Goal: Find specific page/section: Find specific page/section

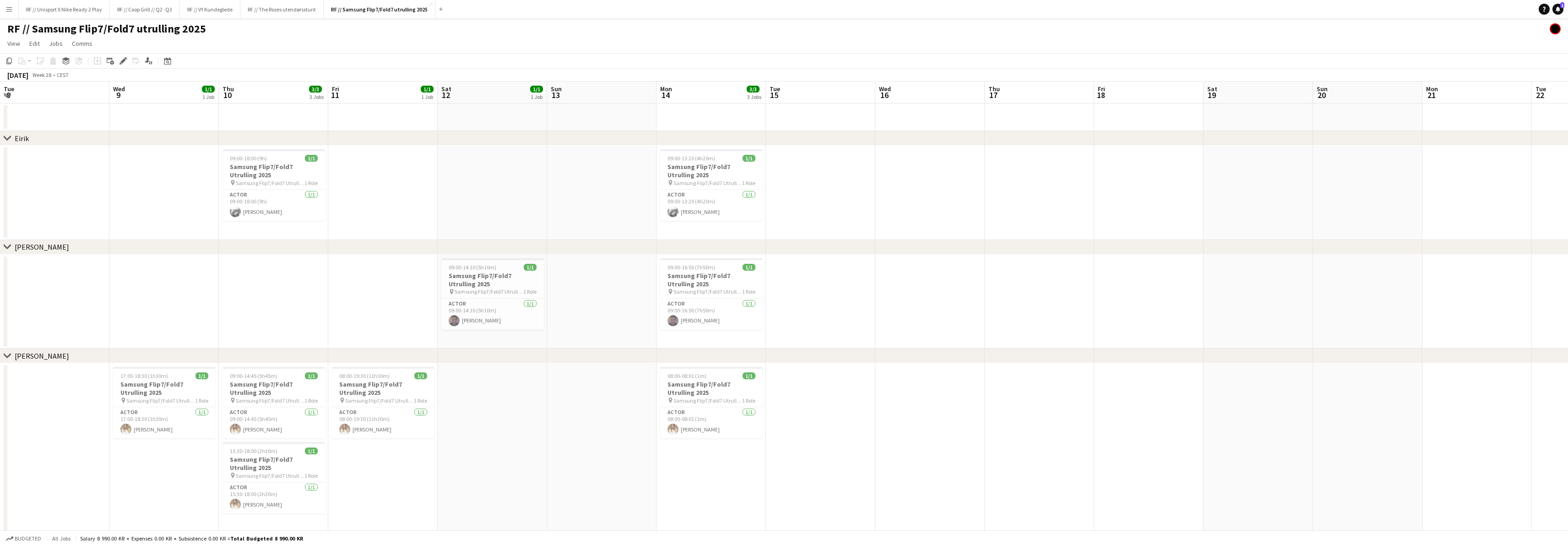
scroll to position [0, 289]
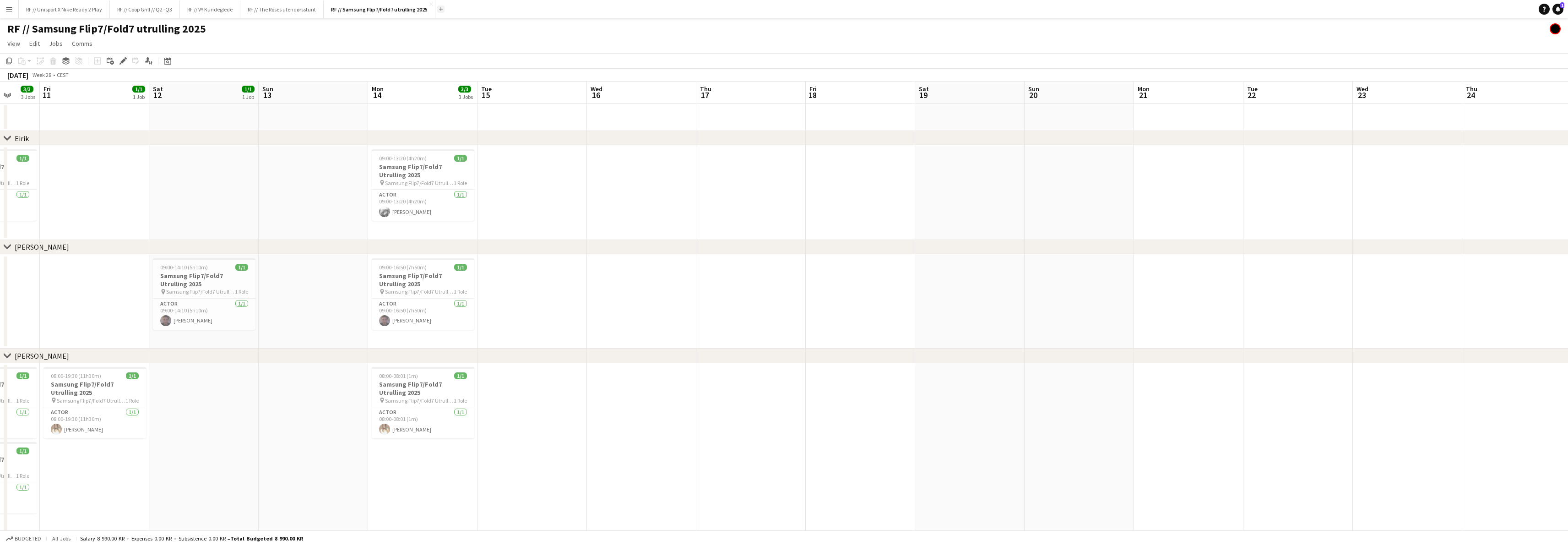
click at [444, 10] on button "Add" at bounding box center [441, 9] width 7 height 7
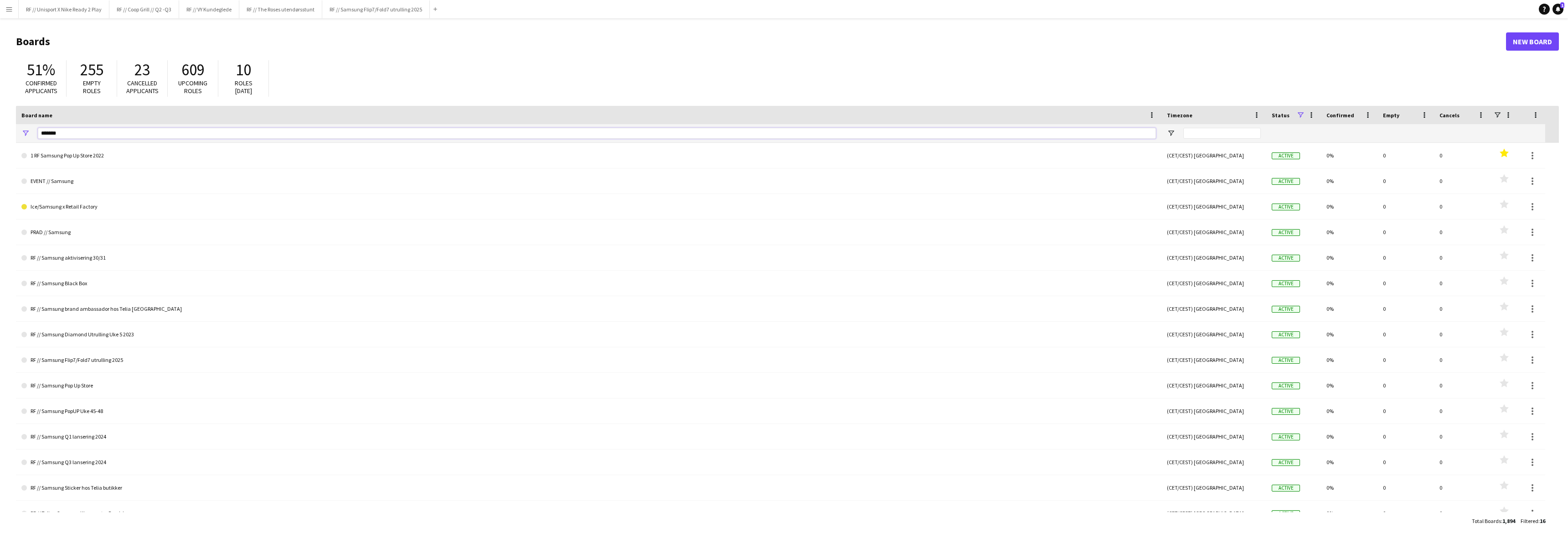
click at [200, 130] on input "*******" at bounding box center [597, 133] width 1118 height 11
click at [200, 130] on input "*******" at bounding box center [597, 133] width 1118 height 11
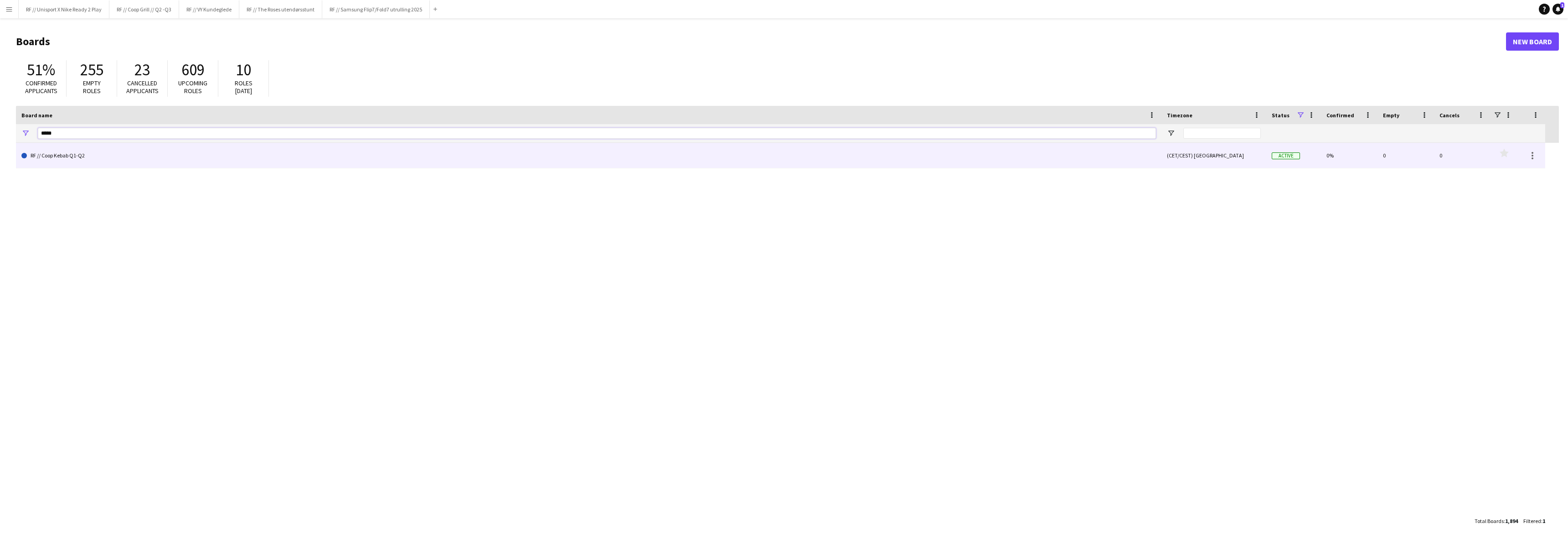
type input "*****"
click at [74, 152] on link "RF // Coop Kebab Q1-Q2" at bounding box center [589, 155] width 1135 height 26
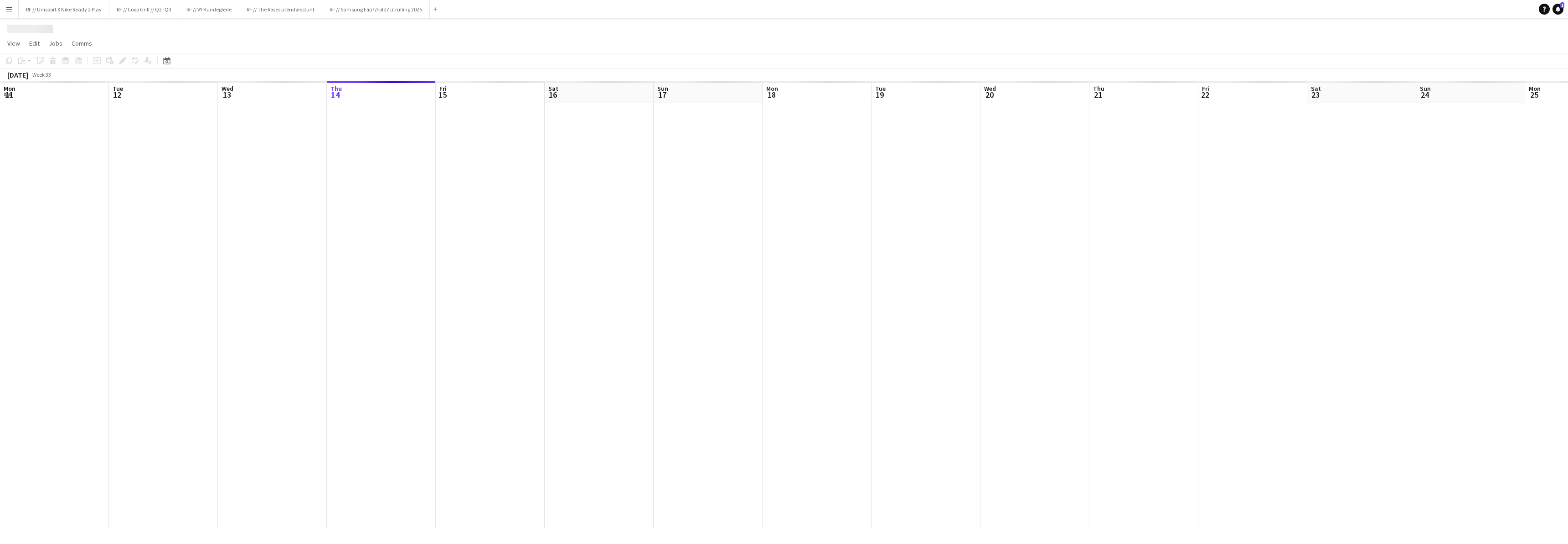
scroll to position [0, 218]
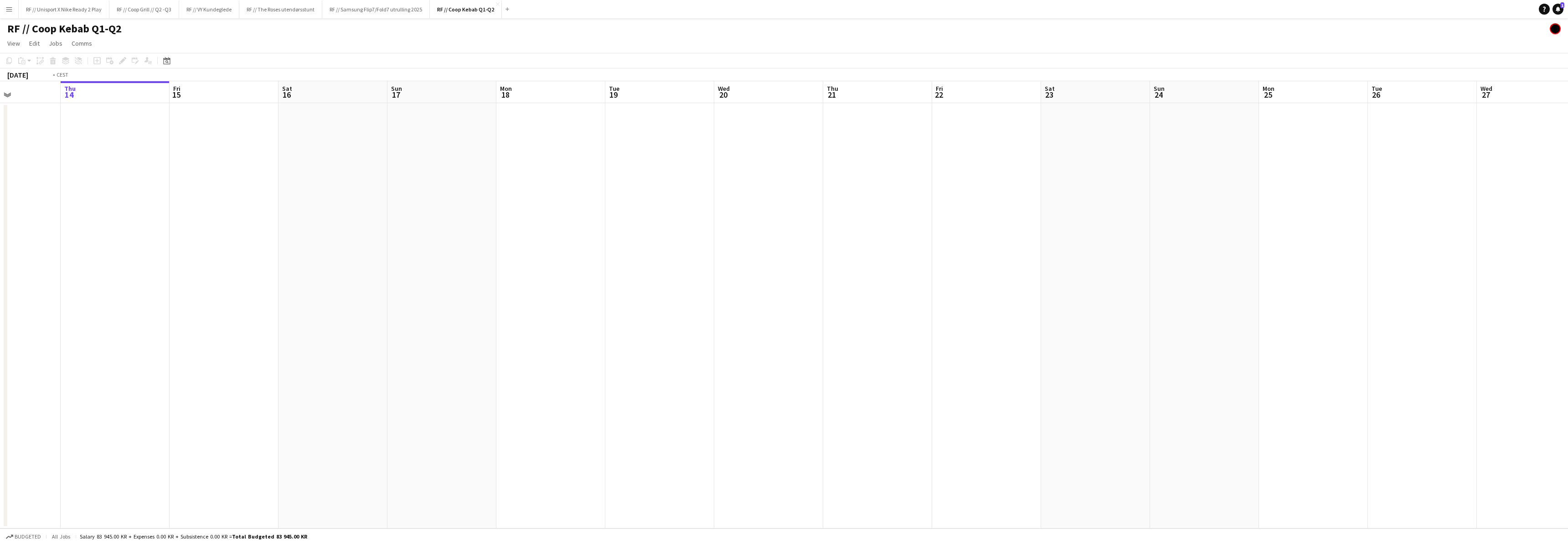
drag, startPoint x: 333, startPoint y: 292, endPoint x: 543, endPoint y: 286, distance: 210.1
click at [506, 286] on app-calendar-viewport "Mon 11 Tue 12 Wed 13 Thu 14 Fri 15 Sat 16 Sun 17 Mon 18 Tue 19 Wed 20 Thu 21 Fr…" at bounding box center [784, 305] width 1568 height 447
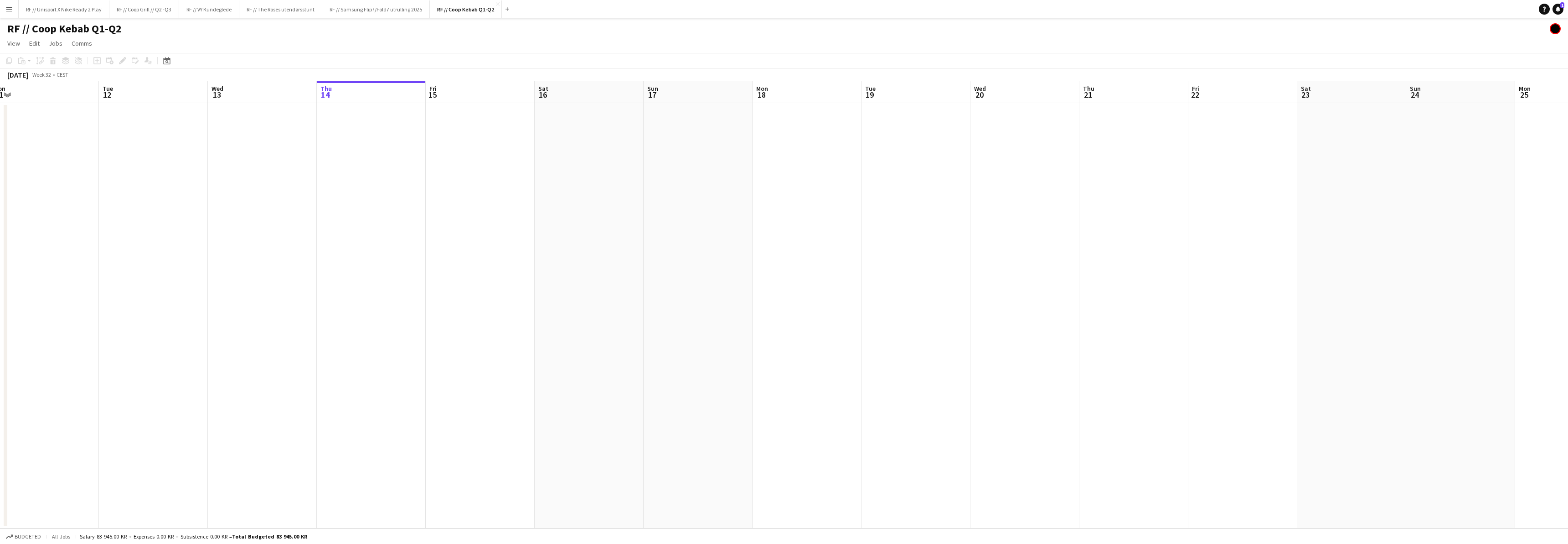
drag, startPoint x: 595, startPoint y: 298, endPoint x: 625, endPoint y: 297, distance: 30.0
click at [616, 297] on app-calendar-viewport "Sat 9 Sun 10 Mon 11 Tue 12 Wed 13 Thu 14 Fri 15 Sat 16 Sun 17 Mon 18 Tue 19 Wed…" at bounding box center [784, 305] width 1568 height 447
drag, startPoint x: 542, startPoint y: 319, endPoint x: 438, endPoint y: 330, distance: 104.6
click at [632, 316] on app-calendar-viewport "Tue 5 Wed 6 Thu 7 Fri 8 Sat 9 Sun 10 Mon 11 Tue 12 Wed 13 Thu 14 Fri 15 Sat 16 …" at bounding box center [784, 305] width 1568 height 447
drag, startPoint x: 573, startPoint y: 327, endPoint x: 745, endPoint y: 319, distance: 172.2
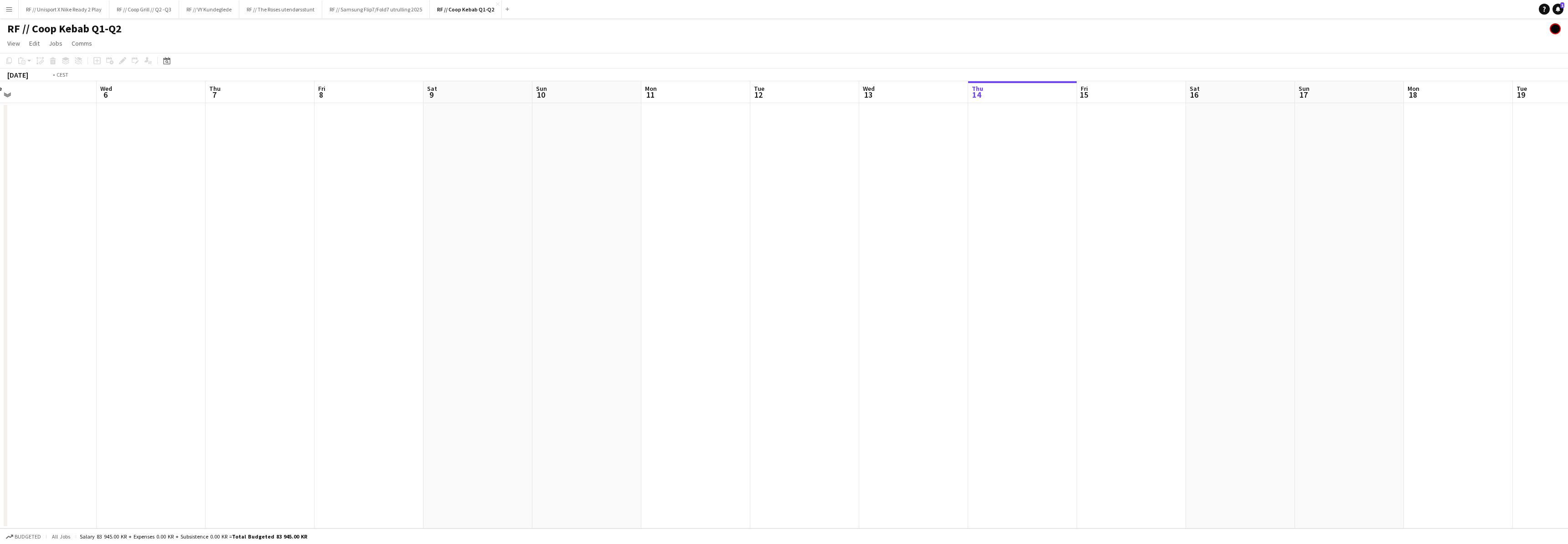
click at [706, 320] on app-calendar-viewport "Sun 3 Mon 4 Tue 5 Wed 6 Thu 7 Fri 8 Sat 9 Sun 10 Mon 11 Tue 12 Wed 13 Thu 14 Fr…" at bounding box center [784, 305] width 1568 height 447
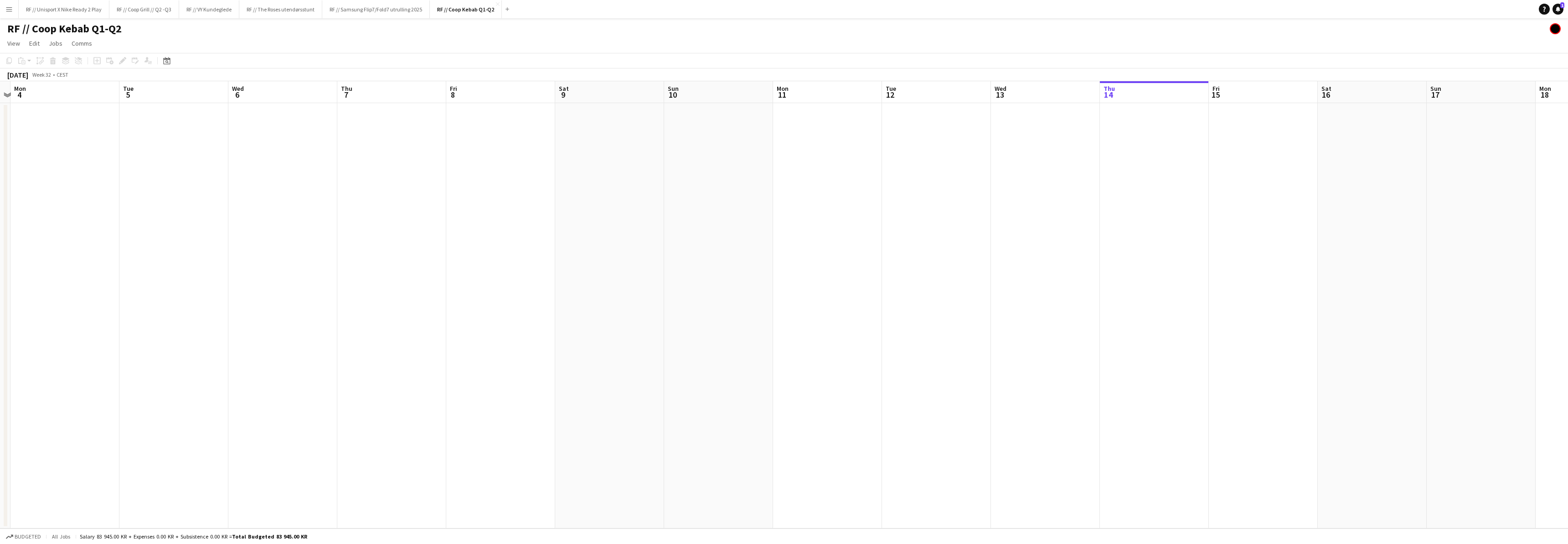
drag, startPoint x: 443, startPoint y: 333, endPoint x: 787, endPoint y: 319, distance: 344.3
click at [769, 316] on app-calendar-viewport "Sat 2 Sun 3 Mon 4 Tue 5 Wed 6 Thu 7 Fri 8 Sat 9 Sun 10 Mon 11 Tue 12 Wed 13 Thu…" at bounding box center [784, 305] width 1568 height 447
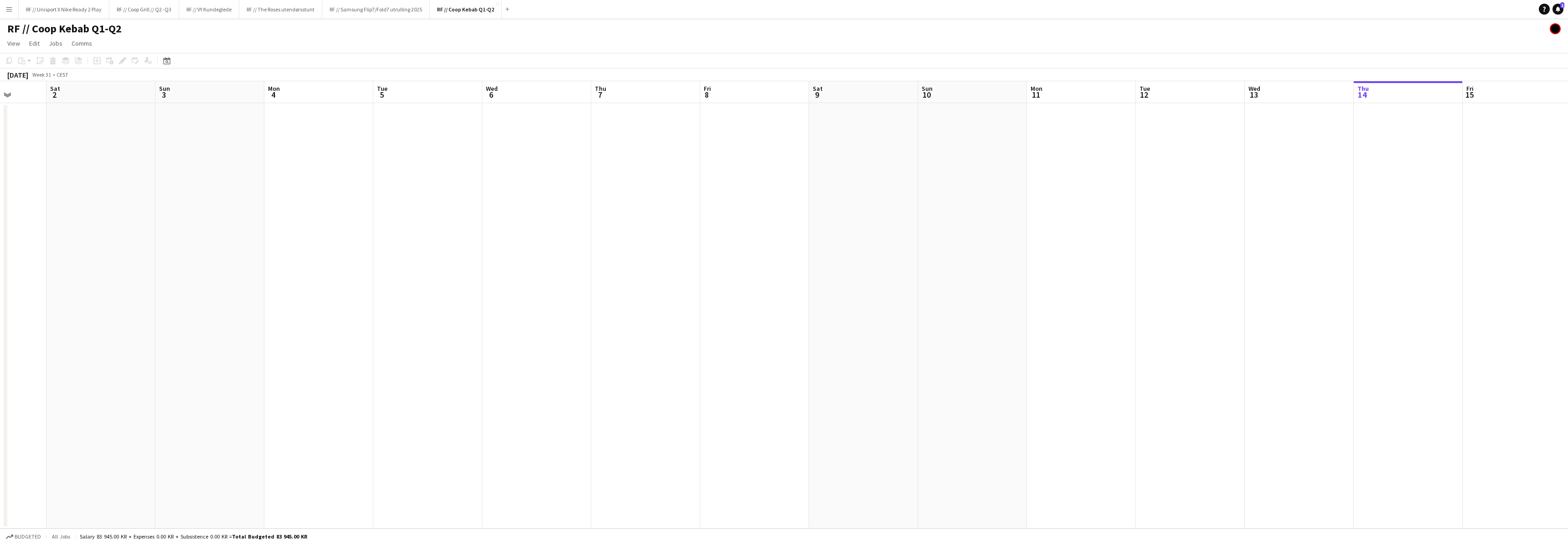
drag, startPoint x: 517, startPoint y: 345, endPoint x: 786, endPoint y: 313, distance: 270.9
click at [758, 311] on app-calendar-viewport "Wed 30 Thu 31 Fri 1 Sat 2 Sun 3 Mon 4 Tue 5 Wed 6 Thu 7 Fri 8 Sat 9 Sun 10 Mon …" at bounding box center [784, 305] width 1568 height 447
drag, startPoint x: 393, startPoint y: 356, endPoint x: 847, endPoint y: 345, distance: 454.1
click at [821, 341] on app-calendar-viewport "Sun 27 Mon 28 Tue 29 Wed 30 Thu 31 Fri 1 Sat 2 Sun 3 Mon 4 Tue 5 Wed 6 Thu 7 Fr…" at bounding box center [784, 305] width 1568 height 447
drag, startPoint x: 396, startPoint y: 384, endPoint x: 712, endPoint y: 359, distance: 317.0
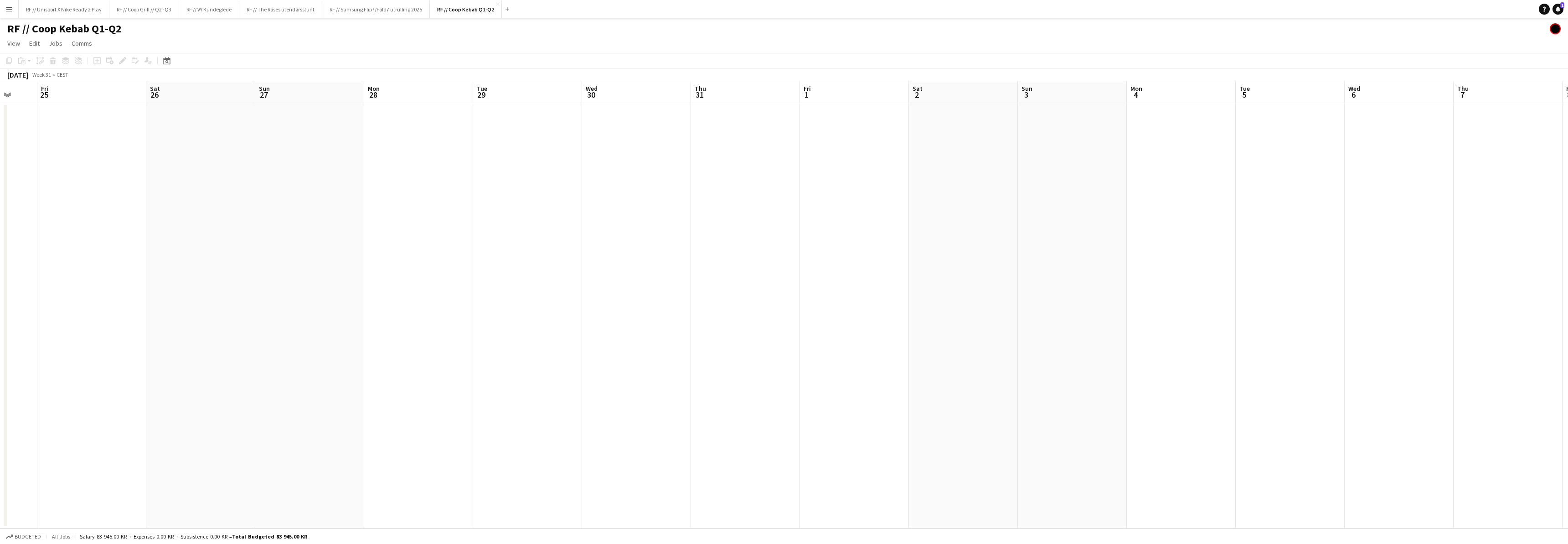
click at [667, 359] on app-calendar-viewport "Wed 23 Thu 24 Fri 25 Sat 26 Sun 27 Mon 28 Tue 29 Wed 30 Thu 31 Fri 1 Sat 2 Sun …" at bounding box center [784, 305] width 1568 height 447
drag, startPoint x: 408, startPoint y: 391, endPoint x: 815, endPoint y: 368, distance: 407.6
click at [807, 367] on app-calendar-viewport "Sun 20 Mon 21 Tue 22 Wed 23 Thu 24 Fri 25 Sat 26 Sun 27 Mon 28 Tue 29 Wed 30 Th…" at bounding box center [784, 305] width 1568 height 447
drag, startPoint x: 433, startPoint y: 386, endPoint x: 979, endPoint y: 330, distance: 548.9
click at [950, 329] on app-calendar-viewport "Thu 17 Fri 18 Sat 19 Sun 20 Mon 21 Tue 22 Wed 23 Thu 24 Fri 25 Sat 26 Sun 27 Mo…" at bounding box center [784, 305] width 1568 height 447
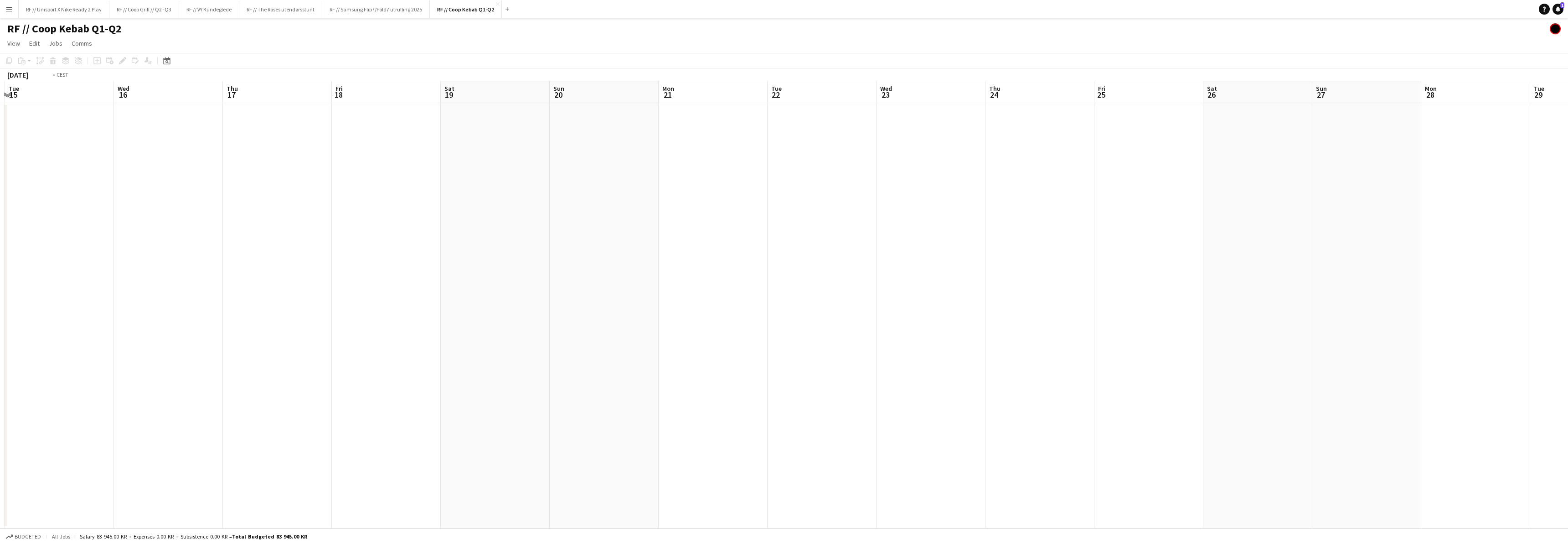
drag, startPoint x: 581, startPoint y: 364, endPoint x: 881, endPoint y: 336, distance: 301.3
click at [892, 330] on app-calendar-viewport "Sun 13 Mon 14 Tue 15 Wed 16 Thu 17 Fri 18 Sat 19 Sun 20 Mon 21 Tue 22 Wed 23 Th…" at bounding box center [784, 305] width 1568 height 447
drag, startPoint x: 623, startPoint y: 342, endPoint x: 834, endPoint y: 336, distance: 211.1
click at [858, 322] on app-calendar-viewport "Thu 10 Fri 11 Sat 12 Sun 13 Mon 14 Tue 15 Wed 16 Thu 17 Fri 18 Sat 19 Sun 20 Mo…" at bounding box center [784, 305] width 1568 height 447
drag, startPoint x: 910, startPoint y: 310, endPoint x: 970, endPoint y: 318, distance: 60.5
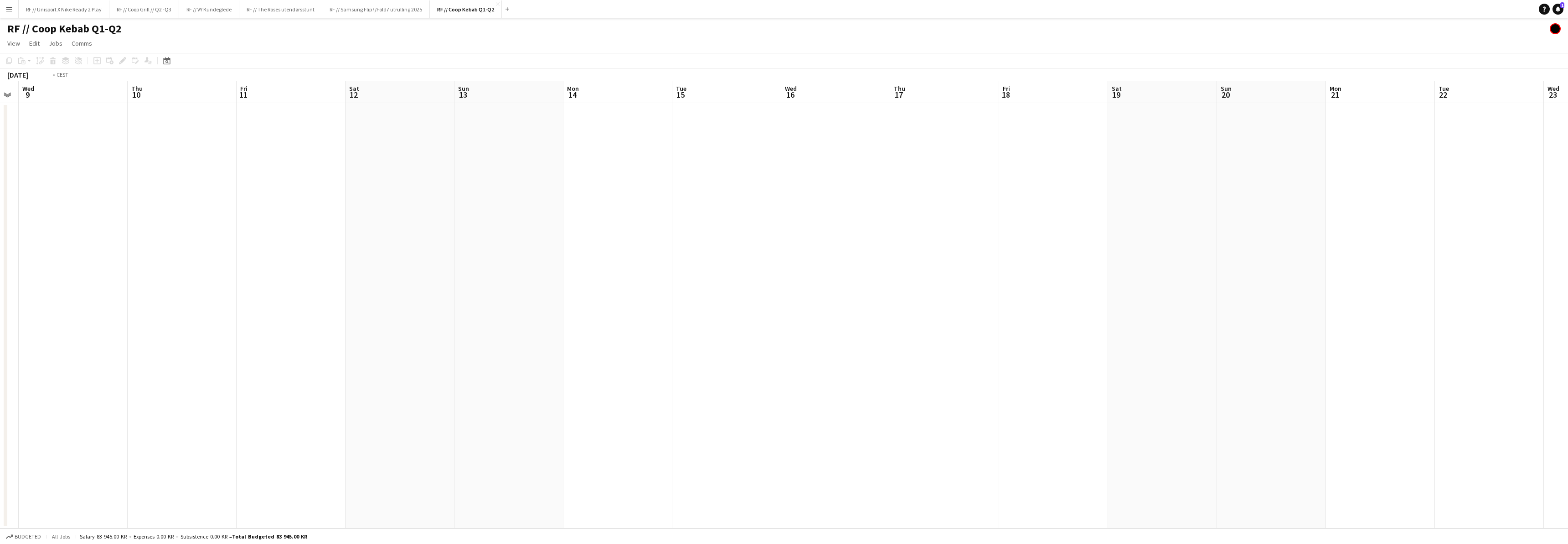
click at [962, 309] on app-calendar-viewport "Mon 7 Tue 8 Wed 9 Thu 10 Fri 11 Sat 12 Sun 13 Mon 14 Tue 15 Wed 16 Thu 17 Fri 1…" at bounding box center [784, 305] width 1568 height 447
click at [924, 306] on app-calendar-viewport "Thu 3 Fri 4 Sat 5 Sun 6 Mon 7 Tue 8 Wed 9 Thu 10 Fri 11 Sat 12 Sun 13 Mon 14 Tu…" at bounding box center [784, 305] width 1568 height 447
drag, startPoint x: 644, startPoint y: 330, endPoint x: 1009, endPoint y: 302, distance: 366.1
click at [933, 305] on app-calendar-viewport "Mon 30 Tue 1 Wed 2 Thu 3 Fri 4 Sat 5 Sun 6 Mon 7 Tue 8 Wed 9 Thu 10 Fri 11 Sat …" at bounding box center [784, 305] width 1568 height 447
drag, startPoint x: 551, startPoint y: 328, endPoint x: 876, endPoint y: 320, distance: 325.1
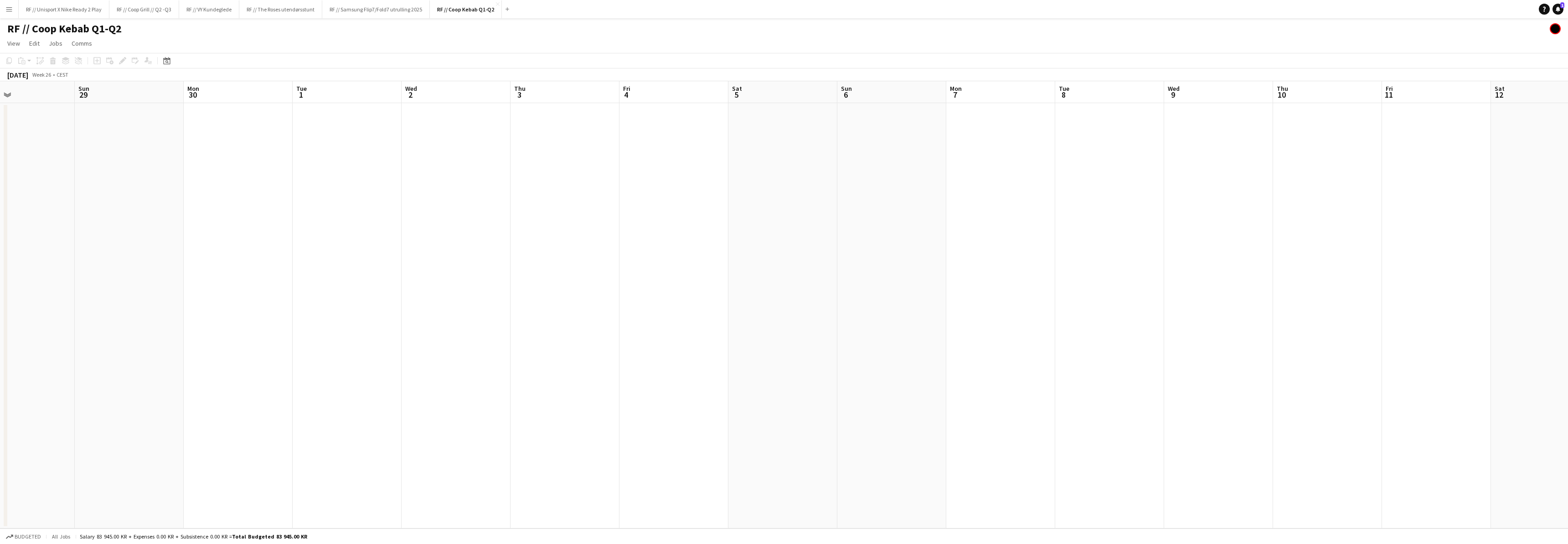
click at [865, 319] on app-calendar-viewport "Fri 27 Sat 28 Sun 29 Mon 30 Tue 1 Wed 2 Thu 3 Fri 4 Sat 5 Sun 6 Mon 7 Tue 8 Wed…" at bounding box center [784, 305] width 1568 height 447
drag, startPoint x: 751, startPoint y: 351, endPoint x: 865, endPoint y: 346, distance: 114.1
click at [831, 347] on app-calendar-viewport "Tue 24 Wed 25 Thu 26 Fri 27 Sat 28 Sun 29 Mon 30 Tue 1 Wed 2 Thu 3 Fri 4 Sat 5 …" at bounding box center [784, 305] width 1568 height 447
drag, startPoint x: 883, startPoint y: 337, endPoint x: 981, endPoint y: 336, distance: 98.0
click at [917, 336] on app-calendar-viewport "Wed 18 Thu 19 Fri 20 Sat 21 Sun 22 Mon 23 Tue 24 Wed 25 Thu 26 Fri 27 Sat 28 Su…" at bounding box center [784, 305] width 1568 height 447
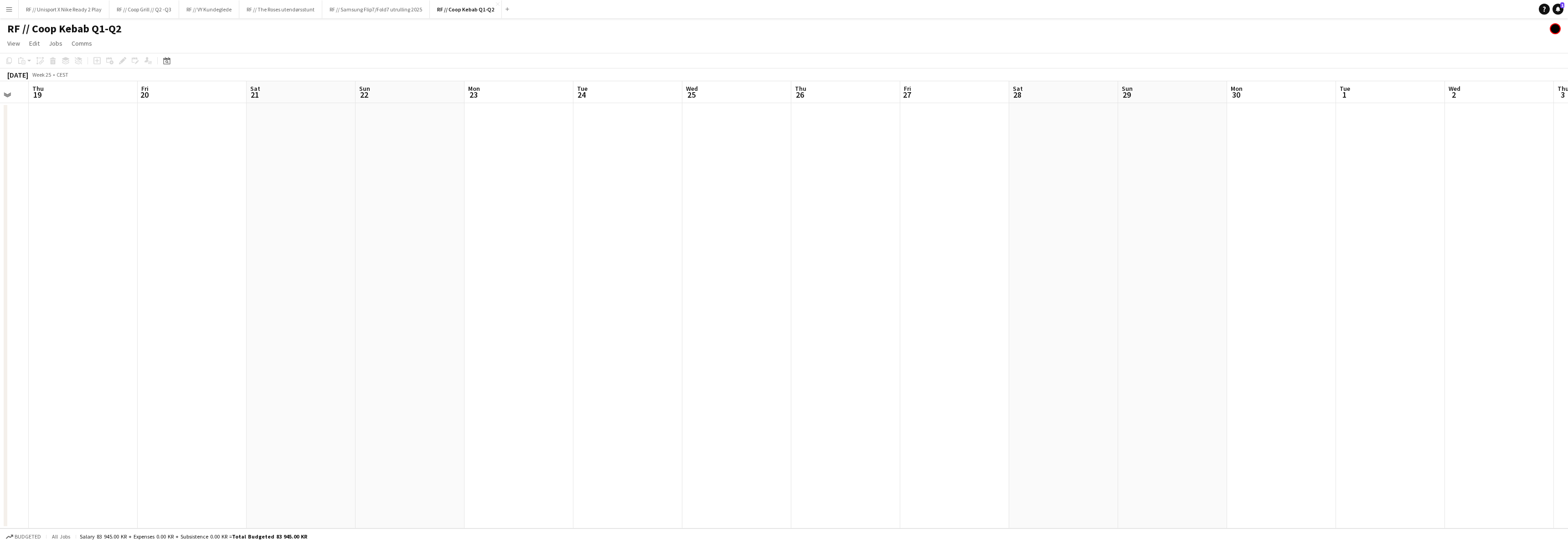
drag, startPoint x: 569, startPoint y: 361, endPoint x: 945, endPoint y: 344, distance: 376.4
click at [901, 342] on app-calendar-viewport "Tue 17 Wed 18 Thu 19 Fri 20 Sat 21 Sun 22 Mon 23 Tue 24 Wed 25 Thu 26 Fri 27 Sa…" at bounding box center [784, 305] width 1568 height 447
drag, startPoint x: 699, startPoint y: 346, endPoint x: 1008, endPoint y: 337, distance: 309.1
click at [1006, 331] on app-calendar-viewport "Sat 14 Sun 15 Mon 16 Tue 17 Wed 18 Thu 19 Fri 20 Sat 21 Sun 22 Mon 23 Tue 24 We…" at bounding box center [784, 305] width 1568 height 447
drag, startPoint x: 647, startPoint y: 342, endPoint x: 908, endPoint y: 344, distance: 261.0
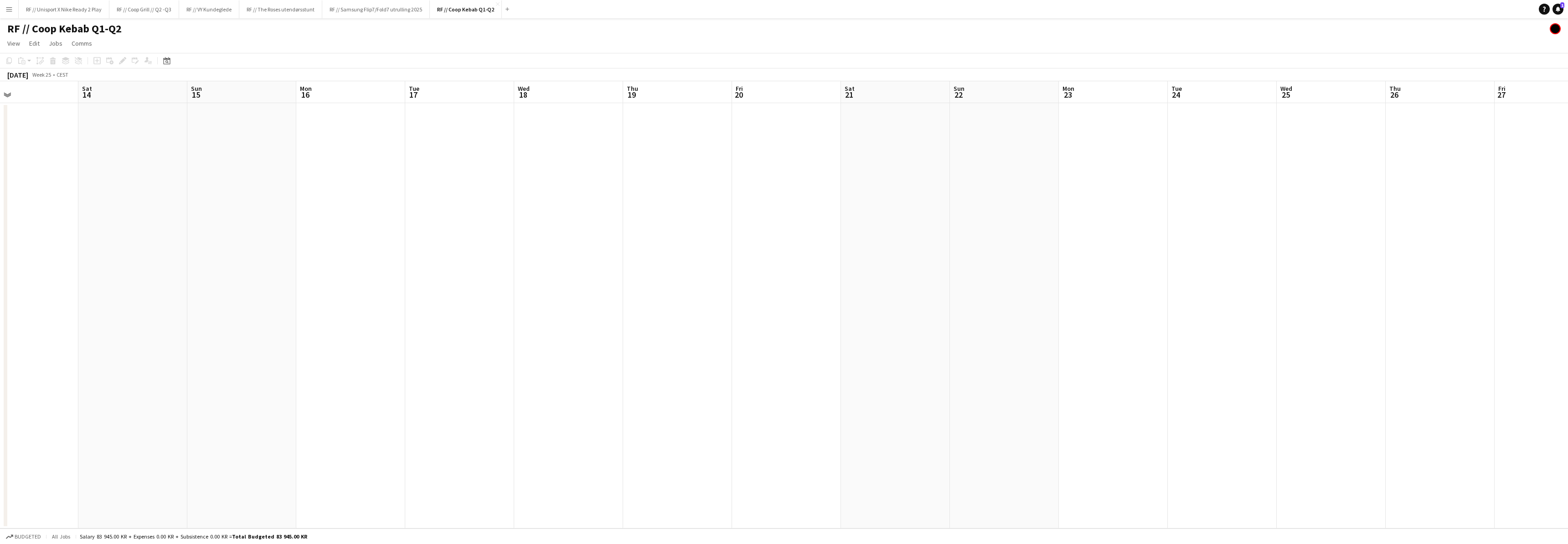
click at [934, 330] on app-calendar-viewport "Wed 11 Thu 12 Fri 13 Sat 14 Sun 15 Mon 16 Tue 17 Wed 18 Thu 19 Fri 20 Sat 21 Su…" at bounding box center [784, 305] width 1568 height 447
drag, startPoint x: 712, startPoint y: 336, endPoint x: 705, endPoint y: 341, distance: 8.6
click at [828, 327] on app-calendar-viewport "Mon 9 Tue 10 Wed 11 Thu 12 Fri 13 Sat 14 Sun 15 Mon 16 Tue 17 Wed 18 Thu 19 Fri…" at bounding box center [784, 305] width 1568 height 447
click at [874, 320] on app-calendar-viewport "Sat 7 Sun 8 Mon 9 Tue 10 Wed 11 Thu 12 Fri 13 Sat 14 Sun 15 Mon 16 Tue 17 Wed 1…" at bounding box center [784, 305] width 1568 height 447
drag, startPoint x: 627, startPoint y: 330, endPoint x: 950, endPoint y: 308, distance: 323.7
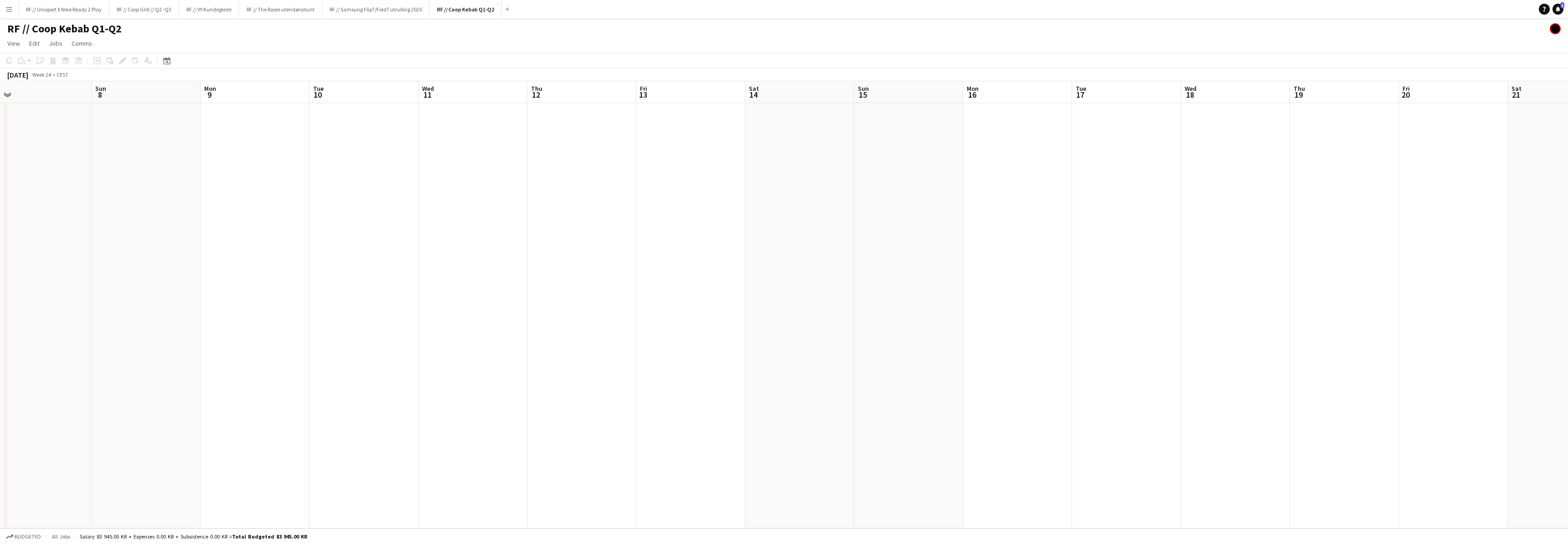
click at [890, 310] on app-calendar-viewport "Thu 5 Fri 6 Sat 7 Sun 8 Mon 9 Tue 10 Wed 11 Thu 12 Fri 13 Sat 14 Sun 15 Mon 16 …" at bounding box center [784, 305] width 1568 height 447
click at [790, 308] on app-calendar-viewport "Mon 2 Tue 3 Wed 4 Thu 5 Fri 6 Sat 7 Sun 8 Mon 9 Tue 10 Wed 11 Thu 12 Fri 13 Sat…" at bounding box center [784, 305] width 1568 height 447
drag, startPoint x: 462, startPoint y: 322, endPoint x: 816, endPoint y: 298, distance: 354.8
click at [771, 300] on app-calendar-viewport "Sun 1 Mon 2 Tue 3 Wed 4 Thu 5 Fri 6 Sat 7 Sun 8 Mon 9 Tue 10 Wed 11 Thu 12 Fri …" at bounding box center [784, 305] width 1568 height 447
drag, startPoint x: 478, startPoint y: 313, endPoint x: 782, endPoint y: 287, distance: 305.1
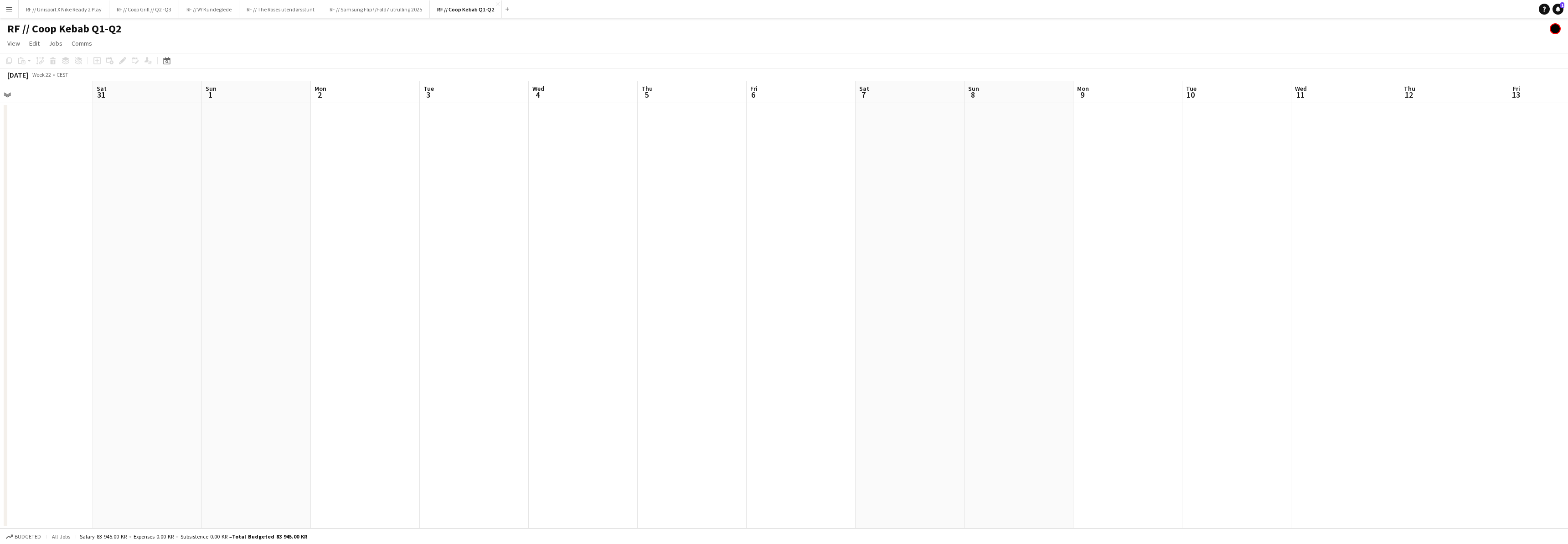
click at [682, 304] on app-calendar-viewport "Wed 28 Thu 29 Fri 30 Sat 31 Sun 1 Mon 2 Tue 3 Wed 4 Thu 5 Fri 6 Sat 7 Sun 8 Mon…" at bounding box center [784, 305] width 1568 height 447
drag, startPoint x: 613, startPoint y: 348, endPoint x: 1054, endPoint y: 326, distance: 441.5
click at [1037, 322] on app-calendar-viewport "Tue 27 Wed 28 Thu 29 Fri 30 Sat 31 Sun 1 Mon 2 Tue 3 Wed 4 Thu 5 Fri 6 Sat 7 Su…" at bounding box center [784, 305] width 1568 height 447
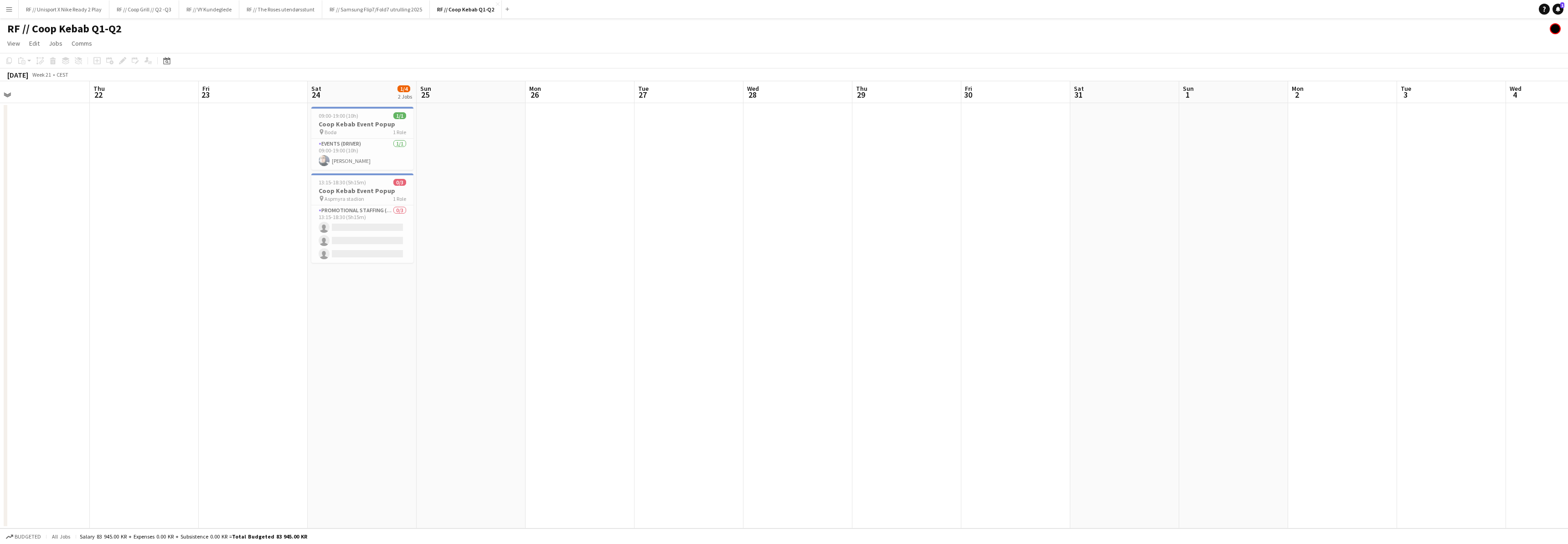
scroll to position [0, 186]
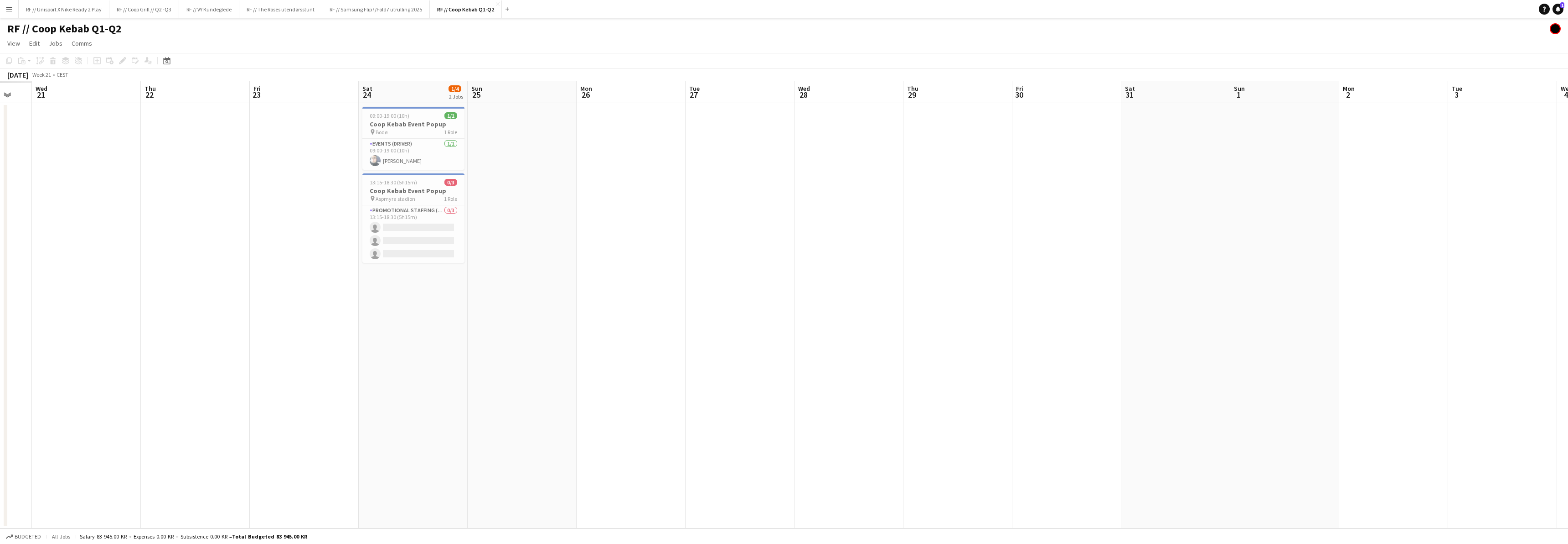
drag, startPoint x: 536, startPoint y: 364, endPoint x: 645, endPoint y: 358, distance: 109.2
click at [645, 358] on app-calendar-viewport "Mon 19 Tue 20 Wed 21 Thu 22 Fri 23 Sat 24 1/4 2 Jobs Sun 25 Mon 26 Tue 27 Wed 2…" at bounding box center [784, 305] width 1568 height 447
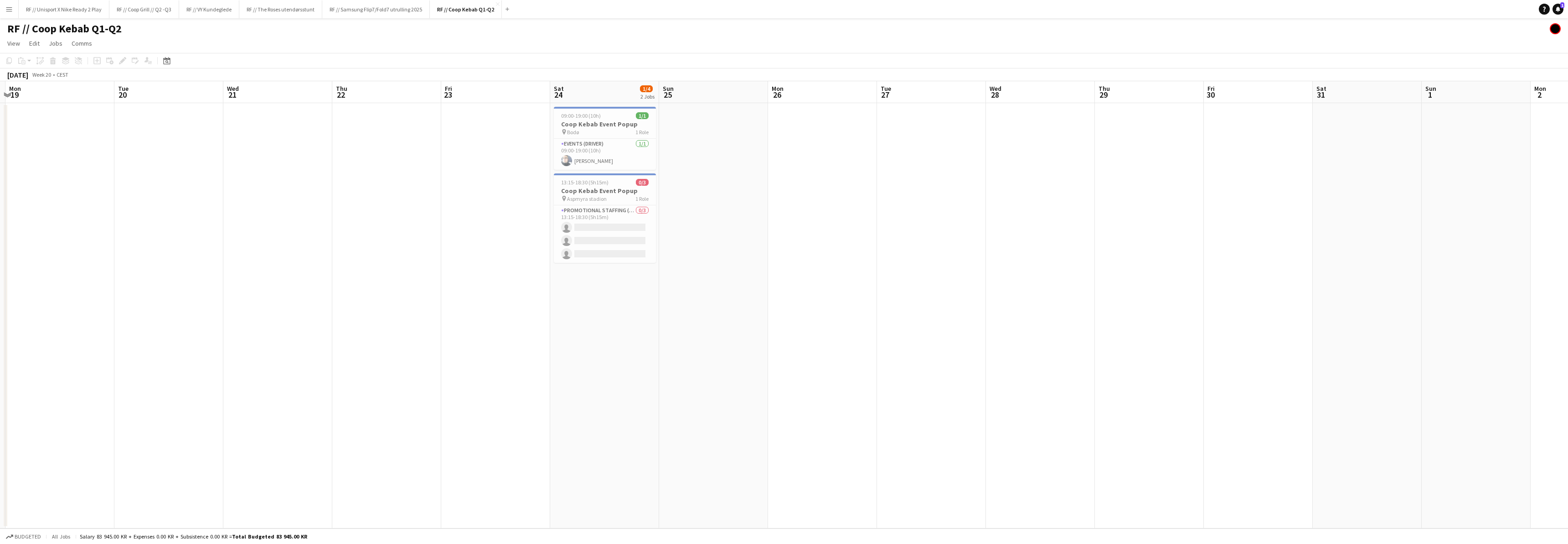
scroll to position [0, 203]
drag, startPoint x: 276, startPoint y: 379, endPoint x: 477, endPoint y: 369, distance: 201.2
click at [477, 369] on app-calendar-viewport "Sat 17 1/1 1 Job Sun 18 Mon 19 Tue 20 Wed 21 Thu 22 Fri 23 Sat 24 1/4 2 Jobs Su…" at bounding box center [784, 305] width 1568 height 447
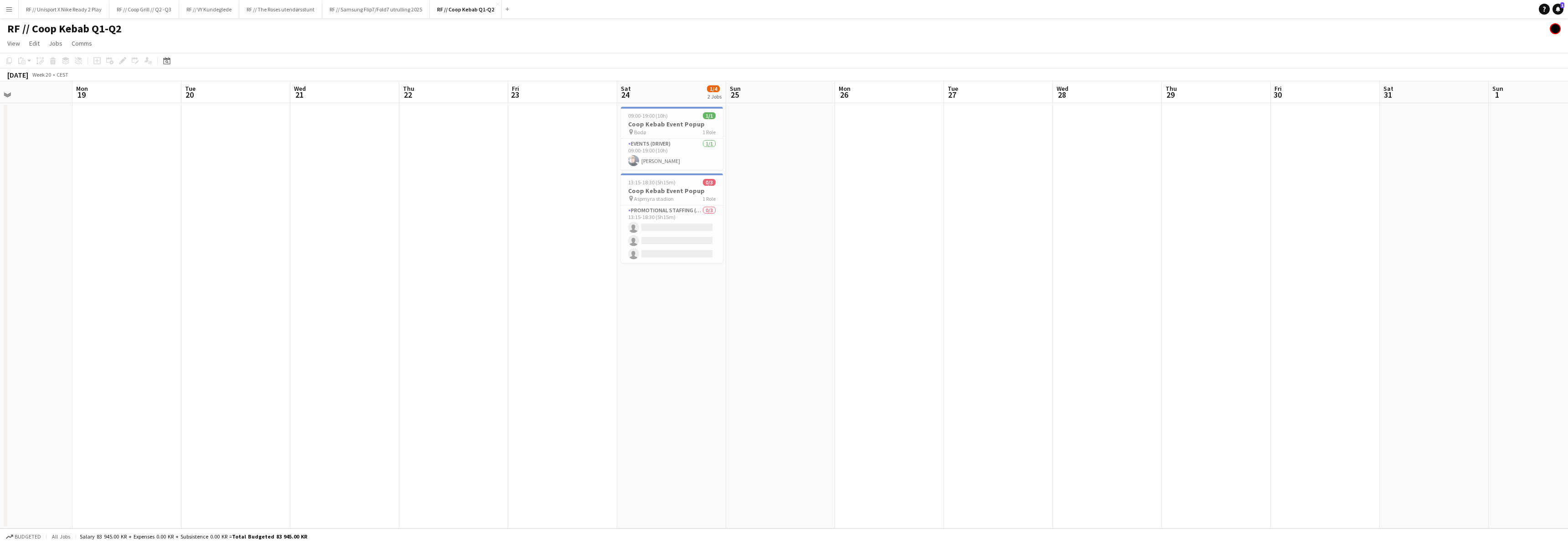
drag, startPoint x: 363, startPoint y: 384, endPoint x: 558, endPoint y: 375, distance: 195.2
click at [557, 374] on app-calendar-viewport "Fri 16 Sat 17 1/1 1 Job Sun 18 Mon 19 Tue 20 Wed 21 Thu 22 Fri 23 Sat 24 1/4 2 …" at bounding box center [784, 305] width 1568 height 447
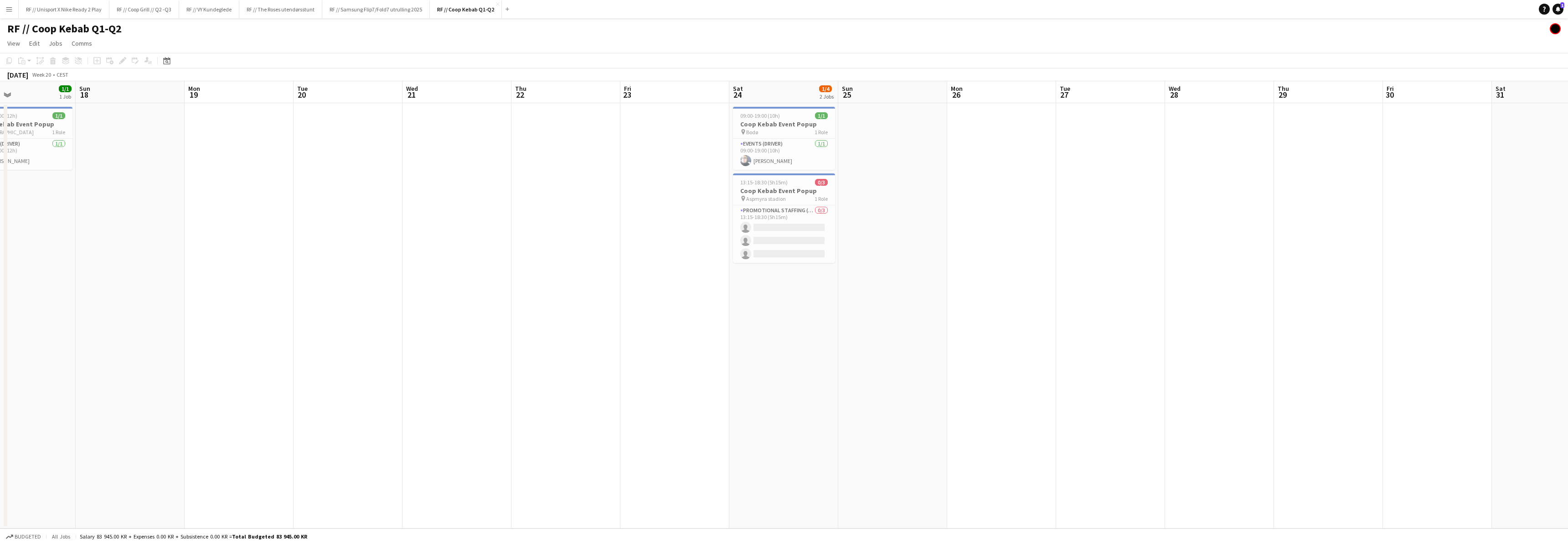
drag, startPoint x: 476, startPoint y: 371, endPoint x: 750, endPoint y: 355, distance: 274.5
click at [750, 355] on app-calendar-viewport "Thu 15 1/1 1 Job Fri 16 4/4 2 Jobs Sat 17 1/1 1 Job Sun 18 Mon 19 Tue 20 Wed 21…" at bounding box center [784, 305] width 1568 height 447
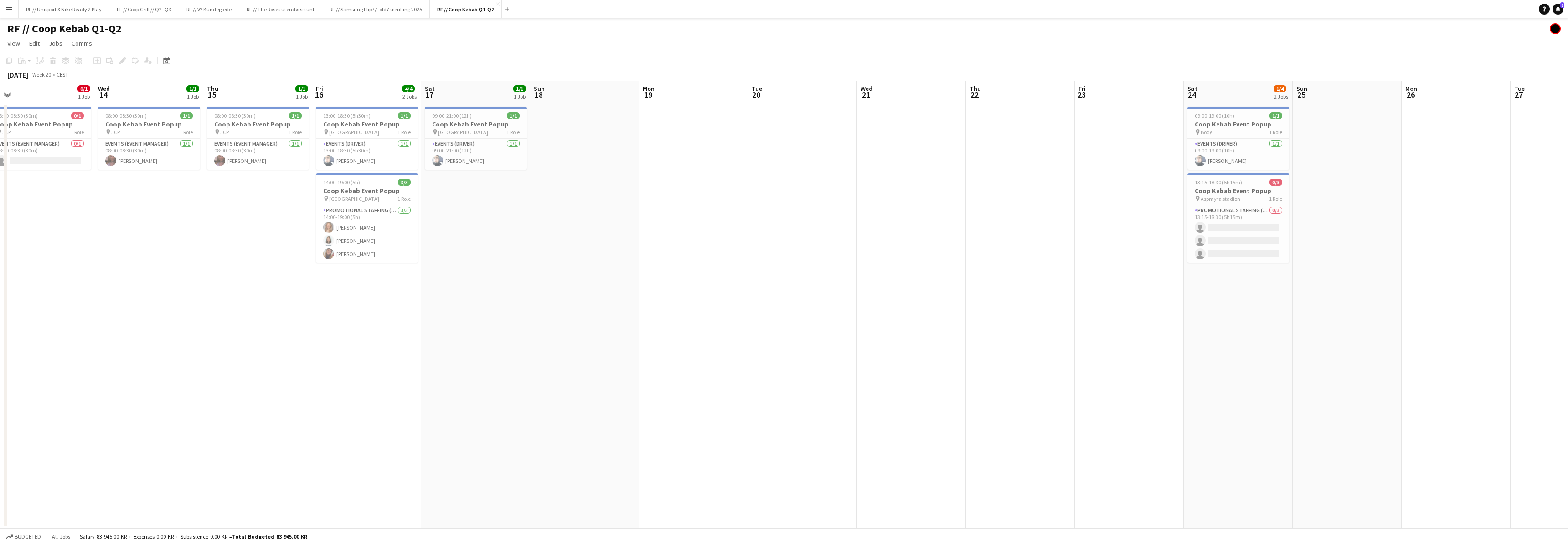
scroll to position [0, 282]
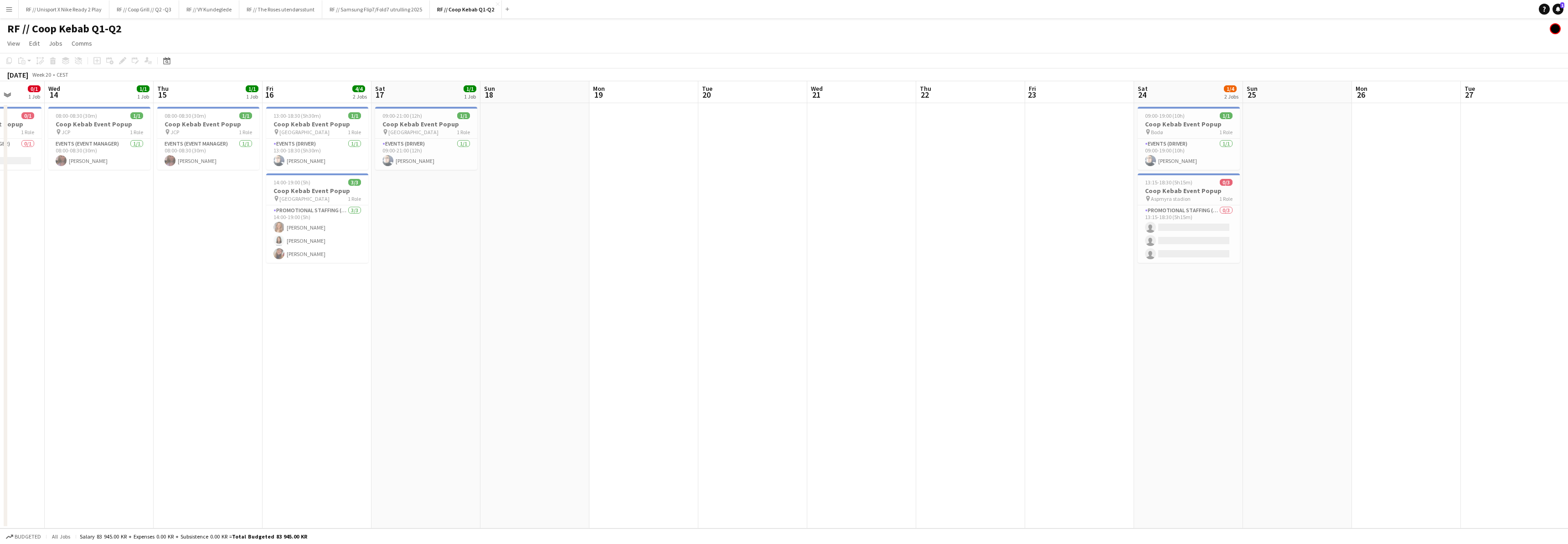
drag, startPoint x: 523, startPoint y: 373, endPoint x: 710, endPoint y: 351, distance: 188.3
click at [710, 351] on app-calendar-viewport "Sun 11 5/5 3 Jobs Mon 12 2/2 2 Jobs Tue 13 0/1 1 Job Wed 14 1/1 1 Job Thu 15 1/…" at bounding box center [784, 305] width 1568 height 447
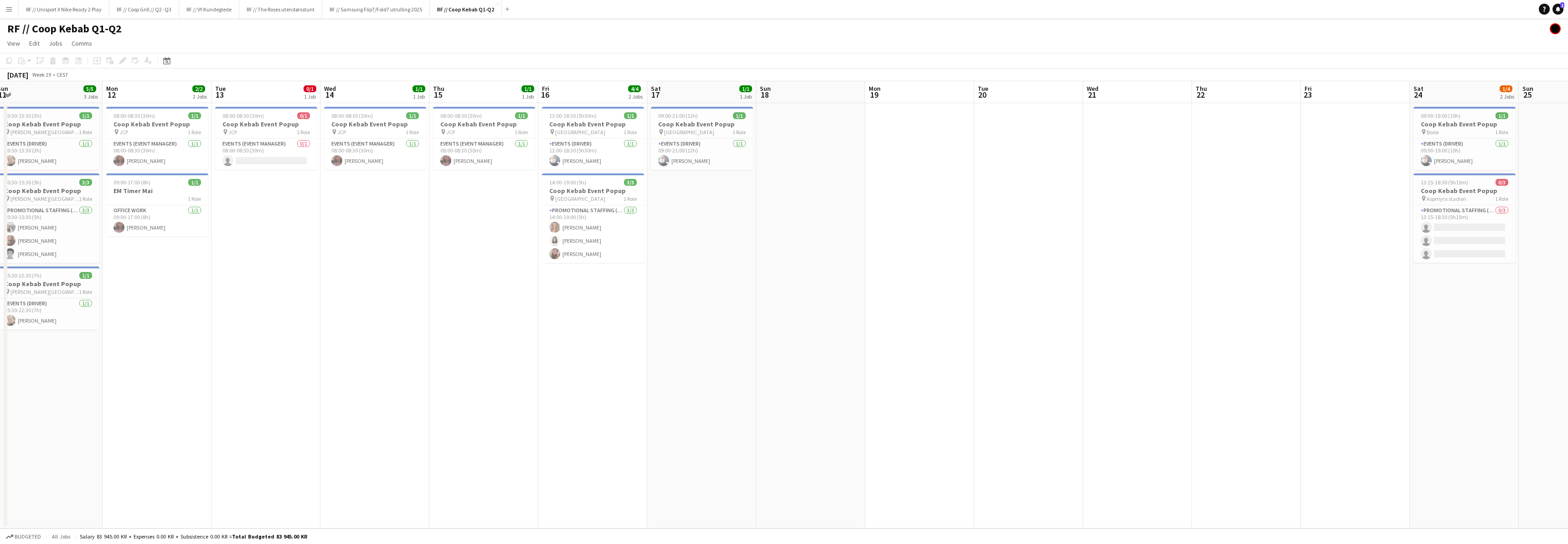
drag
click at [684, 361] on app-calendar-viewport "Fri 9 Sat 10 1/1 1 Job Sun 11 5/5 3 Jobs Mon 12 2/2 2 Jobs Tue 13 0/1 1 Job Wed…" at bounding box center [784, 305] width 1568 height 447
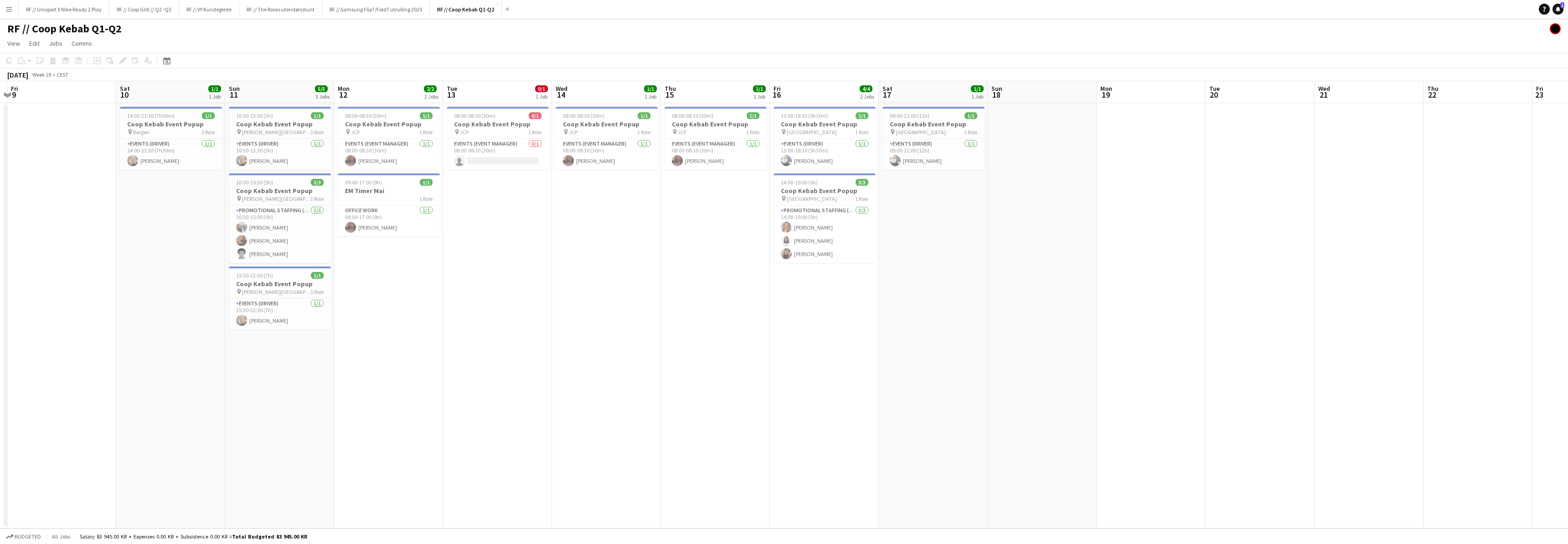
click at [584, 370] on app-calendar-viewport "Wed 7 Thu 8 Fri 9 Sat 10 1/1 1 Job Sun 11 5/5 3 Jobs Mon 12 2/2 2 Jobs Tue 13 0…" at bounding box center [784, 305] width 1568 height 447
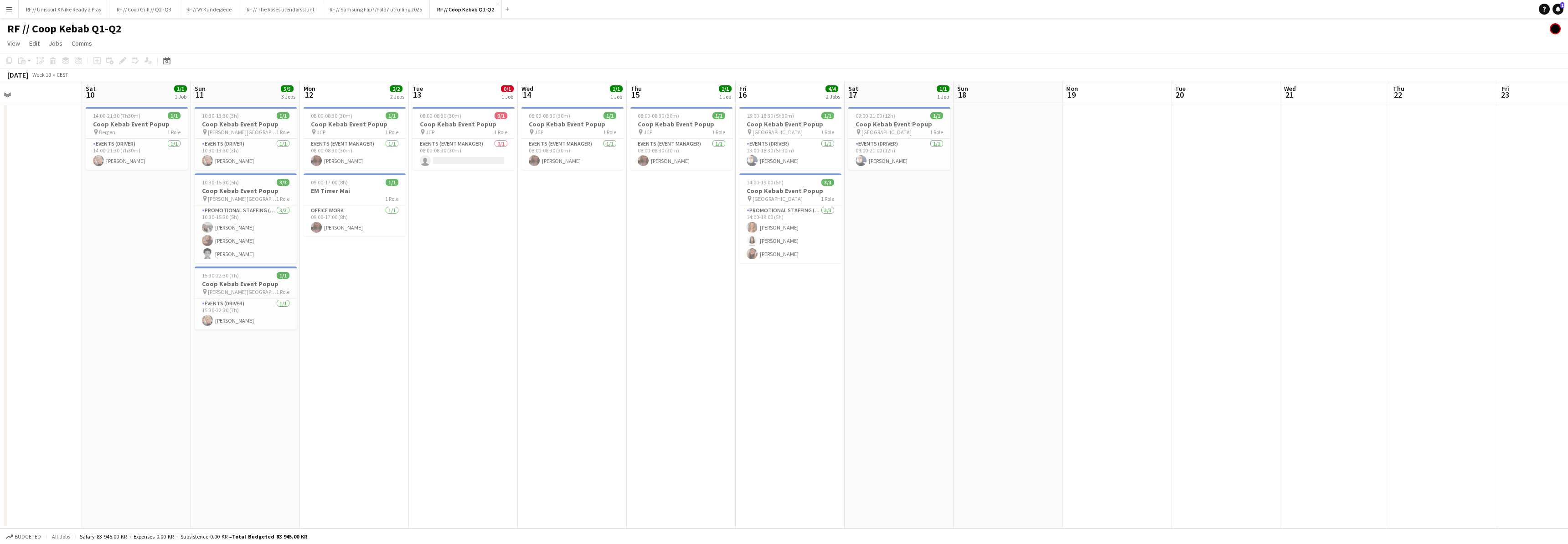
click at [645, 362] on app-calendar-viewport "Wed 7 Thu 8 Fri 9 Sat 10 1/1 1 Job Sun 11 5/5 3 Jobs Mon 12 2/2 2 Jobs Tue 13 0…" at bounding box center [784, 305] width 1568 height 447
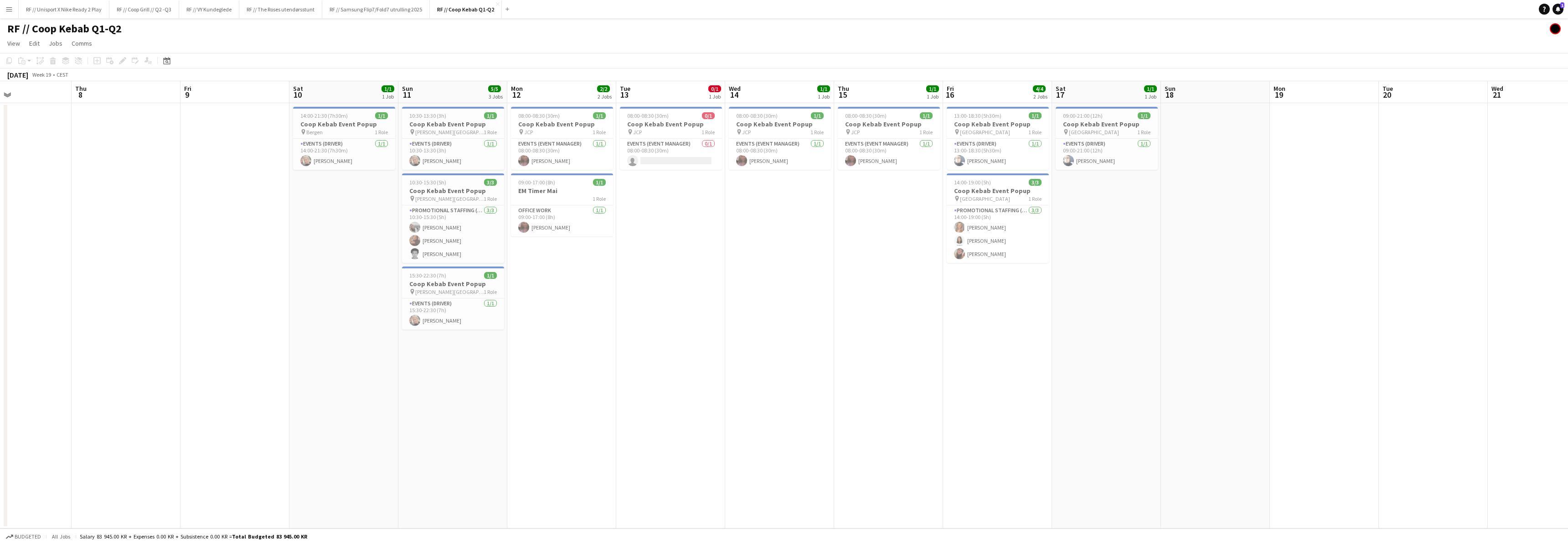
click at [652, 361] on app-calendar-viewport "Mon 5 Tue 6 Wed 7 Thu 8 Fri 9 Sat 10 1/1 1 Job Sun 11 5/5 3 Jobs Mon 12 2/2 2 J…" at bounding box center [784, 305] width 1568 height 447
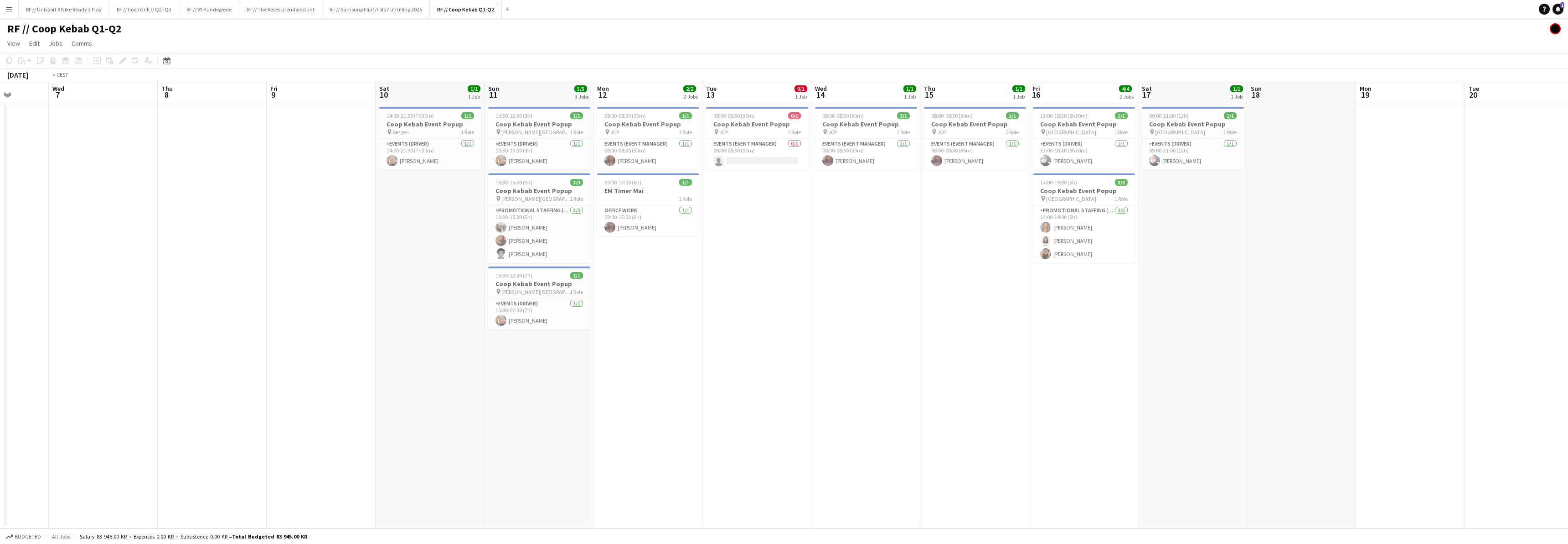
click at [708, 353] on app-calendar-viewport "Sun 4 Mon 5 Tue 6 Wed 7 Thu 8 Fri 9 Sat 10 1/1 1 Job Sun 11 5/5 3 Jobs Mon 12 2…" at bounding box center [784, 305] width 1568 height 447
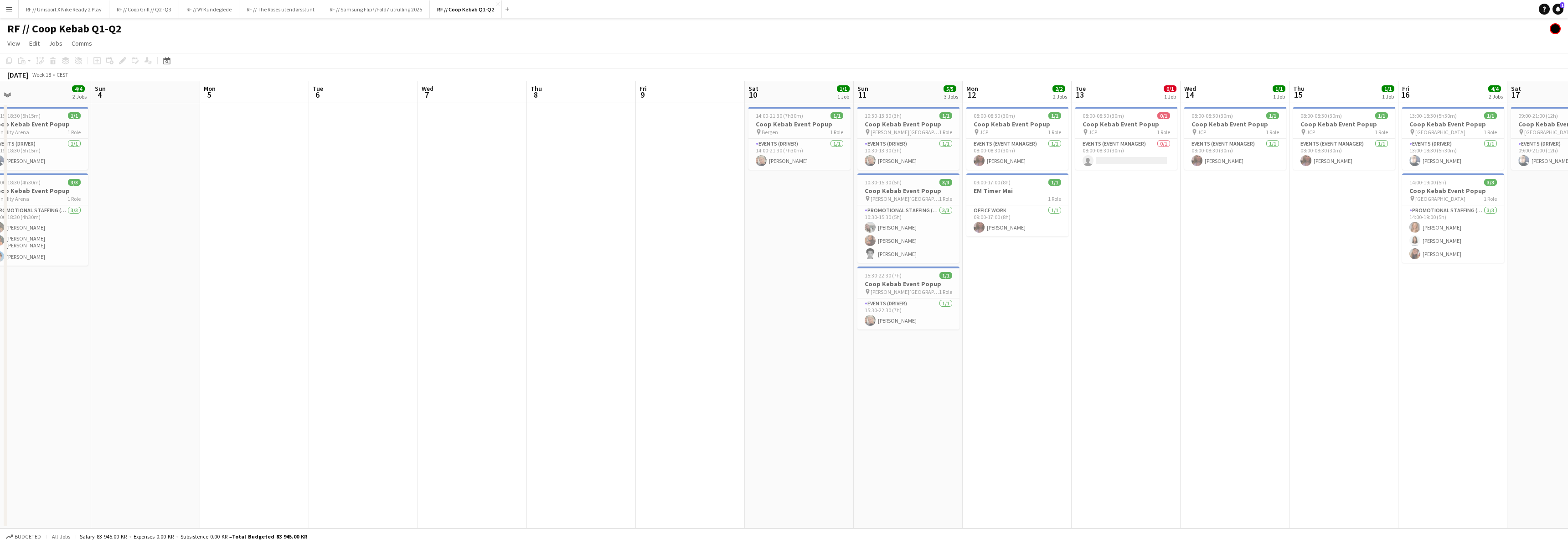
click at [709, 351] on app-calendar-viewport "Thu 1 Fri 2 Sat 3 4/4 2 Jobs Sun 4 Mon 5 Tue 6 Wed 7 Thu 8 Fri 9 Sat 10 1/1 1 J…" at bounding box center [784, 305] width 1568 height 447
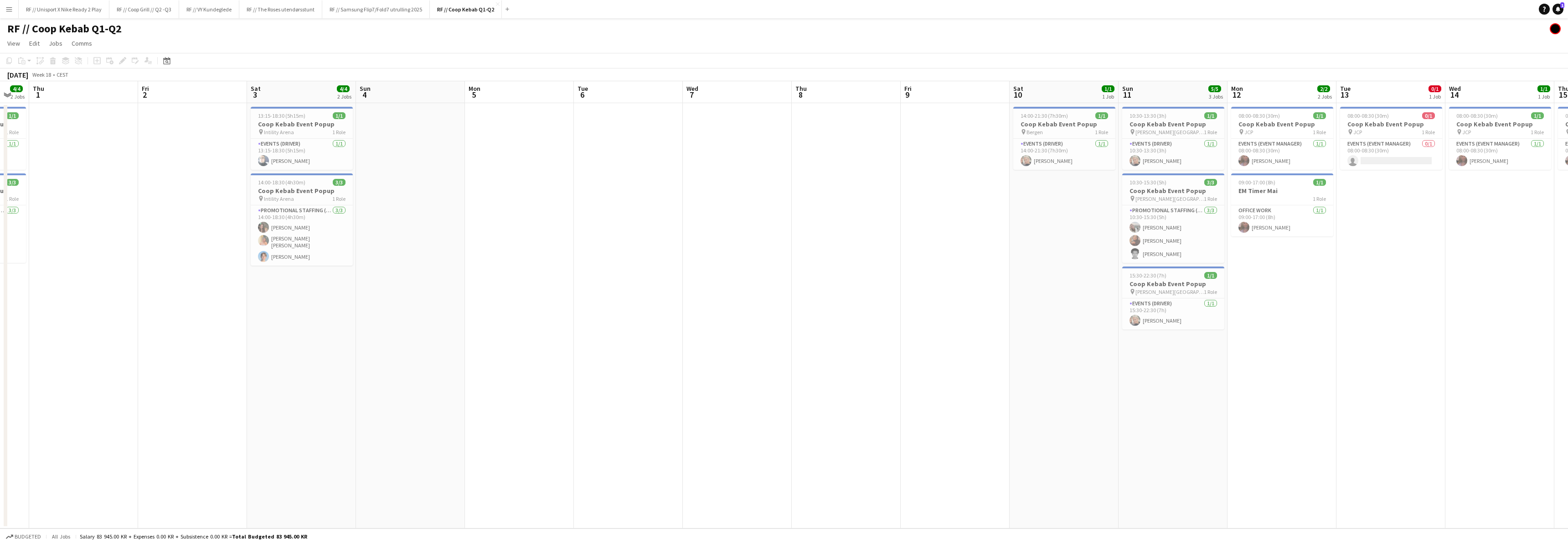
click at [670, 350] on app-calendar-viewport "Tue 29 1/1 1 Job Wed 30 4/4 2 Jobs Thu 1 Fri 2 Sat 3 4/4 2 Jobs Sun 4 Mon 5 Tue…" at bounding box center [784, 305] width 1568 height 447
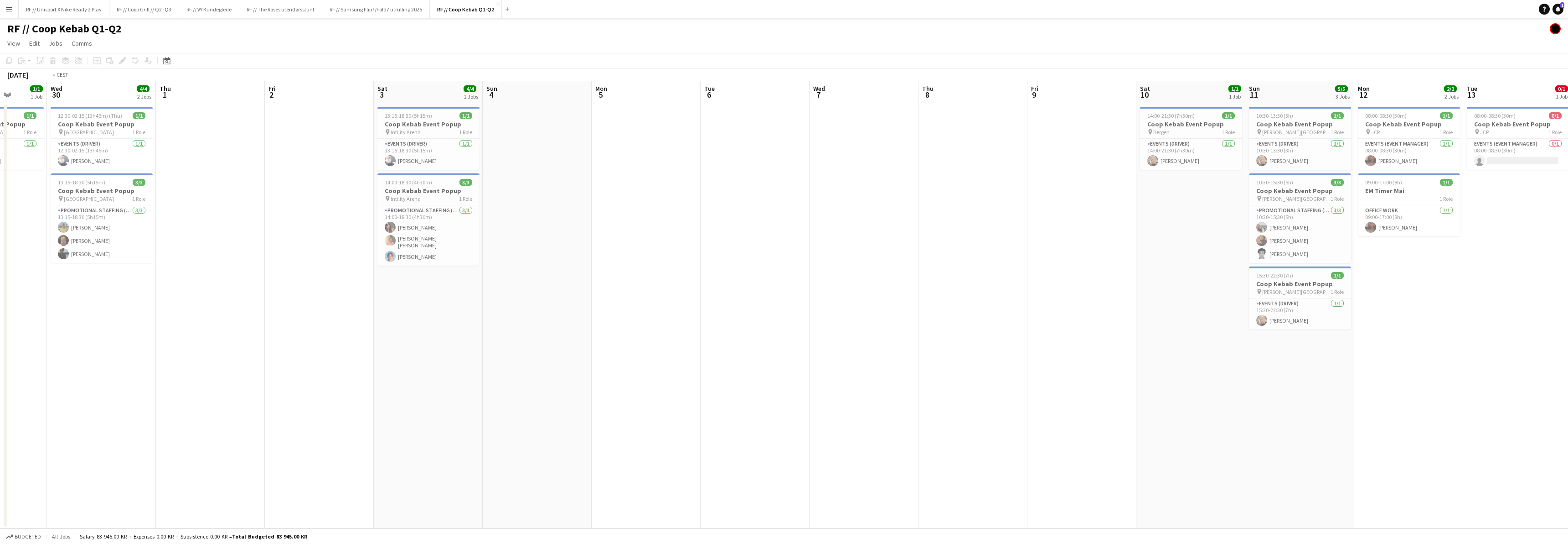
click at [677, 357] on app-calendar-viewport "Sun 27 Mon 28 Tue 29 1/1 1 Job Wed 30 4/4 2 Jobs Thu 1 Fri 2 Sat 3 4/4 2 Jobs S…" at bounding box center [784, 305] width 1568 height 447
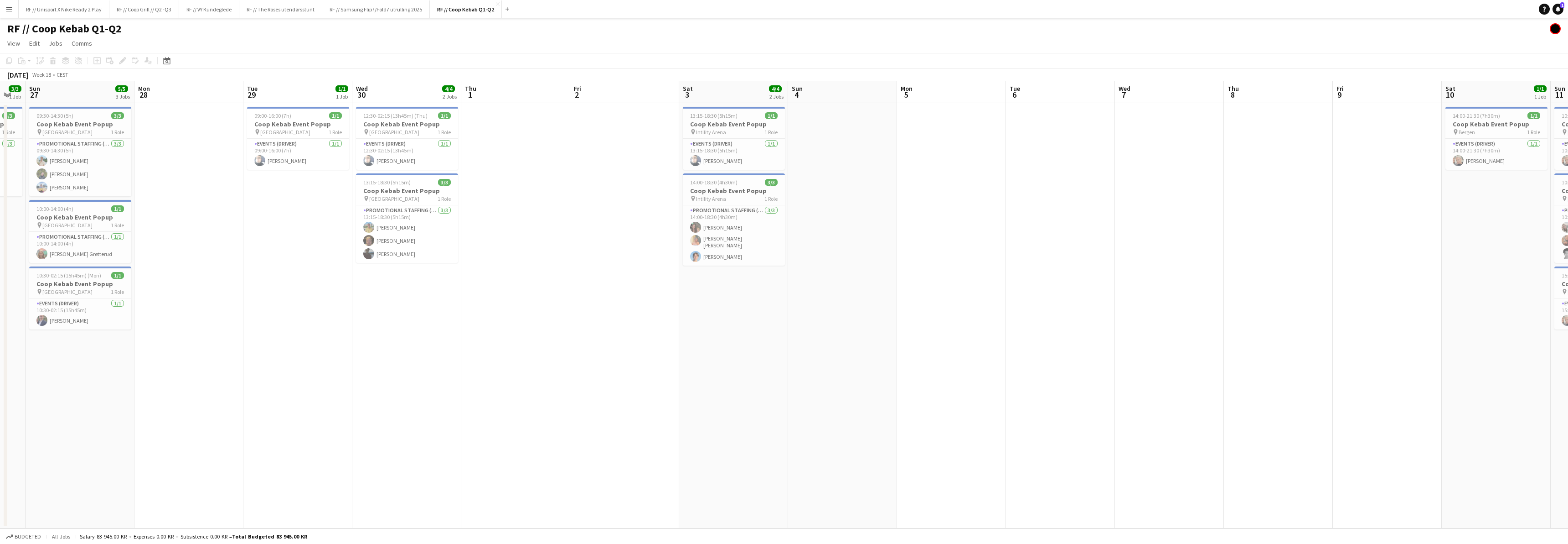
click at [721, 342] on app-calendar-viewport "Fri 25 Sat 26 3/3 1 Job Sun 27 5/5 3 Jobs Mon 28 Tue 29 1/1 1 Job Wed 30 4/4 2 …" at bounding box center [784, 305] width 1568 height 447
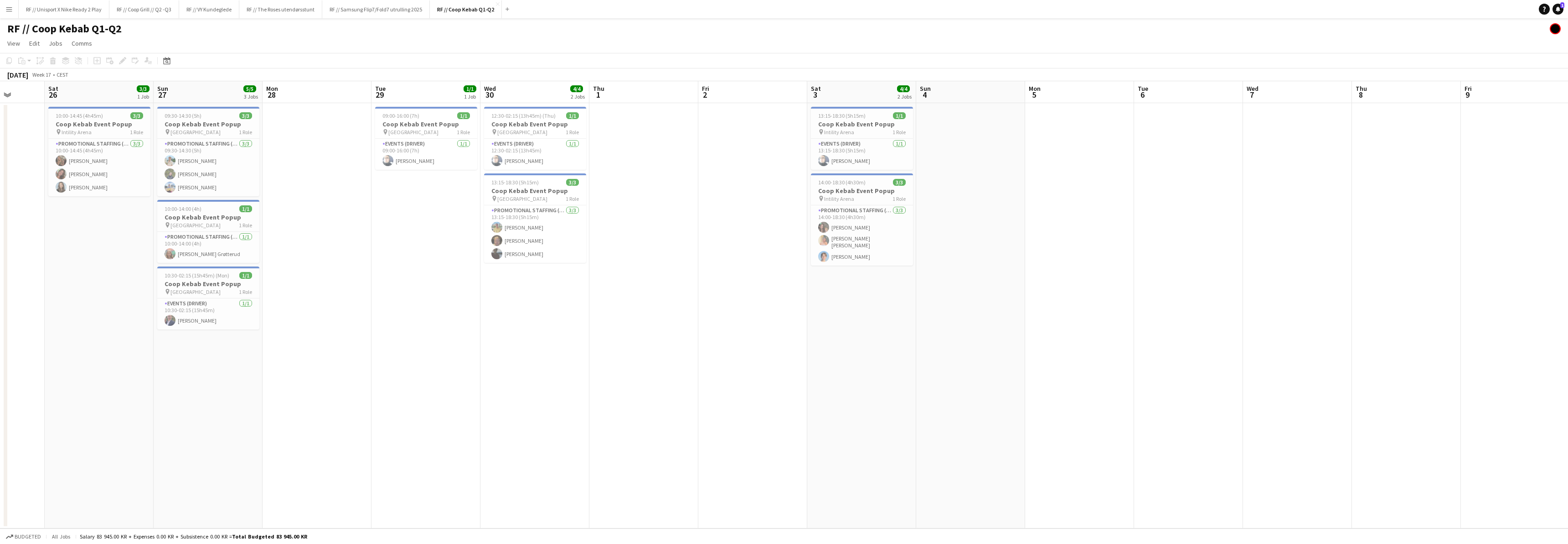
click at [732, 334] on app-calendar-viewport "Wed 23 Thu 24 Fri 25 Sat 26 3/3 1 Job Sun 27 5/5 3 Jobs Mon 28 Tue 29 1/1 1 Job…" at bounding box center [784, 305] width 1568 height 447
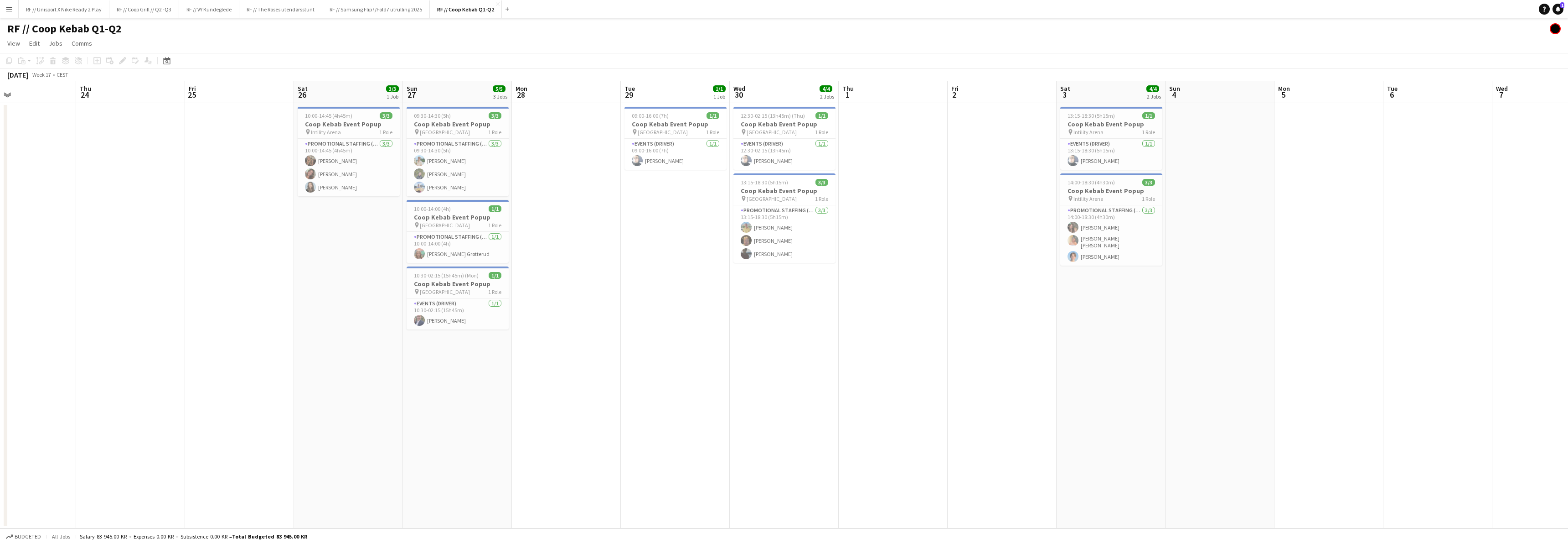
click at [745, 339] on app-calendar-viewport "Mon 21 Tue 22 Wed 23 Thu 24 Fri 25 Sat 26 3/3 1 Job Sun 27 5/5 3 Jobs Mon 28 Tu…" at bounding box center [784, 305] width 1568 height 447
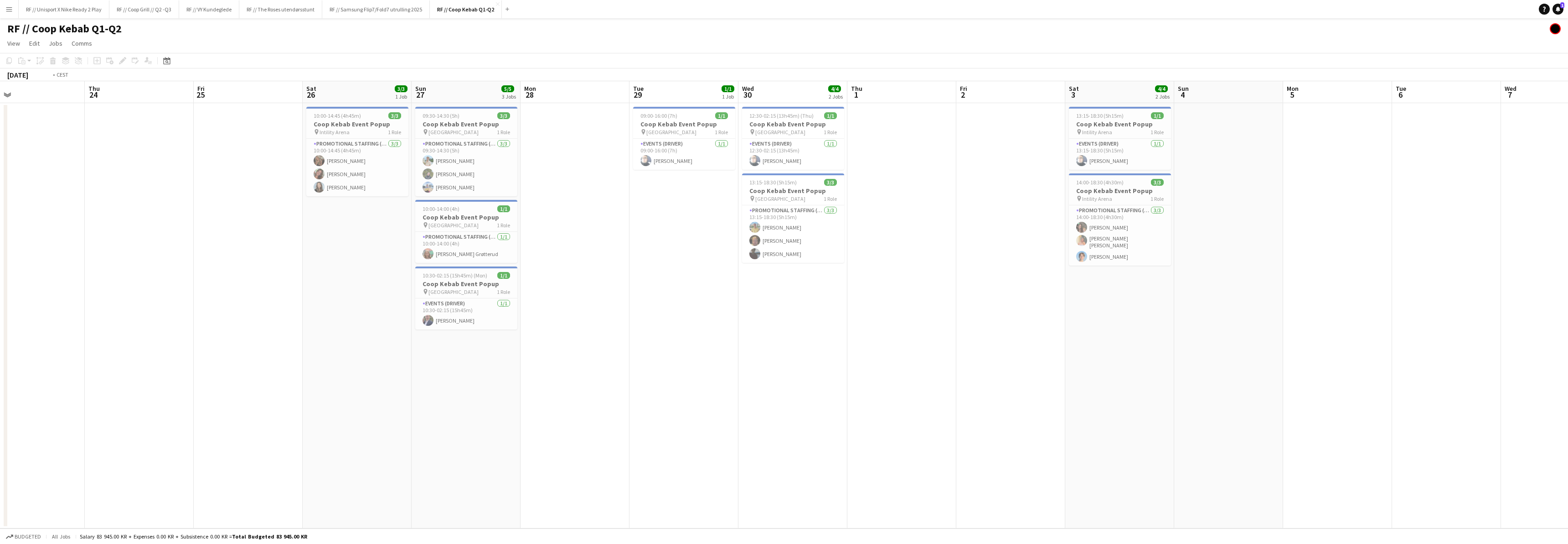
click at [735, 341] on app-calendar-viewport "Mon 21 4/4 3 Jobs Tue 22 Wed 23 Thu 24 Fri 25 Sat 26 3/3 1 Job Sun 27 5/5 3 Job…" at bounding box center [784, 305] width 1568 height 447
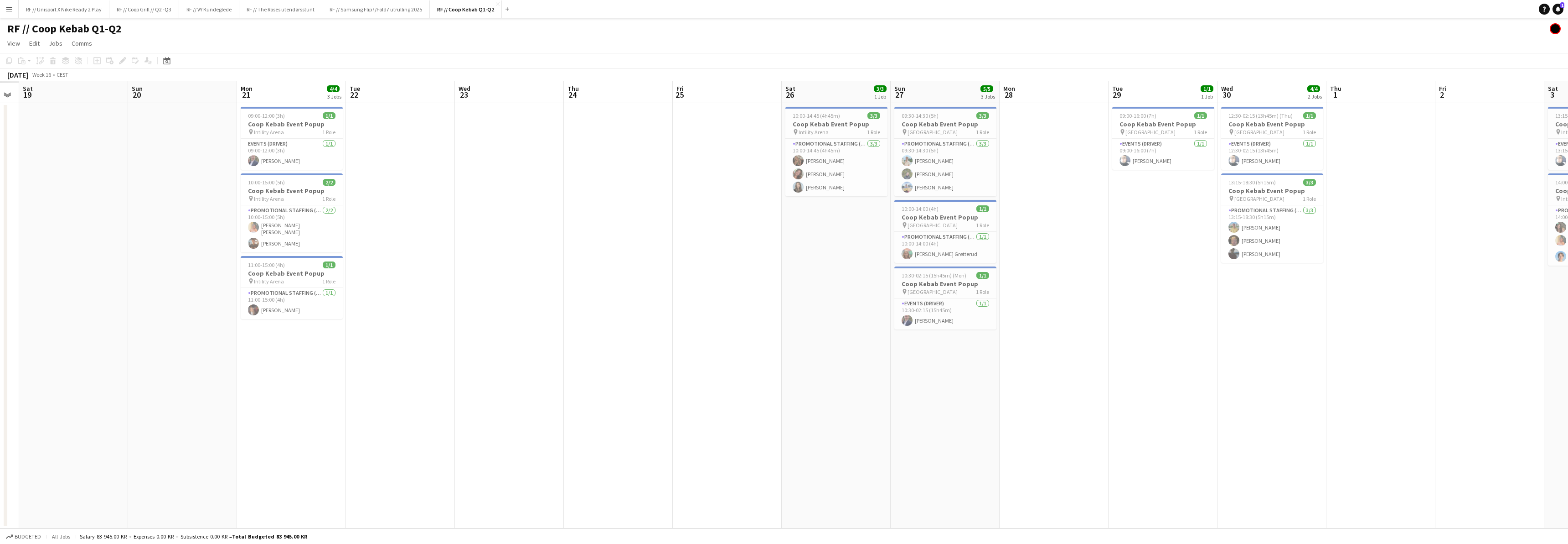
click at [725, 339] on app-calendar-viewport "Thu 17 Fri 18 Sat 19 Sun 20 Mon 21 4/4 3 Jobs Tue 22 Wed 23 Thu 24 Fri 25 Sat 2…" at bounding box center [784, 305] width 1568 height 447
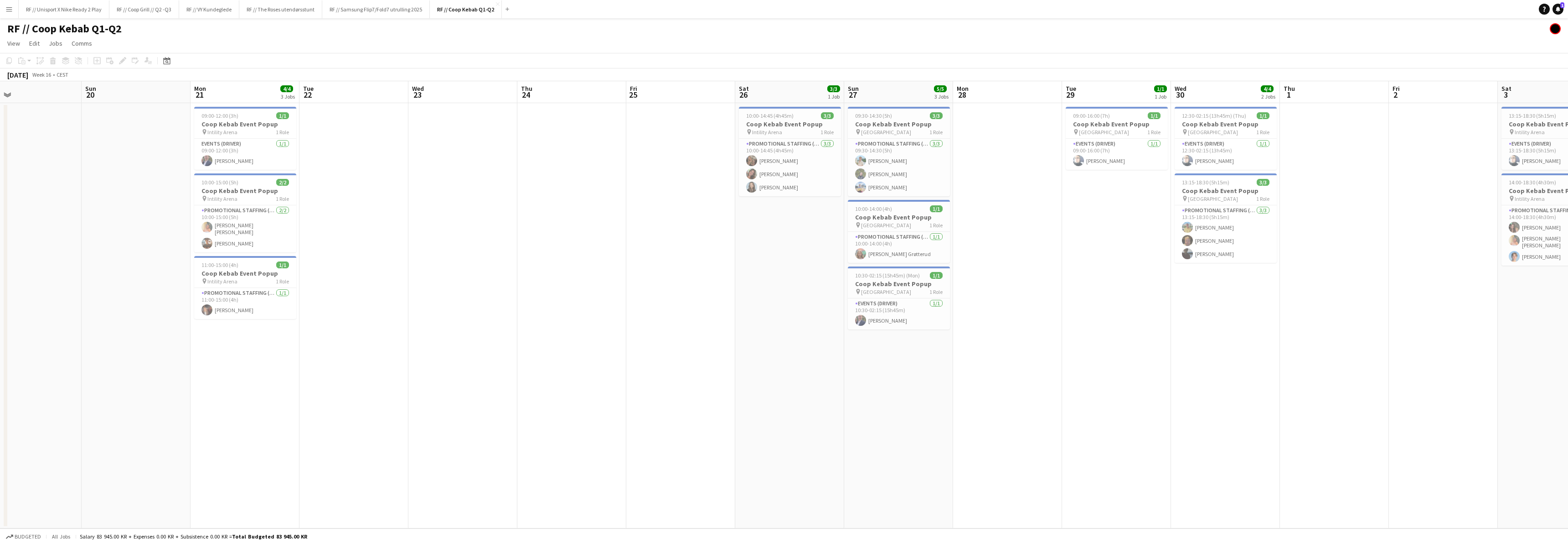
click at [761, 345] on app-calendar-viewport "Thu 17 Fri 18 Sat 19 Sun 20 Mon 21 4/4 3 Jobs Tue 22 Wed 23 Thu 24 Fri 25 Sat 2…" at bounding box center [784, 305] width 1568 height 447
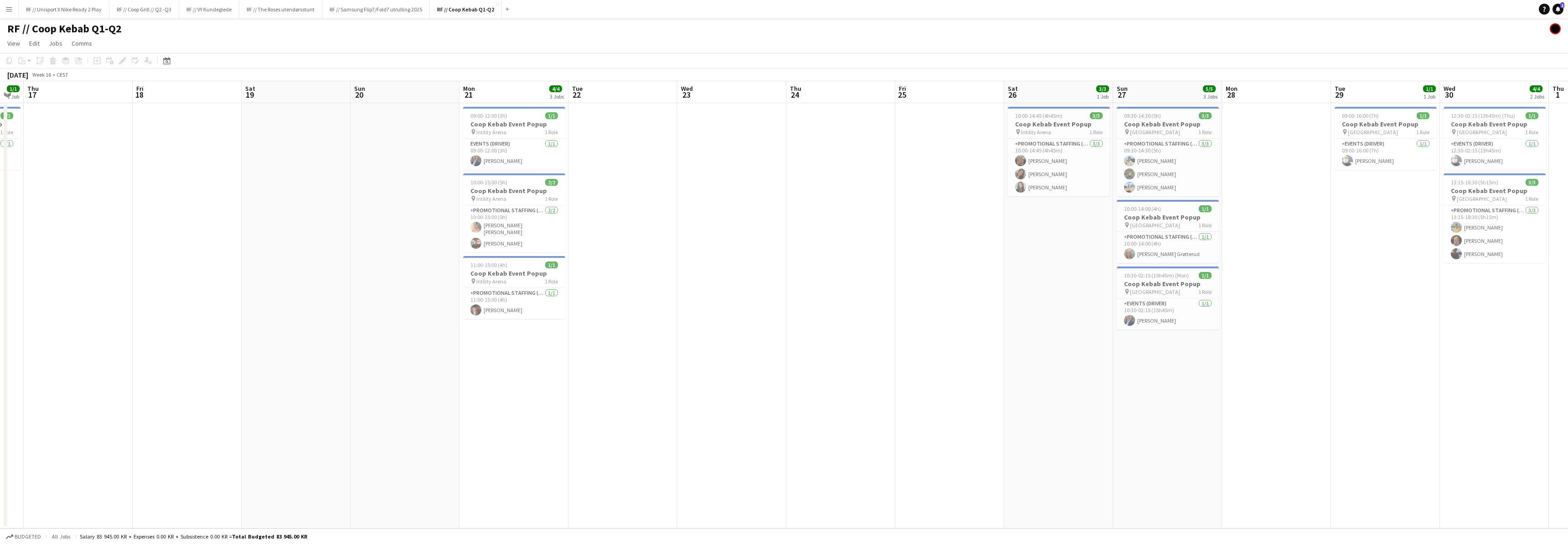
click at [680, 351] on app-calendar-viewport "Tue 15 Wed 16 1/1 1 Job Thu 17 Fri 18 Sat 19 Sun 20 Mon 21 4/4 3 Jobs Tue 22 We…" at bounding box center [784, 305] width 1568 height 447
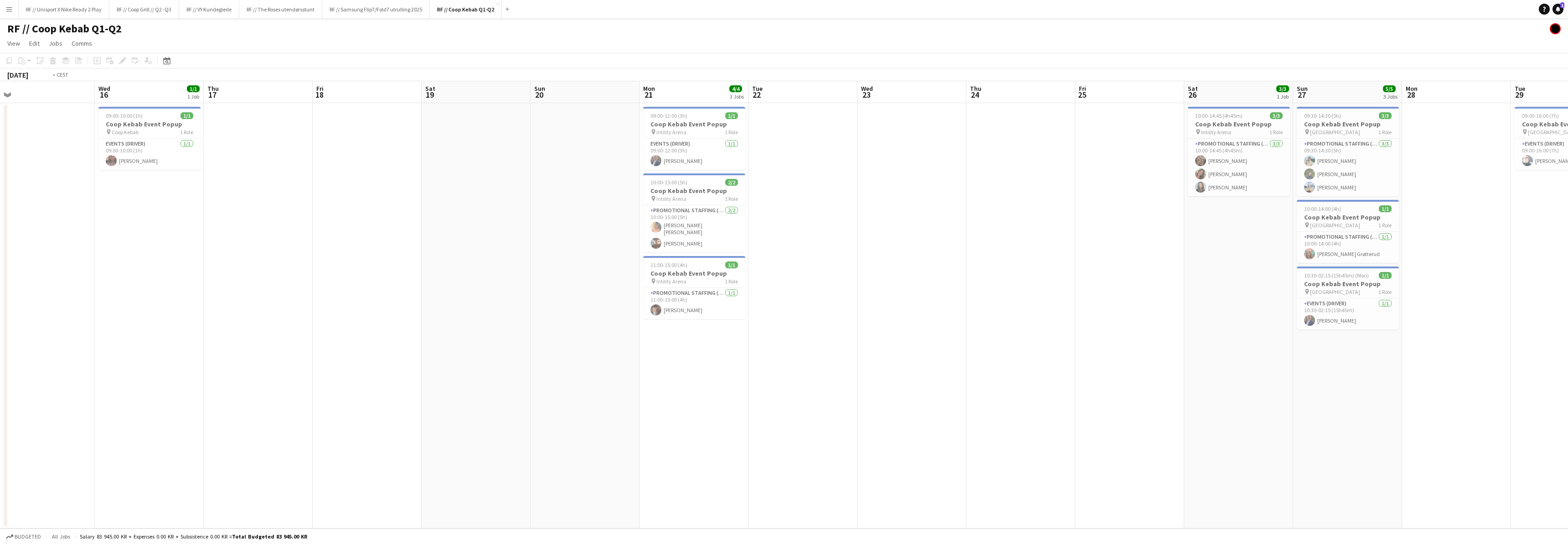
click at [804, 347] on app-calendar-viewport "Sun 13 Mon 14 Tue 15 Wed 16 1/1 1 Job Thu 17 Fri 18 Sat 19 Sun 20 Mon 21 4/4 3 …" at bounding box center [784, 305] width 1568 height 447
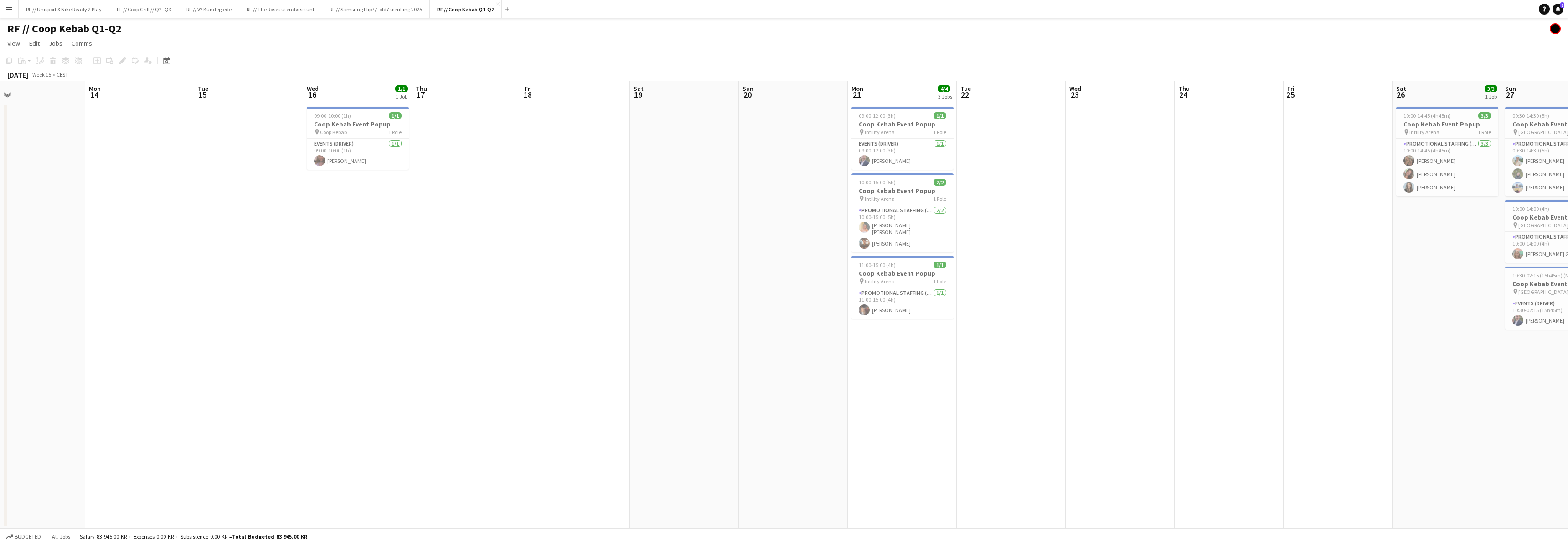
click at [779, 330] on app-calendar-viewport "Fri 11 Sat 12 Sun 13 Mon 14 Tue 15 Wed 16 1/1 1 Job Thu 17 Fri 18 Sat 19 Sun 20…" at bounding box center [784, 305] width 1568 height 447
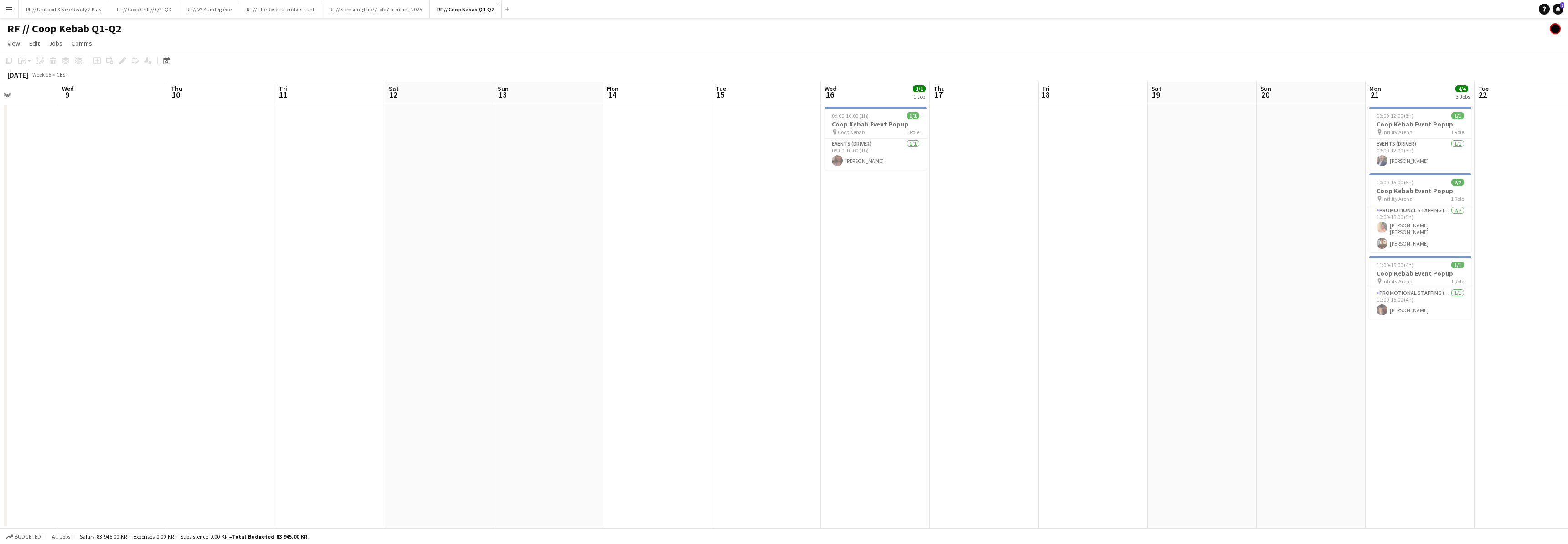
click at [836, 325] on app-calendar-viewport "Mon 7 Tue 8 Wed 9 Thu 10 Fri 11 Sat 12 Sun 13 Mon 14 Tue 15 Wed 16 1/1 1 Job Th…" at bounding box center [784, 305] width 1568 height 447
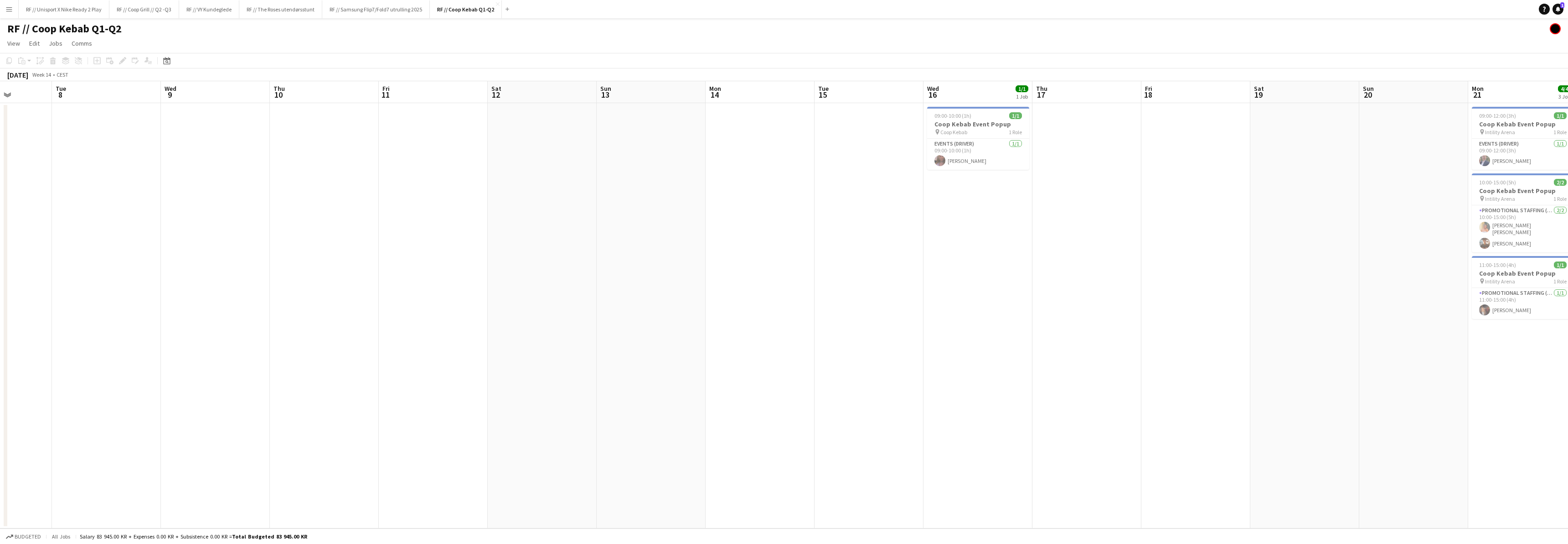
click at [845, 325] on app-calendar-viewport "Sat 5 Sun 6 Mon 7 Tue 8 Wed 9 Thu 10 Fri 11 Sat 12 Sun 13 Mon 14 Tue 15 Wed 16 …" at bounding box center [784, 305] width 1568 height 447
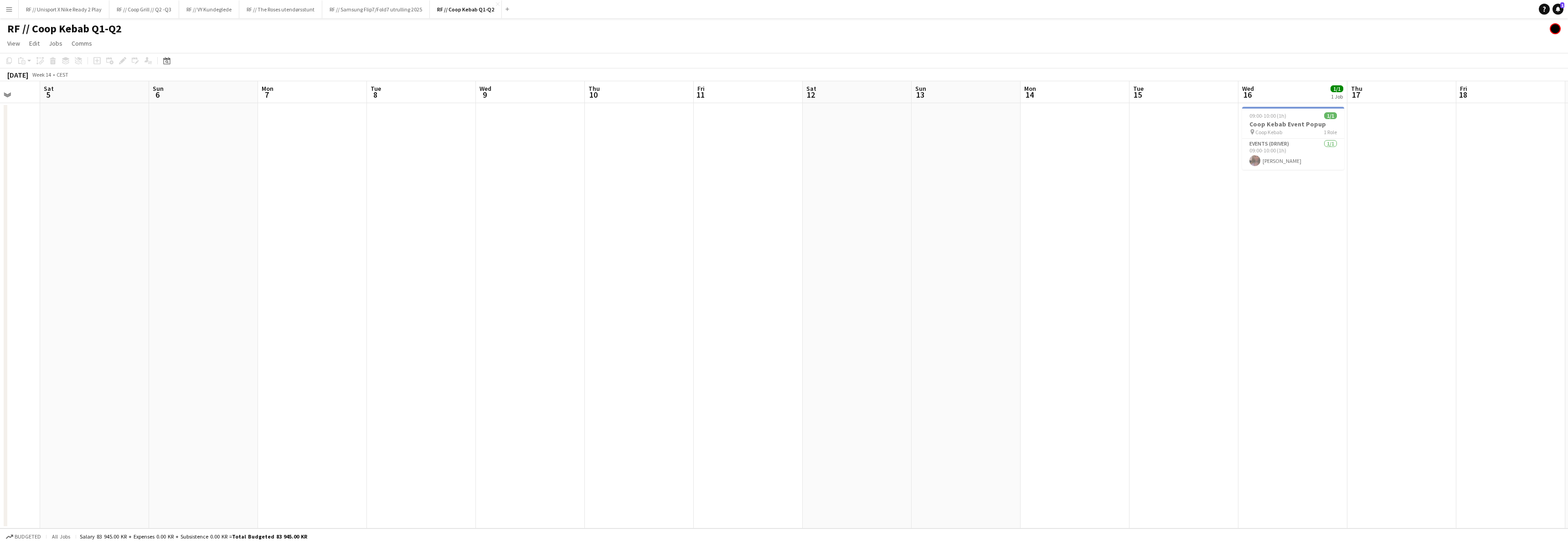
click at [924, 311] on app-calendar-viewport "Wed 2 Thu 3 Fri 4 Sat 5 Sun 6 Mon 7 Tue 8 Wed 9 Thu 10 Fri 11 Sat 12 Sun 13 Mon…" at bounding box center [784, 305] width 1568 height 447
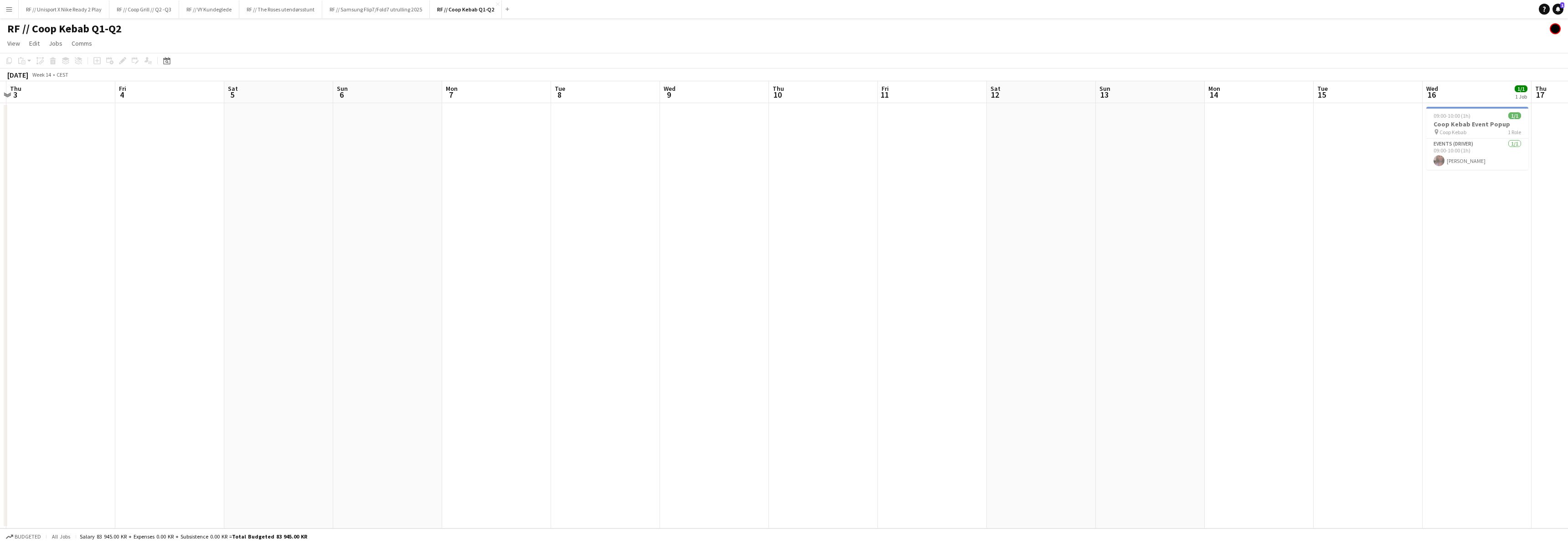
click at [906, 309] on app-calendar-viewport "Tue 1 Wed 2 Thu 3 Fri 4 Sat 5 Sun 6 Mon 7 Tue 8 Wed 9 Thu 10 Fri 11 Sat 12 Sun …" at bounding box center [784, 305] width 1568 height 447
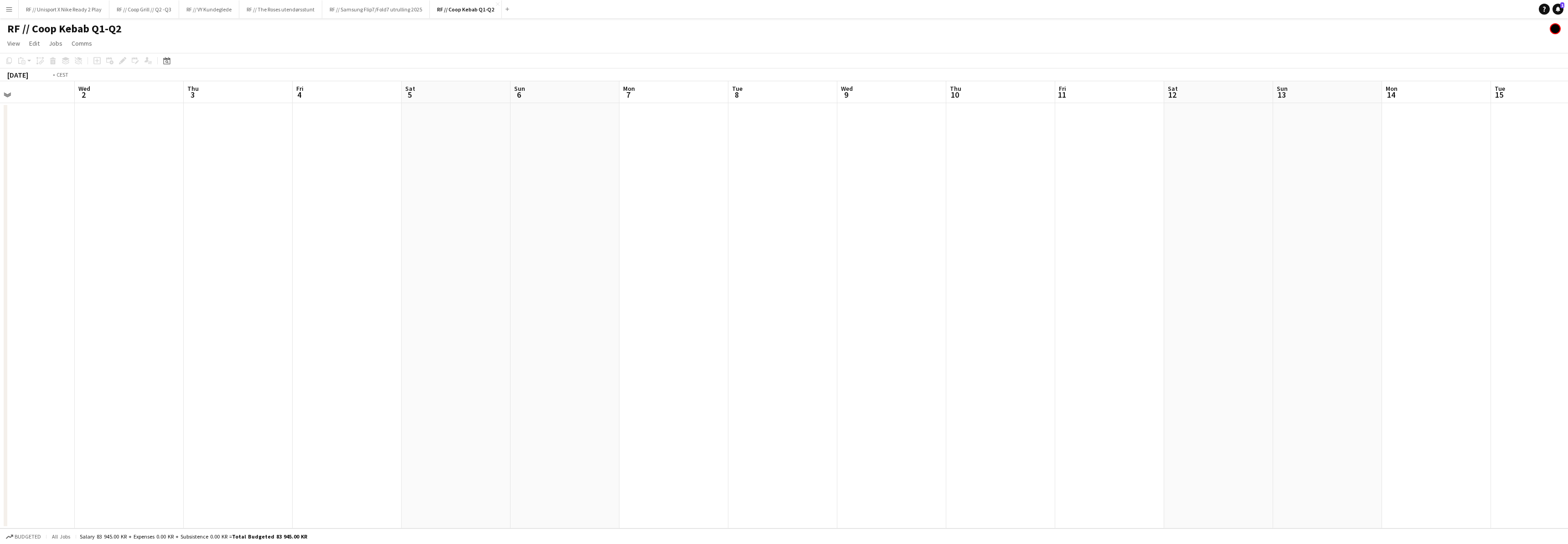
click at [892, 303] on app-calendar-viewport "Sun 30 5/5 2 Jobs Mon 31 Tue 1 Wed 2 Thu 3 Fri 4 Sat 5 Sun 6 Mon 7 Tue 8 Wed 9 …" at bounding box center [784, 305] width 1568 height 447
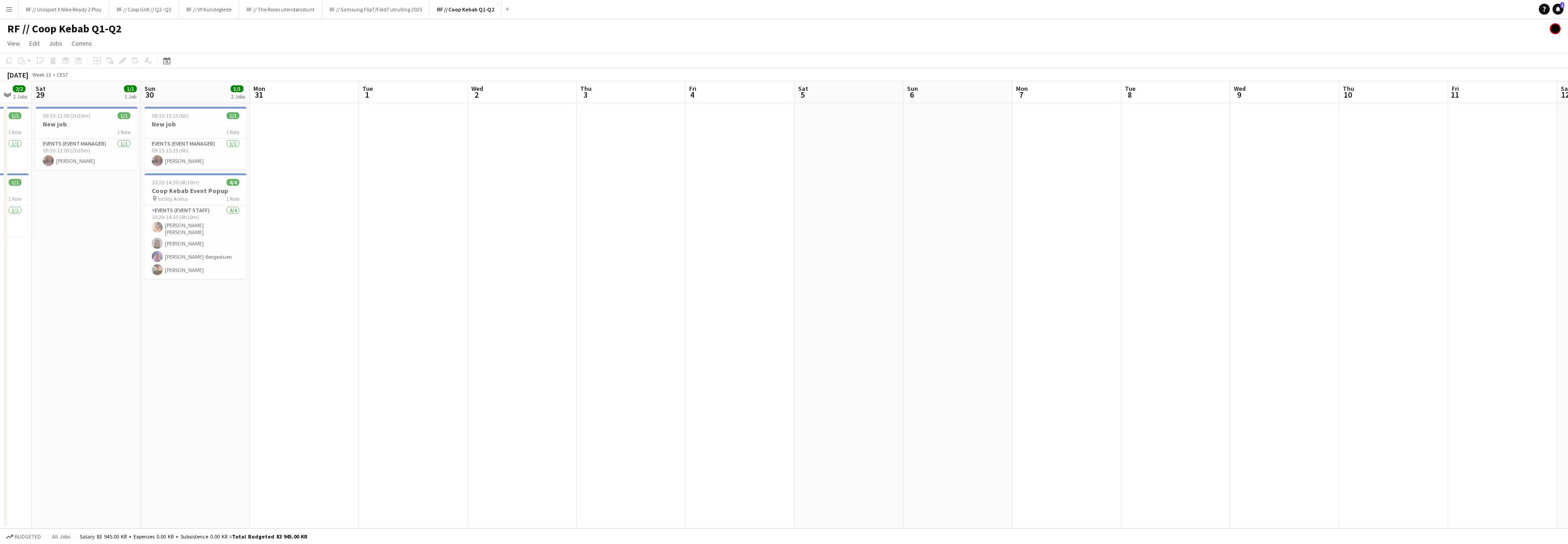
click at [698, 317] on app-calendar-viewport "Thu 27 Fri 28 2/2 2 Jobs Sat 29 1/1 1 Job Sun 30 5/5 2 Jobs Mon 31 Tue 1 Wed 2 …" at bounding box center [784, 305] width 1568 height 447
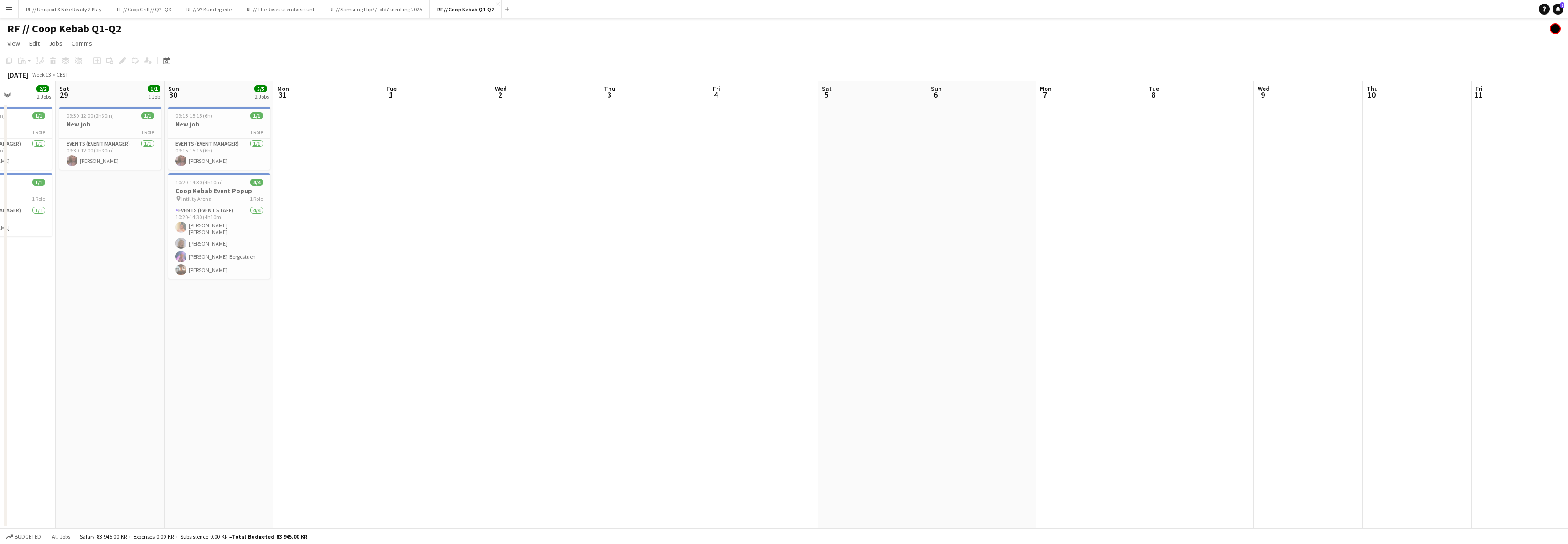
click at [620, 345] on app-calendar-viewport "Wed 26 1/1 1 Job Thu 27 Fri 28 2/2 2 Jobs Sat 29 1/1 1 Job Sun 30 5/5 2 Jobs Mo…" at bounding box center [784, 305] width 1568 height 447
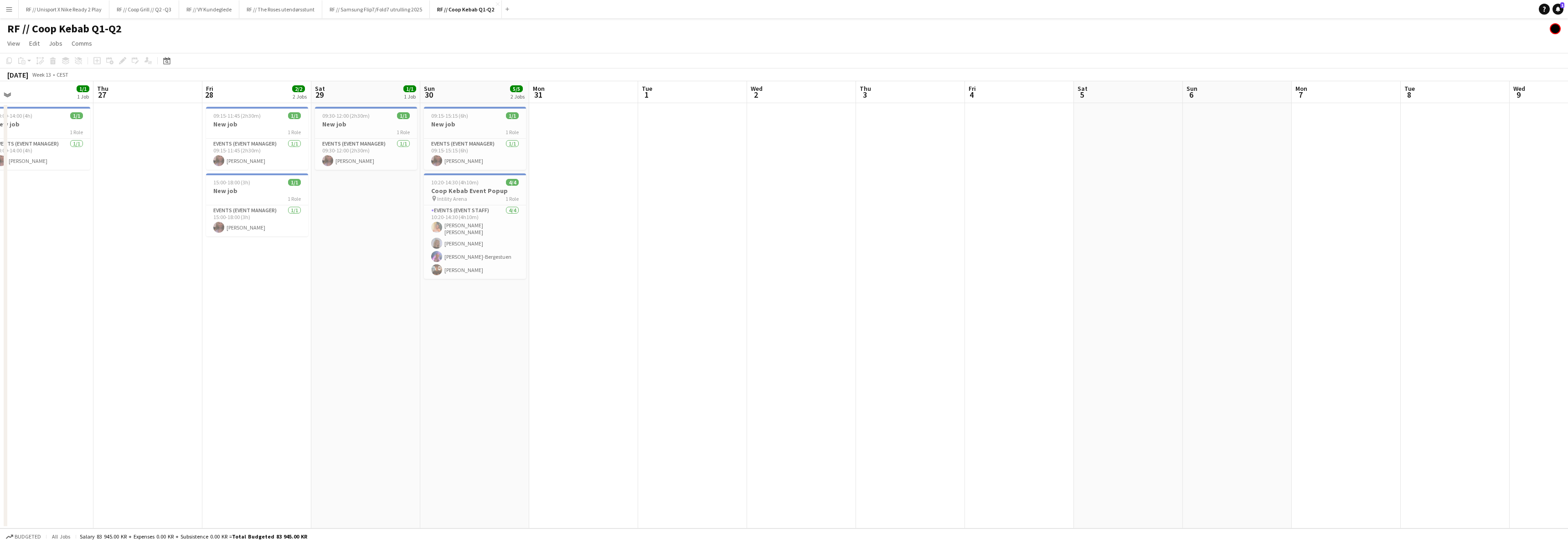
click at [603, 355] on app-calendar-viewport "Mon 24 Tue 25 Wed 26 1/1 1 Job Thu 27 Fri 28 2/2 2 Jobs Sat 29 1/1 1 Job Sun 30…" at bounding box center [784, 305] width 1568 height 447
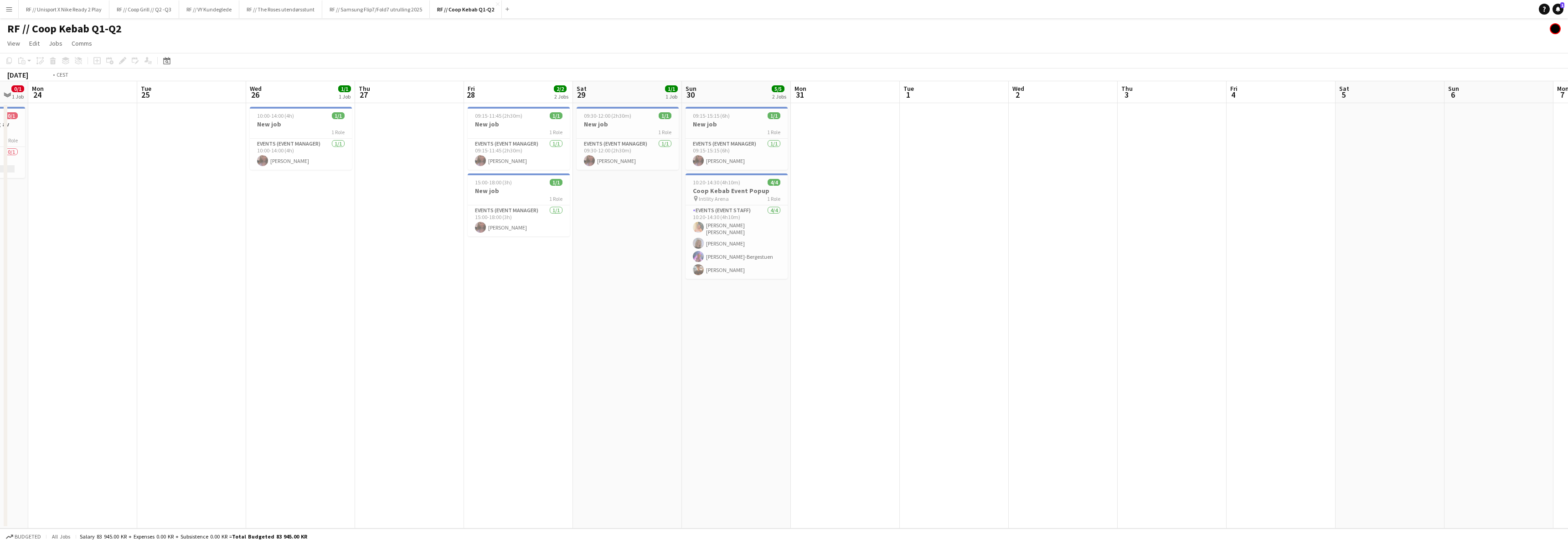
click at [695, 344] on app-calendar-viewport "Sat 22 Sun 23 0/1 1 Job Mon 24 Tue 25 Wed 26 1/1 1 Job Thu 27 Fri 28 2/2 2 Jobs…" at bounding box center [784, 305] width 1568 height 447
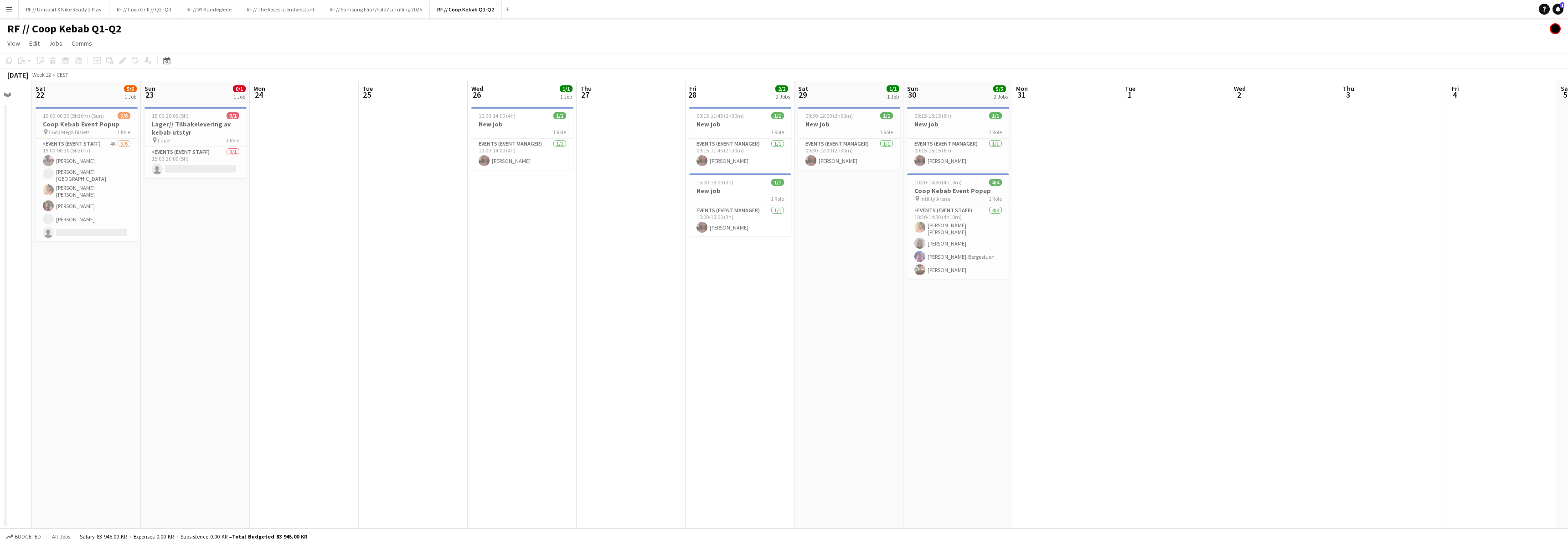
click at [808, 342] on app-calendar-viewport "Thu 20 Fri 21 Sat 22 5/6 1 Job Sun 23 0/1 1 Job Mon 24 Tue 25 Wed 26 1/1 1 Job …" at bounding box center [784, 305] width 1568 height 447
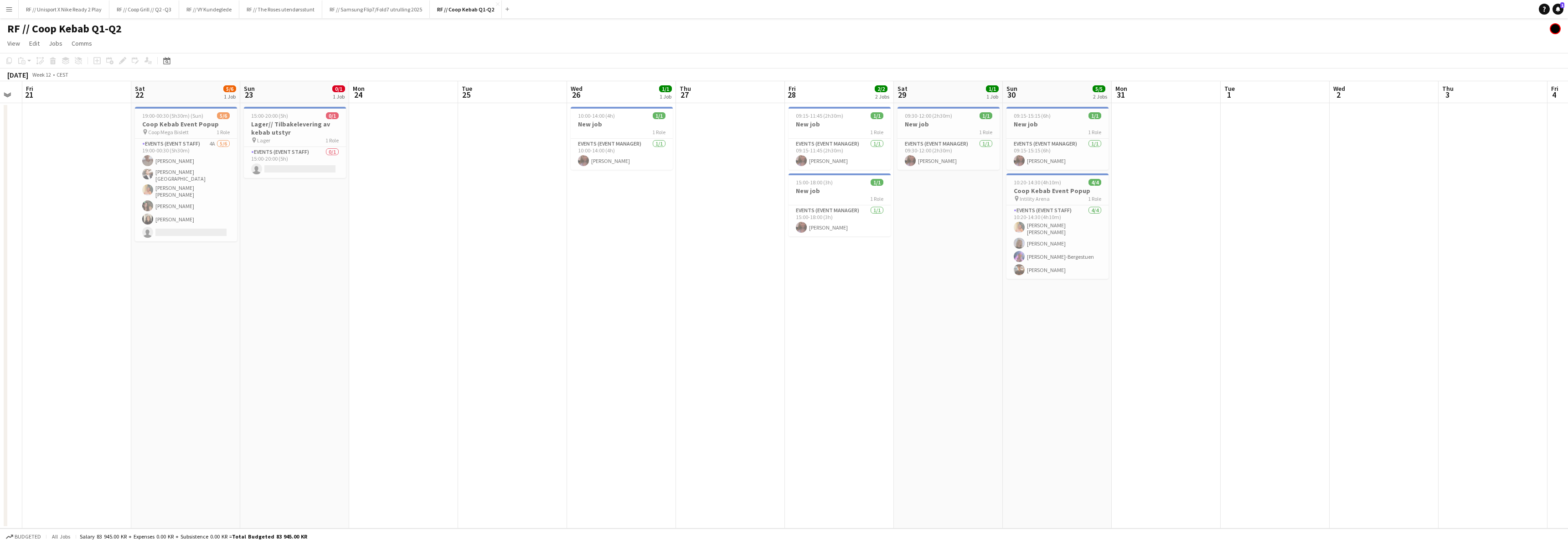
click at [755, 344] on app-calendar-viewport "Wed 19 Thu 20 Fri 21 Sat 22 5/6 1 Job Sun 23 0/1 1 Job Mon 24 Tue 25 Wed 26 1/1…" at bounding box center [784, 305] width 1568 height 447
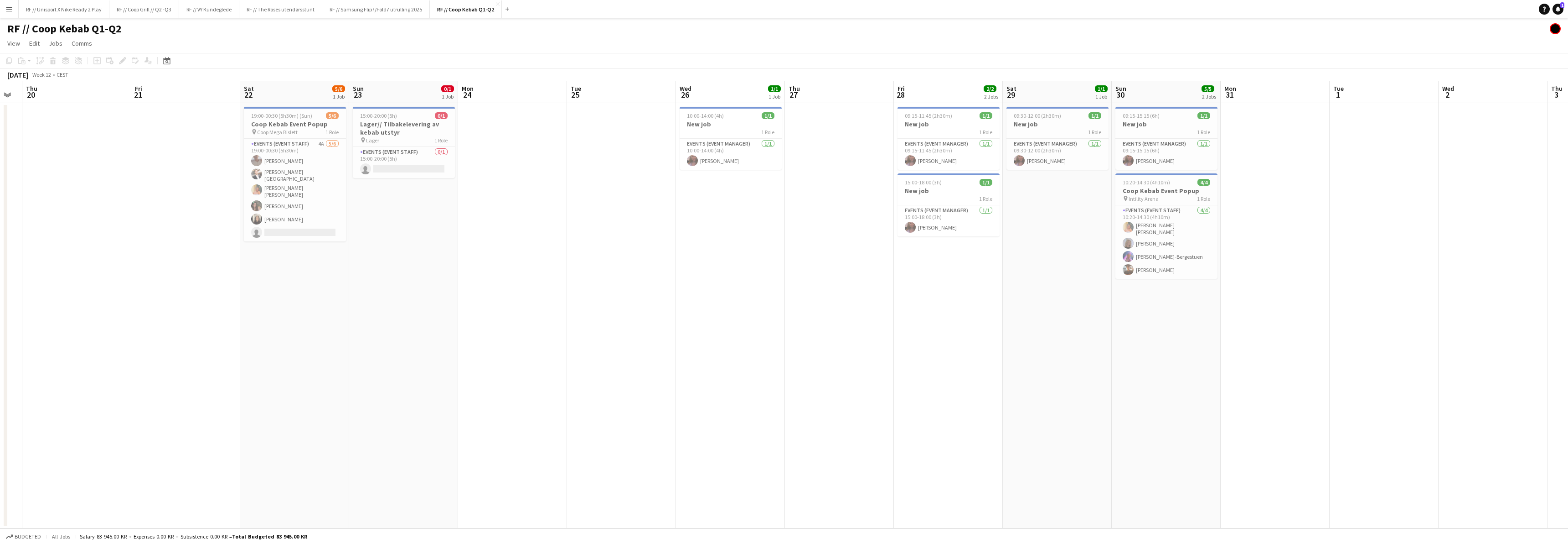
scroll to position [0, 195]
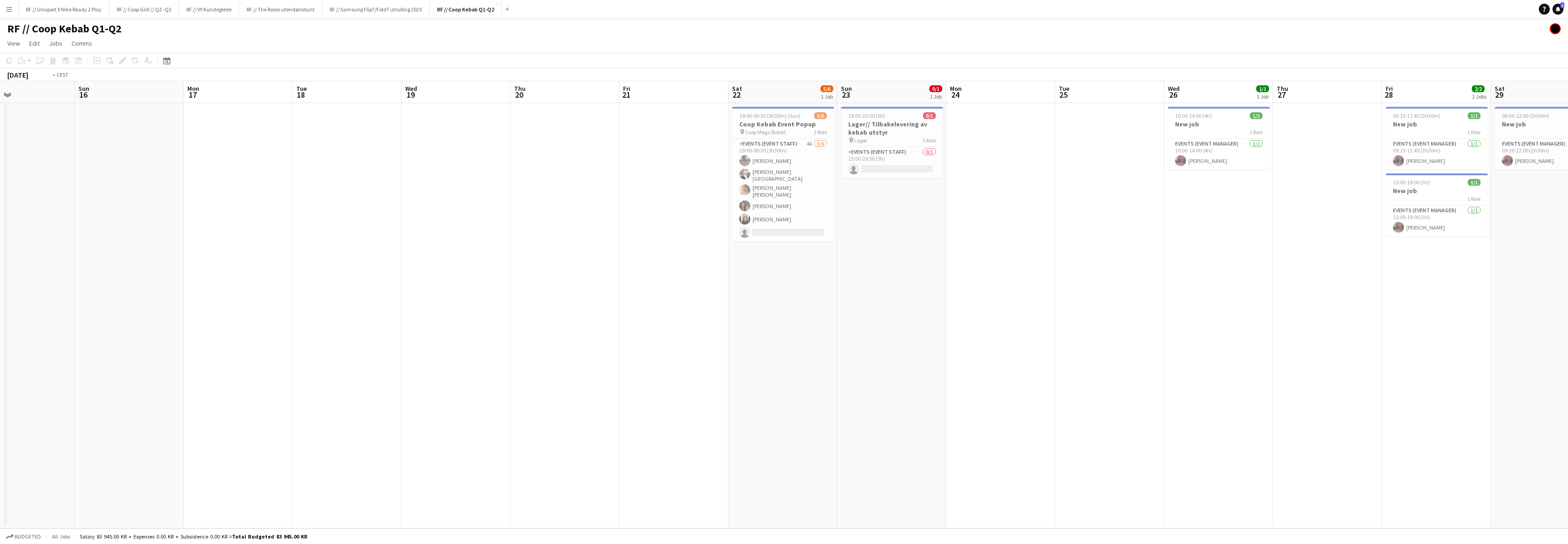
click at [435, 381] on app-calendar-viewport "Wed 12 Thu 13 Fri 14 Sat 15 Sun 16 Mon 17 Tue 18 Wed 19 Thu 20 Fri 21 Sat 22 5/…" at bounding box center [784, 305] width 1568 height 447
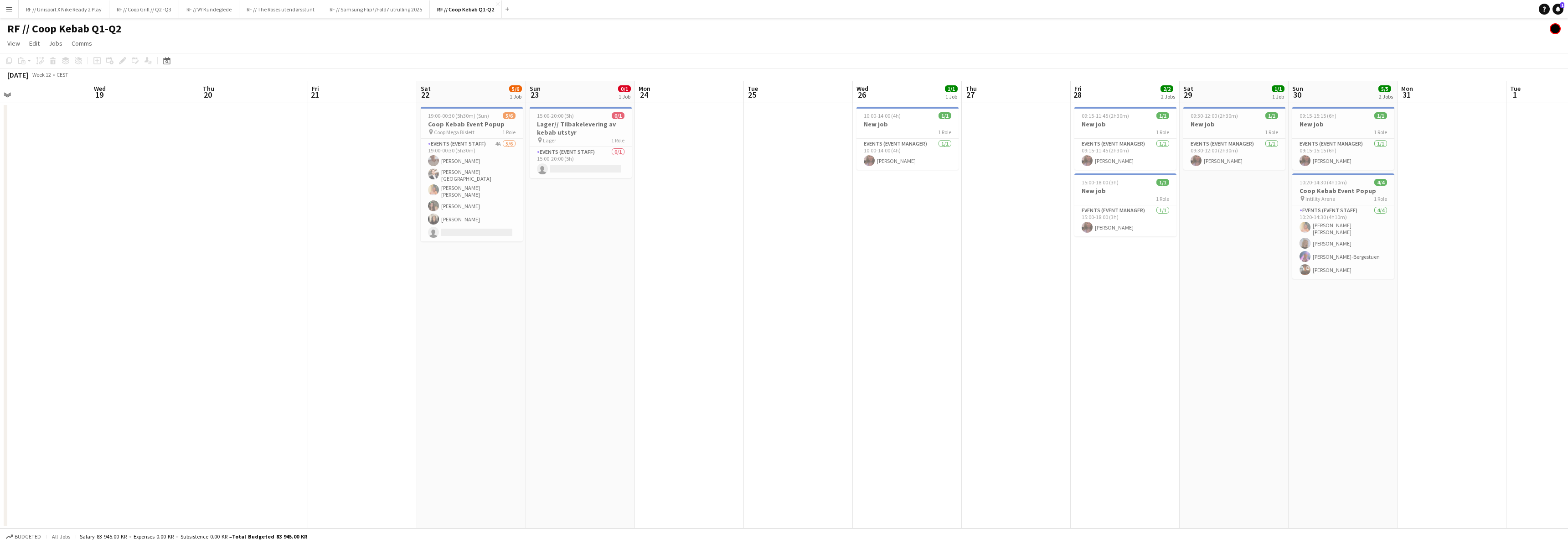
click at [394, 380] on app-calendar-viewport "Sun 16 Mon 17 Tue 18 Wed 19 Thu 20 Fri 21 Sat 22 5/6 1 Job Sun 23 0/1 1 Job Mon…" at bounding box center [784, 305] width 1568 height 447
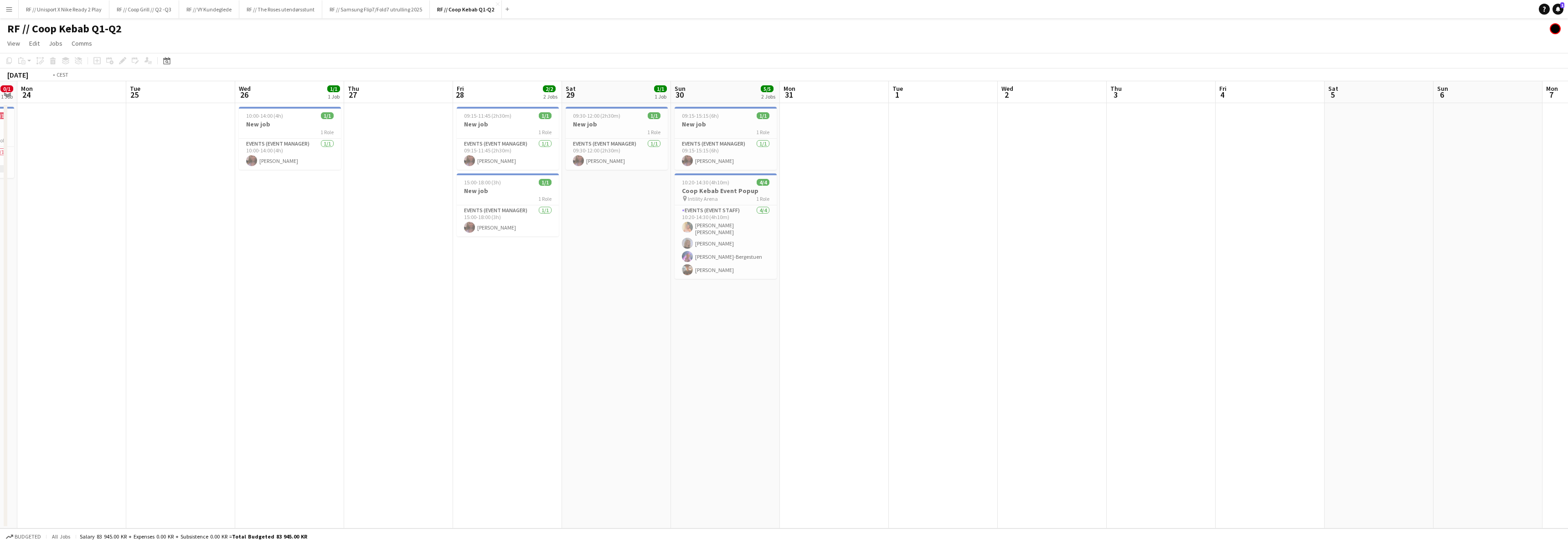
click at [708, 373] on app-calendar-viewport "Thu 20 Fri 21 Sat 22 5/6 1 Job Sun 23 0/1 1 Job Mon 24 Tue 25 Wed 26 1/1 1 Job …" at bounding box center [784, 305] width 1568 height 447
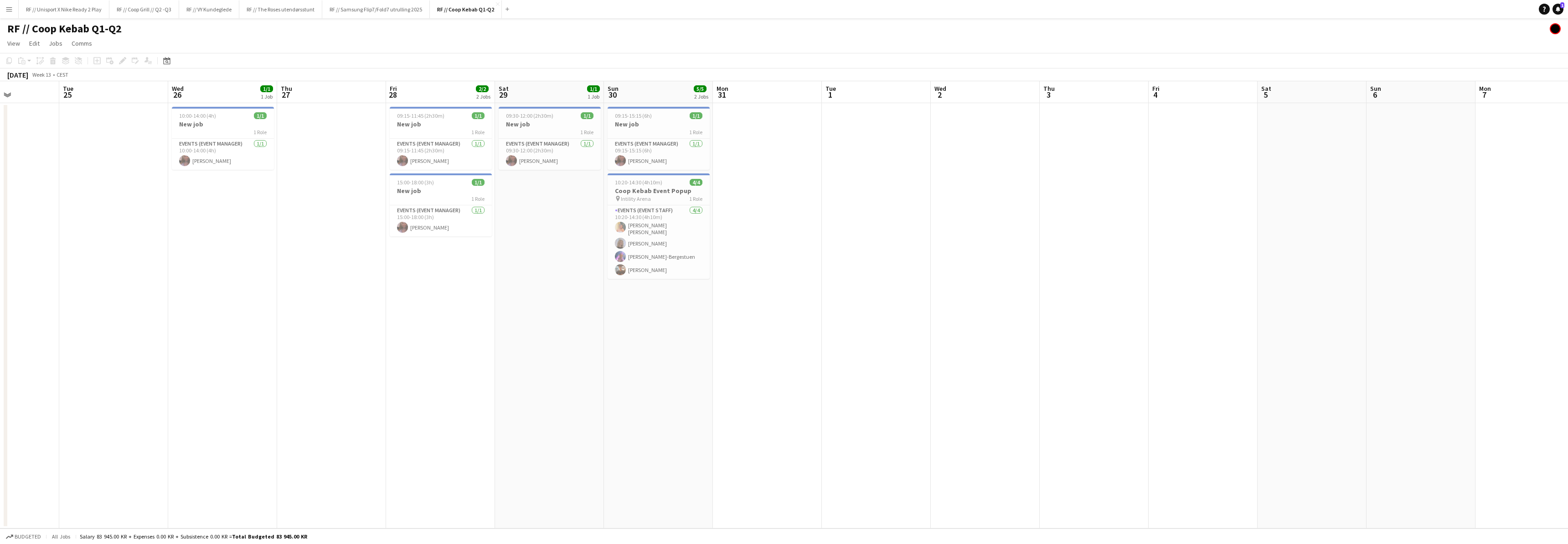
click at [433, 377] on app-calendar-viewport "Sat 22 5/6 1 Job Sun 23 0/1 1 Job Mon 24 Tue 25 Wed 26 1/1 1 Job Thu 27 Fri 28 …" at bounding box center [784, 305] width 1568 height 447
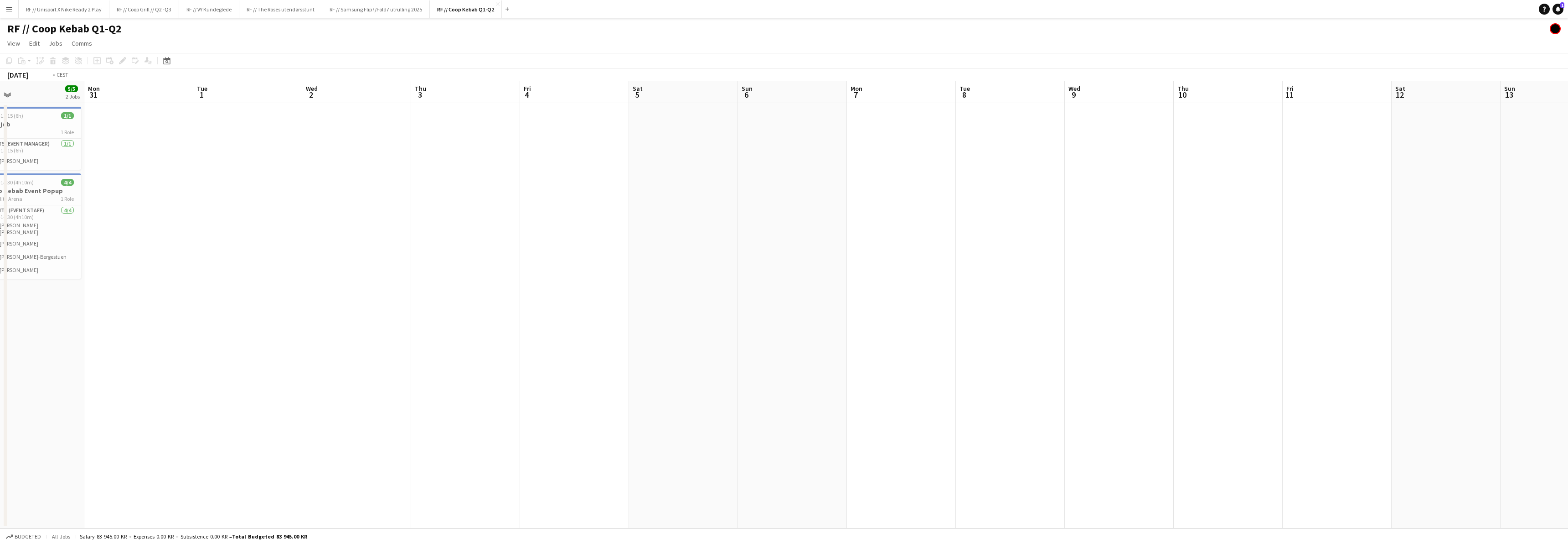
click at [422, 361] on app-calendar-viewport "Wed 26 1/1 1 Job Thu 27 Fri 28 2/2 2 Jobs Sat 29 1/1 1 Job Sun 30 5/5 2 Jobs Mo…" at bounding box center [784, 305] width 1568 height 447
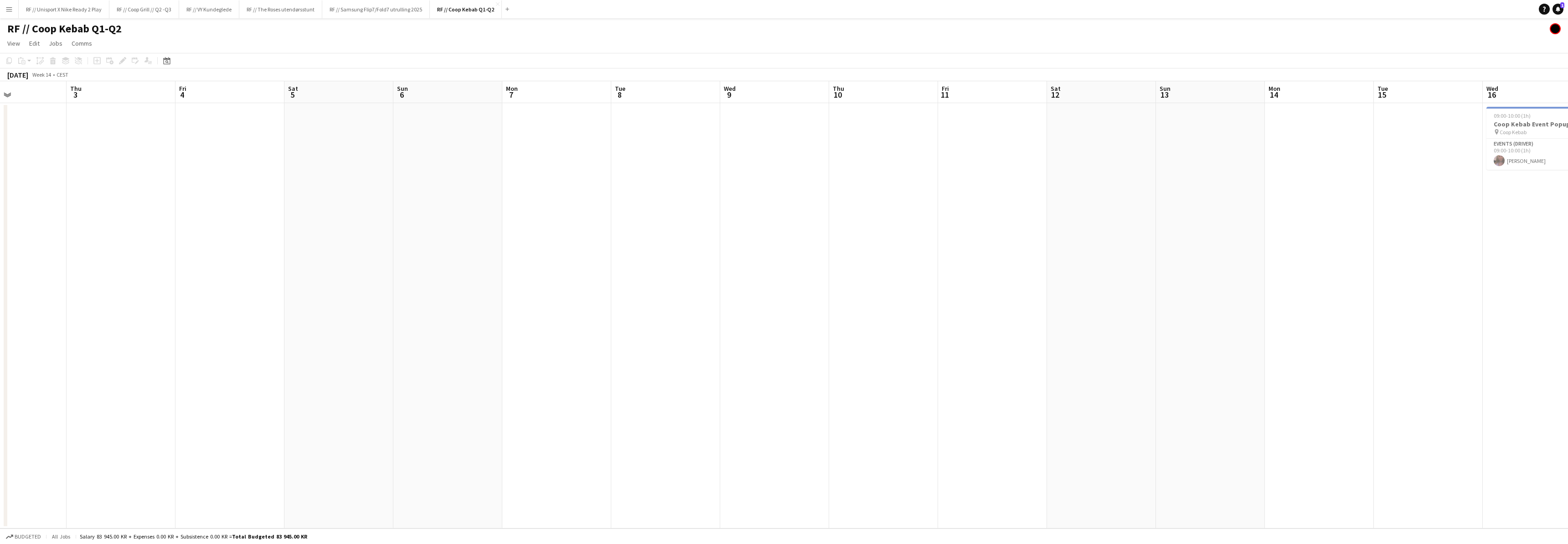
click at [500, 356] on app-calendar-viewport "Mon 31 Tue 1 Wed 2 Thu 3 Fri 4 Sat 5 Sun 6 Mon 7 Tue 8 Wed 9 Thu 10 Fri 11 Sat …" at bounding box center [784, 305] width 1568 height 447
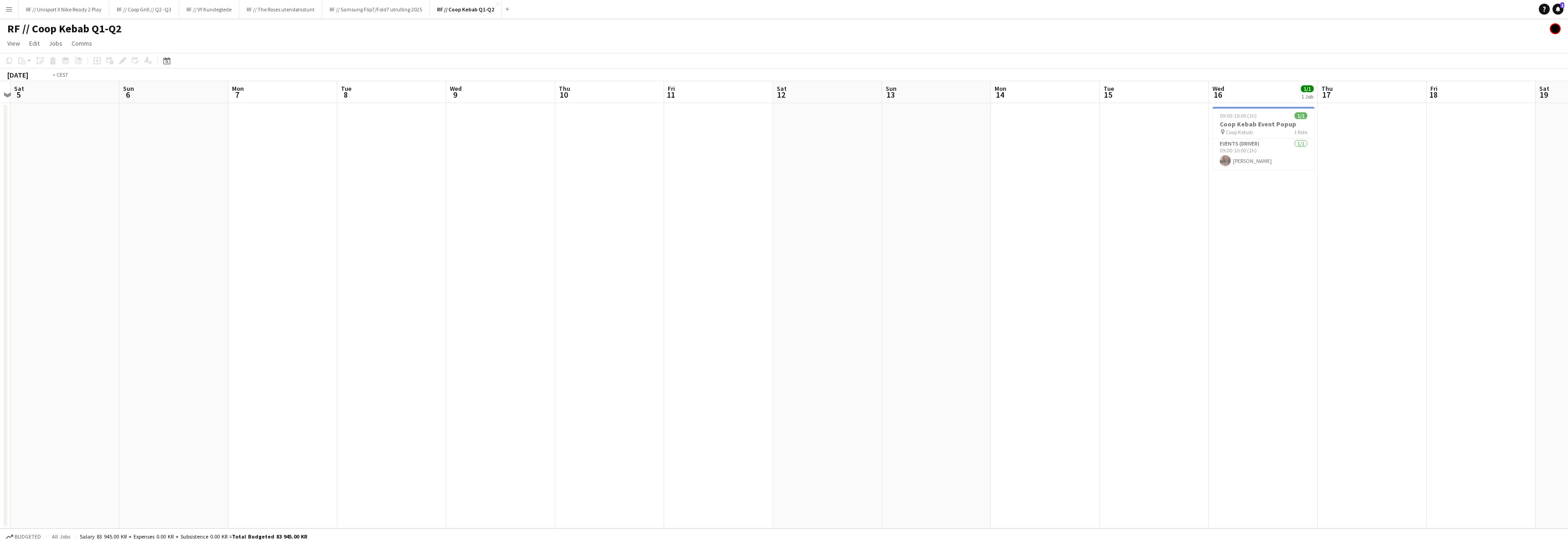
click at [541, 353] on app-calendar-viewport "Wed 2 Thu 3 Fri 4 Sat 5 Sun 6 Mon 7 Tue 8 Wed 9 Thu 10 Fri 11 Sat 12 Sun 13 Mon…" at bounding box center [784, 305] width 1568 height 447
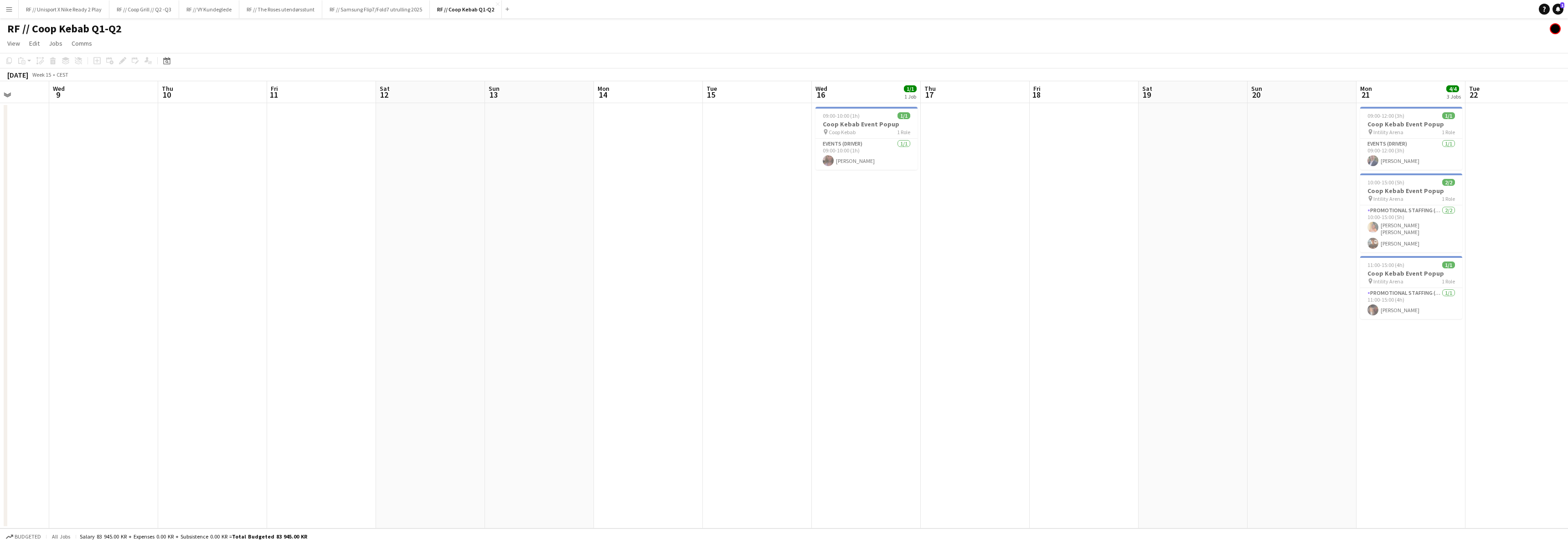
click at [531, 353] on app-calendar-viewport "Sun 6 Mon 7 Tue 8 Wed 9 Thu 10 Fri 11 Sat 12 Sun 13 Mon 14 Tue 15 Wed 16 1/1 1 …" at bounding box center [784, 305] width 1568 height 447
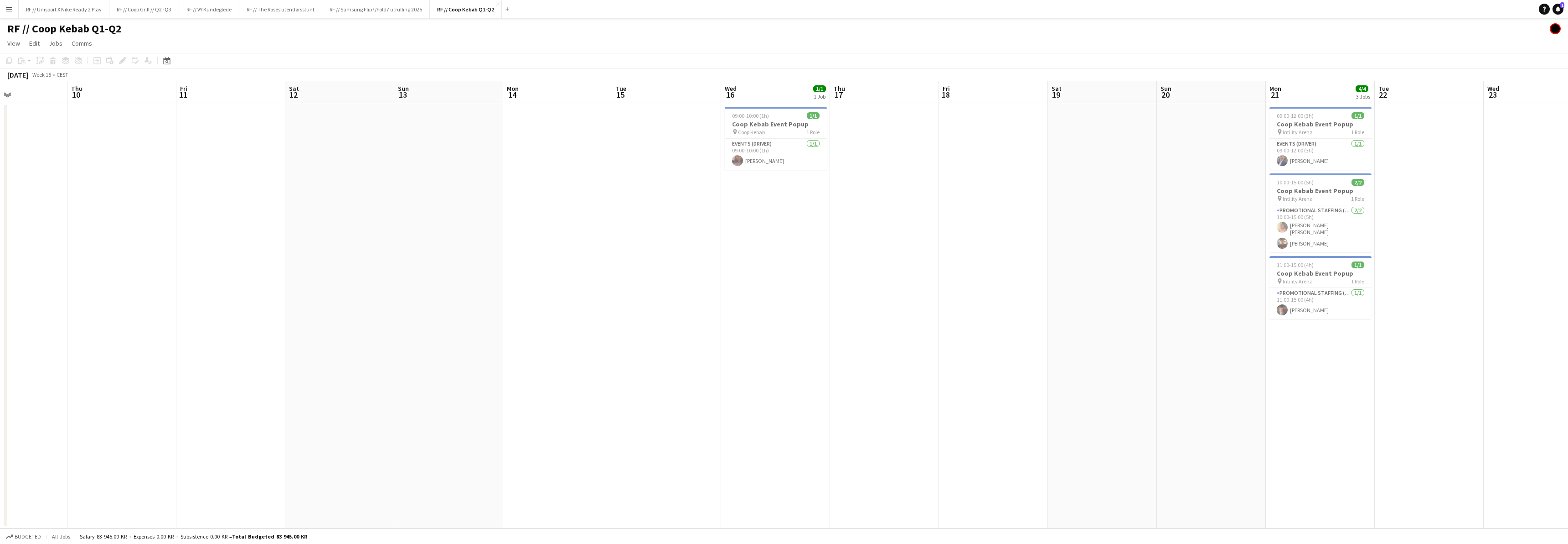
click at [466, 340] on app-calendar-viewport "Sun 6 Mon 7 Tue 8 Wed 9 Thu 10 Fri 11 Sat 12 Sun 13 Mon 14 Tue 15 Wed 16 1/1 1 …" at bounding box center [784, 305] width 1568 height 447
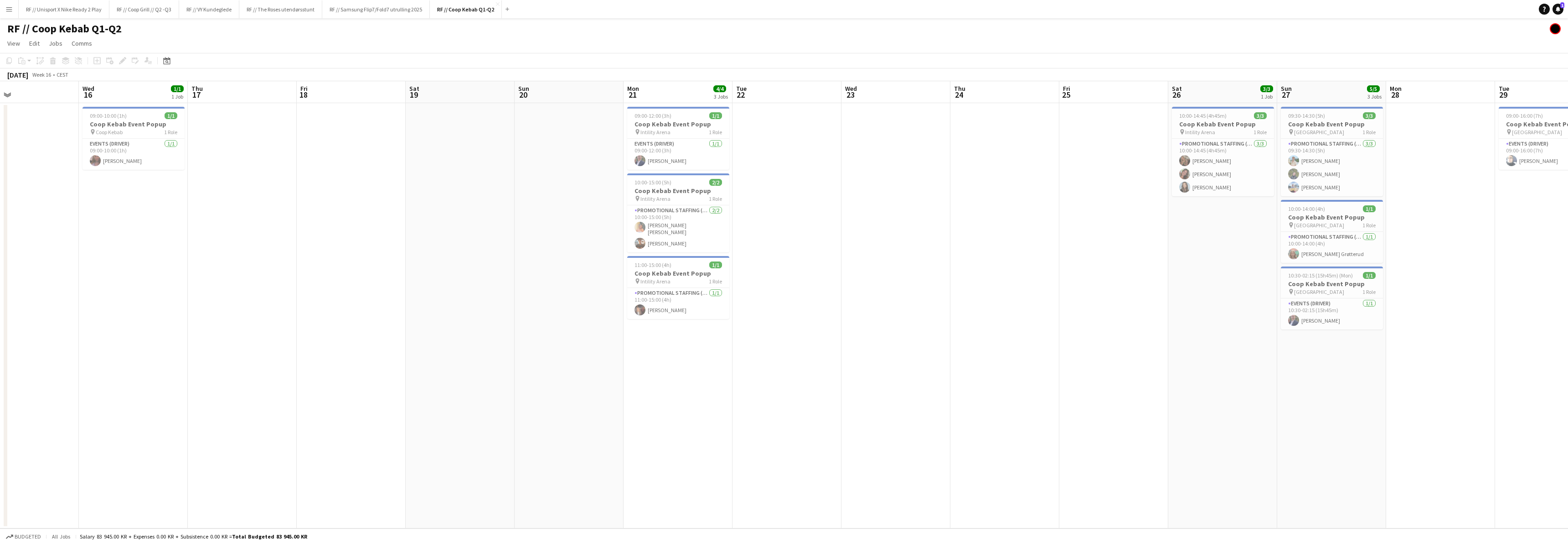
click at [688, 378] on app-calendar-viewport "Sat 12 Sun 13 Mon 14 Tue 15 Wed 16 1/1 1 Job Thu 17 Fri 18 Sat 19 Sun 20 Mon 21…" at bounding box center [784, 305] width 1568 height 447
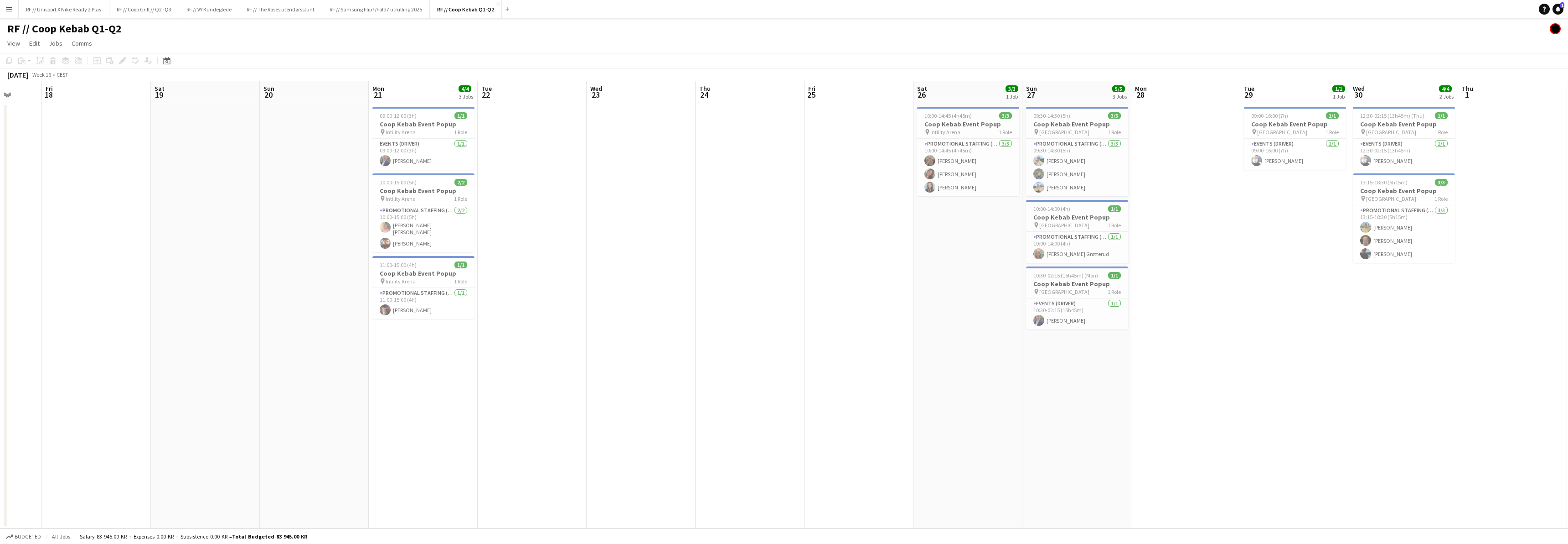
click at [600, 403] on app-calendar-viewport "Mon 14 Tue 15 Wed 16 1/1 1 Job Thu 17 Fri 18 Sat 19 Sun 20 Mon 21 4/4 3 Jobs Tu…" at bounding box center [784, 305] width 1568 height 447
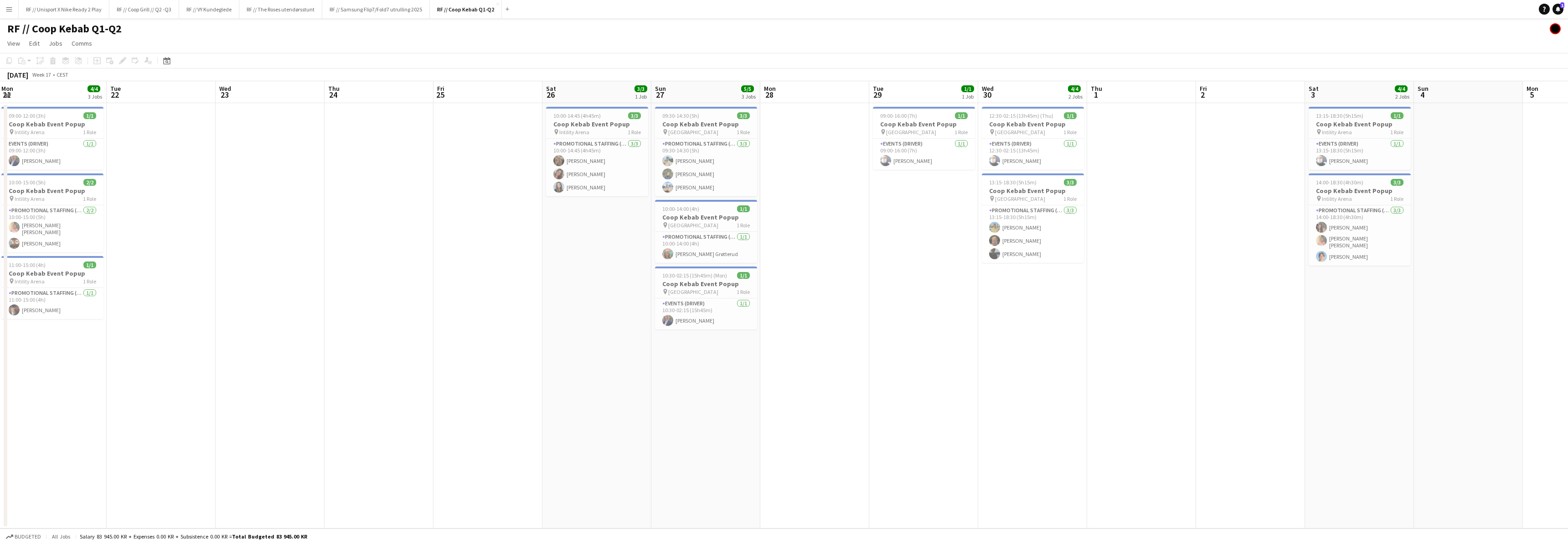
click at [722, 402] on app-calendar-viewport "Fri 18 Sat 19 Sun 20 Mon 21 4/4 3 Jobs Tue 22 Wed 23 Thu 24 Fri 25 Sat 26 3/3 1…" at bounding box center [784, 305] width 1568 height 447
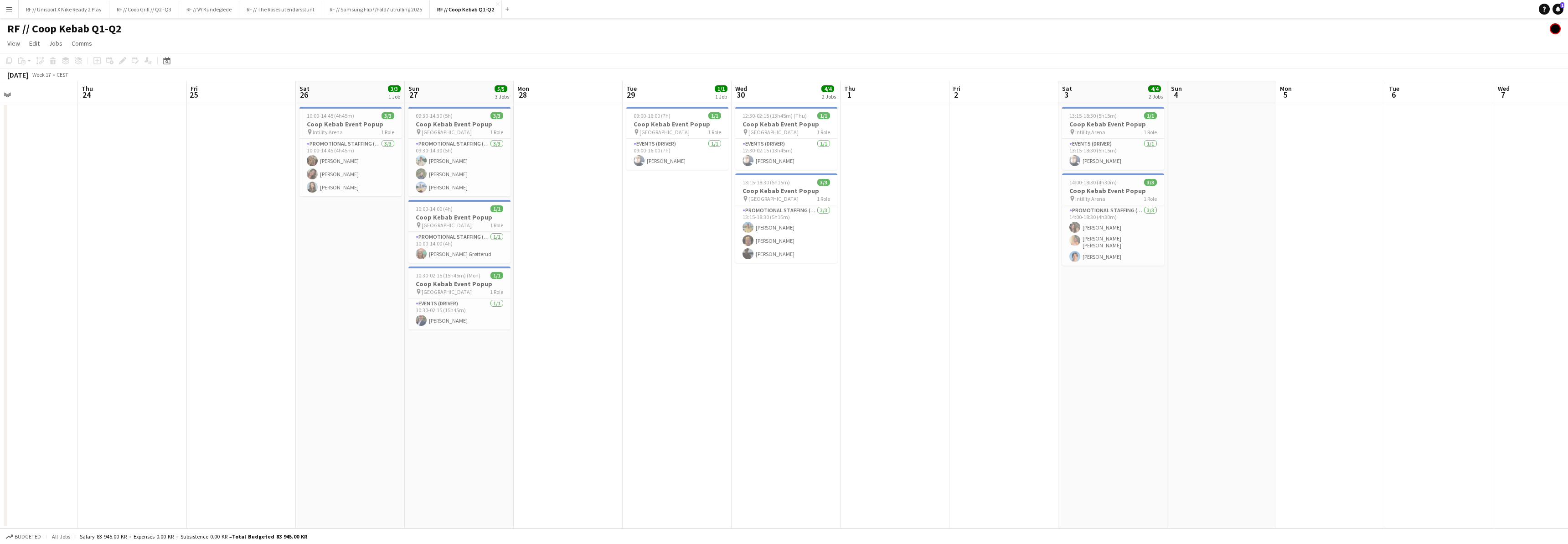
click at [723, 403] on app-calendar-viewport "Sun 20 Mon 21 4/4 3 Jobs Tue 22 Wed 23 Thu 24 Fri 25 Sat 26 3/3 1 Job Sun 27 5/…" at bounding box center [784, 305] width 1568 height 447
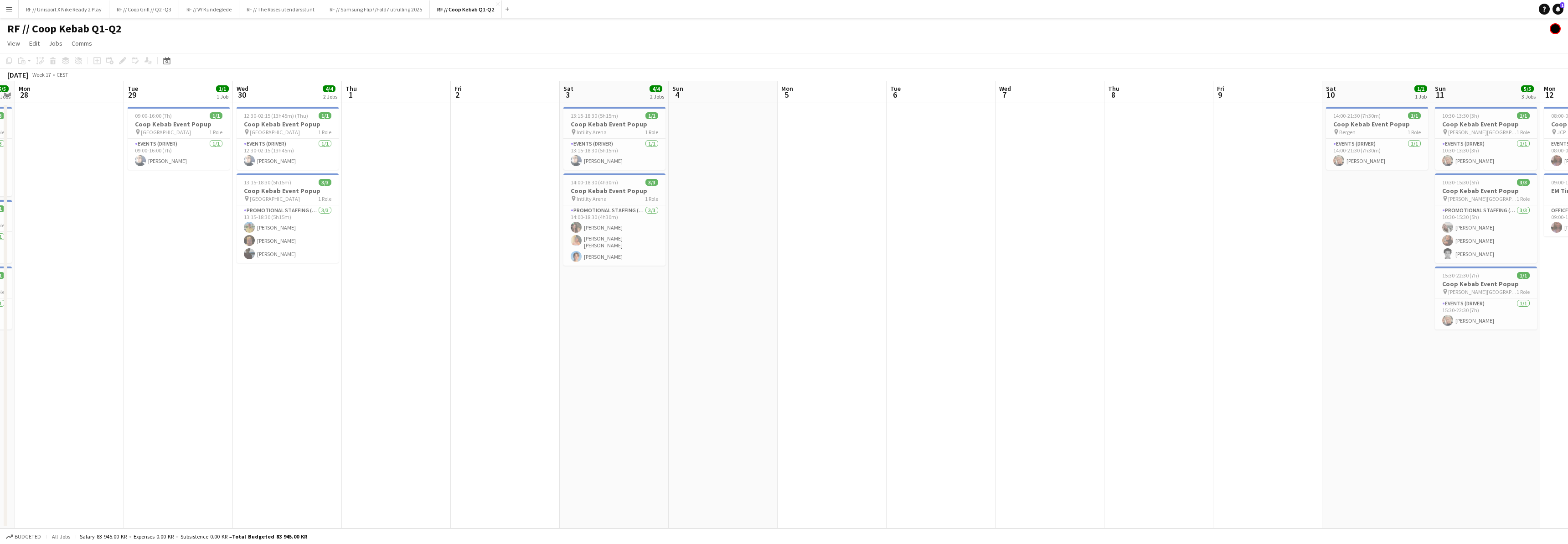
scroll to position [0, 284]
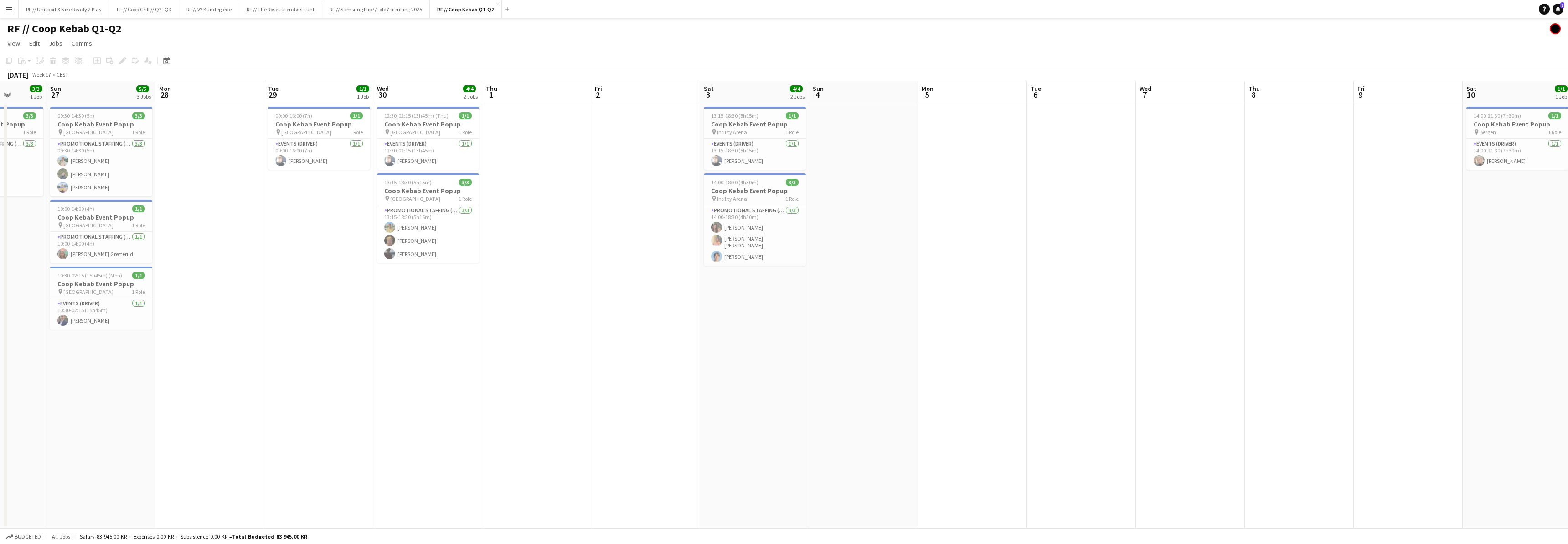
click at [628, 406] on app-calendar-viewport "Thu 24 Fri 25 Sat 26 3/3 1 Job Sun 27 5/5 3 Jobs Mon 28 Tue 29 1/1 1 Job Wed 30…" at bounding box center [784, 305] width 1568 height 447
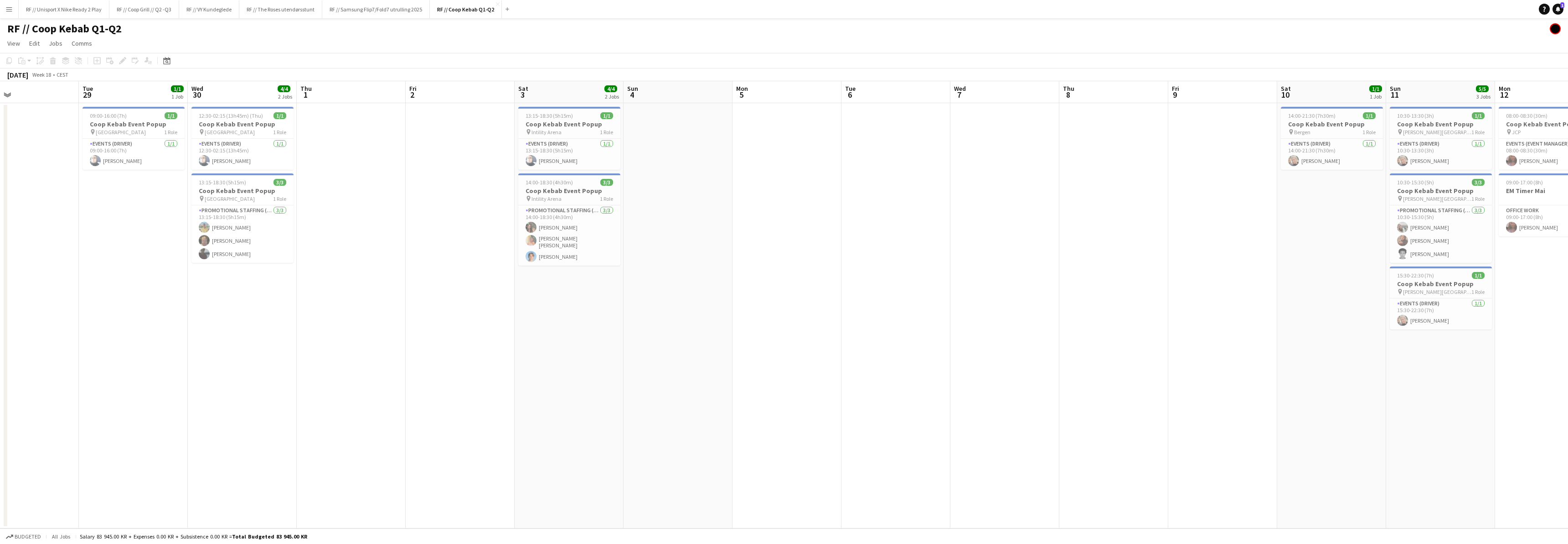
click at [514, 394] on app-calendar-viewport "Sat 26 3/3 1 Job Sun 27 5/5 3 Jobs Mon 28 Tue 29 1/1 1 Job Wed 30 4/4 2 Jobs Th…" at bounding box center [784, 305] width 1568 height 447
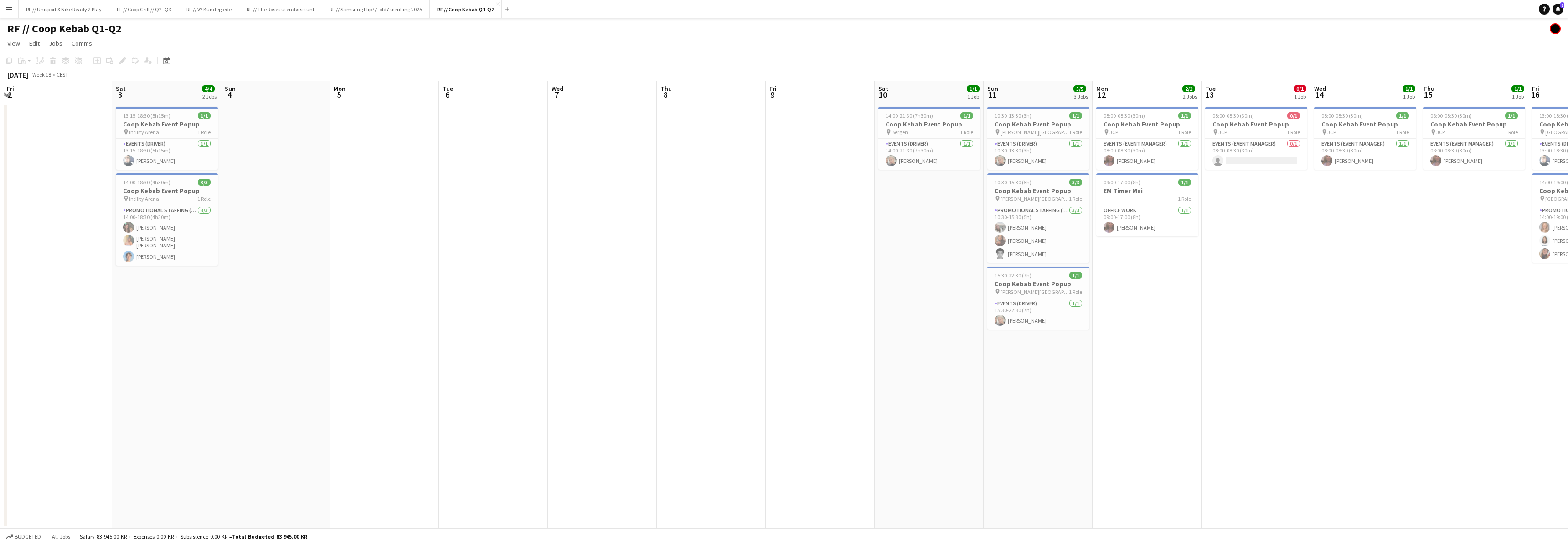
click at [637, 389] on app-calendar-viewport "Mon 28 Tue 29 1/1 1 Job Wed 30 4/4 2 Jobs Thu 1 Fri 2 Sat 3 4/4 2 Jobs Sun 4 Mo…" at bounding box center [784, 305] width 1568 height 447
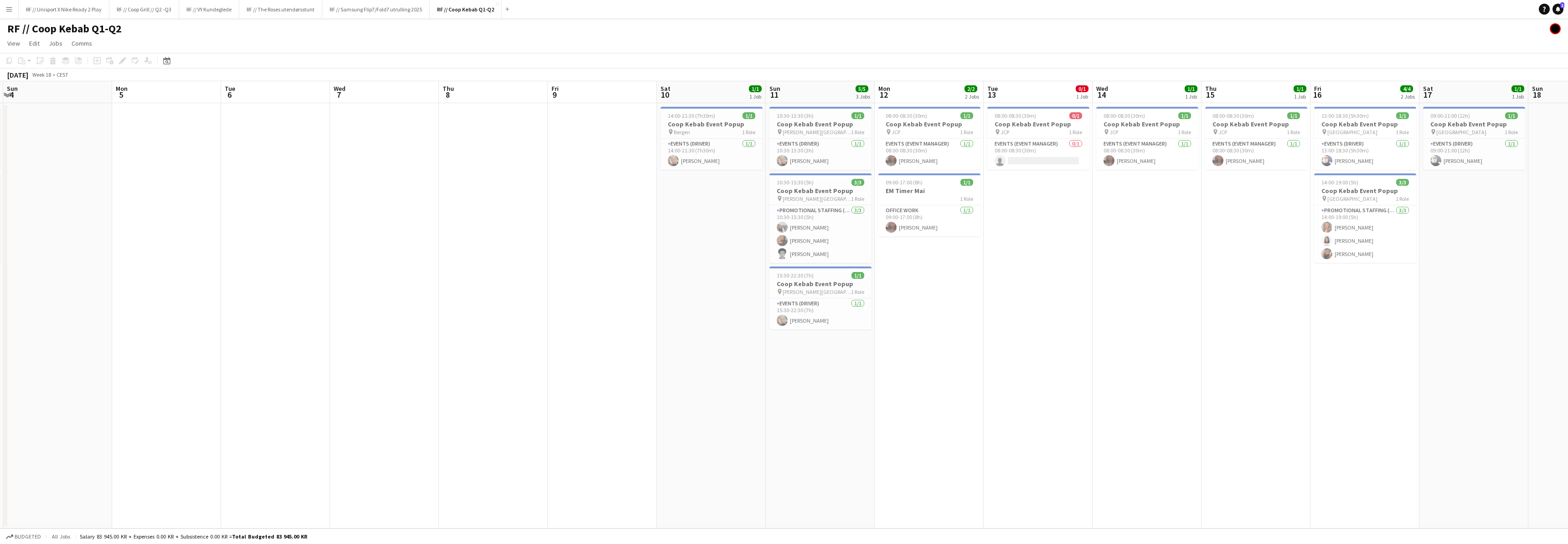
scroll to position [0, 435]
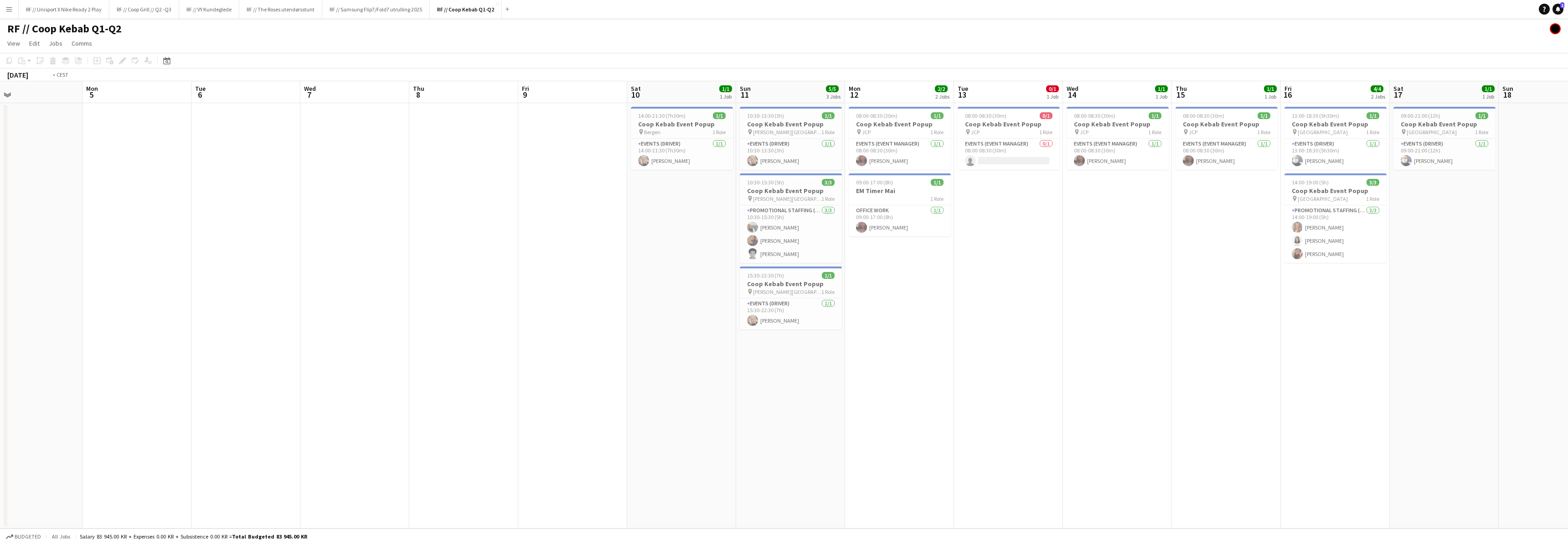
click at [643, 381] on app-calendar-viewport "Fri 2 Sat 3 4/4 2 Jobs Sun 4 Mon 5 Tue 6 Wed 7 Thu 8 Fri 9 Sat 10 1/1 1 Job Sun…" at bounding box center [784, 305] width 1568 height 447
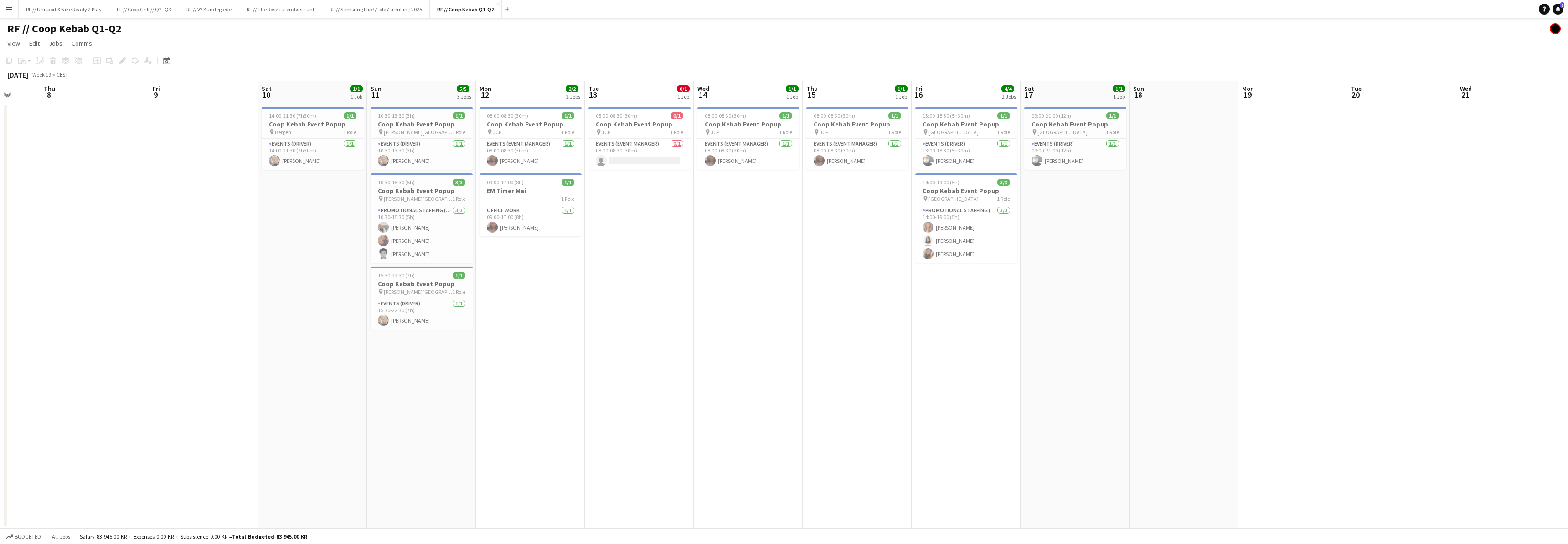
click at [814, 366] on app-calendar-viewport "Sun 4 Mon 5 Tue 6 Wed 7 Thu 8 Fri 9 Sat 10 1/1 1 Job Sun 11 5/5 3 Jobs Mon 12 2…" at bounding box center [784, 305] width 1568 height 447
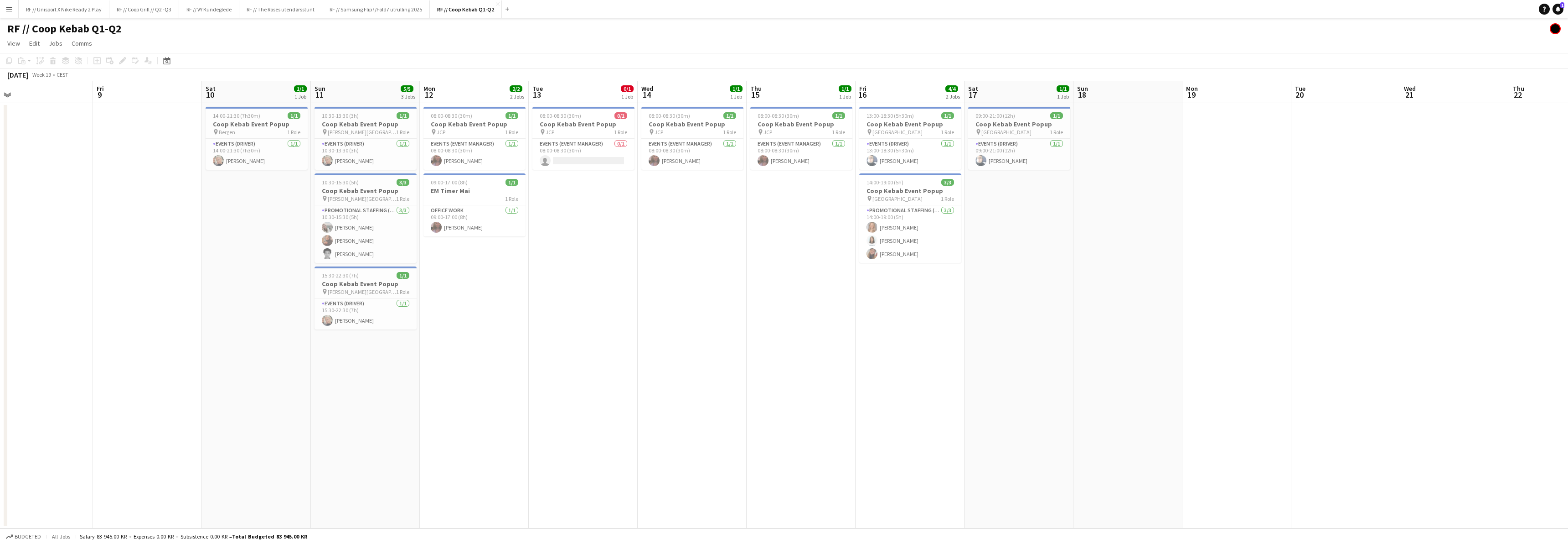
click at [774, 372] on app-calendar-viewport "Tue 6 Wed 7 Thu 8 Fri 9 Sat 10 1/1 1 Job Sun 11 5/5 3 Jobs Mon 12 2/2 2 Jobs Tu…" at bounding box center [784, 305] width 1568 height 447
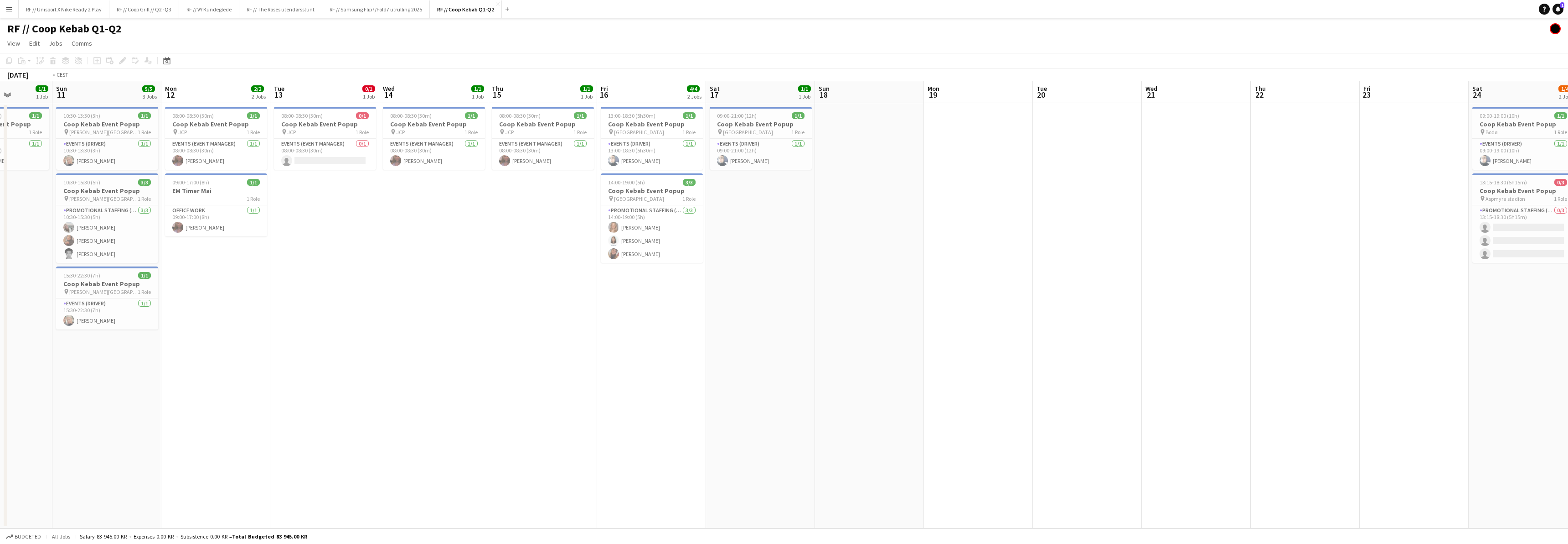
click at [733, 379] on app-calendar-viewport "Thu 8 Fri 9 Sat 10 1/1 1 Job Sun 11 5/5 3 Jobs Mon 12 2/2 2 Jobs Tue 13 0/1 1 J…" at bounding box center [784, 305] width 1568 height 447
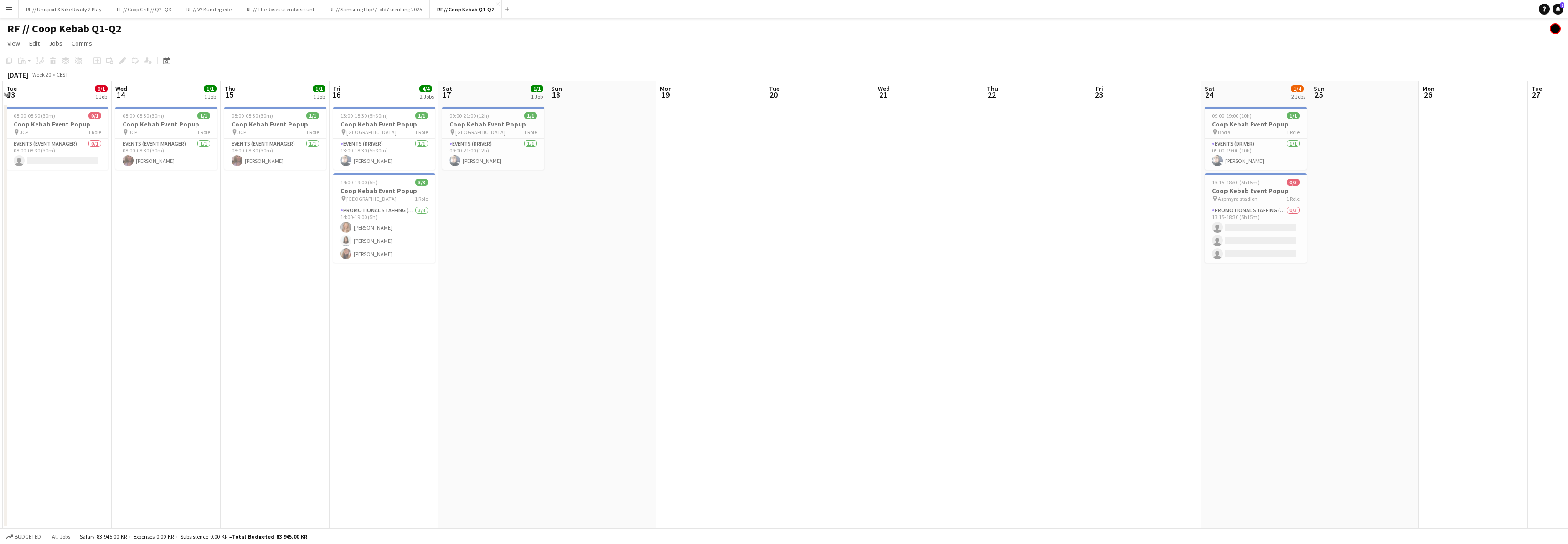
click at [736, 380] on app-calendar-viewport "Sat 10 1/1 1 Job Sun 11 5/5 3 Jobs Mon 12 2/2 2 Jobs Tue 13 0/1 1 Job Wed 14 1/…" at bounding box center [784, 305] width 1568 height 447
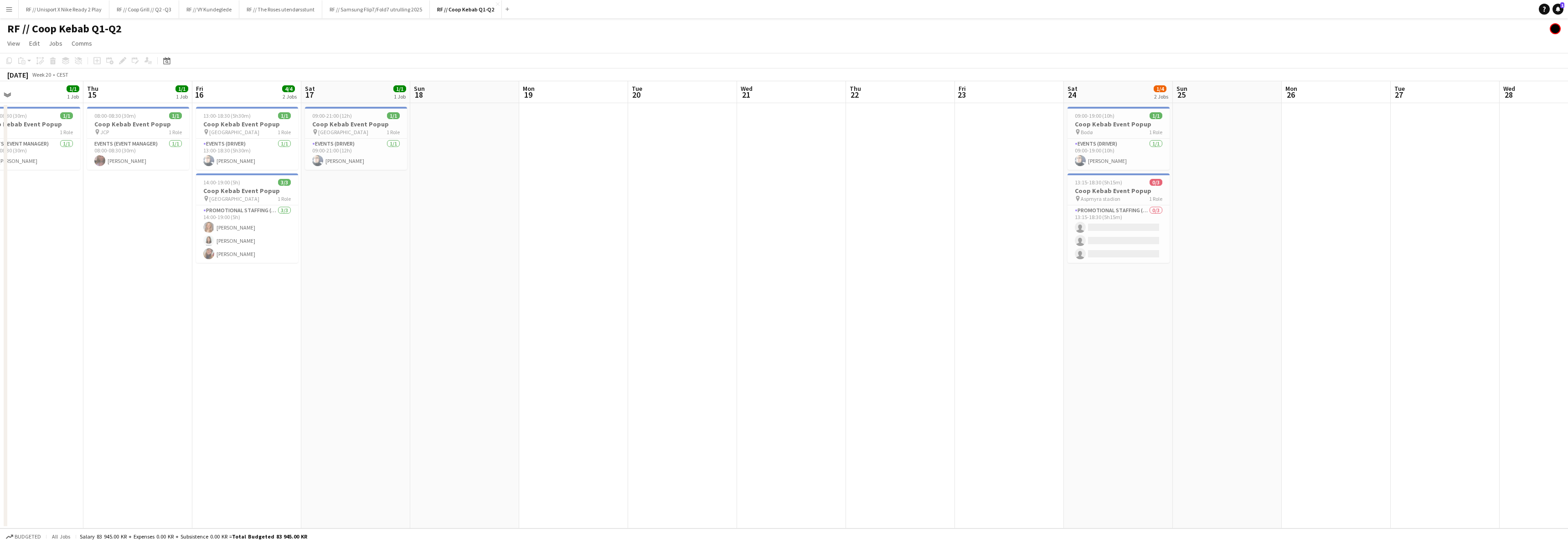
click at [829, 376] on app-calendar-viewport "Mon 12 2/2 2 Jobs Tue 13 0/1 1 Job Wed 14 1/1 1 Job Thu 15 1/1 1 Job Fri 16 4/4…" at bounding box center [784, 305] width 1568 height 447
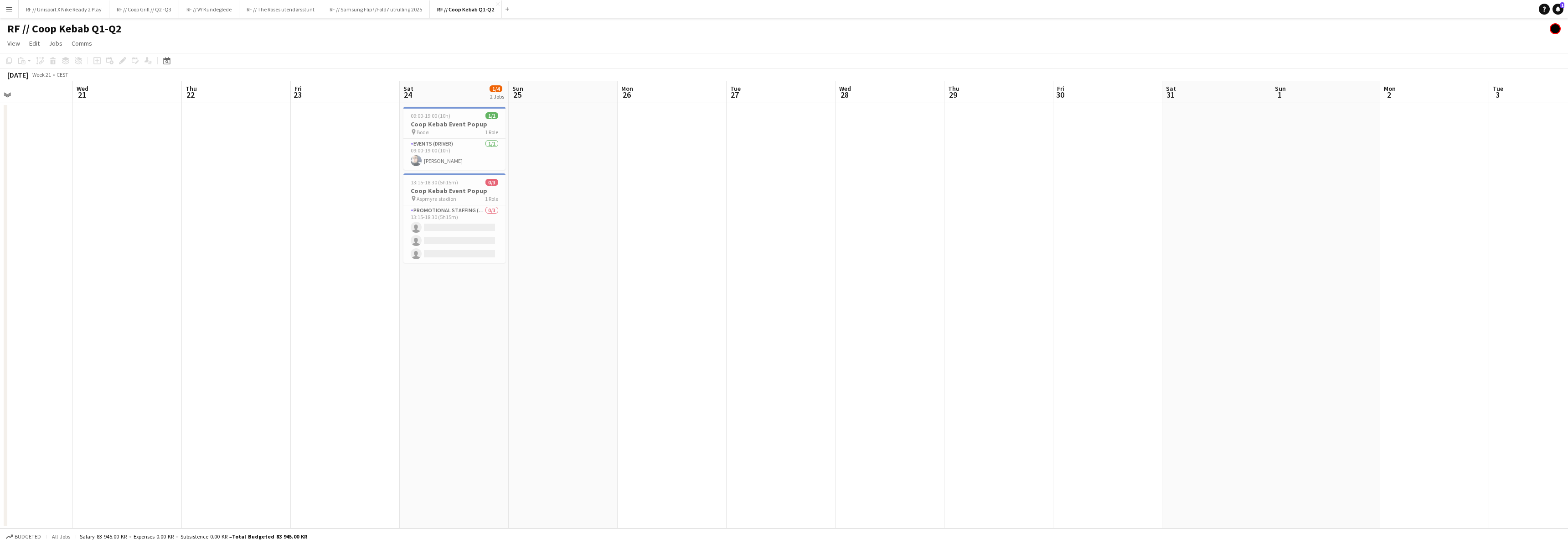
click at [760, 383] on app-calendar-viewport "Sun 18 Mon 19 Tue 20 Wed 21 Thu 22 Fri 23 Sat 24 1/4 2 Jobs Sun 25 Mon 26 Tue 2…" at bounding box center [784, 305] width 1568 height 447
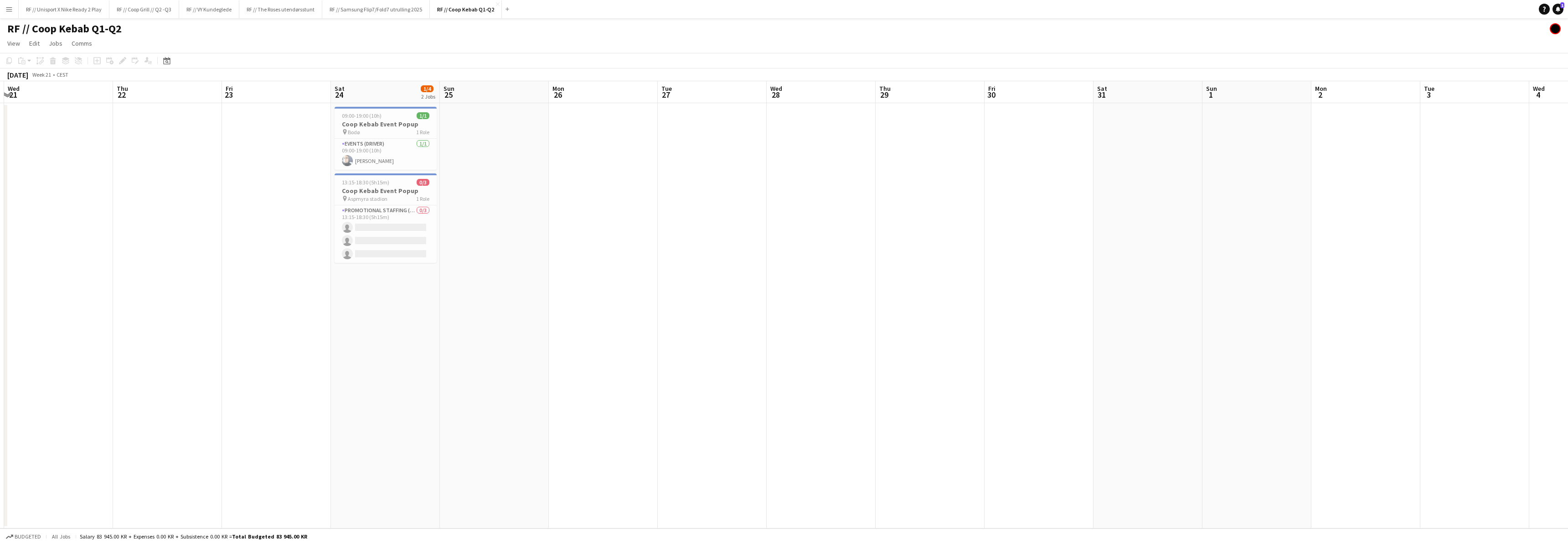
click at [712, 379] on app-calendar-viewport "Sun 18 Mon 19 Tue 20 Wed 21 Thu 22 Fri 23 Sat 24 1/4 2 Jobs Sun 25 Mon 26 Tue 2…" at bounding box center [784, 305] width 1568 height 447
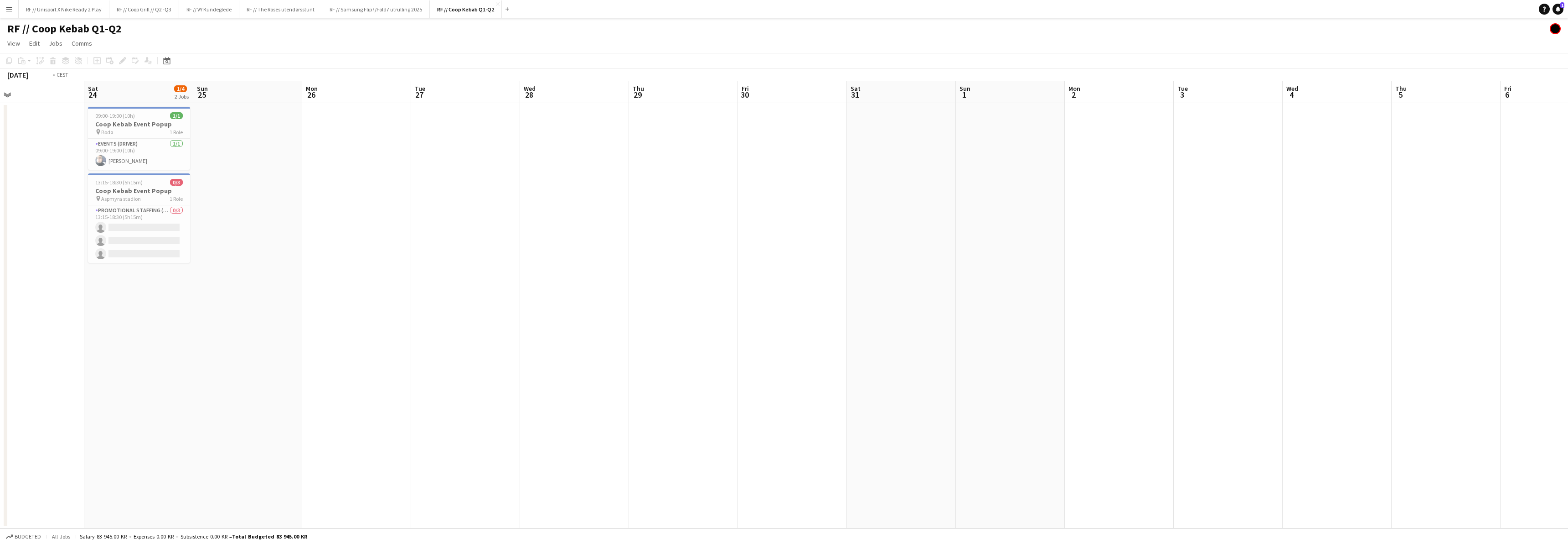
click at [621, 375] on app-calendar-viewport "Tue 20 Wed 21 Thu 22 Fri 23 Sat 24 1/4 2 Jobs Sun 25 Mon 26 Tue 27 Wed 28 Thu 2…" at bounding box center [784, 305] width 1568 height 447
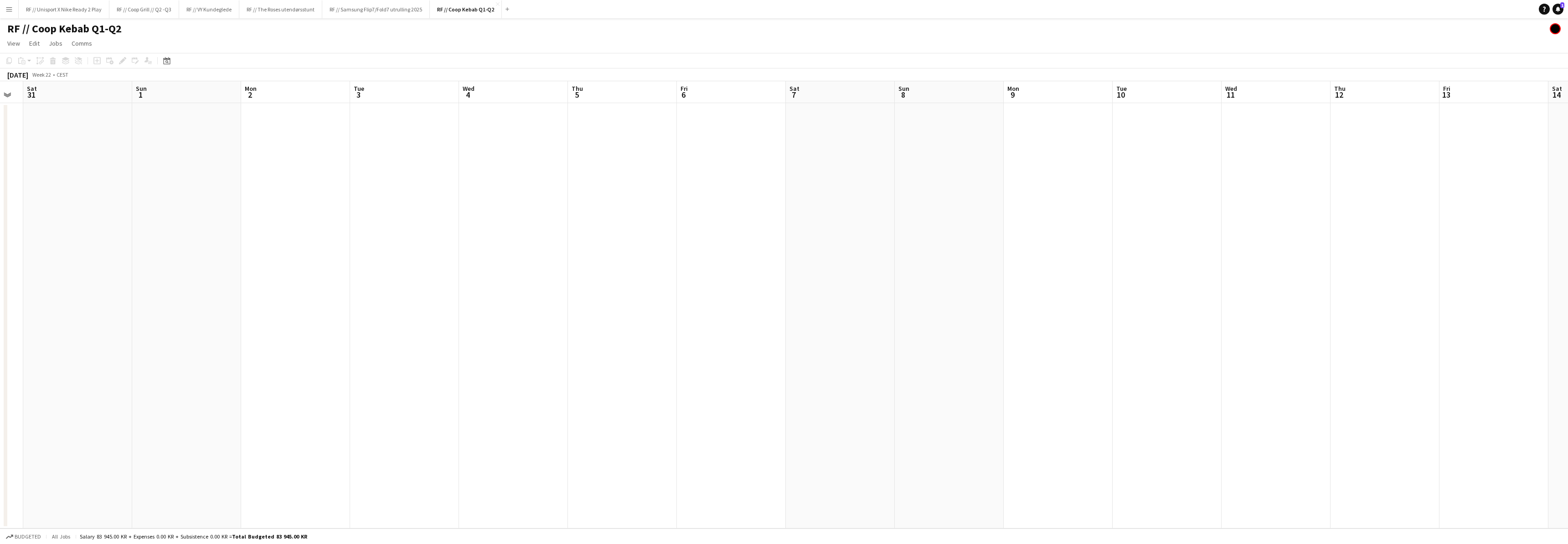
click at [564, 378] on app-calendar-viewport "Tue 27 Wed 28 Thu 29 Fri 30 Sat 31 Sun 1 Mon 2 Tue 3 Wed 4 Thu 5 Fri 6 Sat 7 Su…" at bounding box center [784, 305] width 1568 height 447
click at [503, 380] on app-calendar-viewport "Tue 27 Wed 28 Thu 29 Fri 30 Sat 31 Sun 1 Mon 2 Tue 3 Wed 4 Thu 5 Fri 6 Sat 7 Su…" at bounding box center [784, 305] width 1568 height 447
click at [452, 379] on app-calendar-viewport "Mon 2 Tue 3 Wed 4 Thu 5 Fri 6 Sat 7 Sun 8 Mon 9 Tue 10 Wed 11 Thu 12 Fri 13 Sat…" at bounding box center [784, 305] width 1568 height 447
click at [436, 378] on app-calendar-viewport "Fri 6 Sat 7 Sun 8 Mon 9 Tue 10 Wed 11 Thu 12 Fri 13 Sat 14 Sun 15 Mon 16 Tue 17…" at bounding box center [784, 305] width 1568 height 447
click at [329, 379] on app-calendar-viewport "Fri 6 Sat 7 Sun 8 Mon 9 Tue 10 Wed 11 Thu 12 Fri 13 Sat 14 Sun 15 Mon 16 Tue 17…" at bounding box center [784, 305] width 1568 height 447
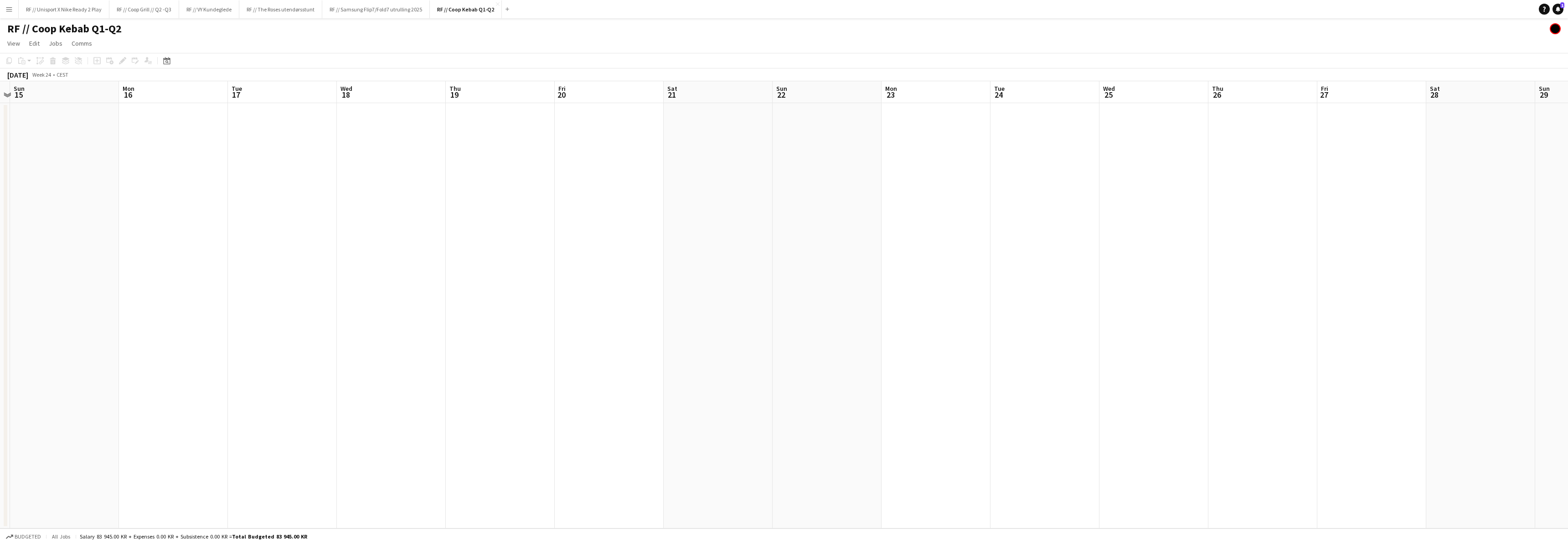
click at [359, 380] on app-calendar-viewport "Thu 12 Fri 13 Sat 14 Sun 15 Mon 16 Tue 17 Wed 18 Thu 19 Fri 20 Sat 21 Sun 22 Mo…" at bounding box center [784, 305] width 1568 height 447
click at [368, 381] on app-calendar-viewport "Thu 12 Fri 13 Sat 14 Sun 15 Mon 16 Tue 17 Wed 18 Thu 19 Fri 20 Sat 21 Sun 22 Mo…" at bounding box center [784, 305] width 1568 height 447
click at [693, 372] on app-calendar-viewport "Mon 16 Tue 17 Wed 18 Thu 19 Fri 20 Sat 21 Sun 22 Mon 23 Tue 24 Wed 25 Thu 26 Fr…" at bounding box center [784, 305] width 1568 height 447
click at [797, 378] on app-calendar-viewport "Sat 14 Sun 15 Mon 16 Tue 17 Wed 18 Thu 19 Fri 20 Sat 21 Sun 22 Mon 23 Tue 24 We…" at bounding box center [784, 305] width 1568 height 447
click at [982, 384] on app-calendar-viewport "Tue 10 Wed 11 Thu 12 Fri 13 Sat 14 Sun 15 Mon 16 Tue 17 Wed 18 Thu 19 Fri 20 Sa…" at bounding box center [784, 305] width 1568 height 447
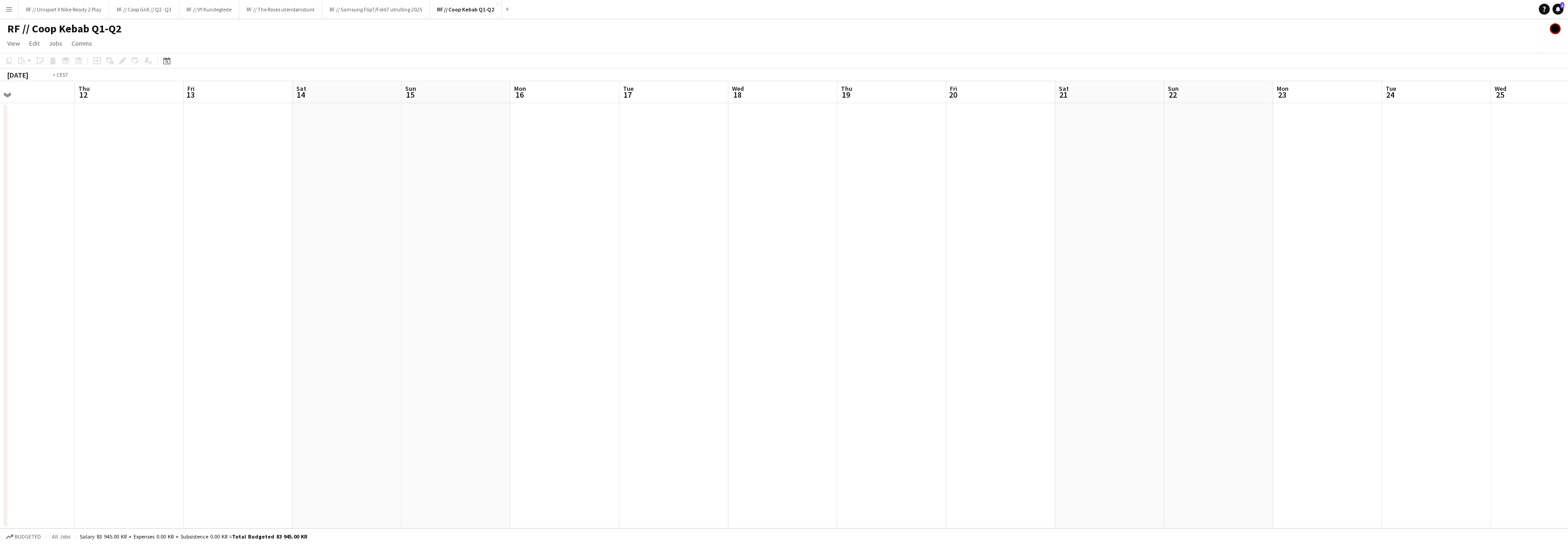
scroll to position [0, 224]
drag, startPoint x: 579, startPoint y: 342, endPoint x: 689, endPoint y: 341, distance: 110.0
click at [688, 341] on app-calendar-viewport "Fri 6 Sat 7 Sun 8 Mon 9 Tue 10 Wed 11 Thu 12 Fri 13 Sat 14 Sun 15 Mon 16 Tue 17…" at bounding box center [784, 305] width 1568 height 447
drag, startPoint x: 401, startPoint y: 369, endPoint x: 728, endPoint y: 343, distance: 328.0
click at [724, 341] on app-calendar-viewport "Mon 2 Tue 3 Wed 4 Thu 5 Fri 6 Sat 7 Sun 8 Mon 9 Tue 10 Wed 11 Thu 12 Fri 13 Sat…" at bounding box center [784, 305] width 1568 height 447
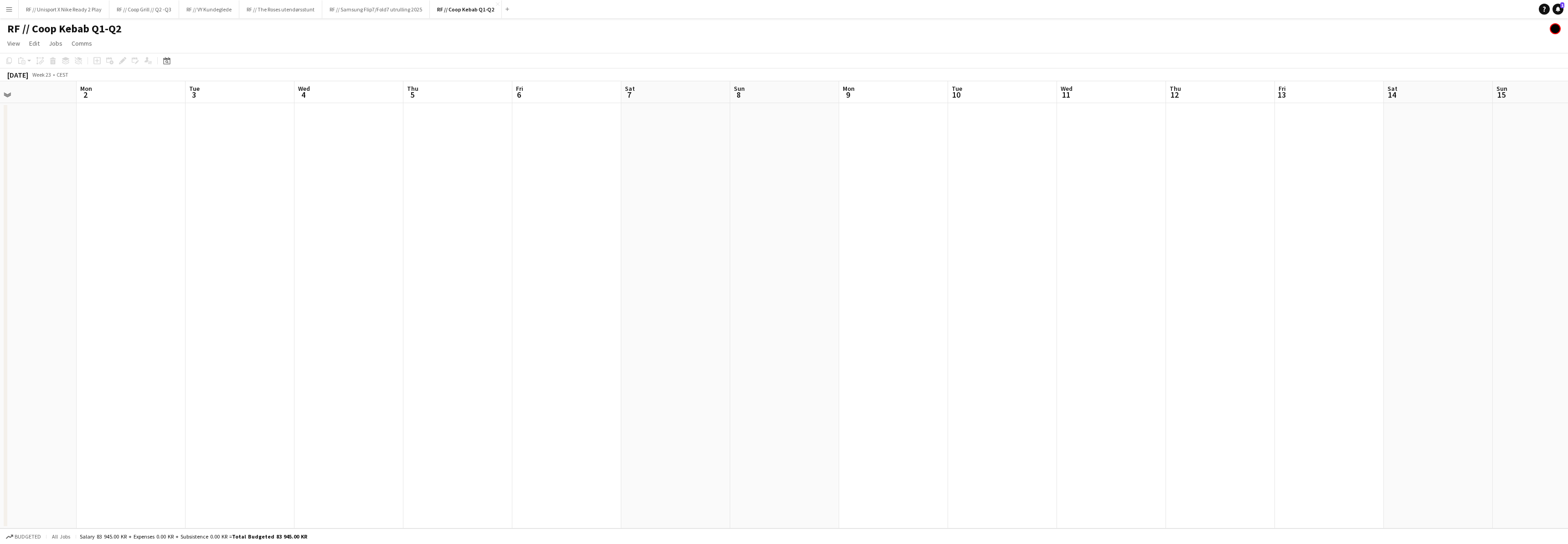
drag, startPoint x: 362, startPoint y: 368, endPoint x: 676, endPoint y: 336, distance: 315.6
click at [672, 335] on app-calendar-viewport "Fri 30 Sat 31 Sun 1 Mon 2 Tue 3 Wed 4 Thu 5 Fri 6 Sat 7 Sun 8 Mon 9 Tue 10 Wed …" at bounding box center [784, 305] width 1568 height 447
click at [839, 326] on app-calendar-viewport "Tue 27 Wed 28 Thu 29 Fri 30 Sat 31 Sun 1 Mon 2 Tue 3 Wed 4 Thu 5 Fri 6 Sat 7 Su…" at bounding box center [784, 305] width 1568 height 447
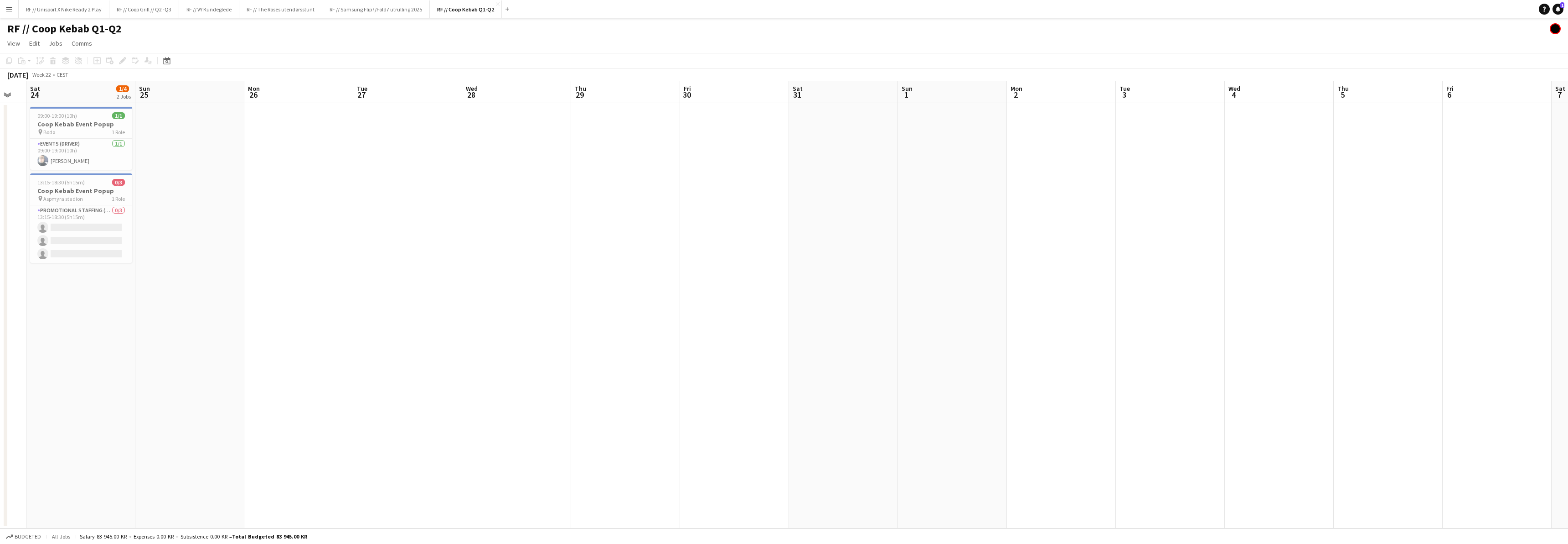
drag, startPoint x: 472, startPoint y: 343, endPoint x: 674, endPoint y: 336, distance: 202.1
click at [699, 331] on app-calendar-viewport "Thu 22 Fri 23 Sat 24 1/4 2 Jobs Sun 25 Mon 26 Tue 27 Wed 28 Thu 29 Fri 30 Sat 3…" at bounding box center [784, 305] width 1568 height 447
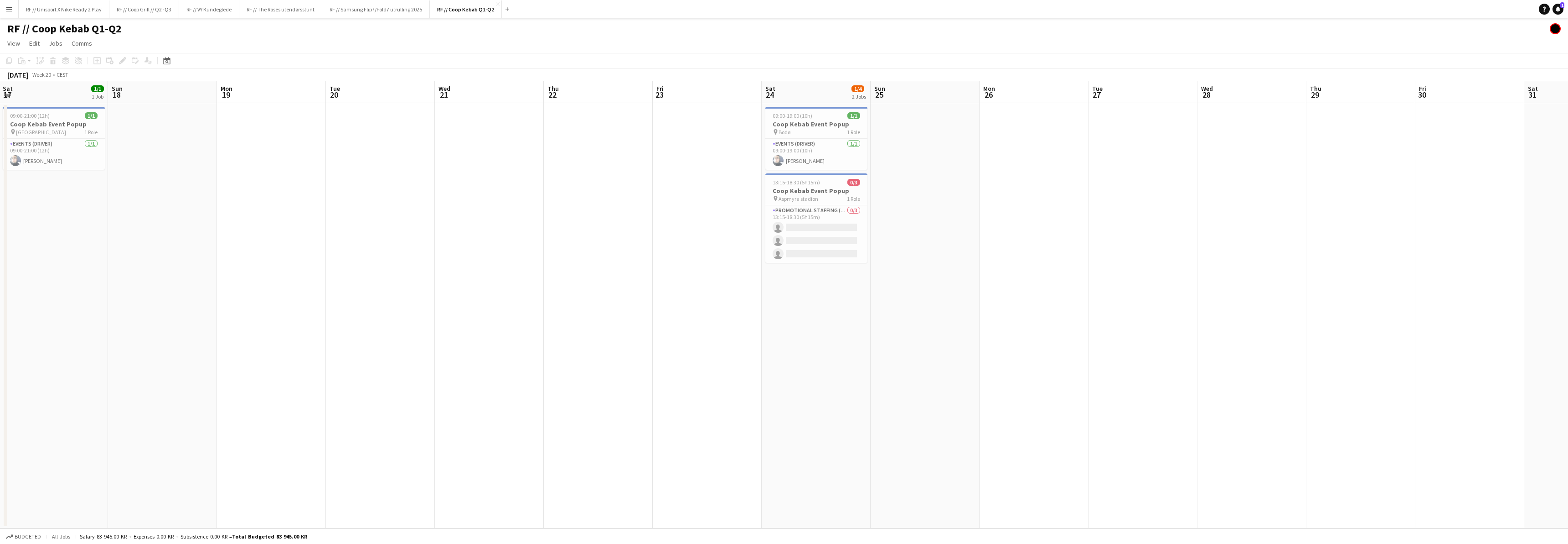
drag, startPoint x: 299, startPoint y: 351, endPoint x: 894, endPoint y: 350, distance: 595.0
click at [893, 348] on app-calendar-viewport "Thu 15 1/1 1 Job Fri 16 4/4 2 Jobs Sat 17 1/1 1 Job Sun 18 Mon 19 Tue 20 Wed 21…" at bounding box center [784, 305] width 1568 height 447
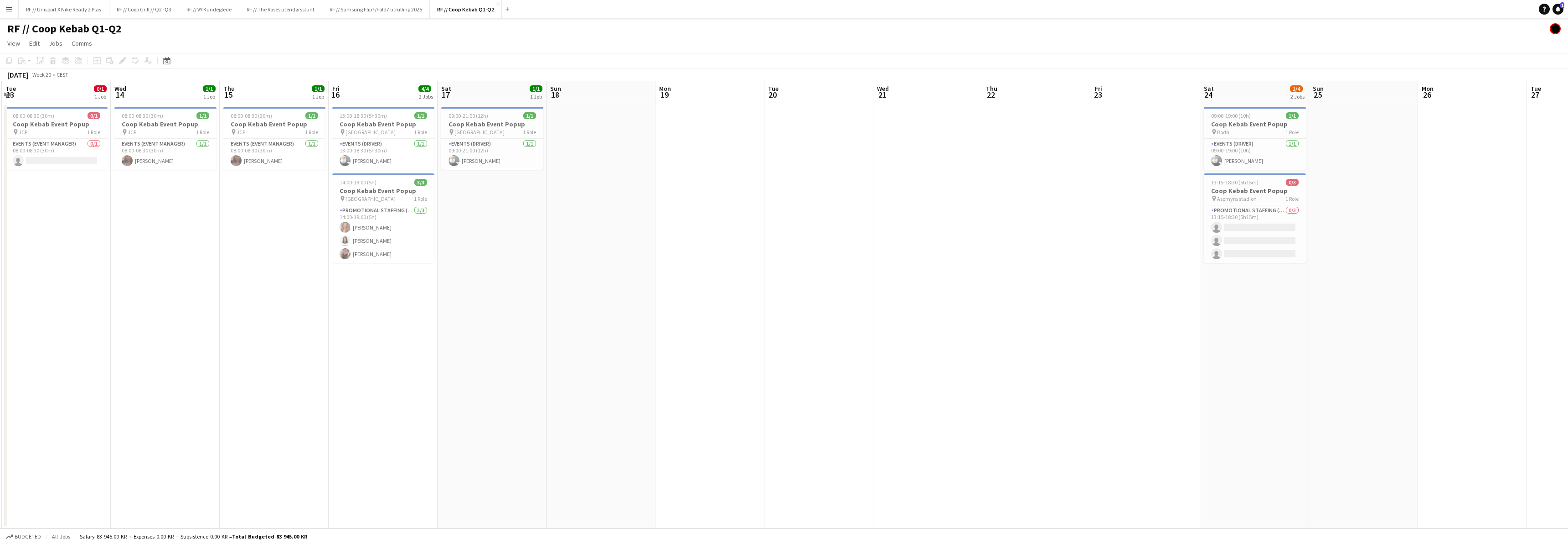
drag, startPoint x: 526, startPoint y: 325, endPoint x: 663, endPoint y: 337, distance: 137.5
click at [718, 322] on app-calendar-viewport "Sun 11 5/5 3 Jobs Mon 12 2/2 2 Jobs Tue 13 0/1 1 Job Wed 14 1/1 1 Job Thu 15 1/…" at bounding box center [784, 305] width 1568 height 447
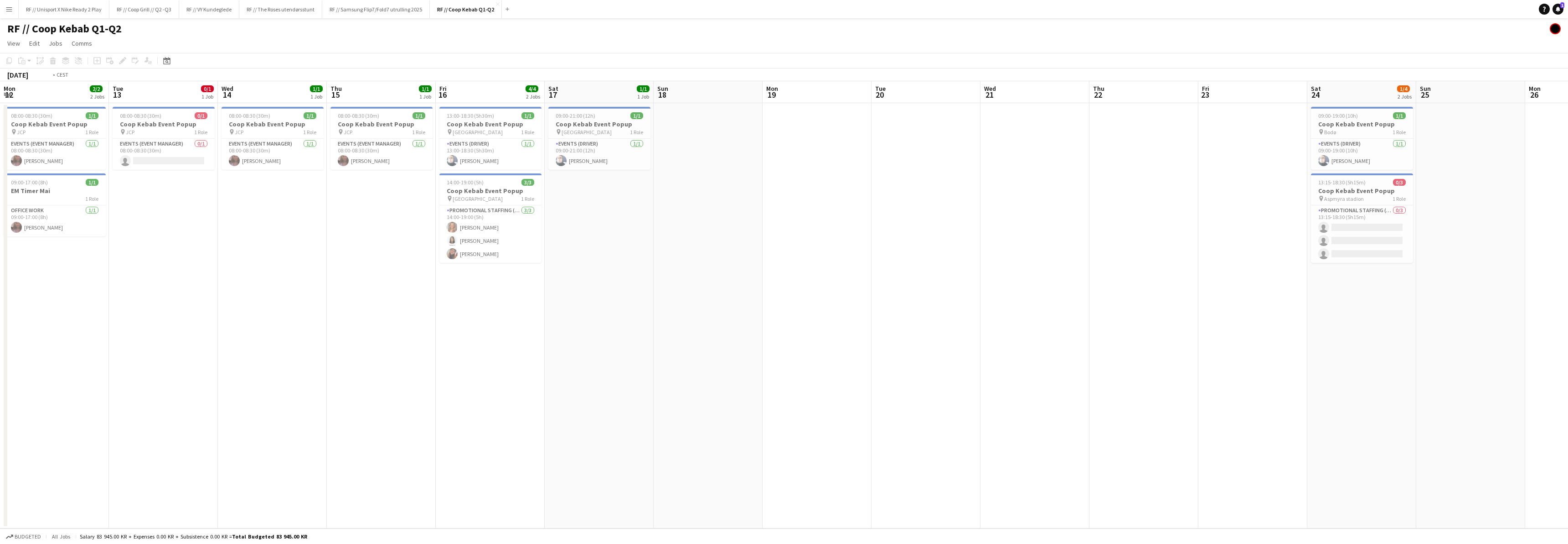
drag, startPoint x: 274, startPoint y: 364, endPoint x: 587, endPoint y: 344, distance: 313.6
click at [595, 337] on app-calendar-viewport "Sat 10 1/1 1 Job Sun 11 5/5 3 Jobs Mon 12 2/2 2 Jobs Tue 13 0/1 1 Job Wed 14 1/…" at bounding box center [784, 305] width 1568 height 447
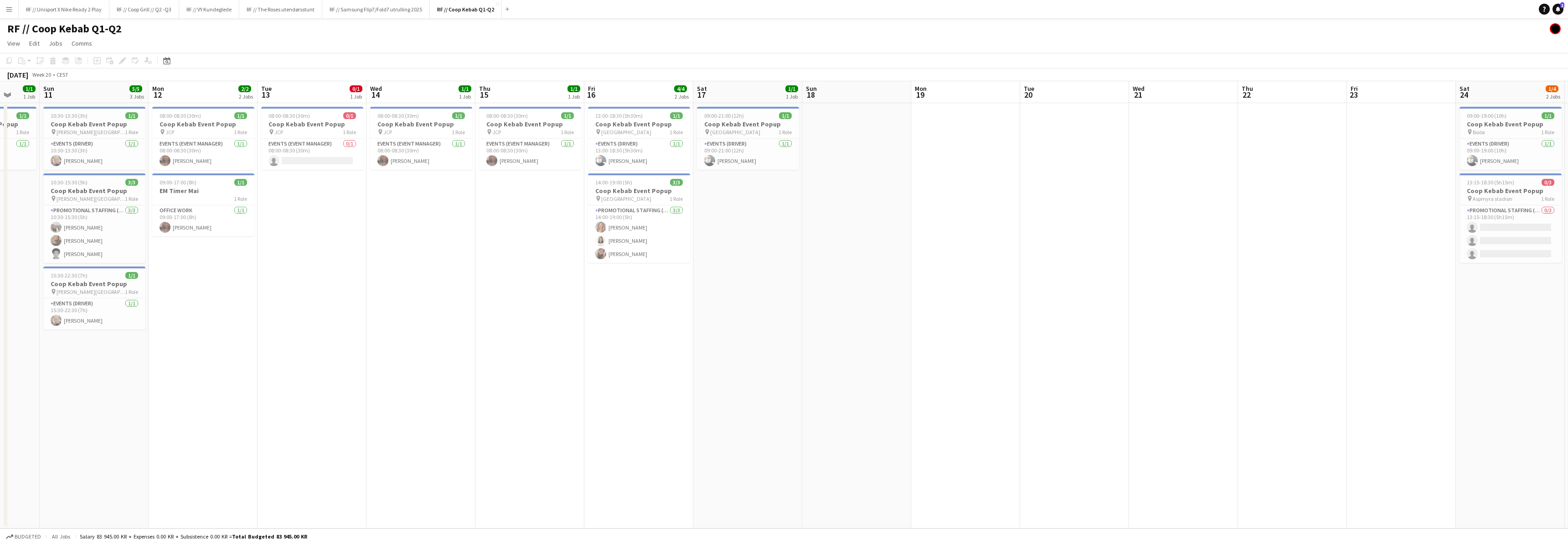
drag, startPoint x: 203, startPoint y: 378, endPoint x: 662, endPoint y: 341, distance: 460.5
click at [663, 333] on app-calendar-viewport "Thu 8 Fri 9 Sat 10 1/1 1 Job Sun 11 5/5 3 Jobs Mon 12 2/2 2 Jobs Tue 13 0/1 1 J…" at bounding box center [784, 305] width 1568 height 447
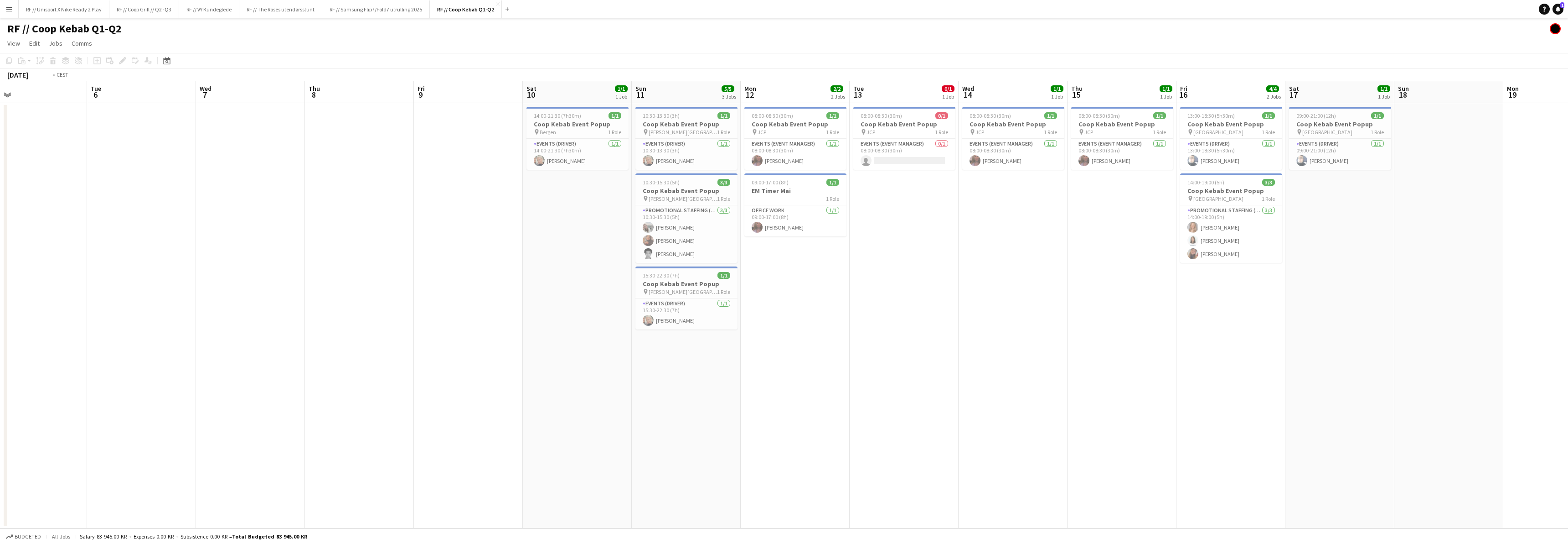
drag, startPoint x: 300, startPoint y: 380, endPoint x: 643, endPoint y: 361, distance: 343.5
click at [654, 350] on app-calendar-viewport "Sat 3 4/4 2 Jobs Sun 4 Mon 5 Tue 6 Wed 7 Thu 8 Fri 9 Sat 10 1/1 1 Job Sun 11 5/…" at bounding box center [784, 305] width 1568 height 447
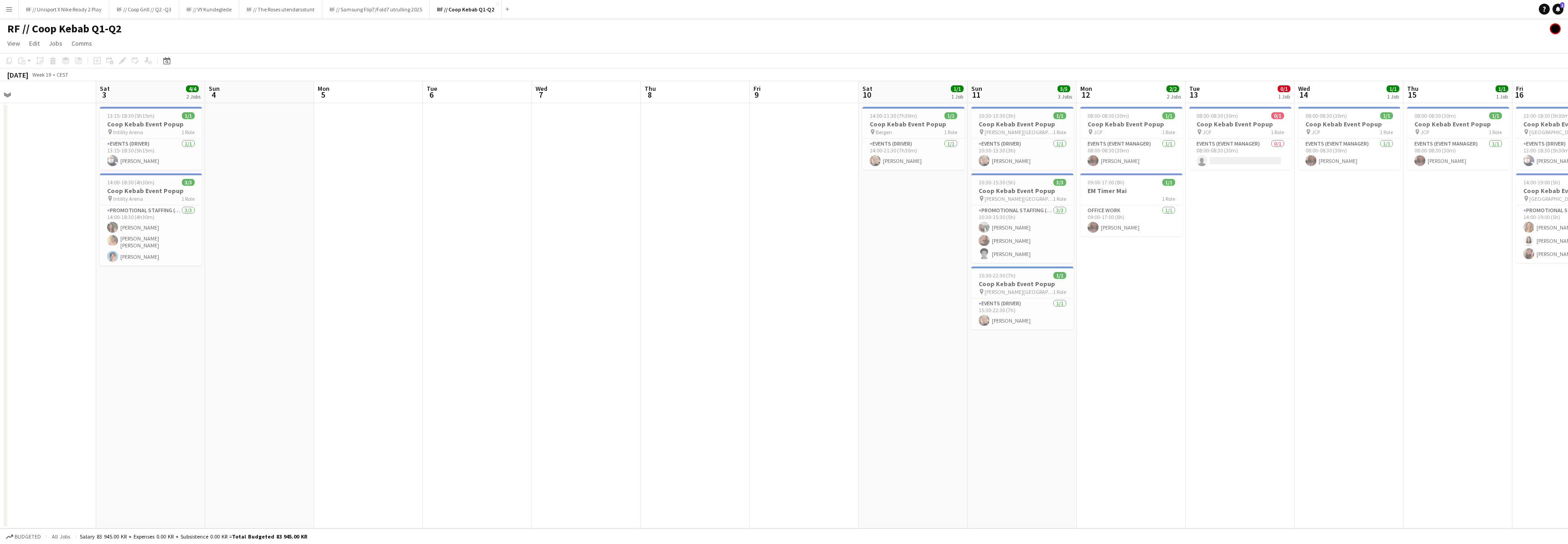
drag, startPoint x: 262, startPoint y: 376, endPoint x: 720, endPoint y: 344, distance: 459.1
click at [704, 342] on app-calendar-viewport "Wed 30 4/4 2 Jobs Thu 1 Fri 2 Sat 3 4/4 2 Jobs Sun 4 Mon 5 Tue 6 Wed 7 Thu 8 Fr…" at bounding box center [784, 305] width 1568 height 447
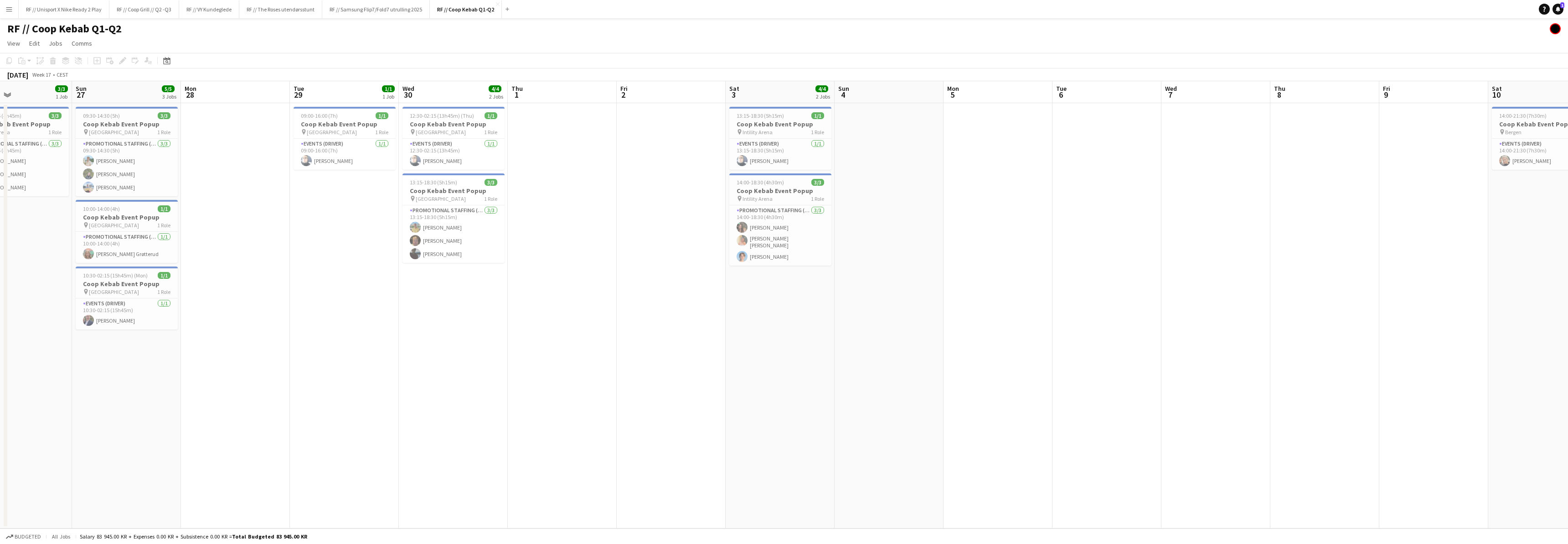
drag, startPoint x: 282, startPoint y: 378, endPoint x: 705, endPoint y: 341, distance: 424.6
click at [690, 341] on app-calendar-viewport "Thu 24 Fri 25 Sat 26 3/3 1 Job Sun 27 5/5 3 Jobs Mon 28 Tue 29 1/1 1 Job Wed 30…" at bounding box center [784, 305] width 1568 height 447
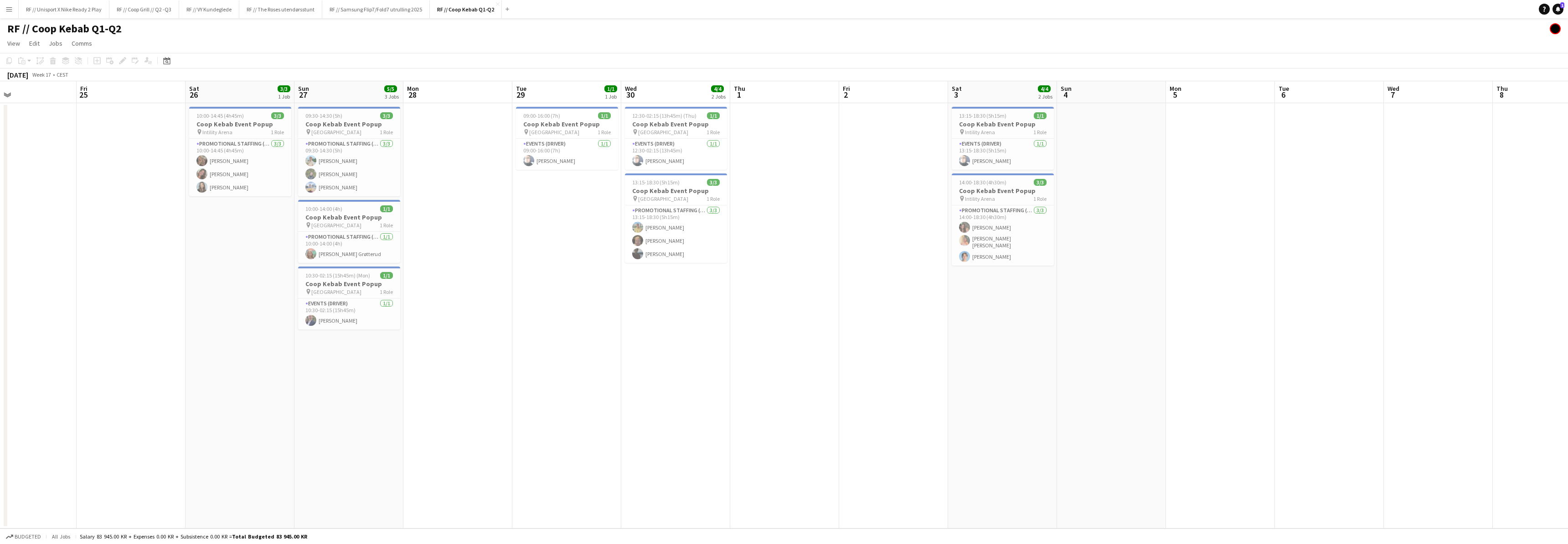
drag, startPoint x: 688, startPoint y: 333, endPoint x: 725, endPoint y: 340, distance: 37.7
click at [732, 333] on app-calendar-viewport "Tue 22 Wed 23 Thu 24 Fri 25 Sat 26 3/3 1 Job Sun 27 5/5 3 Jobs Mon 28 Tue 29 1/…" at bounding box center [784, 305] width 1568 height 447
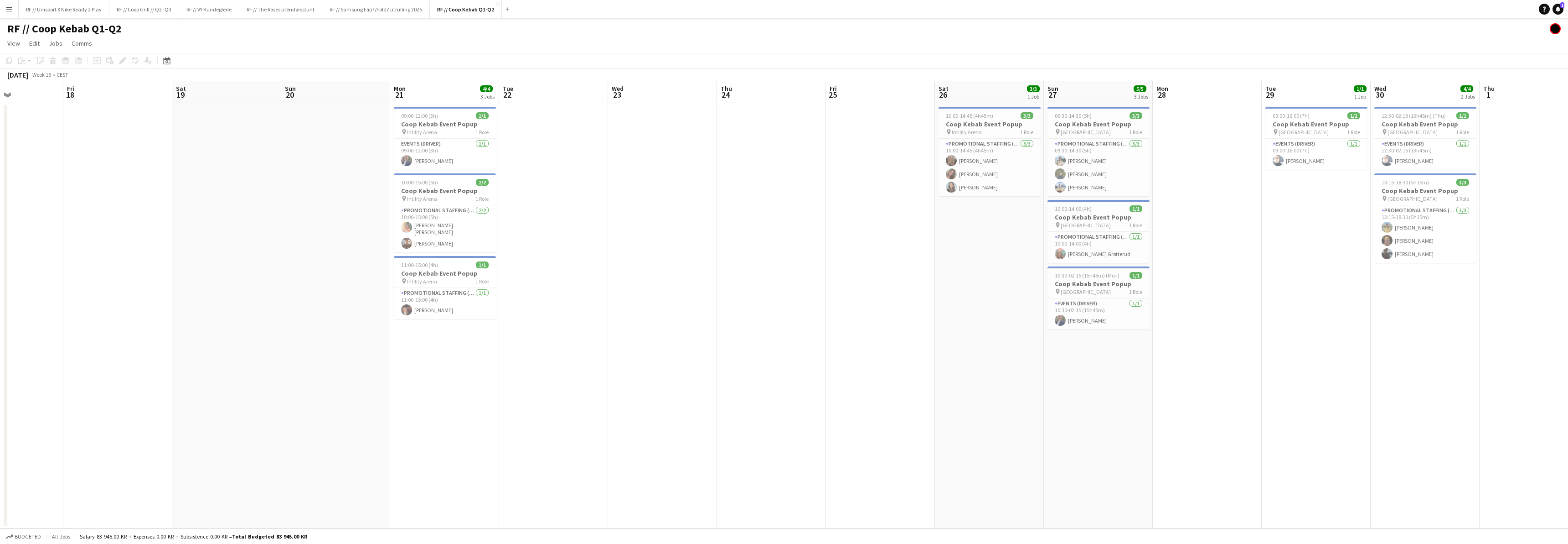
drag, startPoint x: 374, startPoint y: 357, endPoint x: 685, endPoint y: 346, distance: 311.2
click at [694, 342] on app-calendar-viewport "Wed 16 1/1 1 Job Thu 17 Fri 18 Sat 19 Sun 20 Mon 21 4/4 3 Jobs Tue 22 Wed 23 Th…" at bounding box center [784, 305] width 1568 height 447
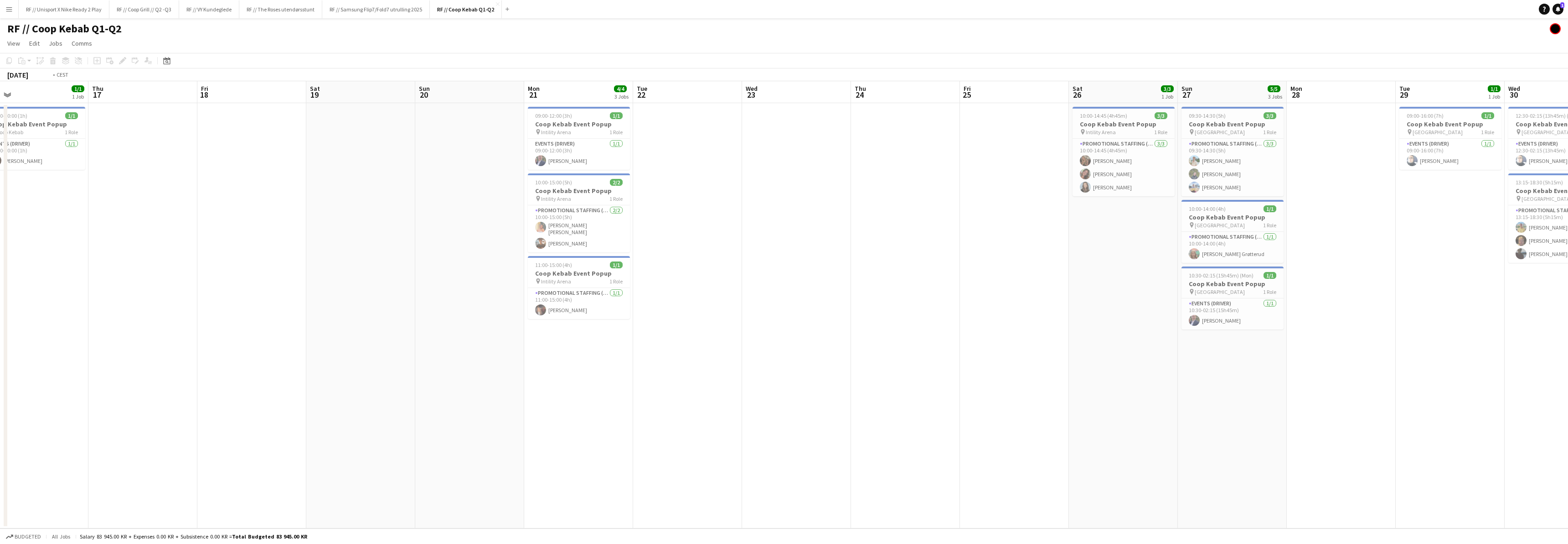
drag, startPoint x: 285, startPoint y: 369, endPoint x: 731, endPoint y: 337, distance: 447.1
click at [723, 337] on app-calendar-viewport "Mon 14 Tue 15 Wed 16 1/1 1 Job Thu 17 Fri 18 Sat 19 Sun 20 Mon 21 4/4 3 Jobs Tu…" at bounding box center [784, 305] width 1568 height 447
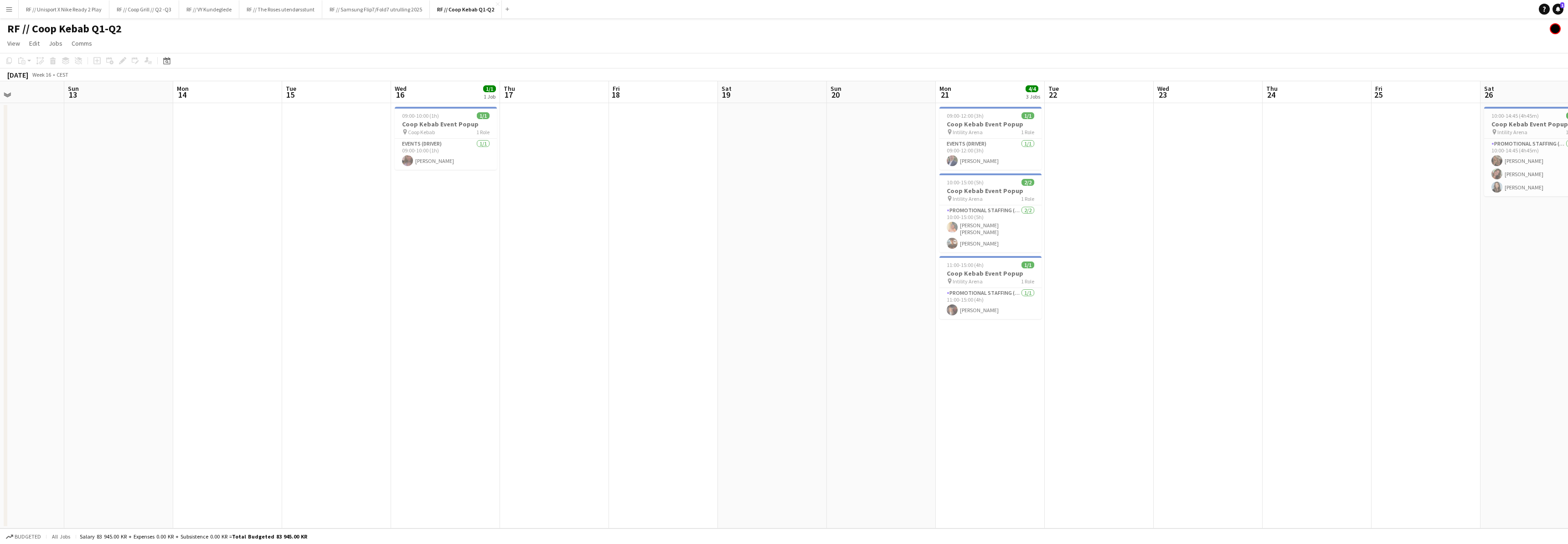
drag, startPoint x: 647, startPoint y: 330, endPoint x: 721, endPoint y: 331, distance: 74.0
click at [717, 331] on app-calendar-viewport "Thu 10 Fri 11 Sat 12 Sun 13 Mon 14 Tue 15 Wed 16 1/1 1 Job Thu 17 Fri 18 Sat 19…" at bounding box center [784, 305] width 1568 height 447
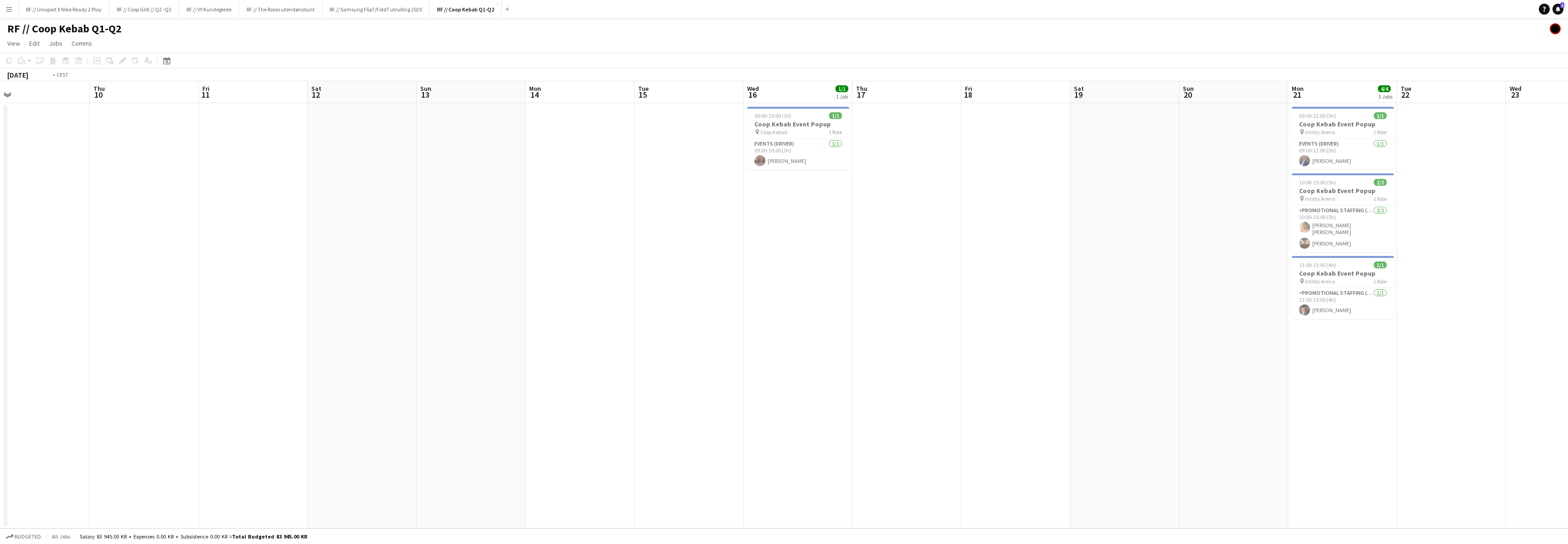
drag, startPoint x: 380, startPoint y: 344, endPoint x: 952, endPoint y: 339, distance: 572.0
click at [952, 339] on app-calendar-viewport "Mon 7 Tue 8 Wed 9 Thu 10 Fri 11 Sat 12 Sun 13 Mon 14 Tue 15 Wed 16 1/1 1 Job Th…" at bounding box center [784, 305] width 1568 height 447
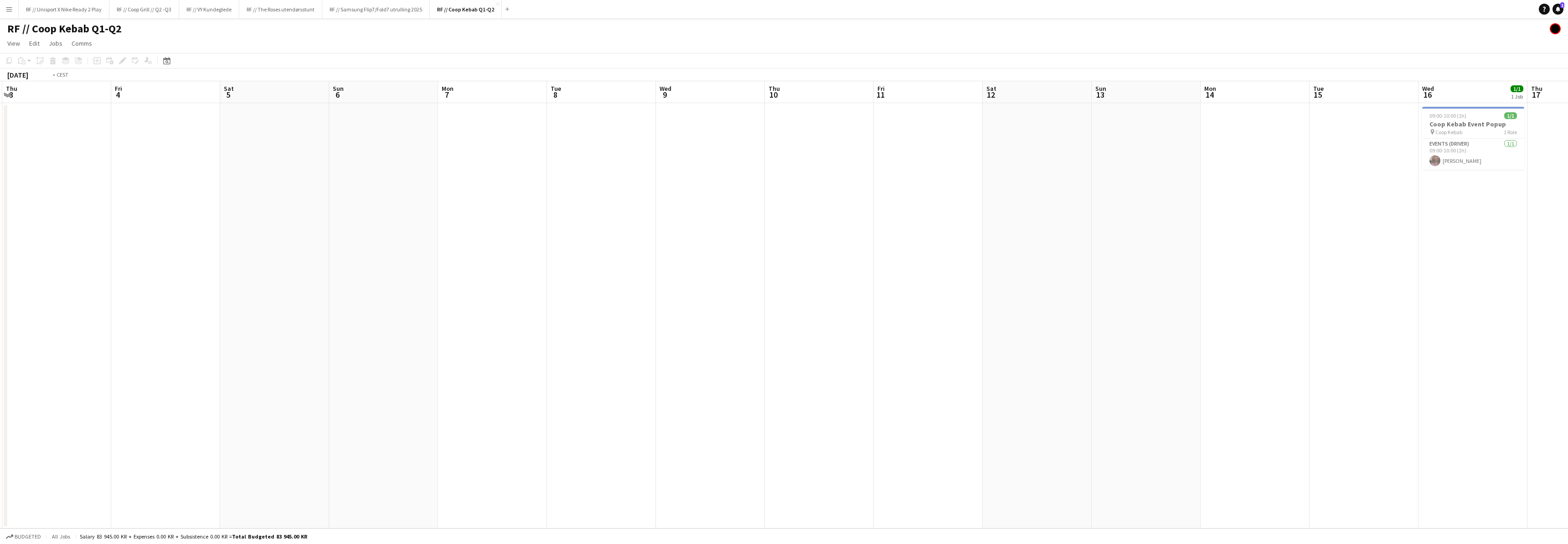
drag, startPoint x: 465, startPoint y: 355, endPoint x: 830, endPoint y: 325, distance: 366.2
click at [829, 325] on app-calendar-viewport "Tue 1 Wed 2 Thu 3 Fri 4 Sat 5 Sun 6 Mon 7 Tue 8 Wed 9 Thu 10 Fri 11 Sat 12 Sun …" at bounding box center [784, 305] width 1568 height 447
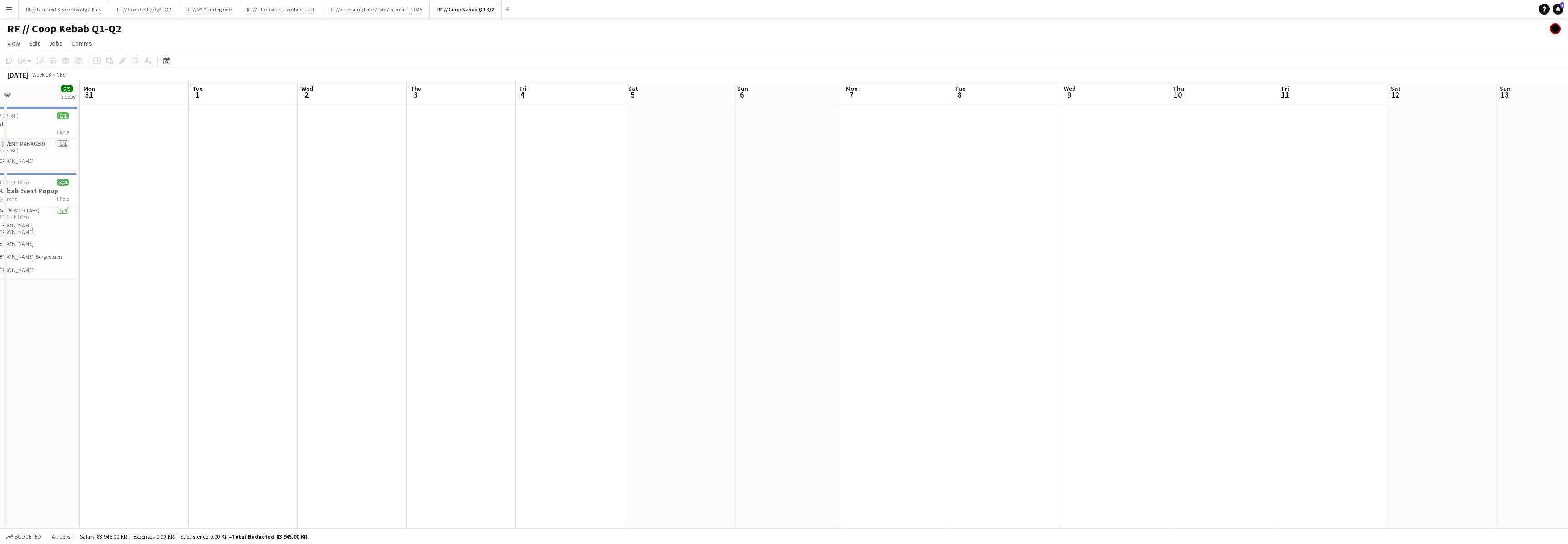
drag, startPoint x: 460, startPoint y: 339, endPoint x: 783, endPoint y: 318, distance: 323.7
click at [783, 318] on app-calendar-viewport "Fri 28 2/2 2 Jobs Sat 29 1/1 1 Job Sun 30 5/5 2 Jobs Mon 31 Tue 1 Wed 2 Thu 3 F…" at bounding box center [784, 305] width 1568 height 447
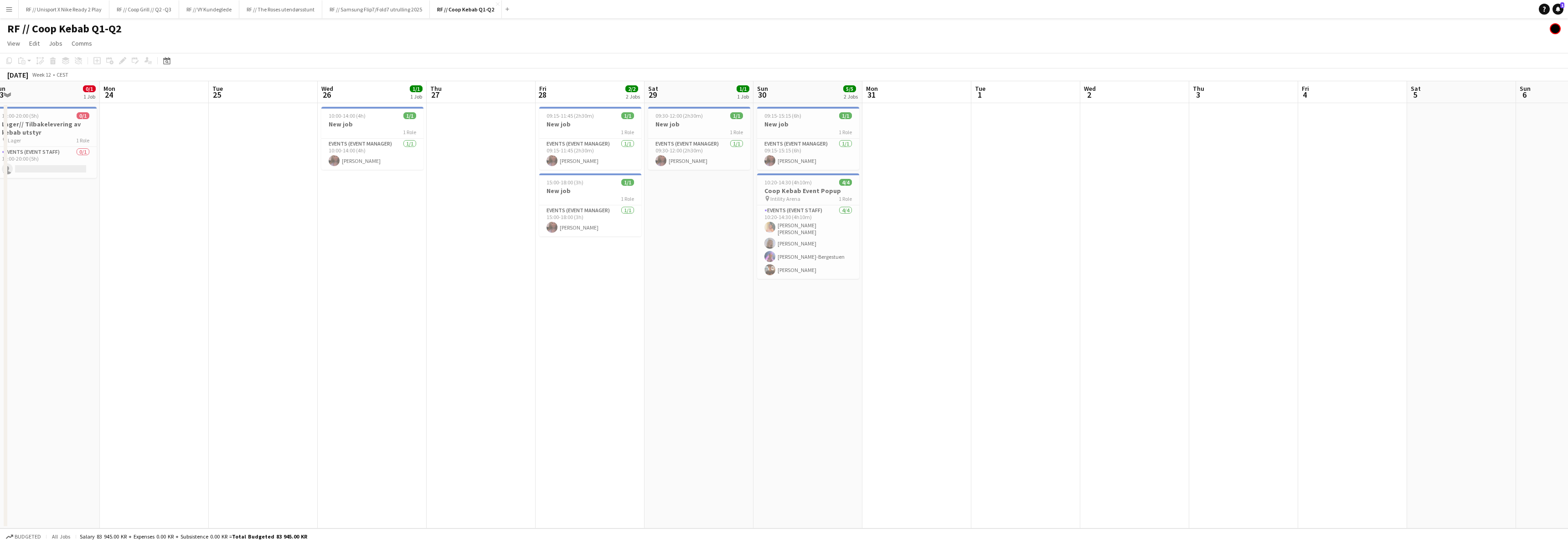
drag, startPoint x: 289, startPoint y: 344, endPoint x: 730, endPoint y: 333, distance: 441.1
click at [730, 333] on app-calendar-viewport "Fri 21 Sat 22 5/6 1 Job Sun 23 0/1 1 Job Mon 24 Tue 25 Wed 26 1/1 1 Job Thu 27 …" at bounding box center [784, 305] width 1568 height 447
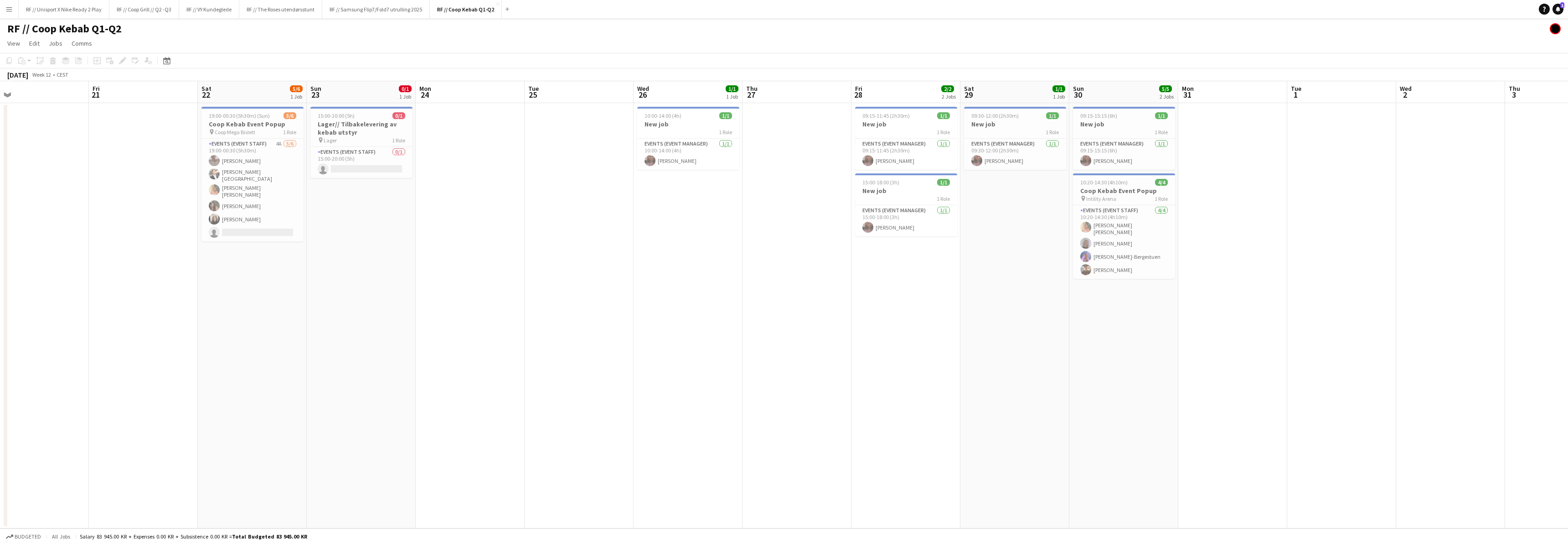
drag, startPoint x: 442, startPoint y: 337, endPoint x: 672, endPoint y: 332, distance: 230.1
click at [672, 332] on app-calendar-viewport "Tue 18 Wed 19 Thu 20 Fri 21 Sat 22 5/6 1 Job Sun 23 0/1 1 Job Mon 24 Tue 25 Wed…" at bounding box center [784, 305] width 1568 height 447
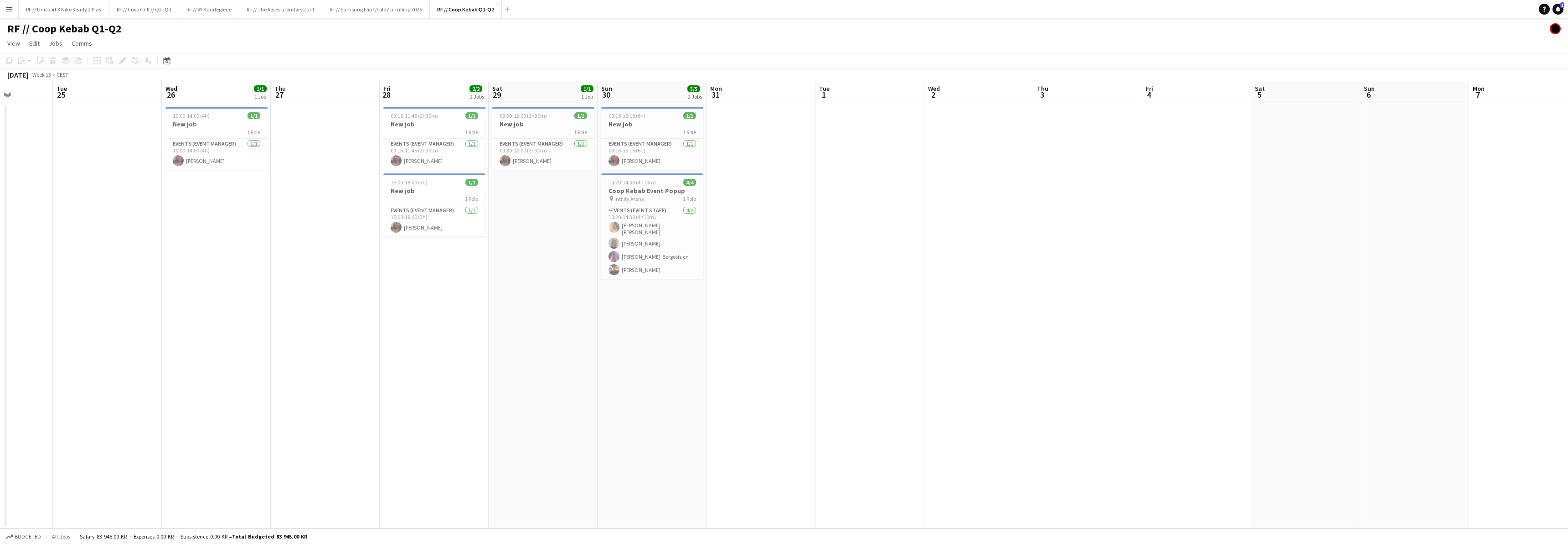
scroll to position [0, 277]
drag, startPoint x: 682, startPoint y: 337, endPoint x: 202, endPoint y: 350, distance: 480.2
click at [202, 350] on app-calendar-viewport "Sat 22 5/6 1 Job Sun 23 0/1 1 Job Mon 24 Tue 25 Wed 26 1/1 1 Job Thu 27 Fri 28 …" at bounding box center [784, 305] width 1568 height 447
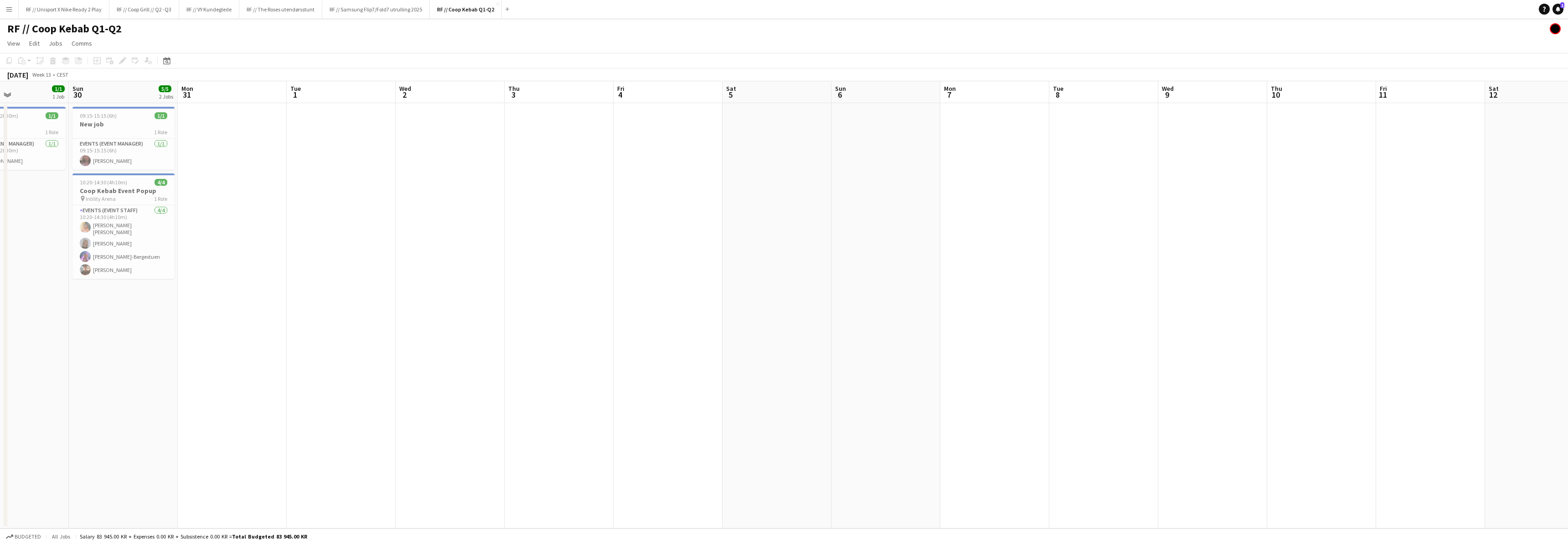
drag, startPoint x: 845, startPoint y: 331, endPoint x: 327, endPoint y: 356, distance: 518.6
click at [327, 356] on app-calendar-viewport "Wed 26 1/1 1 Job Thu 27 Fri 28 2/2 2 Jobs Sat 29 1/1 1 Job Sun 30 5/5 2 Jobs Mo…" at bounding box center [784, 305] width 1568 height 447
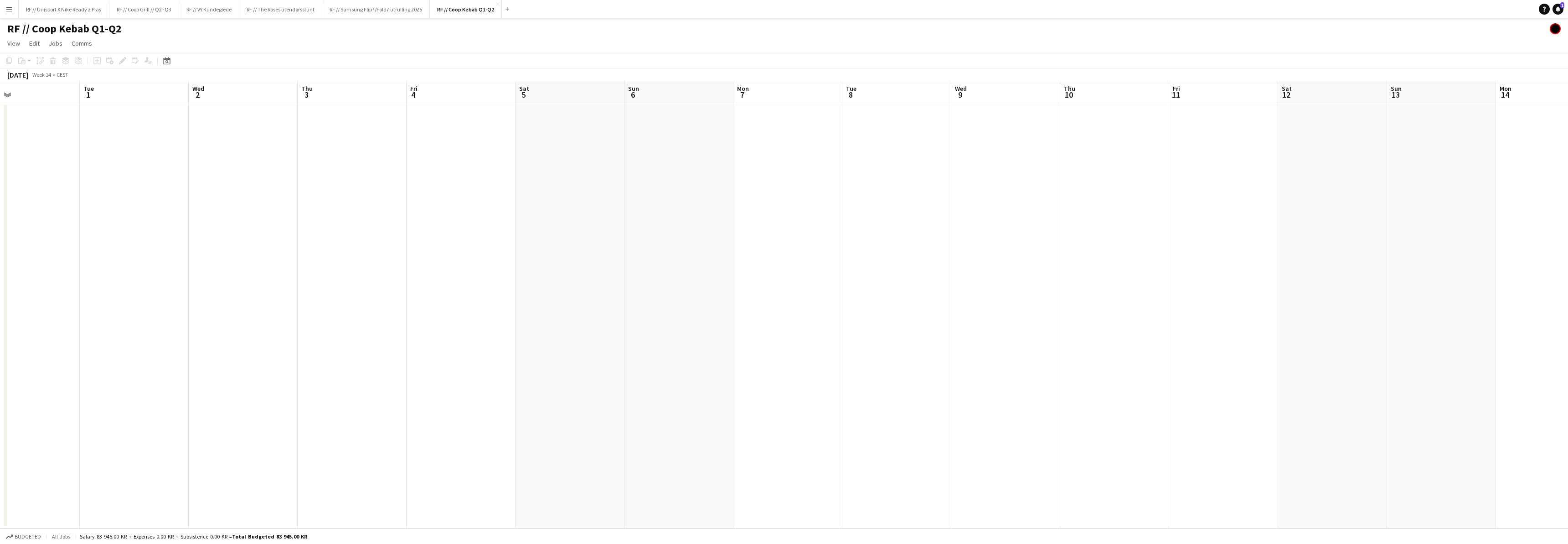
scroll to position [0, 357]
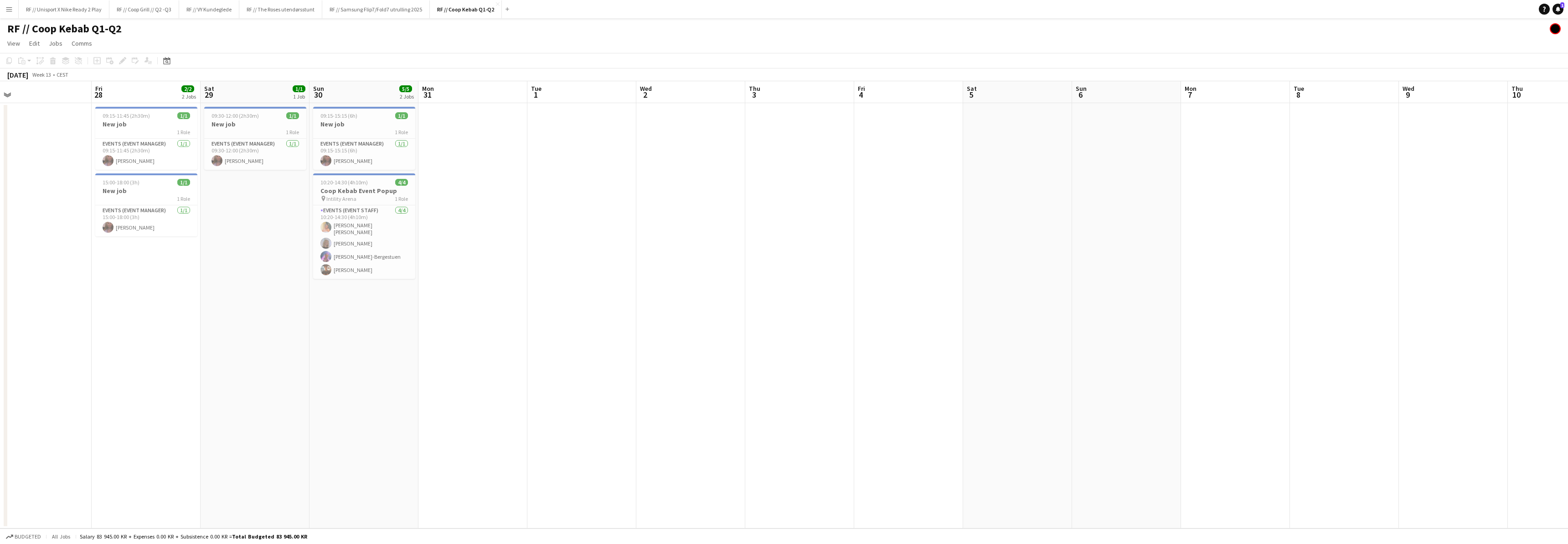
drag, startPoint x: 396, startPoint y: 350, endPoint x: 658, endPoint y: 342, distance: 262.1
click at [649, 342] on app-calendar-viewport "Tue 25 Wed 26 1/1 1 Job Thu 27 Fri 28 2/2 2 Jobs Sat 29 1/1 1 Job Sun 30 5/5 2 …" at bounding box center [784, 305] width 1568 height 447
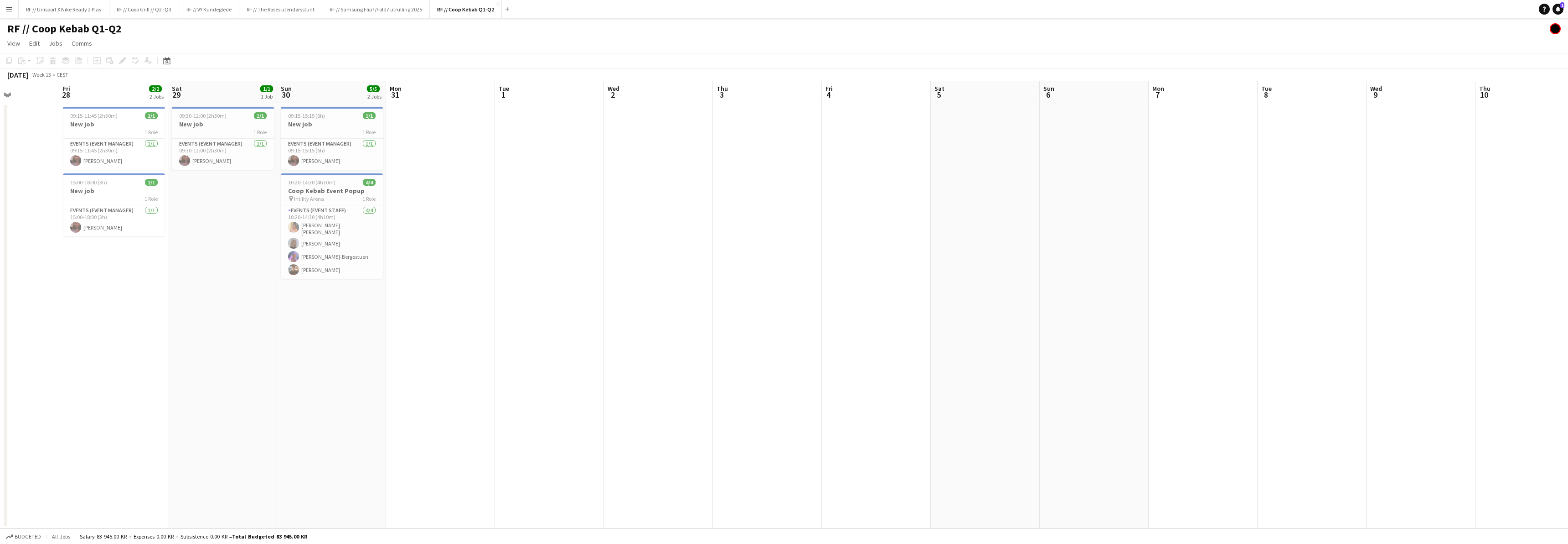
drag, startPoint x: 706, startPoint y: 331, endPoint x: 768, endPoint y: 327, distance: 62.1
click at [754, 330] on app-calendar-viewport "Tue 25 Wed 26 1/1 1 Job Thu 27 Fri 28 2/2 2 Jobs Sat 29 1/1 1 Job Sun 30 5/5 2 …" at bounding box center [784, 305] width 1568 height 447
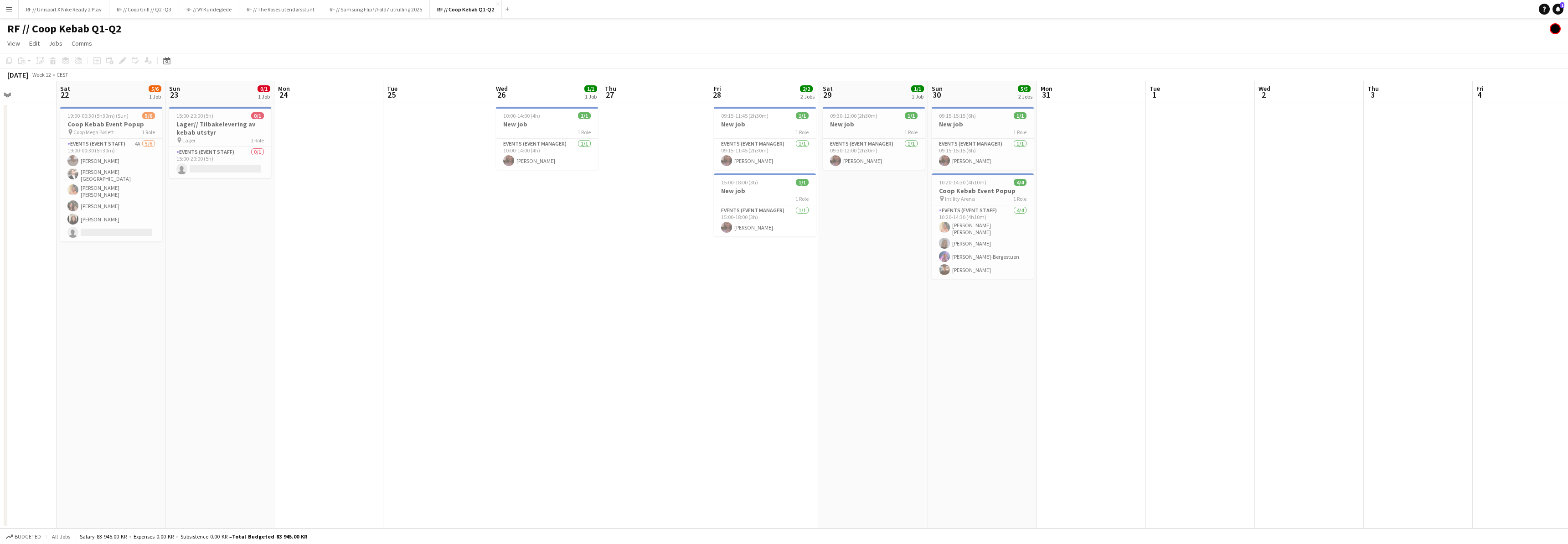
scroll to position [0, 323]
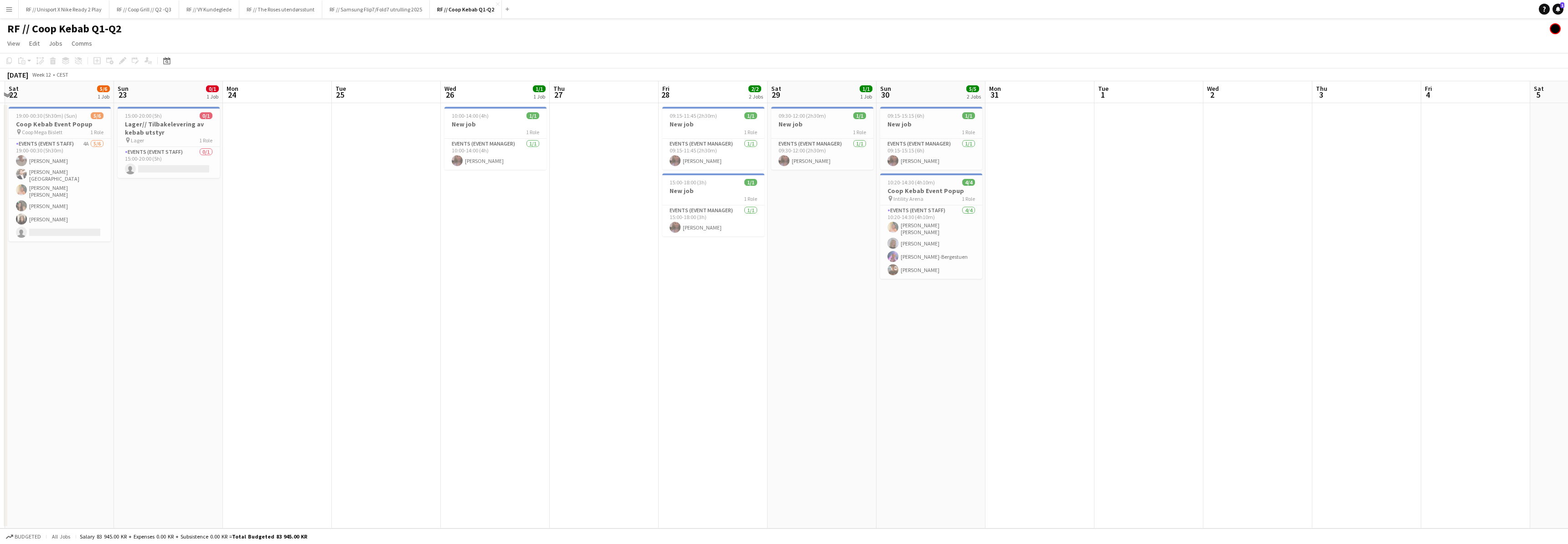
drag, startPoint x: 393, startPoint y: 345, endPoint x: 761, endPoint y: 264, distance: 376.8
click at [705, 333] on app-calendar-viewport "Wed 19 Thu 20 Fri 21 Sat 22 5/6 1 Job Sun 23 0/1 1 Job Mon 24 Tue 25 Wed 26 1/1…" at bounding box center [784, 305] width 1568 height 447
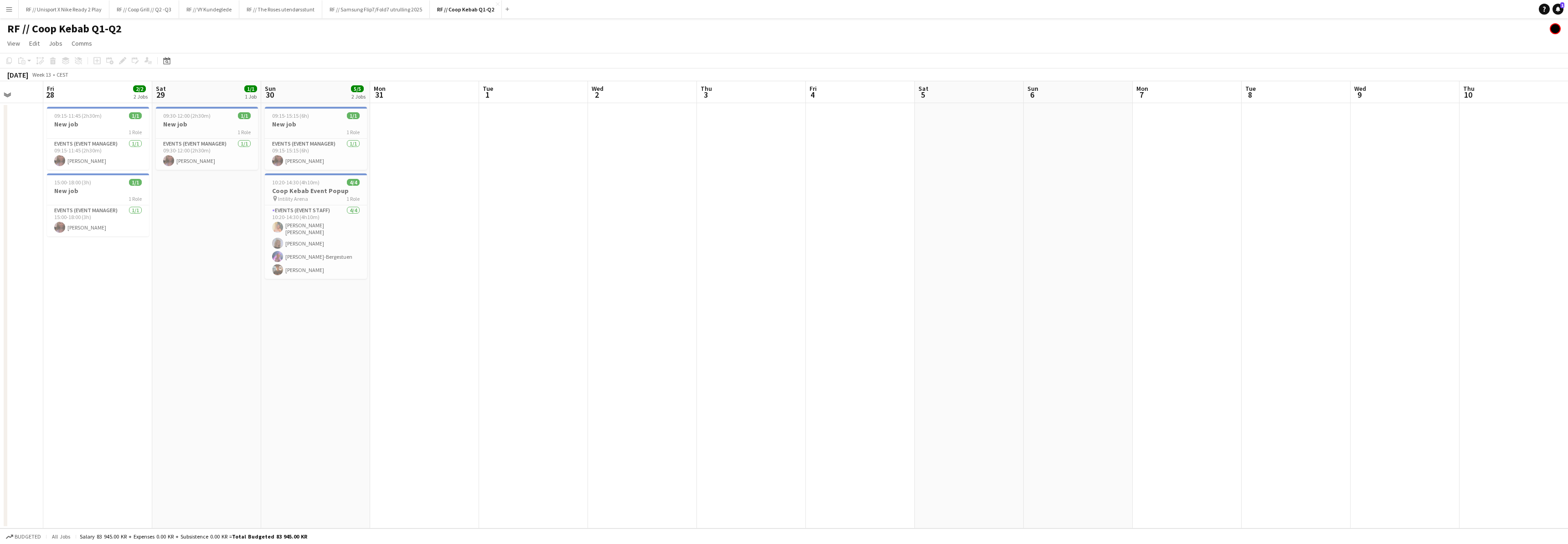
drag, startPoint x: 769, startPoint y: 314, endPoint x: 926, endPoint y: 313, distance: 157.0
click at [615, 317] on app-calendar-viewport "Mon 24 Tue 25 Wed 26 1/1 1 Job Thu 27 Fri 28 2/2 2 Jobs Sat 29 1/1 1 Job Sun 30…" at bounding box center [784, 305] width 1568 height 447
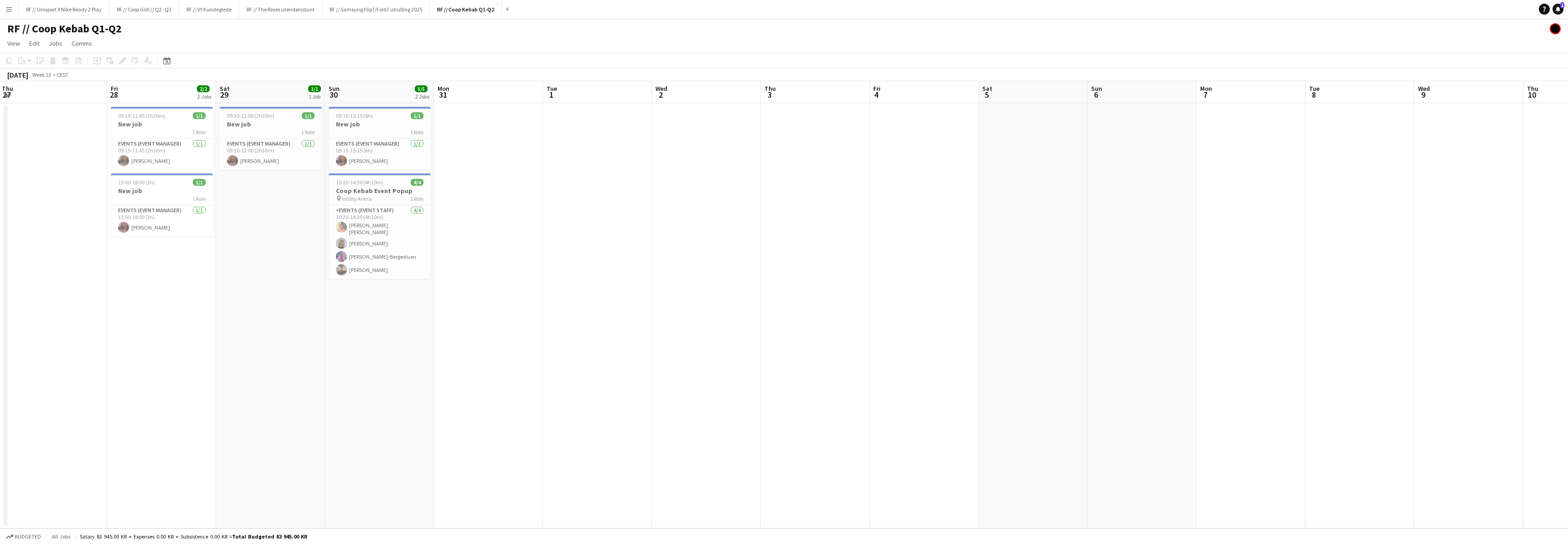
drag, startPoint x: 968, startPoint y: 325, endPoint x: 626, endPoint y: 324, distance: 342.0
click at [601, 333] on app-calendar-viewport "Mon 24 Tue 25 Wed 26 1/1 1 Job Thu 27 Fri 28 2/2 2 Jobs Sat 29 1/1 1 Job Sun 30…" at bounding box center [784, 305] width 1568 height 447
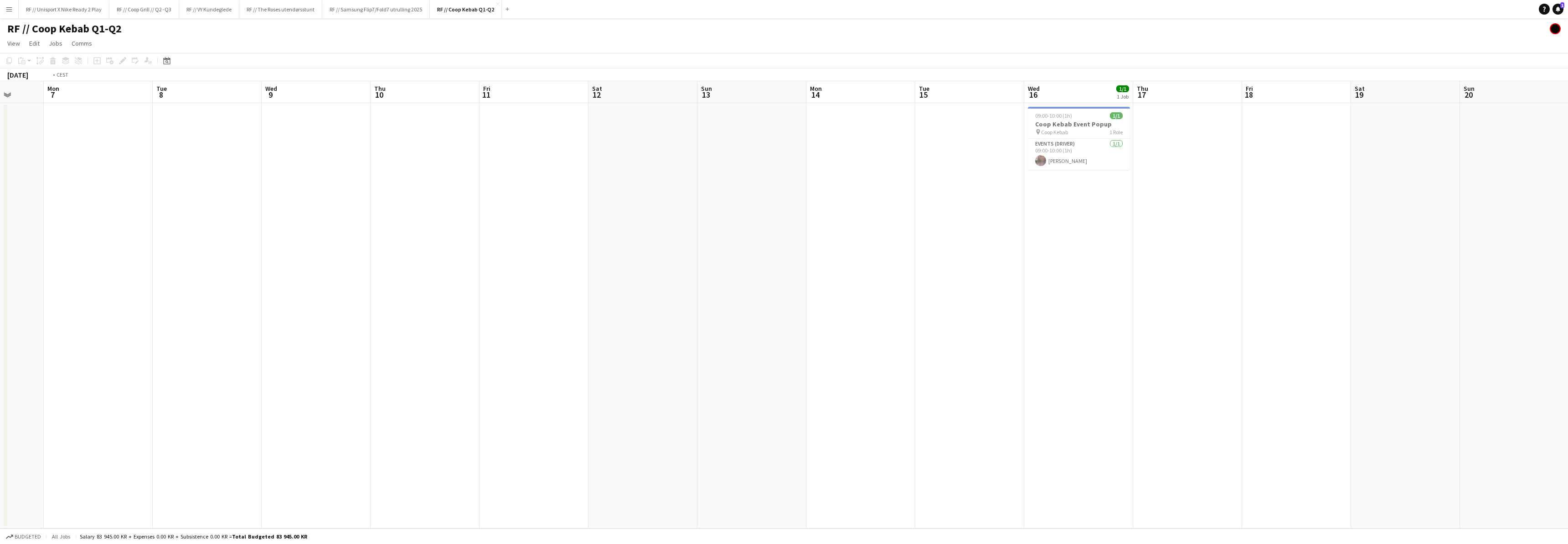
drag, startPoint x: 1128, startPoint y: 320, endPoint x: 536, endPoint y: 339, distance: 592.3
click at [549, 339] on app-calendar-viewport "Thu 3 Fri 4 Sat 5 Sun 6 Mon 7 Tue 8 Wed 9 Thu 10 Fri 11 Sat 12 Sun 13 Mon 14 Tu…" at bounding box center [784, 305] width 1568 height 447
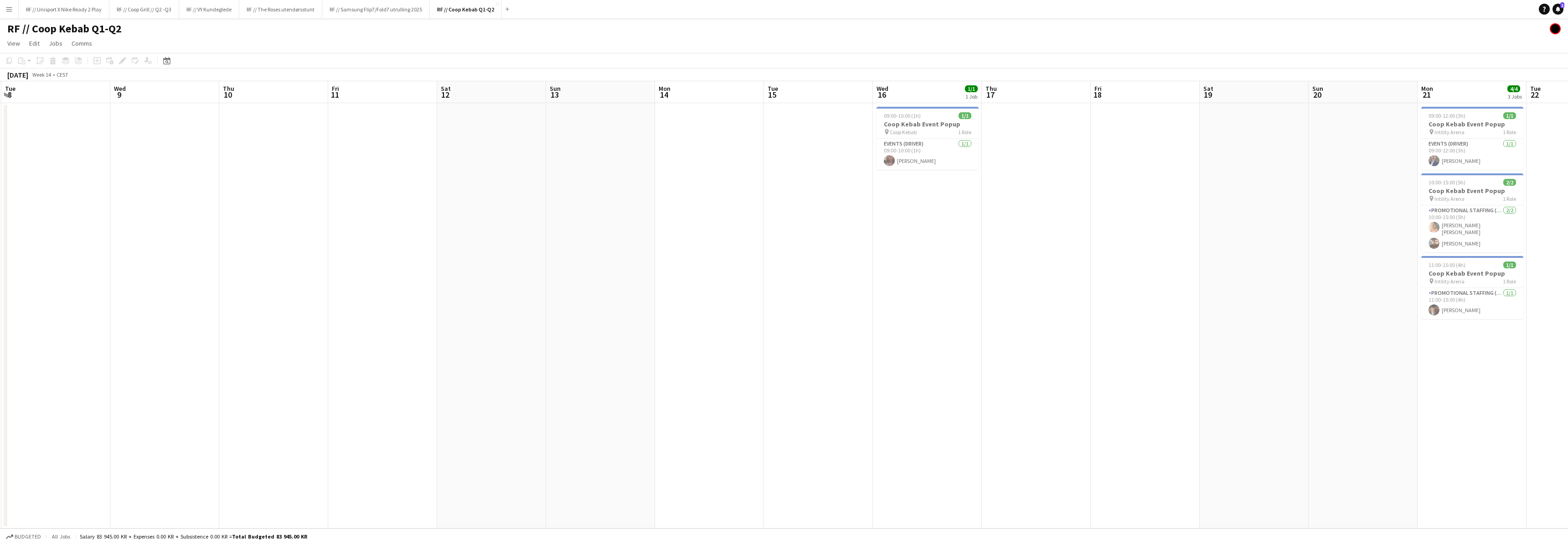
drag, startPoint x: 1113, startPoint y: 333, endPoint x: 517, endPoint y: 326, distance: 596.0
click at [404, 335] on app-calendar-viewport "Sat 5 Sun 6 Mon 7 Tue 8 Wed 9 Thu 10 Fri 11 Sat 12 Sun 13 Mon 14 Tue 15 Wed 16 …" at bounding box center [784, 305] width 1568 height 447
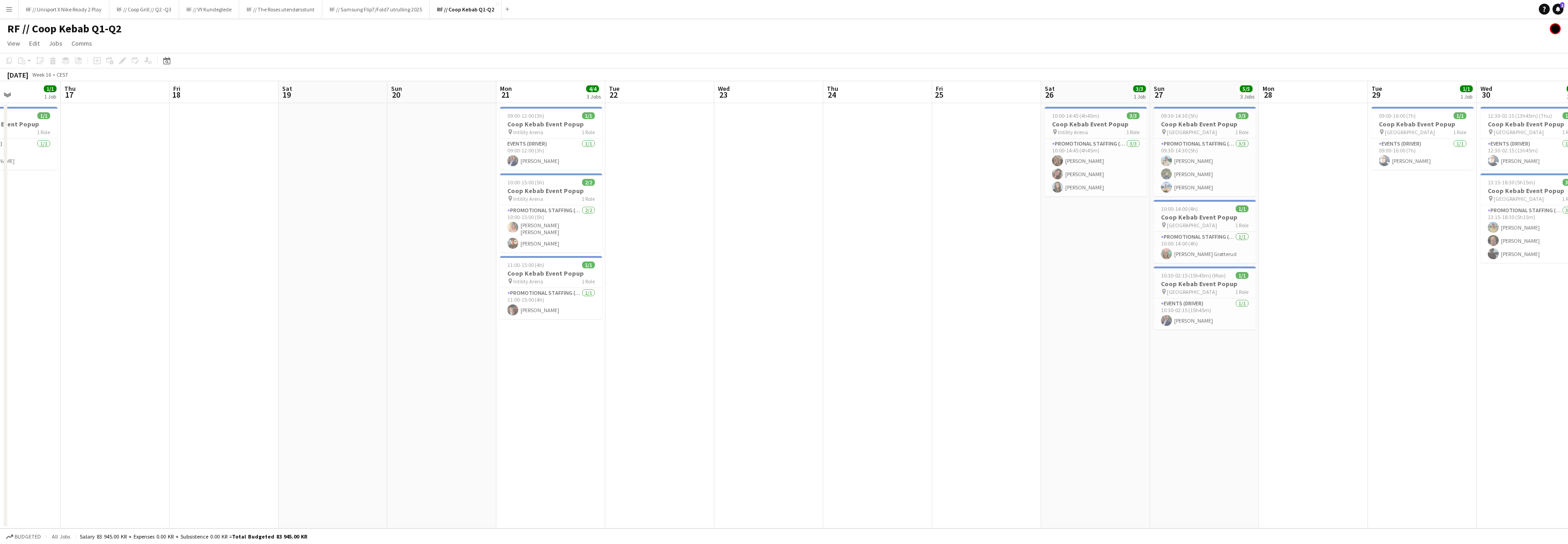
drag, startPoint x: 958, startPoint y: 362, endPoint x: 608, endPoint y: 352, distance: 350.1
click at [643, 369] on app-calendar-viewport "Sun 13 Mon 14 Tue 15 Wed 16 1/1 1 Job Thu 17 Fri 18 Sat 19 Sun 20 Mon 21 4/4 3 …" at bounding box center [784, 305] width 1568 height 447
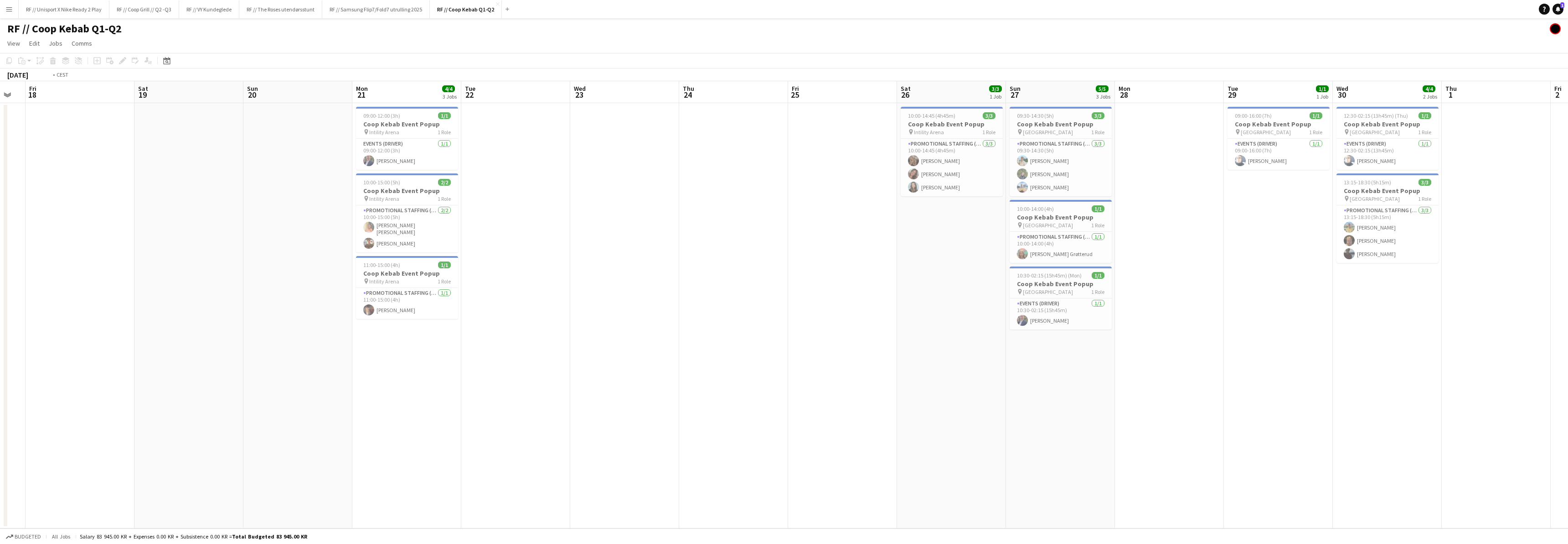
click at [533, 373] on app-calendar-viewport "Tue 15 Wed 16 1/1 1 Job Thu 17 Fri 18 Sat 19 Sun 20 Mon 21 4/4 3 Jobs Tue 22 We…" at bounding box center [784, 305] width 1568 height 447
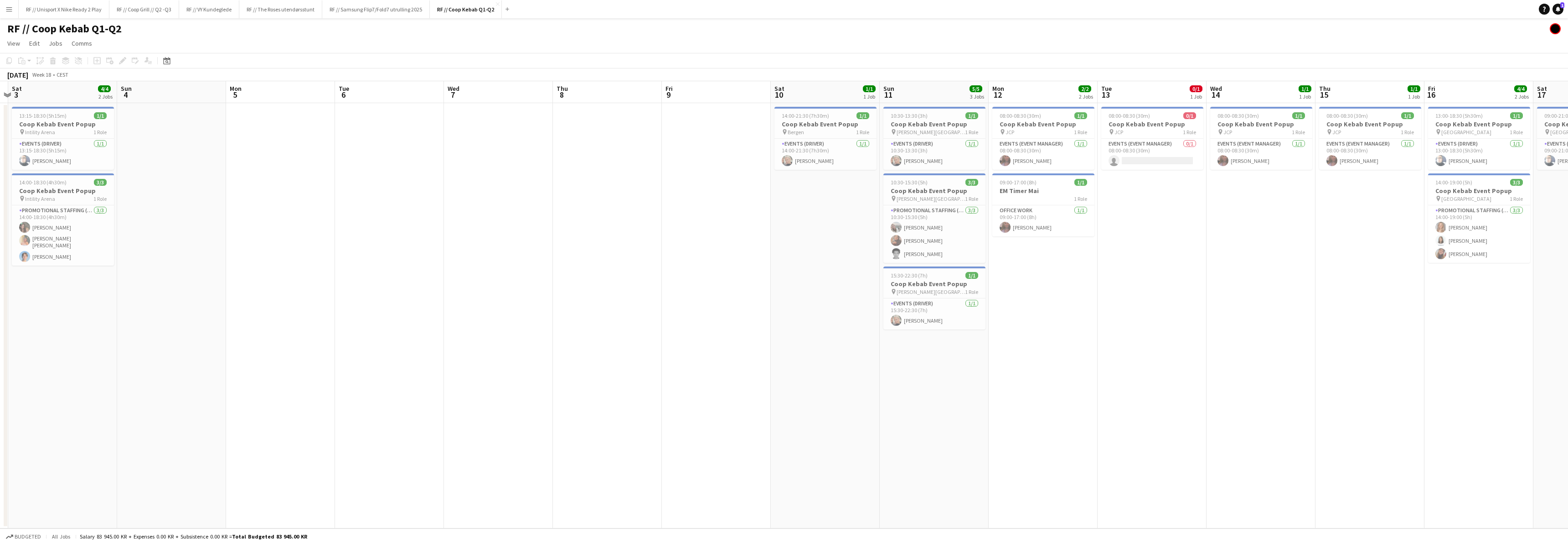
click at [349, 366] on app-calendar-viewport "Tue 29 1/1 1 Job Wed 30 4/4 2 Jobs Thu 1 Fri 2 Sat 3 4/4 2 Jobs Sun 4 Mon 5 Tue…" at bounding box center [784, 305] width 1568 height 447
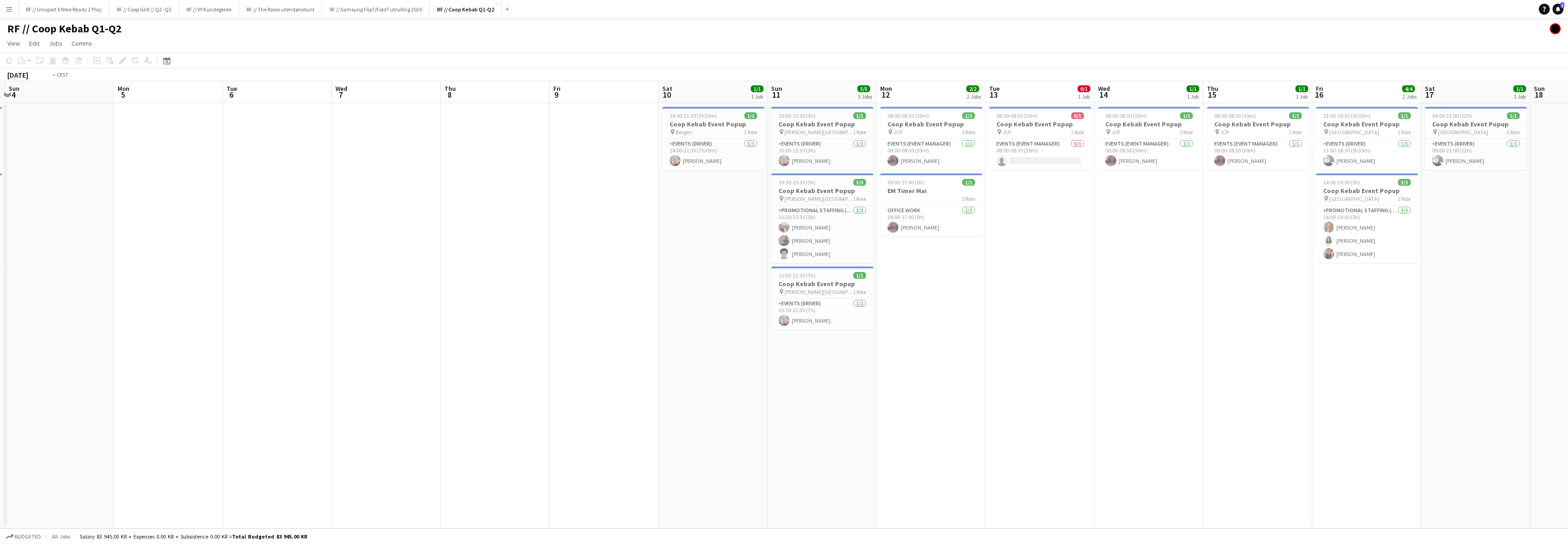
click at [560, 384] on app-calendar-viewport "Thu 1 Fri 2 Sat 3 4/4 2 Jobs Sun 4 Mon 5 Tue 6 Wed 7 Thu 8 Fri 9 Sat 10 1/1 1 J…" at bounding box center [784, 305] width 1568 height 447
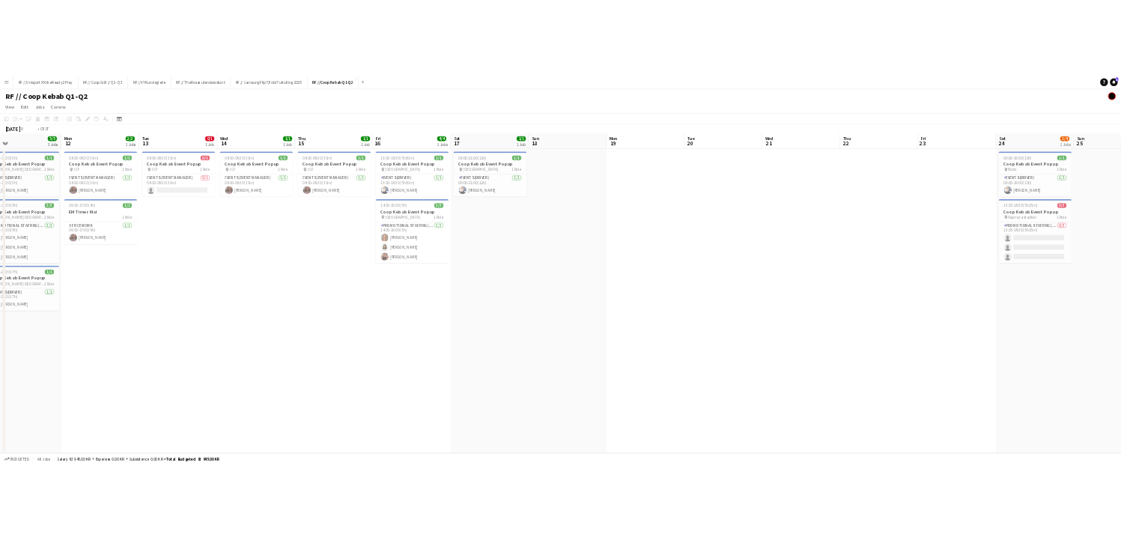
scroll to position [0, 649]
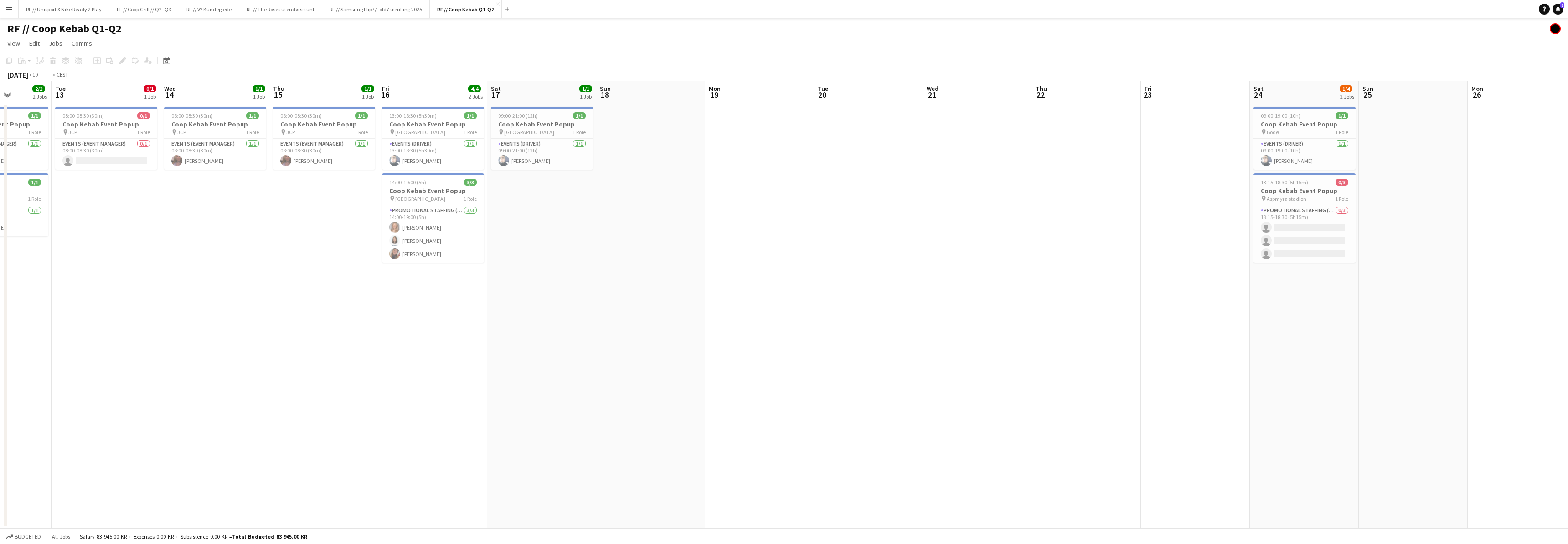
click at [422, 377] on app-calendar-viewport "Fri 9 Sat 10 1/1 1 Job Sun 11 5/5 3 Jobs Mon 12 2/2 2 Jobs Tue 13 0/1 1 Job Wed…" at bounding box center [784, 305] width 1568 height 447
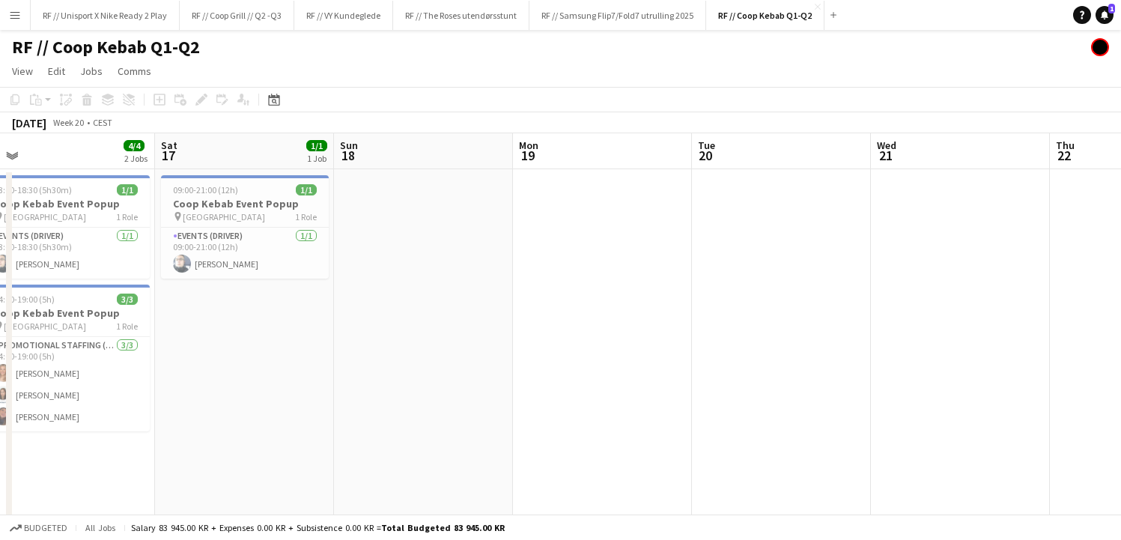
drag, startPoint x: 267, startPoint y: 326, endPoint x: 792, endPoint y: 309, distance: 526.0
click at [792, 309] on app-calendar-viewport "Wed 14 1/1 1 Job Thu 15 1/1 1 Job Fri 16 4/4 2 Jobs Sat 17 1/1 1 Job Sun 18 Mon…" at bounding box center [560, 374] width 1121 height 482
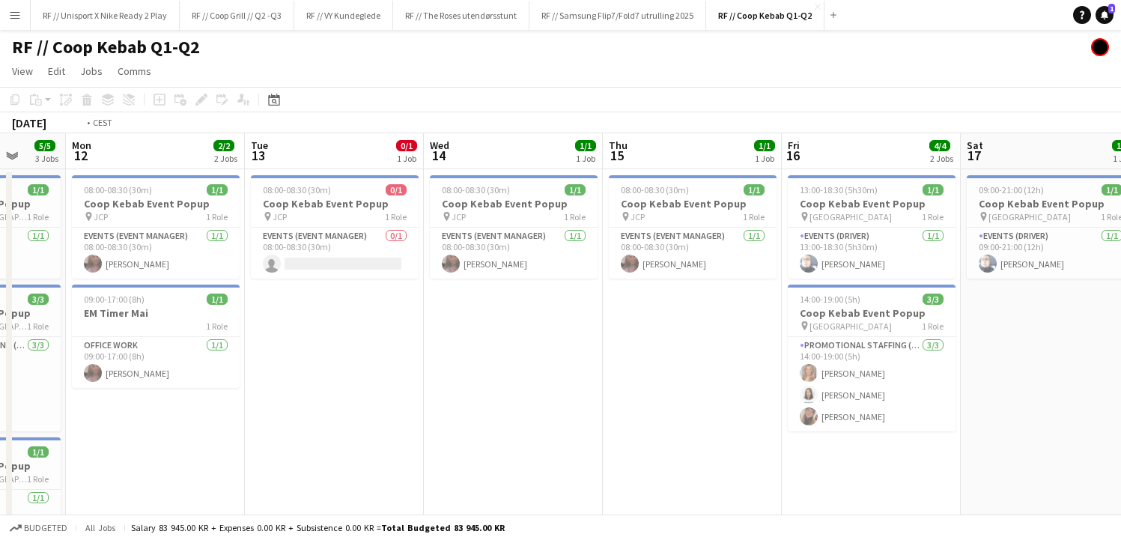
drag, startPoint x: 90, startPoint y: 362, endPoint x: 964, endPoint y: 324, distance: 874.7
click at [941, 316] on app-calendar-viewport "Sat 10 1/1 1 Job Sun 11 5/5 3 Jobs Mon 12 2/2 2 Jobs Tue 13 0/1 1 Job Wed 14 1/…" at bounding box center [560, 374] width 1121 height 482
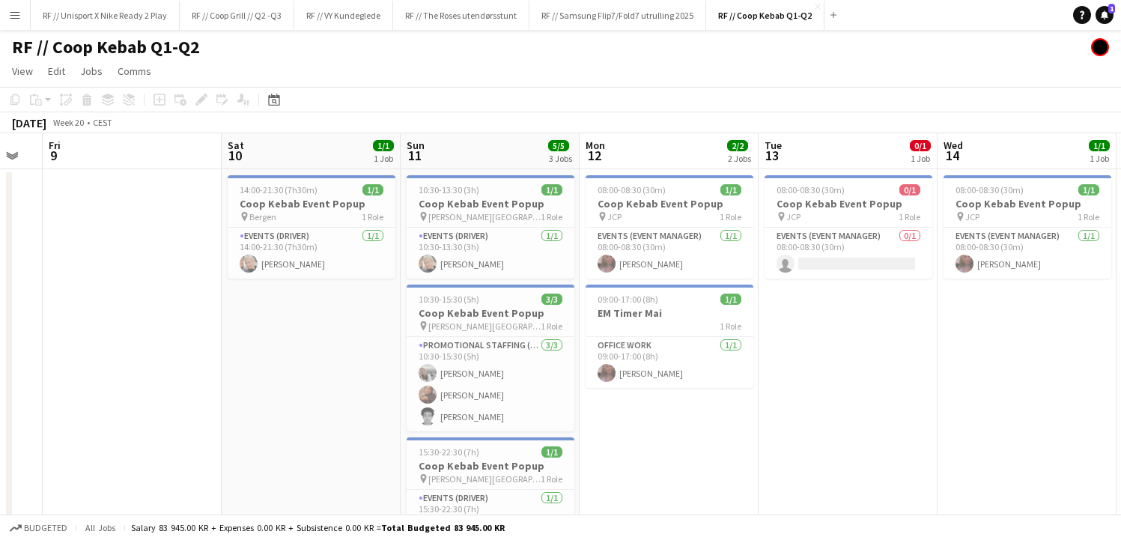
click at [881, 309] on app-calendar-viewport "Wed 7 Thu 8 Fri 9 Sat 10 1/1 1 Job Sun 11 5/5 3 Jobs Mon 12 2/2 2 Jobs Tue 13 0…" at bounding box center [560, 374] width 1121 height 482
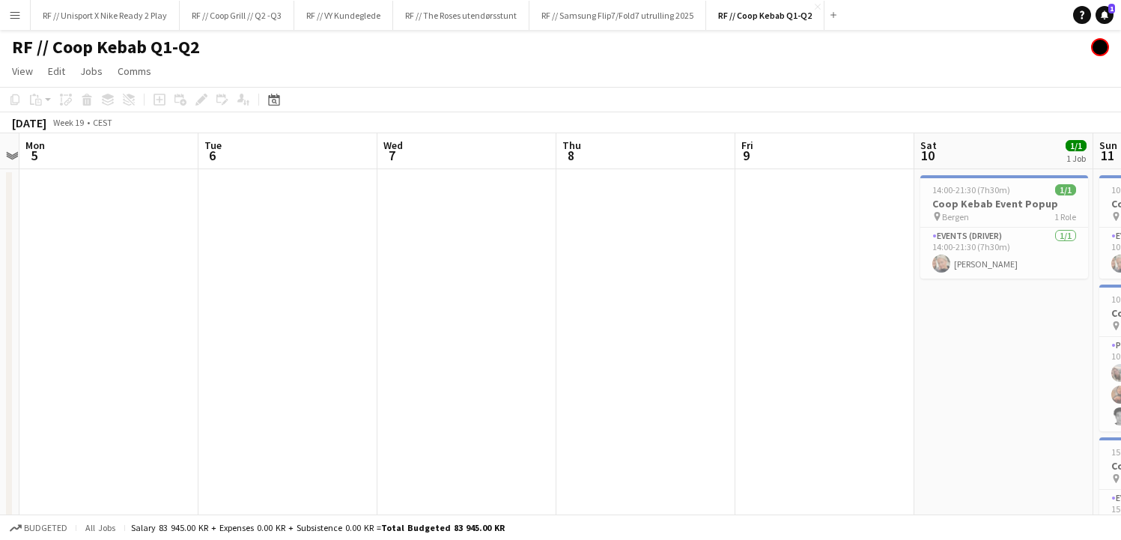
drag, startPoint x: 592, startPoint y: 303, endPoint x: 647, endPoint y: 299, distance: 55.5
click at [647, 299] on app-calendar-viewport "Sat 3 4/4 2 Jobs Sun 4 Mon 5 Tue 6 Wed 7 Thu 8 Fri 9 Sat 10 1/1 1 Job Sun 11 5/…" at bounding box center [560, 374] width 1121 height 482
drag, startPoint x: 209, startPoint y: 327, endPoint x: 475, endPoint y: 313, distance: 266.2
click at [556, 296] on app-calendar-viewport "Sat 3 4/4 2 Jobs Sun 4 Mon 5 Tue 6 Wed 7 Thu 8 Fri 9 Sat 10 1/1 1 Job Sun 11 5/…" at bounding box center [560, 374] width 1121 height 482
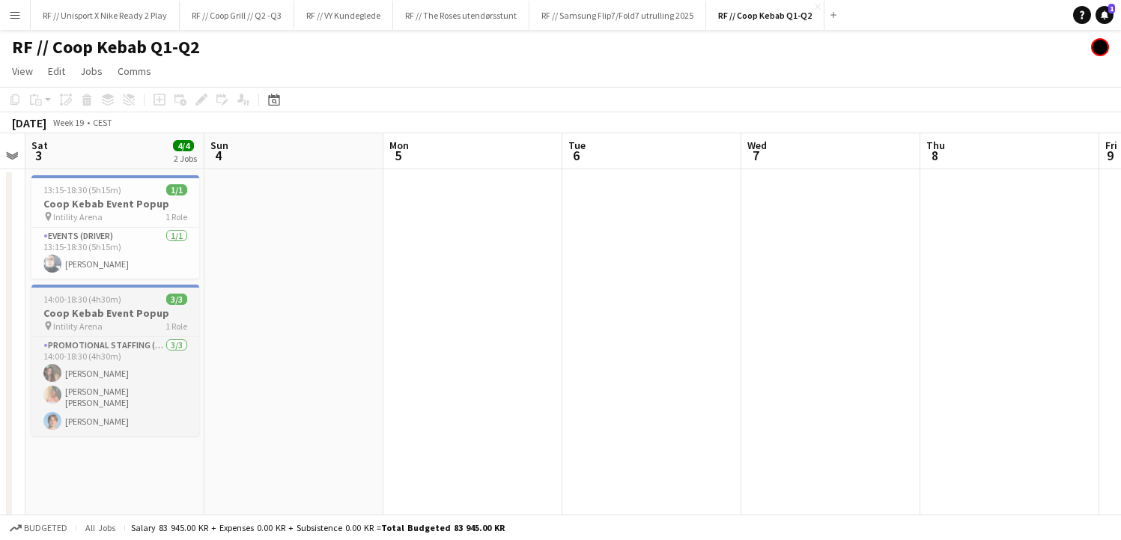
drag, startPoint x: 395, startPoint y: 314, endPoint x: 492, endPoint y: 320, distance: 97.5
click at [717, 295] on app-calendar-viewport "Thu 1 Fri 2 Sat 3 4/4 2 Jobs Sun 4 Mon 5 Tue 6 Wed 7 Thu 8 Fri 9 Sat 10 1/1 1 J…" at bounding box center [560, 374] width 1121 height 482
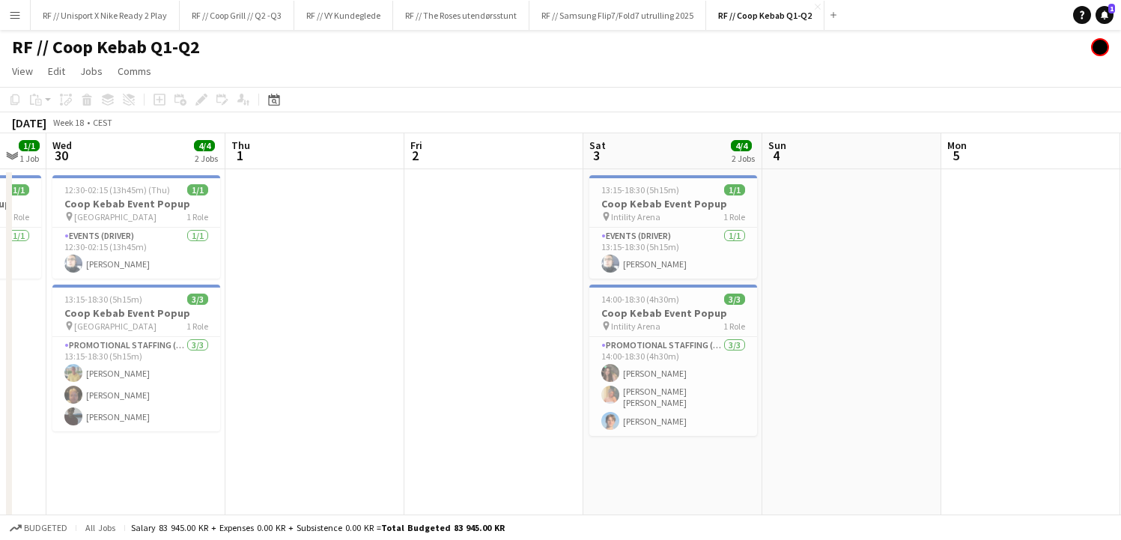
drag, startPoint x: 432, startPoint y: 289, endPoint x: 557, endPoint y: 282, distance: 125.2
click at [581, 274] on app-calendar-viewport "Mon 28 Tue 29 1/1 1 Job Wed 30 4/4 2 Jobs Thu 1 Fri 2 Sat 3 4/4 2 Jobs Sun 4 Mo…" at bounding box center [560, 374] width 1121 height 482
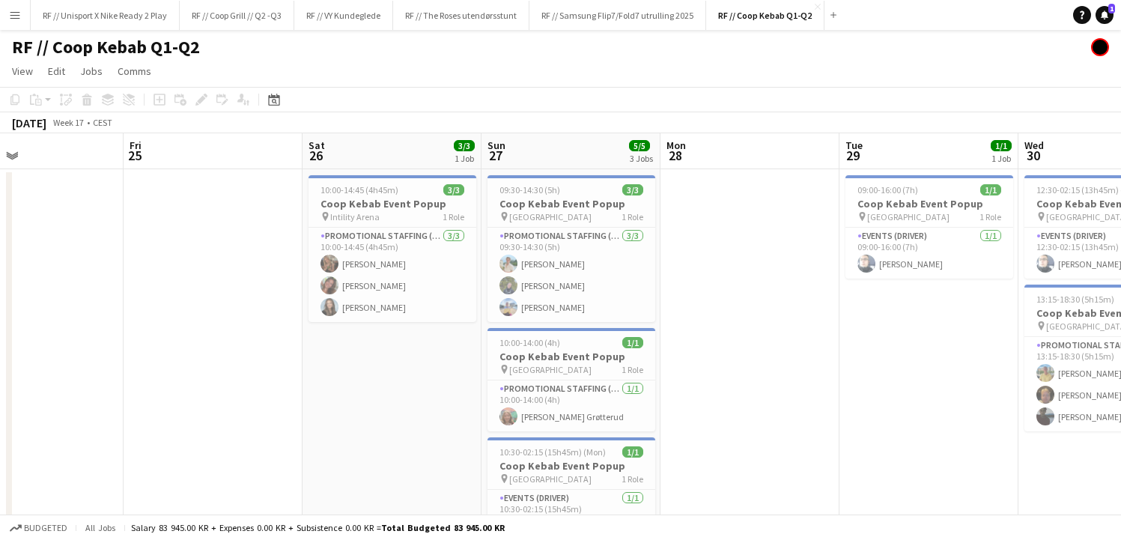
scroll to position [0, 379]
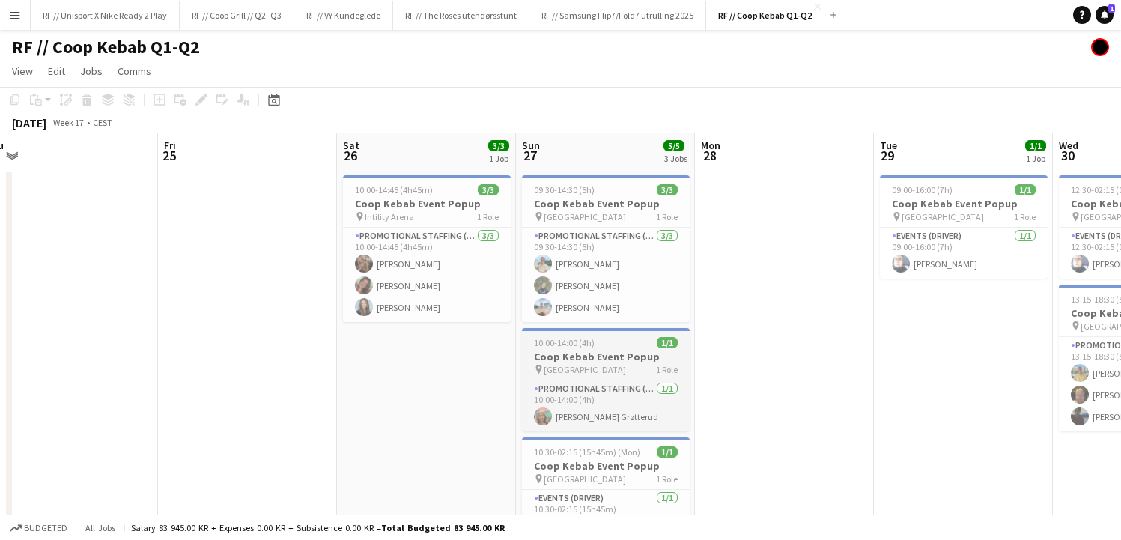
drag, startPoint x: 282, startPoint y: 395, endPoint x: 641, endPoint y: 379, distance: 359.8
click at [780, 381] on app-calendar-viewport "Tue 22 Wed 23 Thu 24 Fri 25 Sat 26 3/3 1 Job Sun 27 5/5 3 Jobs Mon 28 Tue 29 1/…" at bounding box center [560, 374] width 1121 height 482
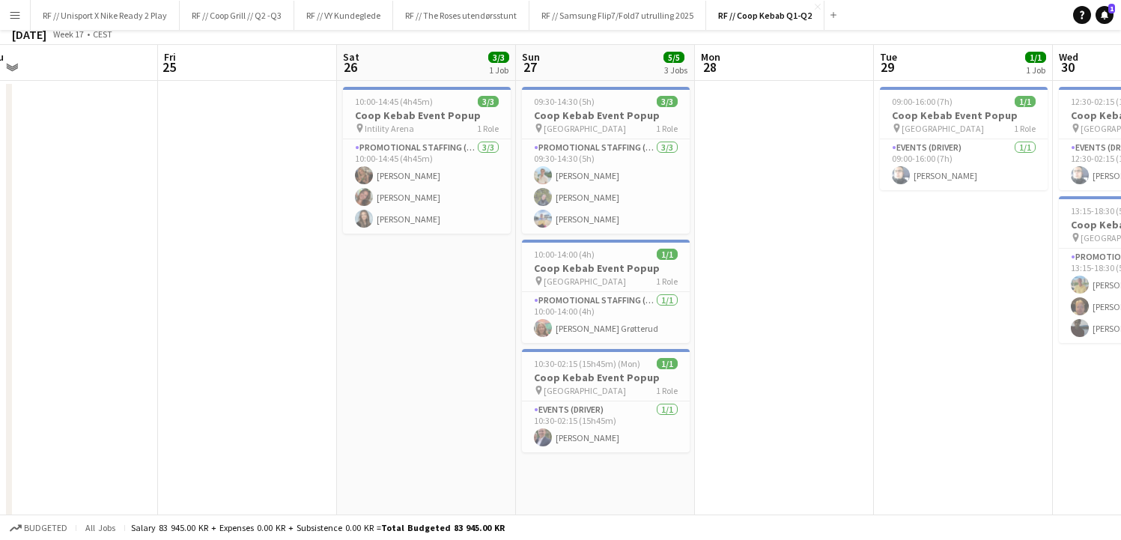
scroll to position [98, 0]
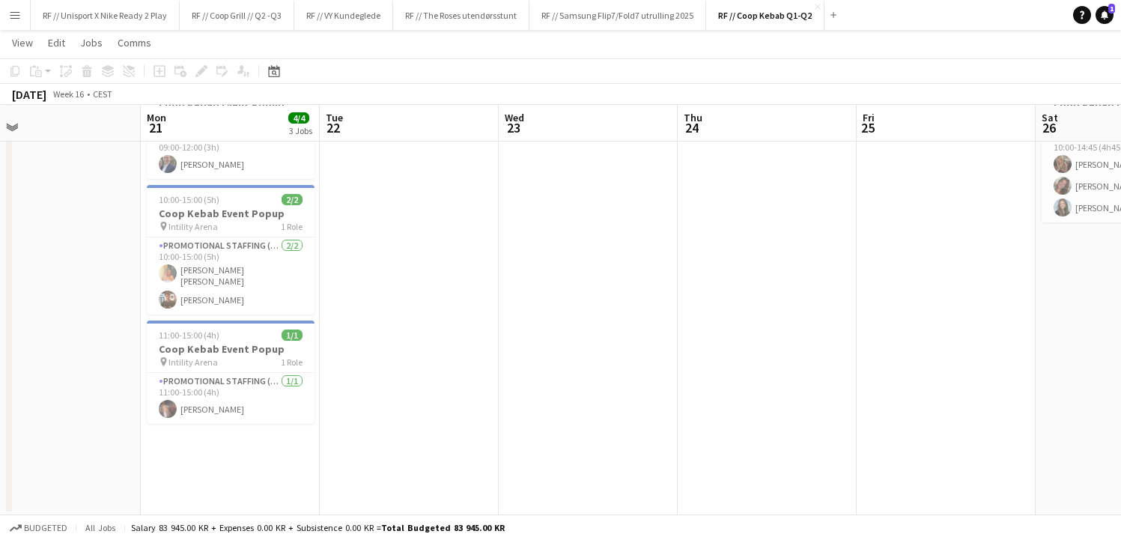
drag, startPoint x: 226, startPoint y: 368, endPoint x: 945, endPoint y: 343, distance: 719.3
click at [938, 337] on app-calendar-viewport "Fri 18 Sat 19 Sun 20 Mon 21 4/4 3 Jobs Tue 22 Wed 23 Thu 24 Fri 25 Sat 26 3/3 1…" at bounding box center [560, 237] width 1121 height 555
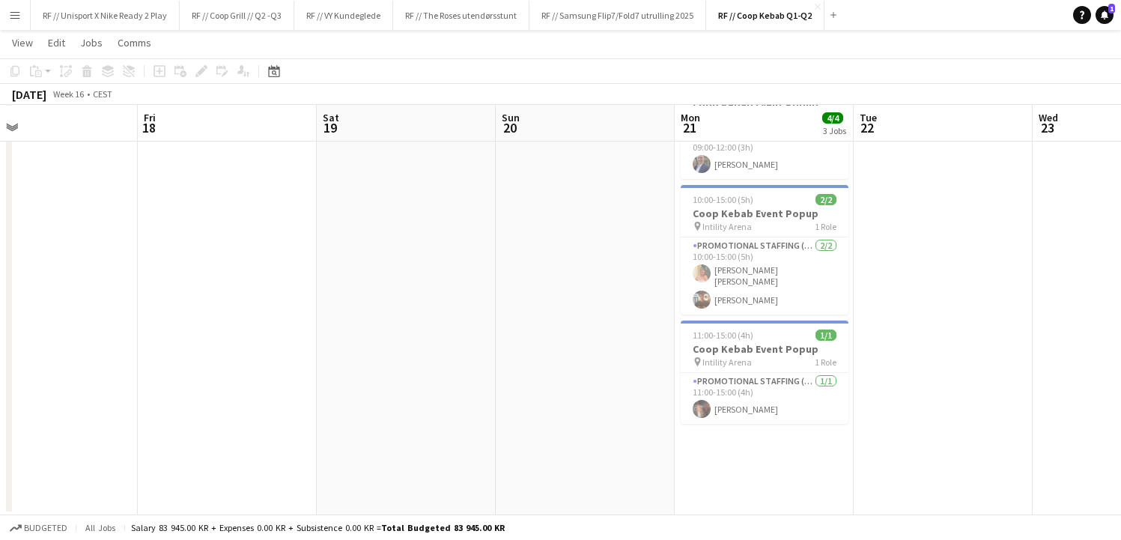
drag, startPoint x: 451, startPoint y: 376, endPoint x: 973, endPoint y: 338, distance: 524.0
click at [973, 338] on app-calendar-viewport "Tue 15 Wed 16 1/1 1 Job Thu 17 Fri 18 Sat 19 Sun 20 Mon 21 4/4 3 Jobs Tue 22 We…" at bounding box center [560, 237] width 1121 height 555
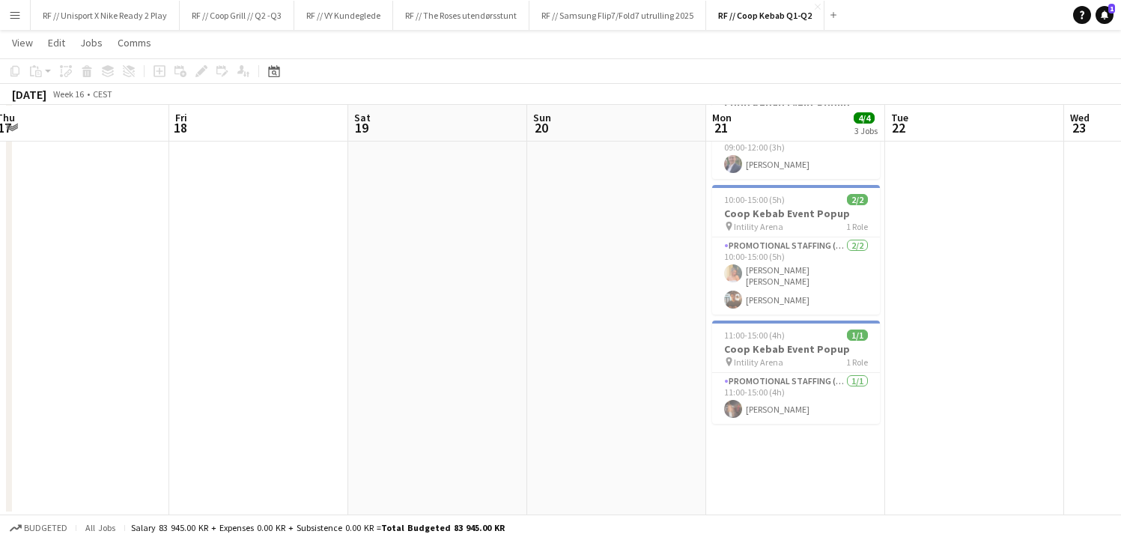
drag, startPoint x: 394, startPoint y: 335, endPoint x: 547, endPoint y: 341, distance: 153.6
click at [577, 330] on app-calendar-viewport "Tue 15 Wed 16 1/1 1 Job Thu 17 Fri 18 Sat 19 Sun 20 Mon 21 4/4 3 Jobs Tue 22 We…" at bounding box center [560, 237] width 1121 height 555
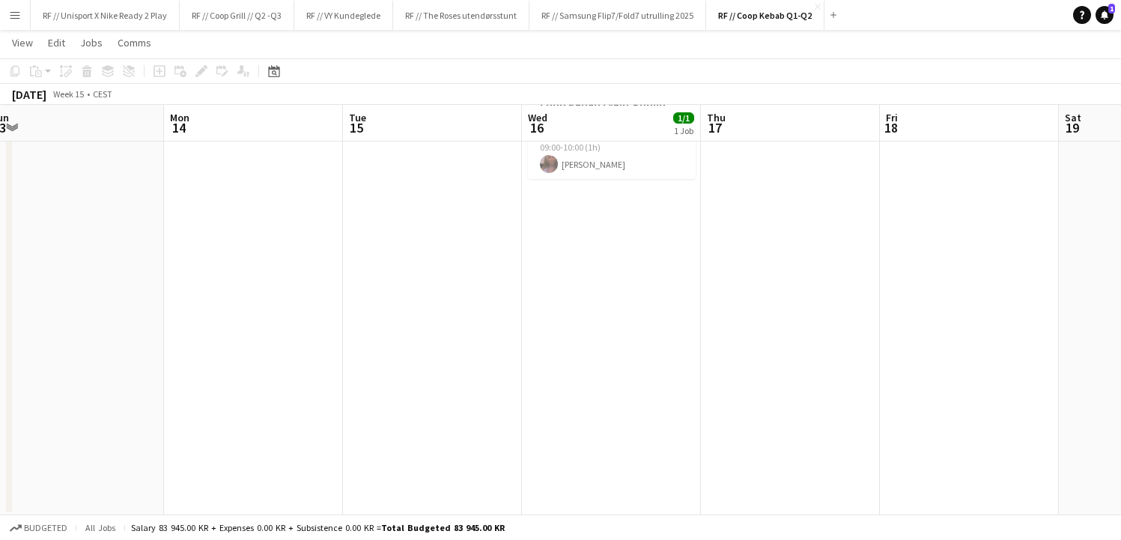
drag, startPoint x: 353, startPoint y: 342, endPoint x: 648, endPoint y: 330, distance: 295.3
click at [648, 330] on app-calendar-viewport "Fri 11 Sat 12 Sun 13 Mon 14 Tue 15 Wed 16 1/1 1 Job Thu 17 Fri 18 Sat 19 Sun 20…" at bounding box center [560, 237] width 1121 height 555
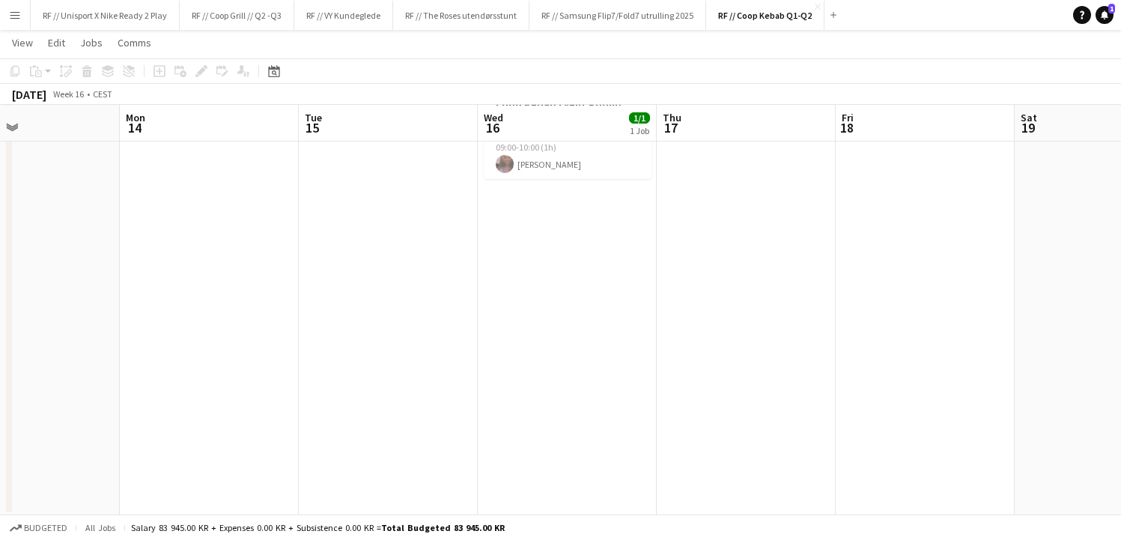
drag, startPoint x: 338, startPoint y: 365, endPoint x: 774, endPoint y: 350, distance: 436.1
click at [759, 350] on app-calendar-viewport "Fri 11 Sat 12 Sun 13 Mon 14 Tue 15 Wed 16 1/1 1 Job Thu 17 Fri 18 Sat 19 Sun 20…" at bounding box center [560, 237] width 1121 height 555
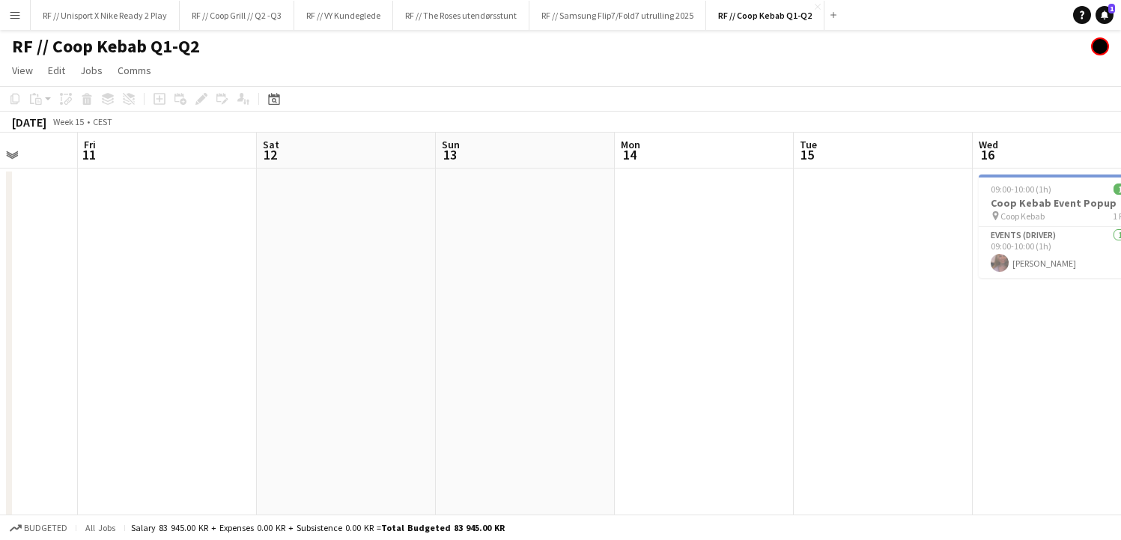
scroll to position [0, 0]
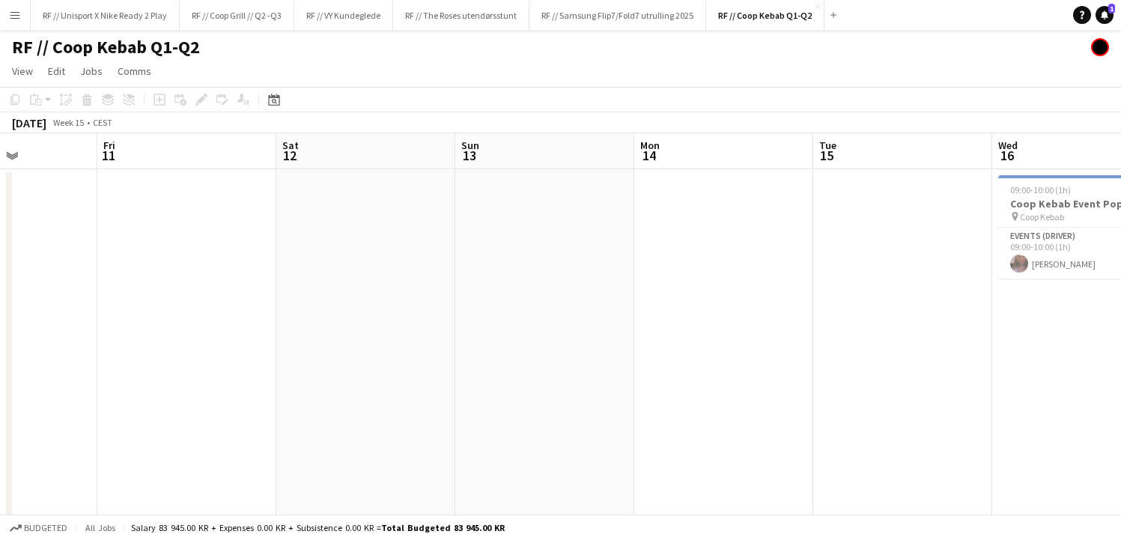
drag, startPoint x: 491, startPoint y: 354, endPoint x: 714, endPoint y: 338, distance: 223.0
click at [694, 340] on app-calendar-viewport "Tue 8 Wed 9 Thu 10 Fri 11 Sat 12 Sun 13 Mon 14 Tue 15 Wed 16 1/1 1 Job Thu 17 F…" at bounding box center [560, 374] width 1121 height 482
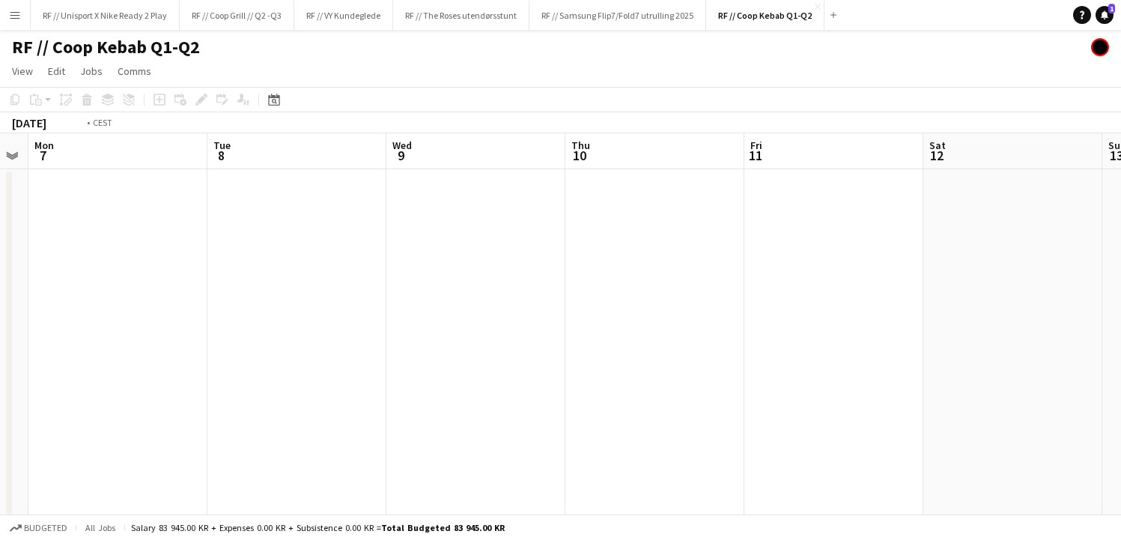
drag, startPoint x: 508, startPoint y: 350, endPoint x: 561, endPoint y: 363, distance: 54.7
click at [771, 345] on app-calendar-viewport "Sat 5 Sun 6 Mon 7 Tue 8 Wed 9 Thu 10 Fri 11 Sat 12 Sun 13 Mon 14 Tue 15 Wed 16 …" at bounding box center [560, 374] width 1121 height 482
drag, startPoint x: 600, startPoint y: 357, endPoint x: 890, endPoint y: 348, distance: 289.9
click at [868, 347] on app-calendar-viewport "Fri 4 Sat 5 Sun 6 Mon 7 Tue 8 Wed 9 Thu 10 Fri 11 Sat 12 Sun 13 Mon 14 Tue 15" at bounding box center [560, 374] width 1121 height 482
drag, startPoint x: 387, startPoint y: 368, endPoint x: 812, endPoint y: 345, distance: 425.9
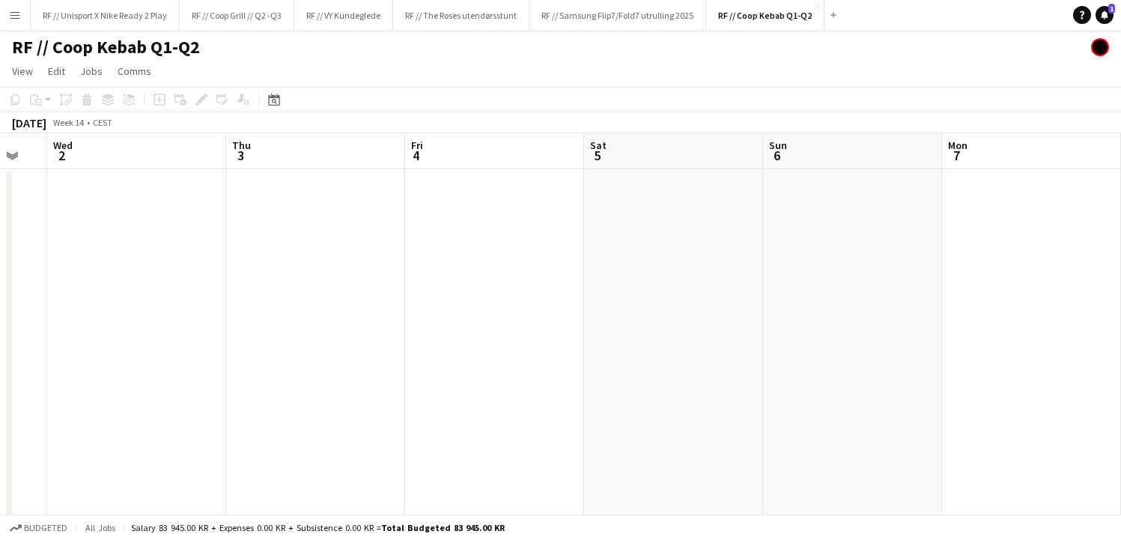
click at [808, 345] on app-calendar-viewport "Mon 31 Tue 1 Wed 2 Thu 3 Fri 4 Sat 5 Sun 6 Mon 7 Tue 8 Wed 9 Thu 10 Fri 11" at bounding box center [560, 374] width 1121 height 482
drag, startPoint x: 453, startPoint y: 362, endPoint x: 726, endPoint y: 349, distance: 272.9
click at [877, 339] on app-calendar-viewport "Sun 30 5/5 2 Jobs Mon 31 Tue 1 Wed 2 Thu 3 Fri 4 Sat 5 Sun 6 Mon 7 Tue 8 Wed 9 …" at bounding box center [560, 374] width 1121 height 482
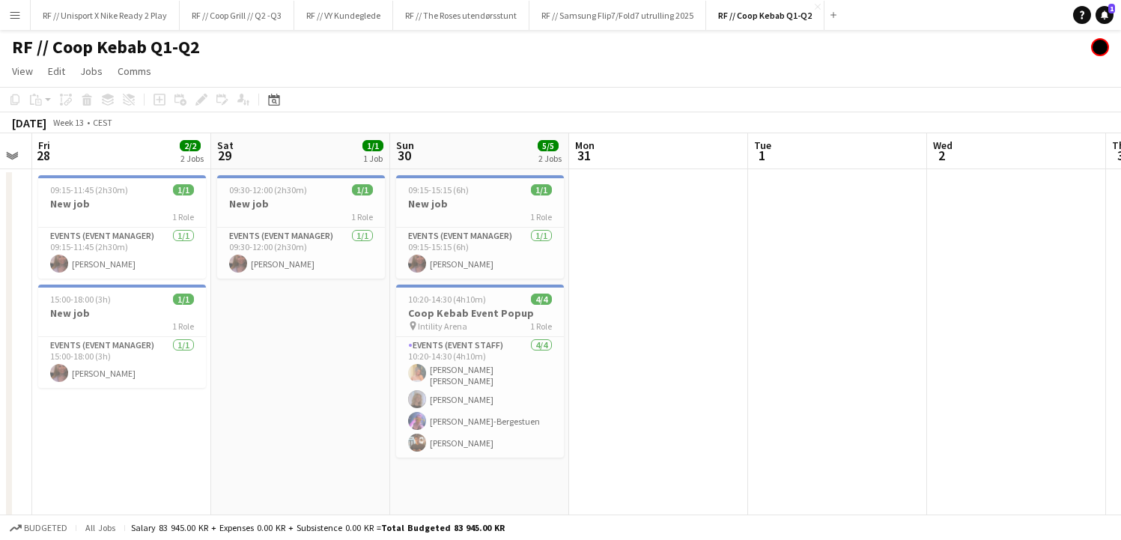
drag, startPoint x: 624, startPoint y: 337, endPoint x: 816, endPoint y: 327, distance: 192.7
click at [810, 327] on app-calendar-viewport "Wed 26 1/1 1 Job Thu 27 Fri 28 2/2 2 Jobs Sat 29 1/1 1 Job Sun 30 5/5 2 Jobs Mo…" at bounding box center [560, 374] width 1121 height 482
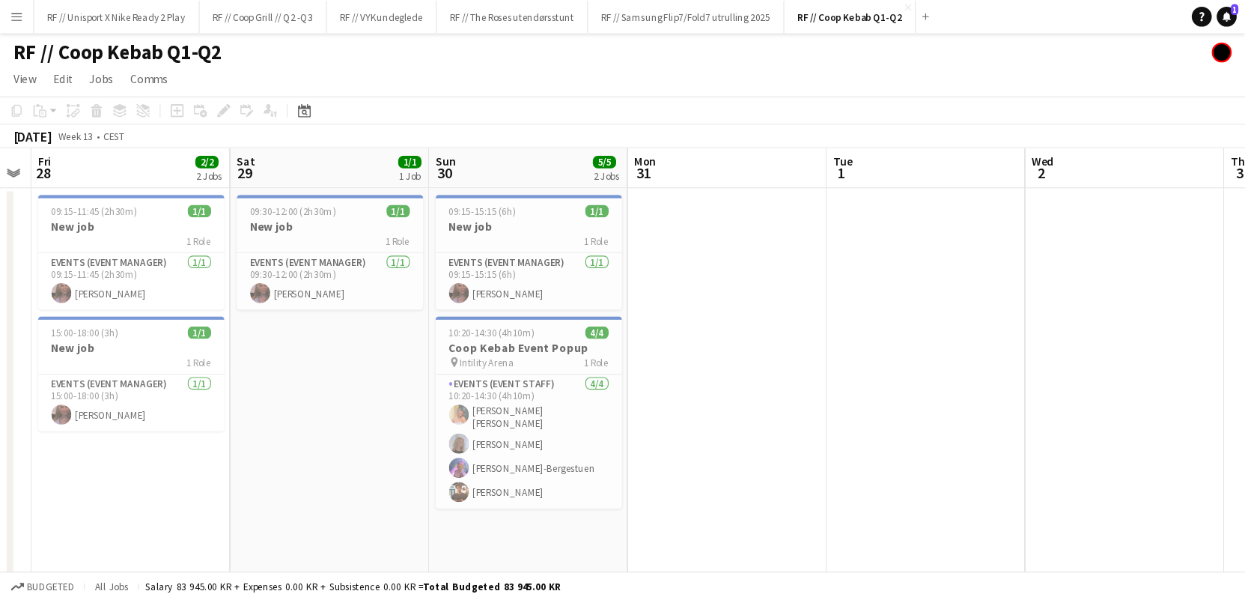
scroll to position [0, 313]
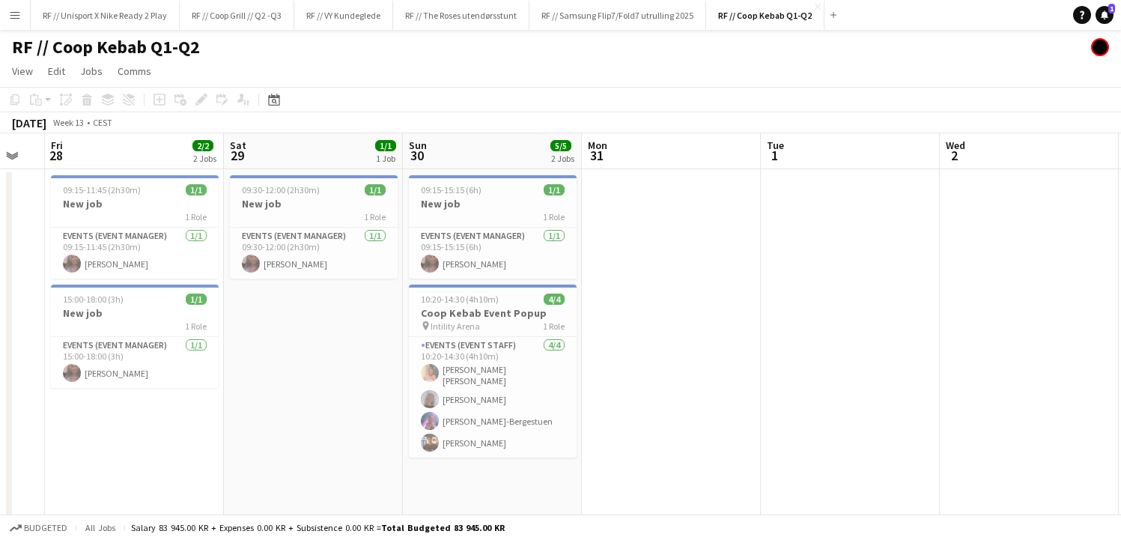
drag, startPoint x: 568, startPoint y: 349, endPoint x: 840, endPoint y: 339, distance: 272.0
click at [840, 339] on app-calendar-viewport "Wed 26 1/1 1 Job Thu 27 Fri 28 2/2 2 Jobs Sat 29 1/1 1 Job Sun 30 5/5 2 Jobs Mo…" at bounding box center [560, 374] width 1121 height 482
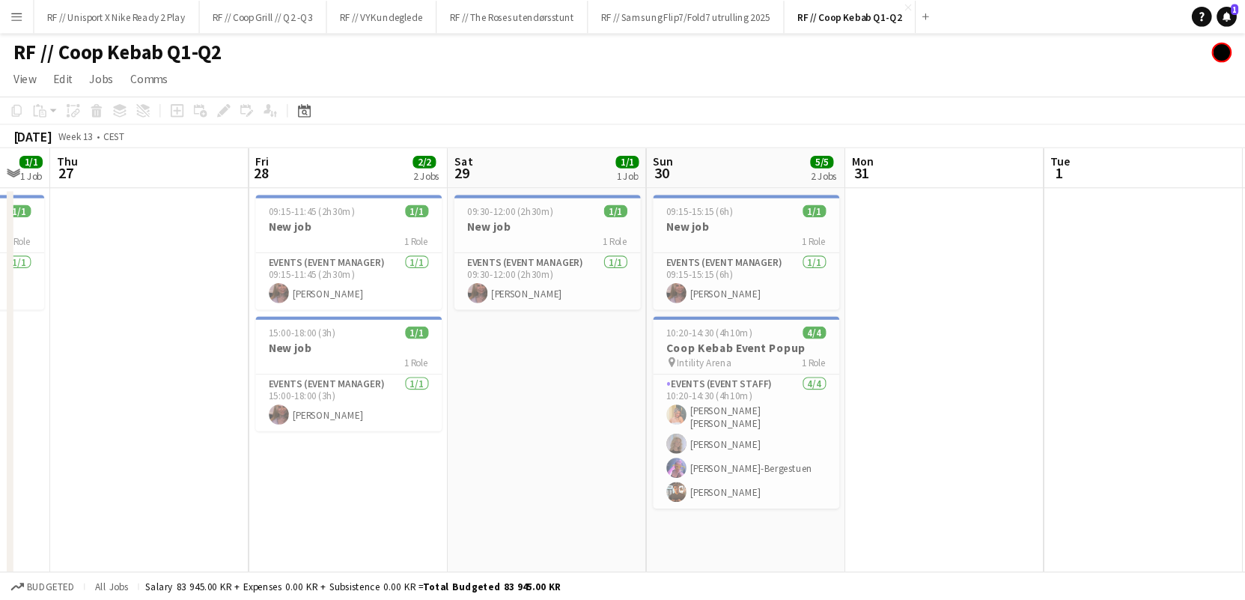
scroll to position [0, 312]
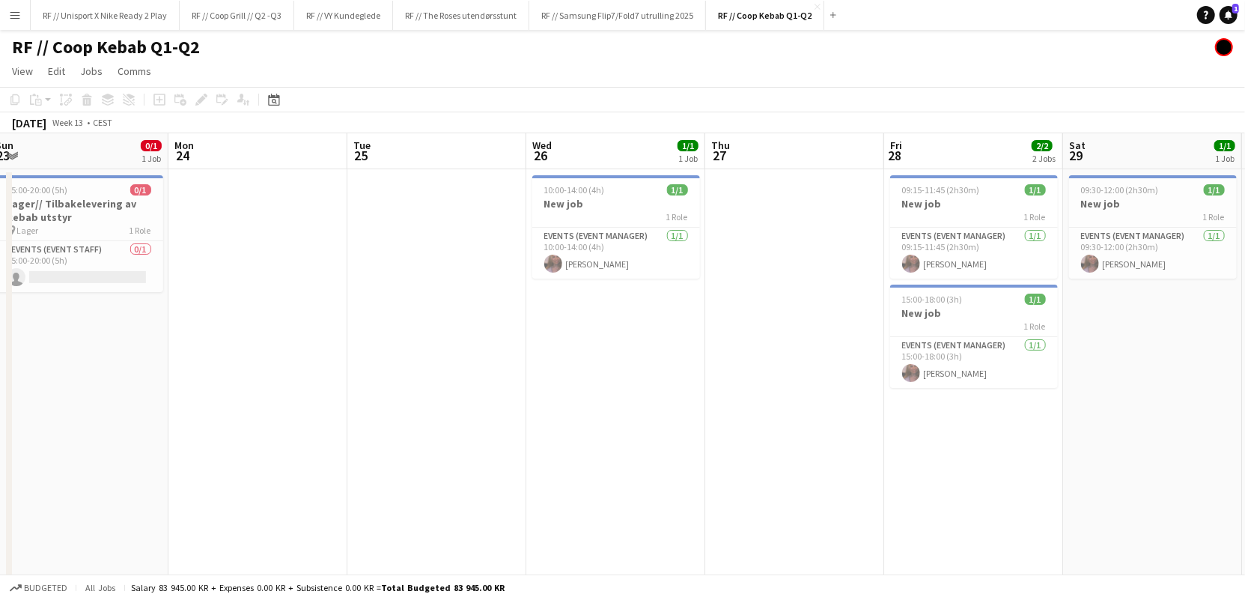
drag, startPoint x: 561, startPoint y: 461, endPoint x: 1075, endPoint y: 396, distance: 517.7
click at [1073, 396] on app-calendar-viewport "Fri 21 Sat 22 5/6 1 Job Sun 23 0/1 1 Job Mon 24 Tue 25 Wed 26 1/1 1 Job Thu 27 …" at bounding box center [622, 374] width 1245 height 482
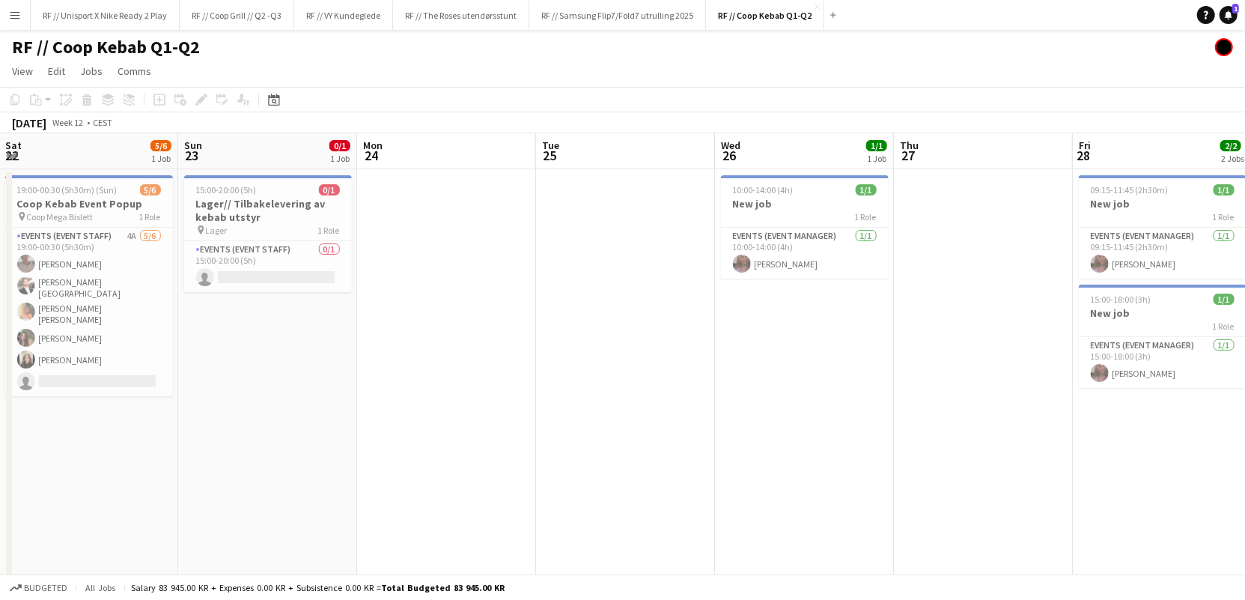
drag, startPoint x: 438, startPoint y: 391, endPoint x: 209, endPoint y: 384, distance: 229.2
click at [210, 385] on app-calendar-viewport "Wed 19 Thu 20 Fri 21 Sat 22 5/6 1 Job Sun 23 0/1 1 Job Mon 24 Tue 25 Wed 26 1/1…" at bounding box center [622, 374] width 1245 height 482
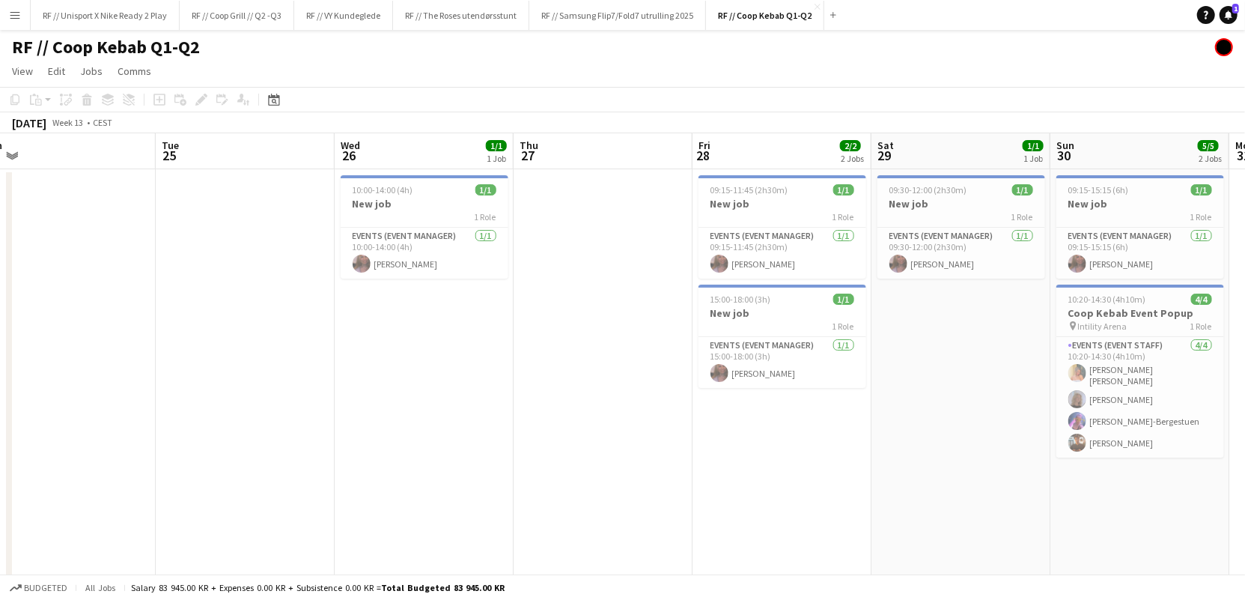
drag, startPoint x: 798, startPoint y: 380, endPoint x: 311, endPoint y: 408, distance: 487.5
click at [385, 406] on app-calendar-viewport "Fri 21 Sat 22 5/6 1 Job Sun 23 0/1 1 Job Mon 24 Tue 25 Wed 26 1/1 1 Job Thu 27 …" at bounding box center [622, 374] width 1245 height 482
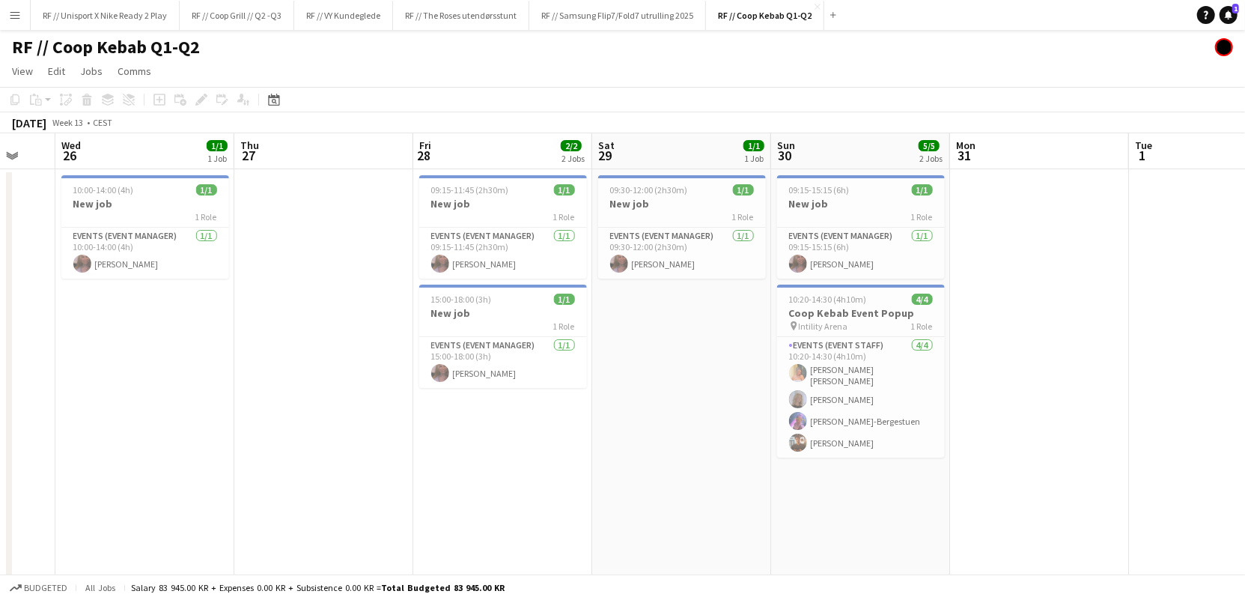
scroll to position [0, 490]
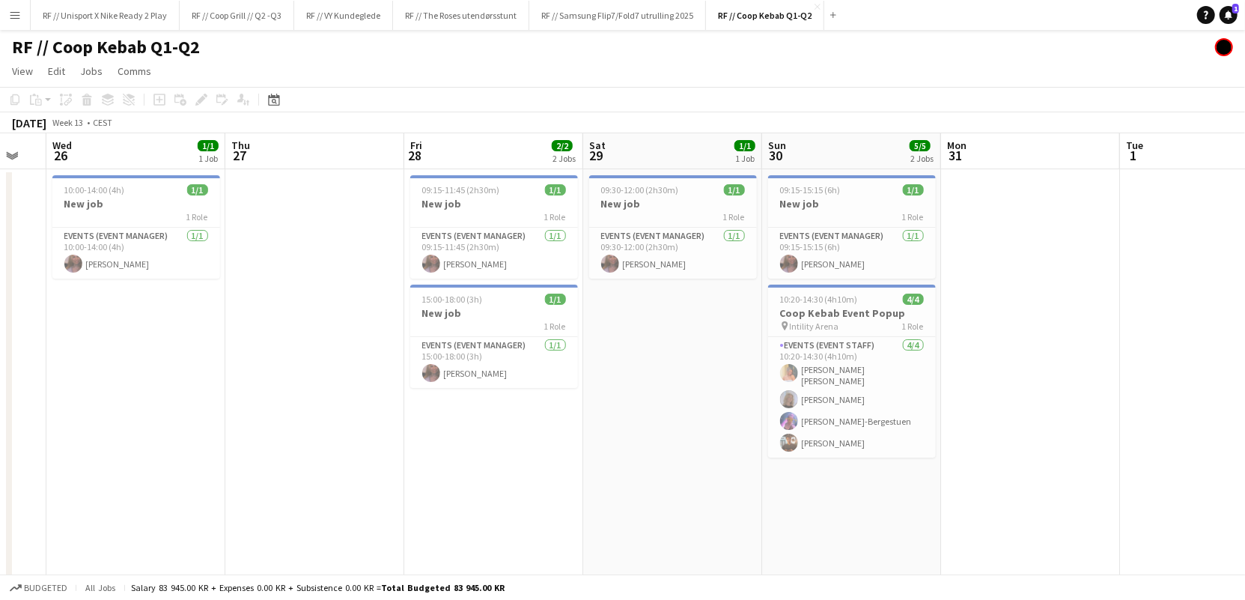
drag, startPoint x: 665, startPoint y: 385, endPoint x: 650, endPoint y: 347, distance: 40.3
click at [651, 348] on app-calendar-viewport "Sun 23 0/1 1 Job Mon 24 Tue 25 Wed 26 1/1 1 Job Thu 27 Fri 28 2/2 2 Jobs Sat 29…" at bounding box center [622, 374] width 1245 height 482
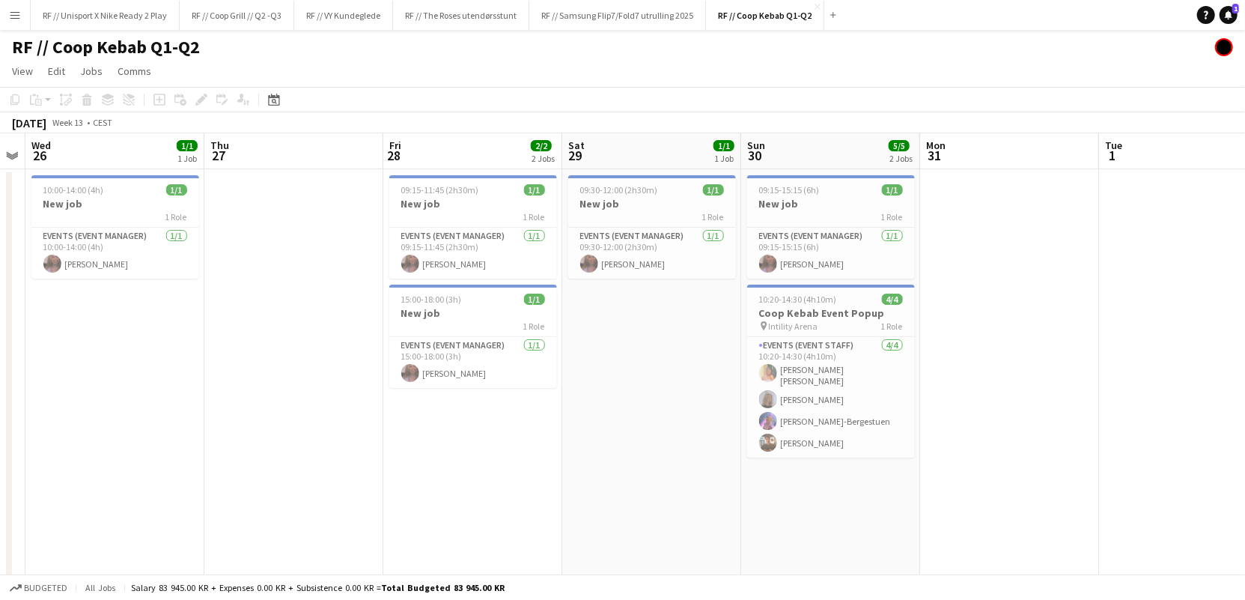
drag, startPoint x: 996, startPoint y: 342, endPoint x: 711, endPoint y: 338, distance: 284.6
click at [703, 348] on app-calendar-viewport "Sun 23 0/1 1 Job Mon 24 Tue 25 Wed 26 1/1 1 Job Thu 27 Fri 28 2/2 2 Jobs Sat 29…" at bounding box center [622, 374] width 1245 height 482
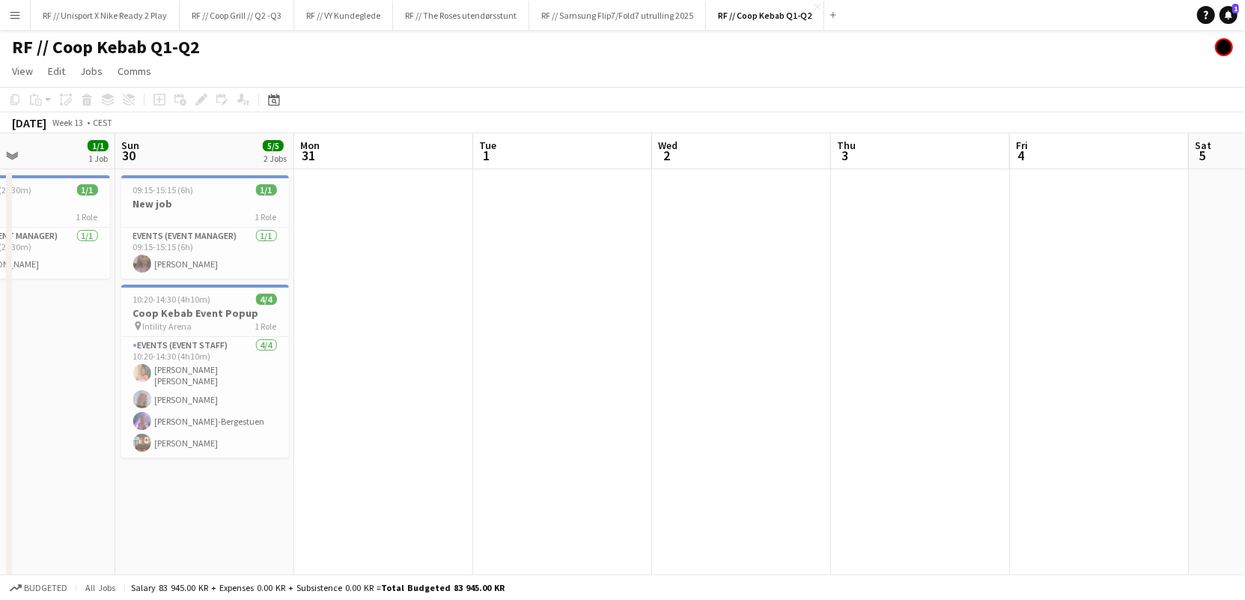
drag, startPoint x: 956, startPoint y: 323, endPoint x: 722, endPoint y: 316, distance: 234.5
click at [628, 325] on app-calendar-viewport "Wed 26 1/1 1 Job Thu 27 Fri 28 2/2 2 Jobs Sat 29 1/1 1 Job Sun 30 5/5 2 Jobs Mo…" at bounding box center [622, 374] width 1245 height 482
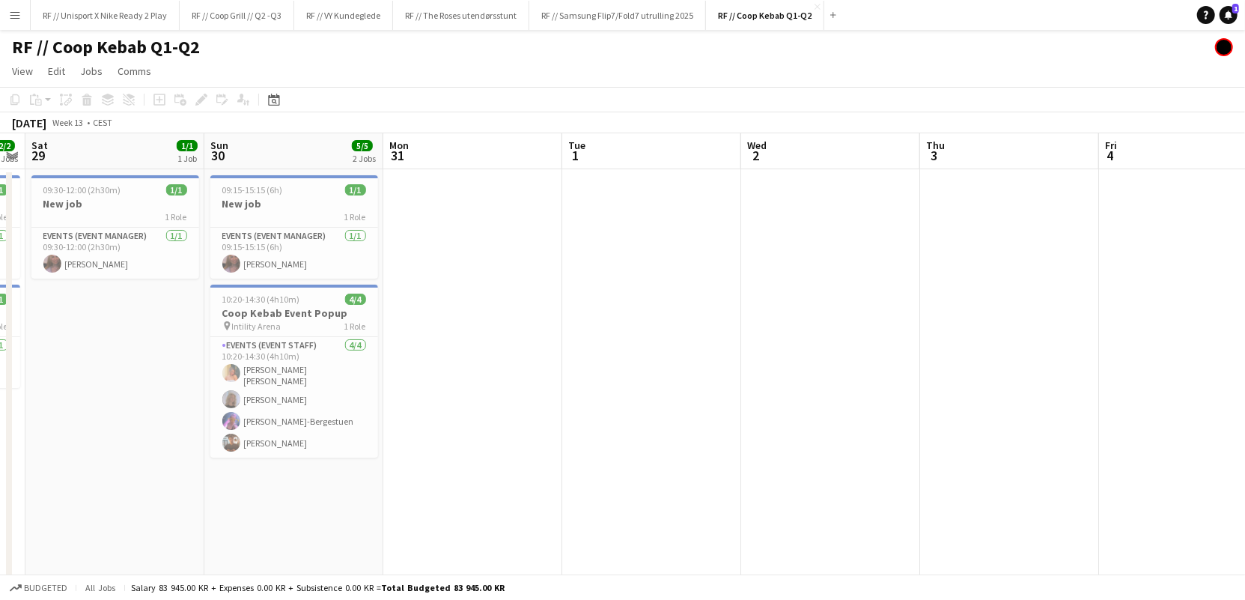
drag, startPoint x: 896, startPoint y: 330, endPoint x: 591, endPoint y: 323, distance: 305.6
click at [631, 327] on app-calendar-viewport "Wed 26 1/1 1 Job Thu 27 Fri 28 2/2 2 Jobs Sat 29 1/1 1 Job Sun 30 5/5 2 Jobs Mo…" at bounding box center [622, 374] width 1245 height 482
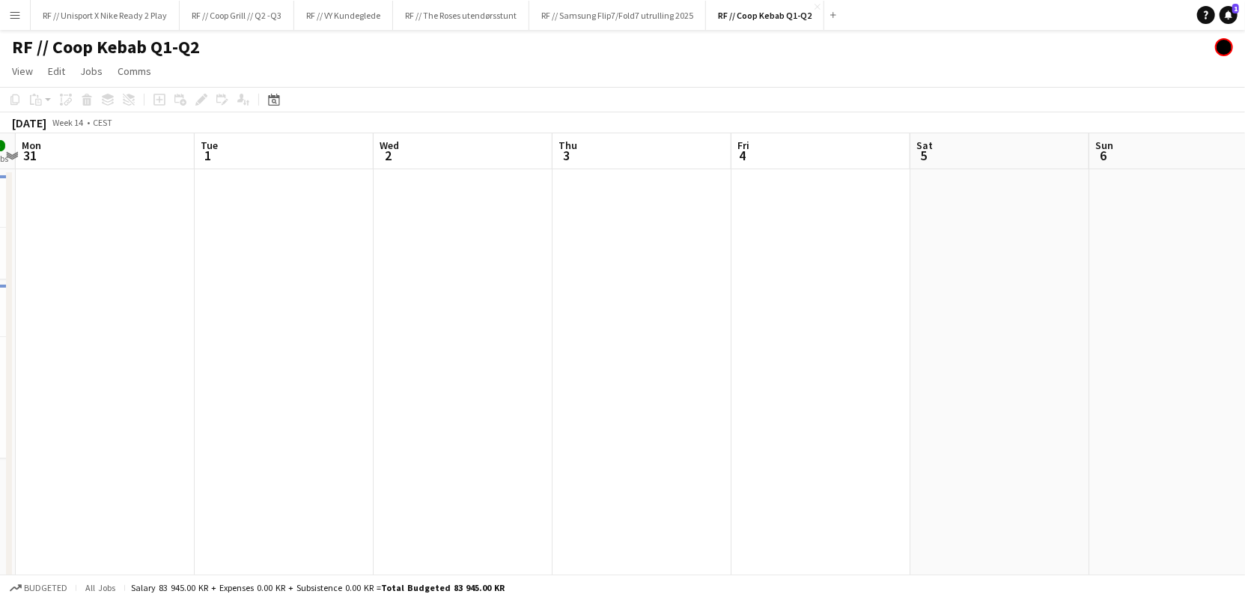
drag, startPoint x: 763, startPoint y: 365, endPoint x: 526, endPoint y: 392, distance: 238.2
click at [491, 386] on app-calendar-viewport "Fri 28 2/2 2 Jobs Sat 29 1/1 1 Job Sun 30 5/5 2 Jobs Mon 31 Tue 1 Wed 2 Thu 3 F…" at bounding box center [622, 374] width 1245 height 482
drag, startPoint x: 753, startPoint y: 484, endPoint x: 559, endPoint y: 483, distance: 194.7
click at [534, 494] on app-calendar-viewport "Mon 31 Tue 1 Wed 2 Thu 3 Fri 4 Sat 5 Sun 6 Mon 7 Tue 8 Wed 9 Thu 10 Fri 11" at bounding box center [622, 374] width 1245 height 482
drag, startPoint x: 666, startPoint y: 456, endPoint x: 592, endPoint y: 447, distance: 75.4
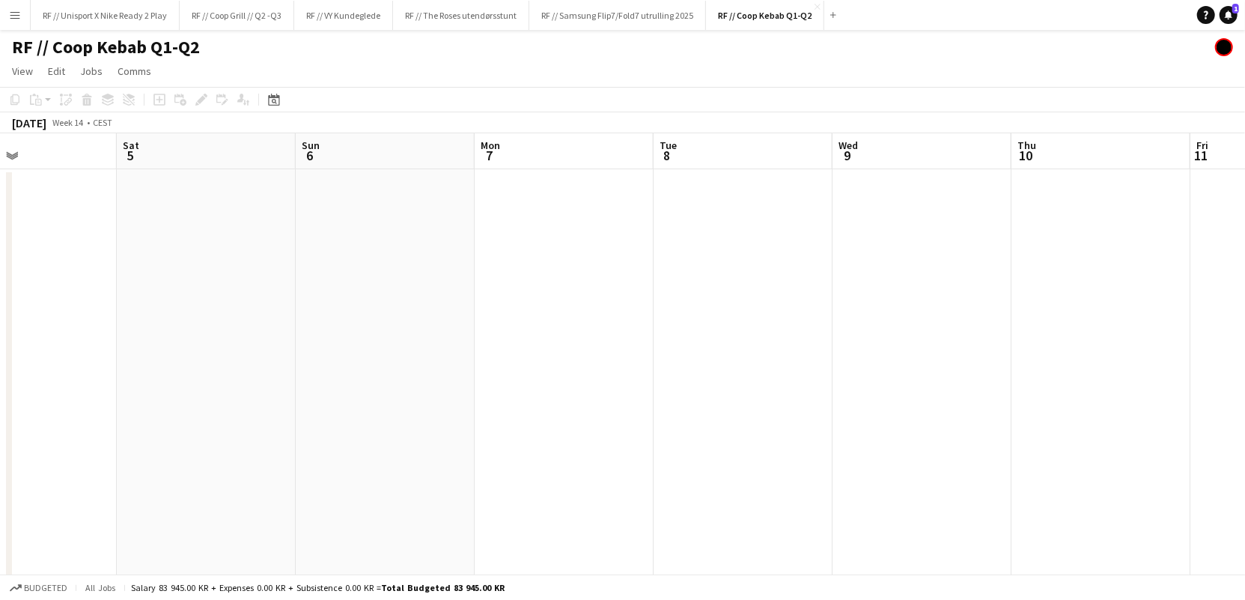
click at [630, 454] on app-calendar-viewport "Tue 1 Wed 2 Thu 3 Fri 4 Sat 5 Sun 6 Mon 7 Tue 8 Wed 9 Thu 10 Fri 11 Sat 12" at bounding box center [622, 374] width 1245 height 482
drag, startPoint x: 885, startPoint y: 406, endPoint x: 538, endPoint y: 405, distance: 347.5
click at [601, 414] on app-calendar-viewport "Thu 3 Fri 4 Sat 5 Sun 6 Mon 7 Tue 8 Wed 9 Thu 10 Fri 11 Sat 12 Sun 13 Mon 14" at bounding box center [622, 374] width 1245 height 482
click at [571, 393] on app-calendar-viewport "Fri 4 Sat 5 Sun 6 Mon 7 Tue 8 Wed 9 Thu 10 Fri 11 Sat 12 Sun 13 Mon 14 Tue 15" at bounding box center [622, 374] width 1245 height 482
click at [441, 408] on app-calendar-viewport "Sun 6 Mon 7 Tue 8 Wed 9 Thu 10 Fri 11 Sat 12 Sun 13 Mon 14 Tue 15 Wed 16 1/1 1 …" at bounding box center [622, 374] width 1245 height 482
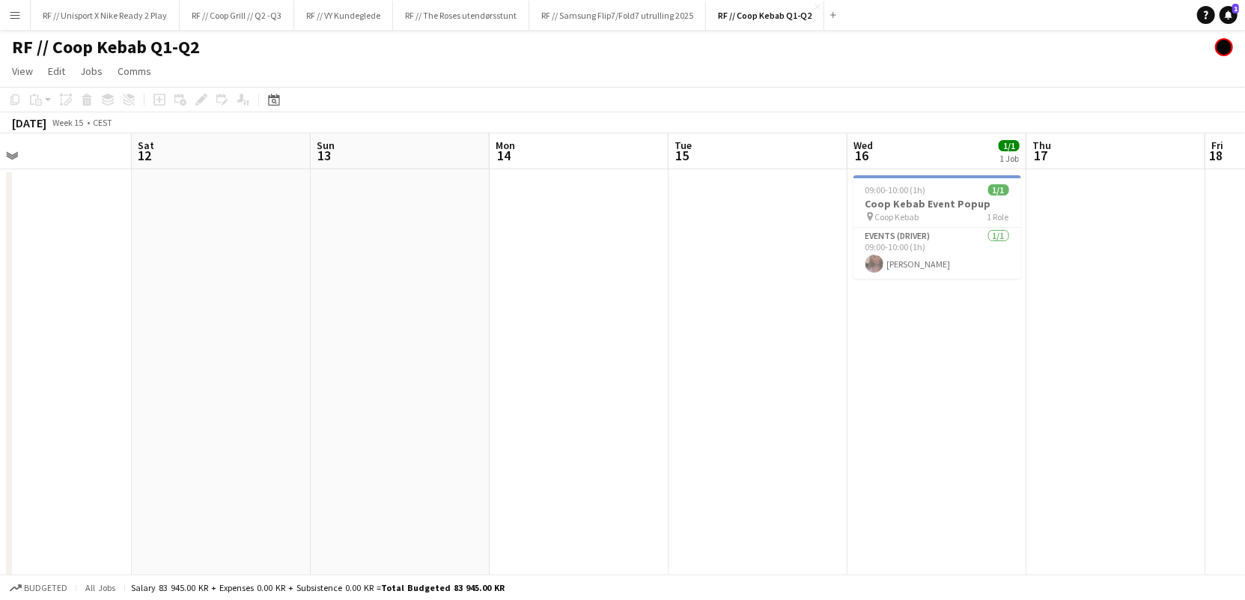
click at [554, 414] on app-calendar-viewport "Tue 8 Wed 9 Thu 10 Fri 11 Sat 12 Sun 13 Mon 14 Tue 15 Wed 16 1/1 1 Job Thu 17 F…" at bounding box center [622, 374] width 1245 height 482
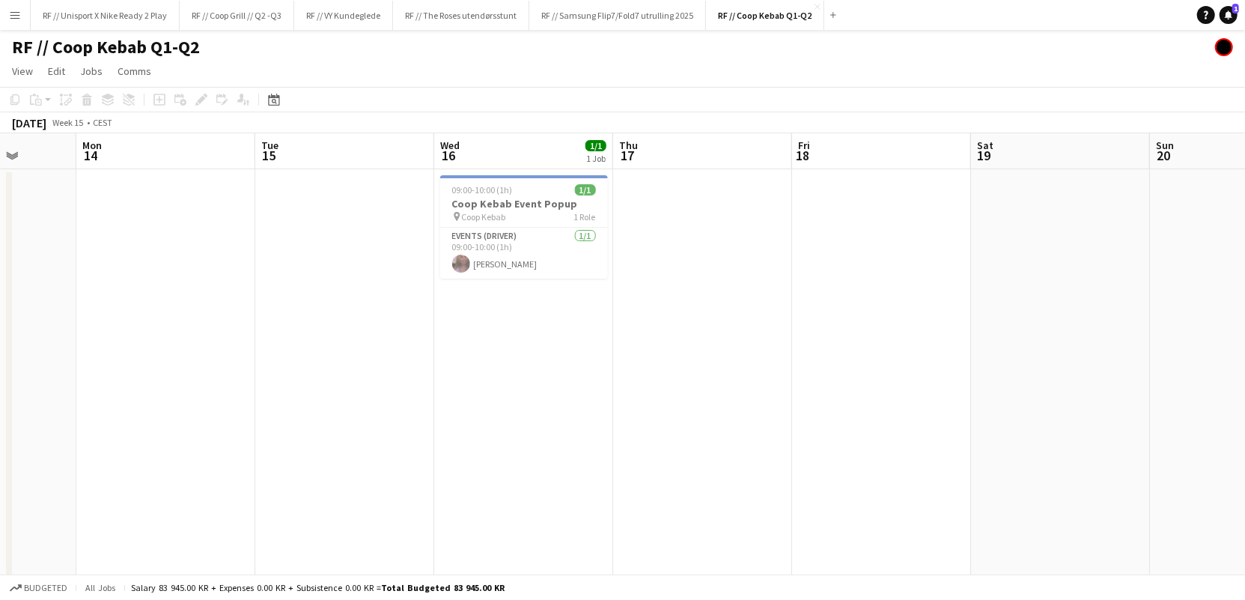
click at [452, 413] on app-calendar-viewport "Thu 10 Fri 11 Sat 12 Sun 13 Mon 14 Tue 15 Wed 16 1/1 1 Job Thu 17 Fri 18 Sat 19…" at bounding box center [622, 374] width 1245 height 482
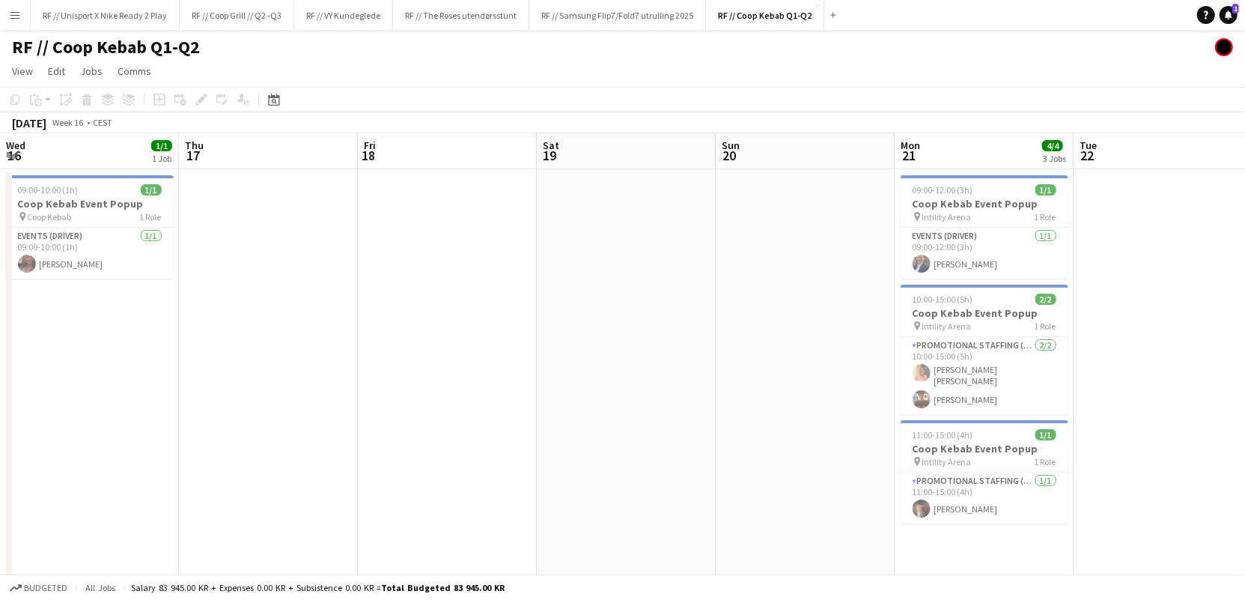
scroll to position [0, 450]
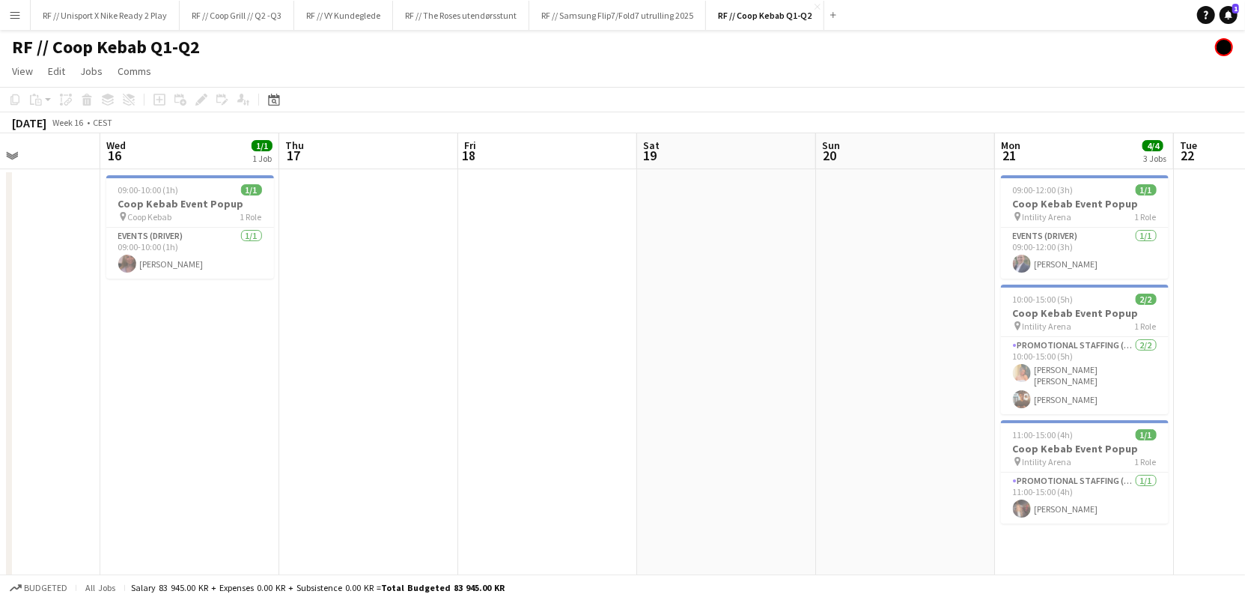
click at [468, 411] on app-calendar-viewport "Sun 13 Mon 14 Tue 15 Wed 16 1/1 1 Job Thu 17 Fri 18 Sat 19 Sun 20 Mon 21 4/4 3 …" at bounding box center [622, 374] width 1245 height 482
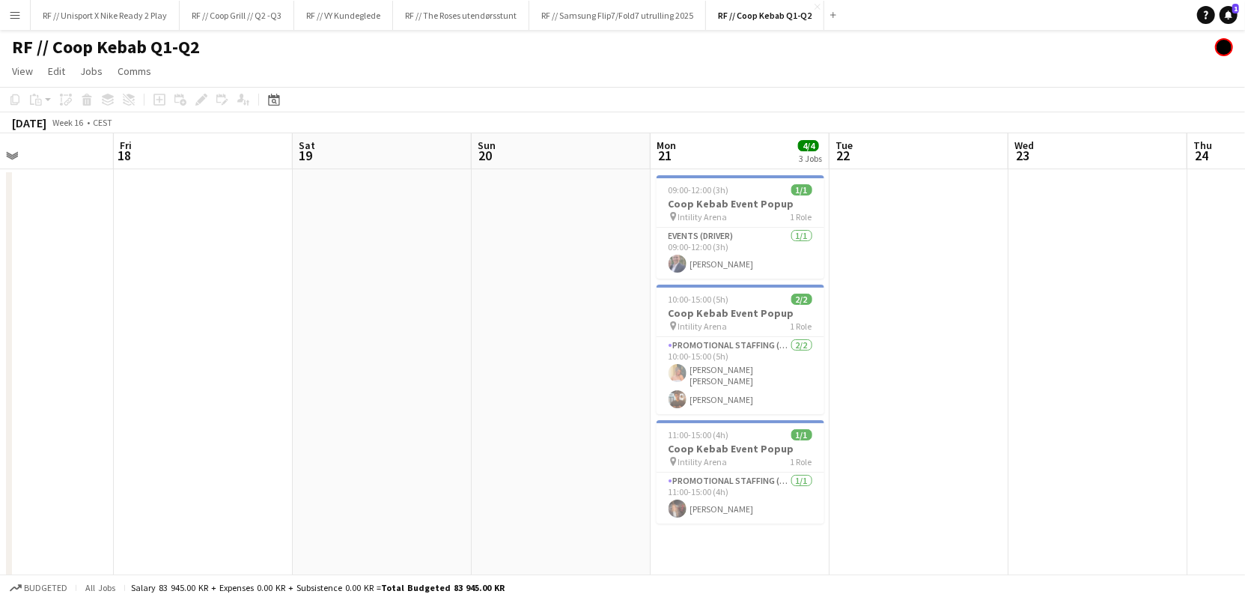
click at [384, 404] on app-calendar-viewport "Mon 14 Tue 15 Wed 16 1/1 1 Job Thu 17 Fri 18 Sat 19 Sun 20 Mon 21 4/4 3 Jobs Tu…" at bounding box center [622, 374] width 1245 height 482
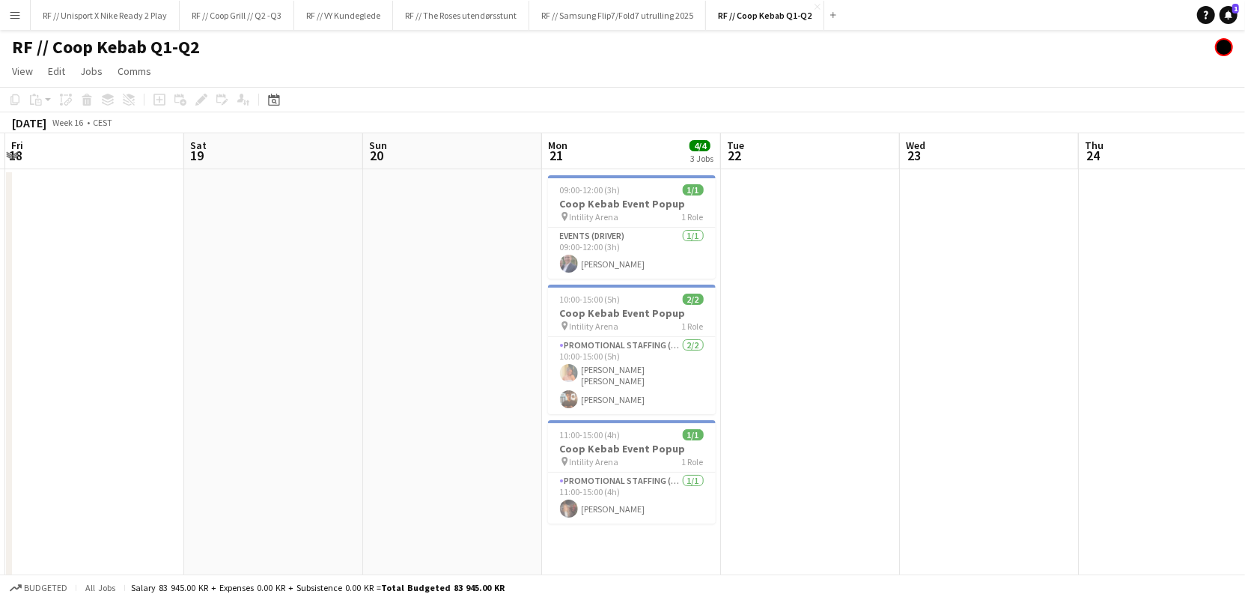
click at [528, 392] on app-calendar-viewport "Tue 15 Wed 16 1/1 1 Job Thu 17 Fri 18 Sat 19 Sun 20 Mon 21 4/4 3 Jobs Tue 22 We…" at bounding box center [622, 374] width 1245 height 482
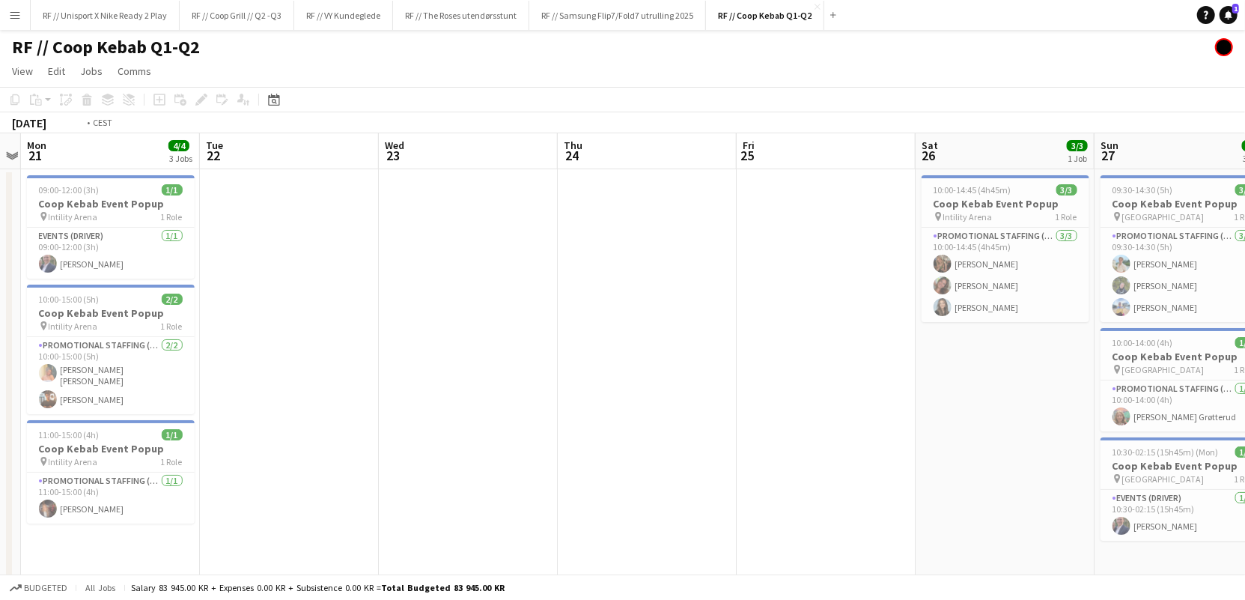
click at [535, 395] on app-calendar-viewport "Fri 18 Sat 19 Sun 20 Mon 21 4/4 3 Jobs Tue 22 Wed 23 Thu 24 Fri 25 Sat 26 3/3 1…" at bounding box center [622, 374] width 1245 height 482
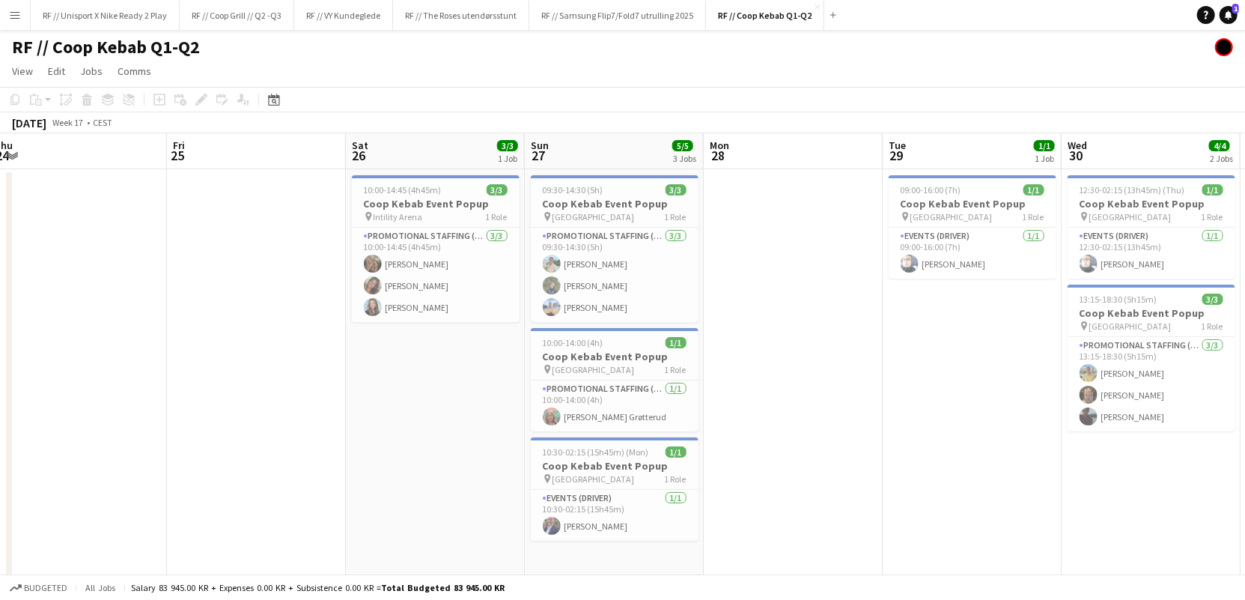
click at [453, 418] on app-calendar-viewport "Mon 21 4/4 3 Jobs Tue 22 Wed 23 Thu 24 Fri 25 Sat 26 3/3 1 Job Sun 27 5/5 3 Job…" at bounding box center [622, 374] width 1245 height 482
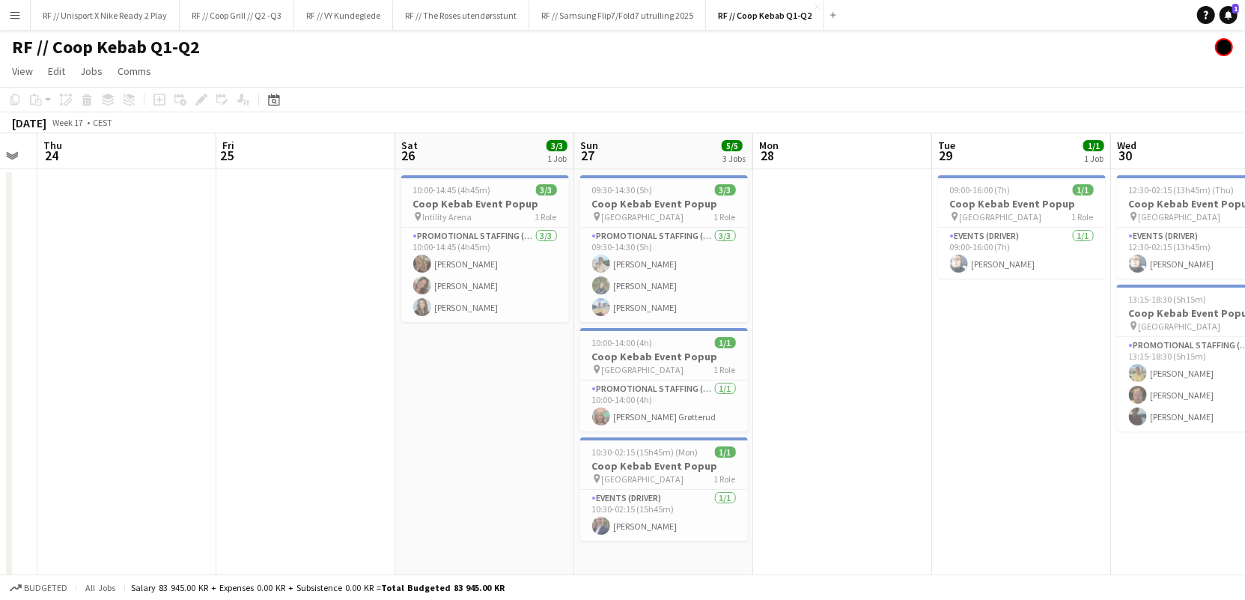
click at [756, 414] on app-calendar-viewport "Mon 21 4/4 3 Jobs Tue 22 Wed 23 Thu 24 Fri 25 Sat 26 3/3 1 Job Sun 27 5/5 3 Job…" at bounding box center [622, 374] width 1245 height 482
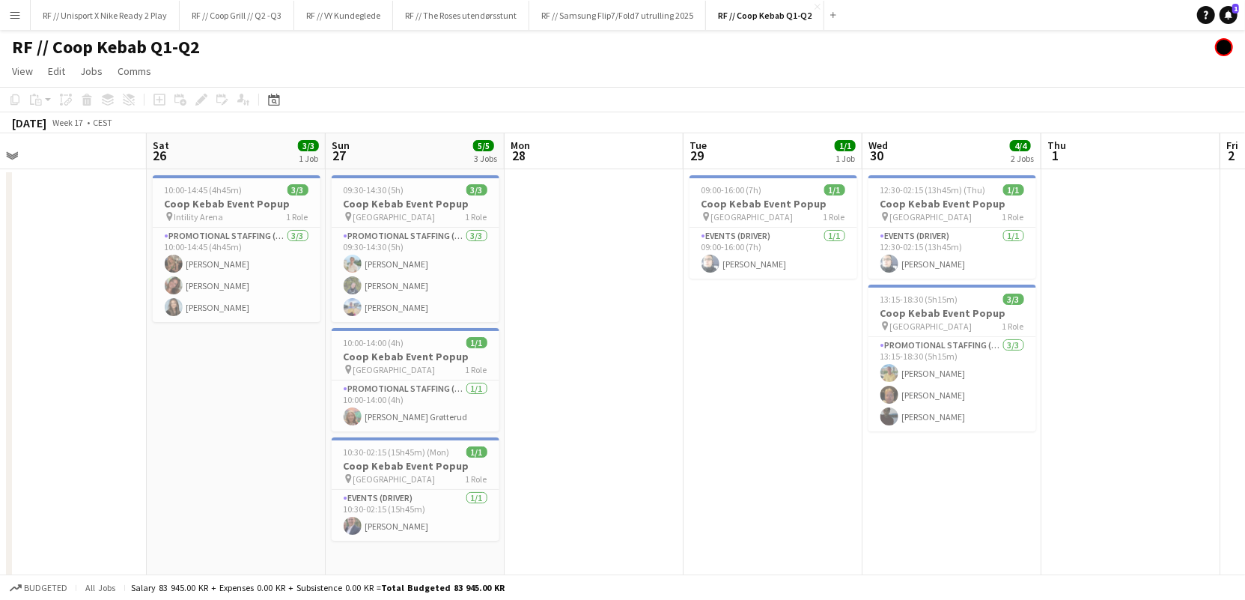
click at [566, 483] on app-calendar-viewport "Tue 22 Wed 23 Thu 24 Fri 25 Sat 26 3/3 1 Job Sun 27 5/5 3 Jobs Mon 28 Tue 29 1/…" at bounding box center [622, 374] width 1245 height 482
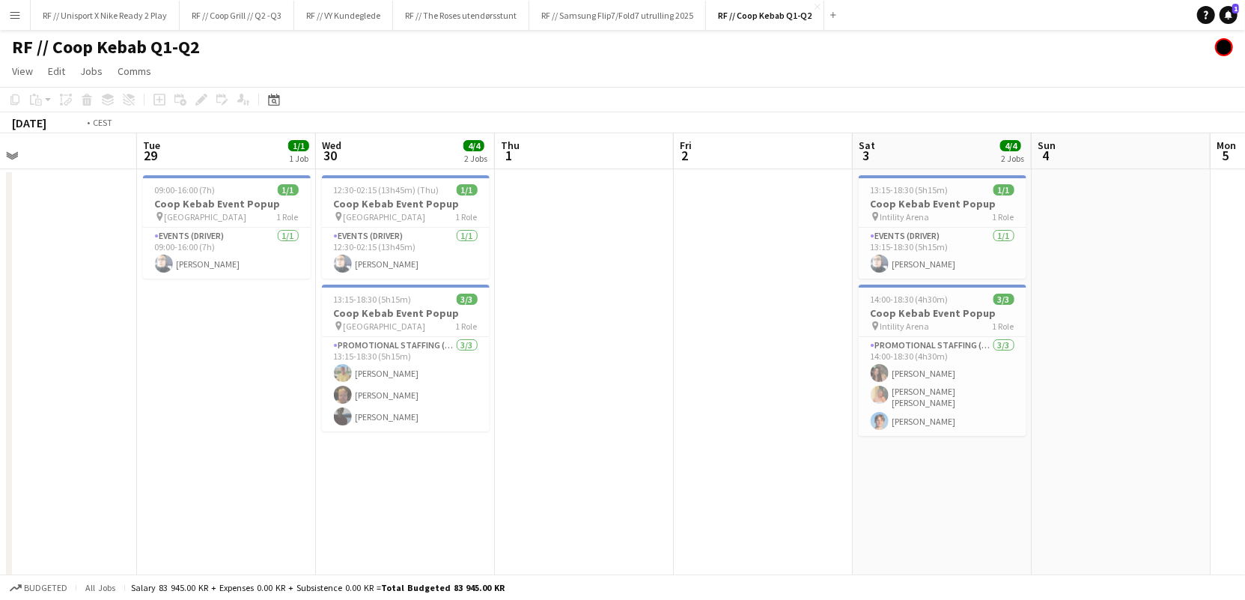
click at [540, 467] on app-calendar-viewport "Fri 25 Sat 26 3/3 1 Job Sun 27 5/5 3 Jobs Mon 28 Tue 29 1/1 1 Job Wed 30 4/4 2 …" at bounding box center [622, 374] width 1245 height 482
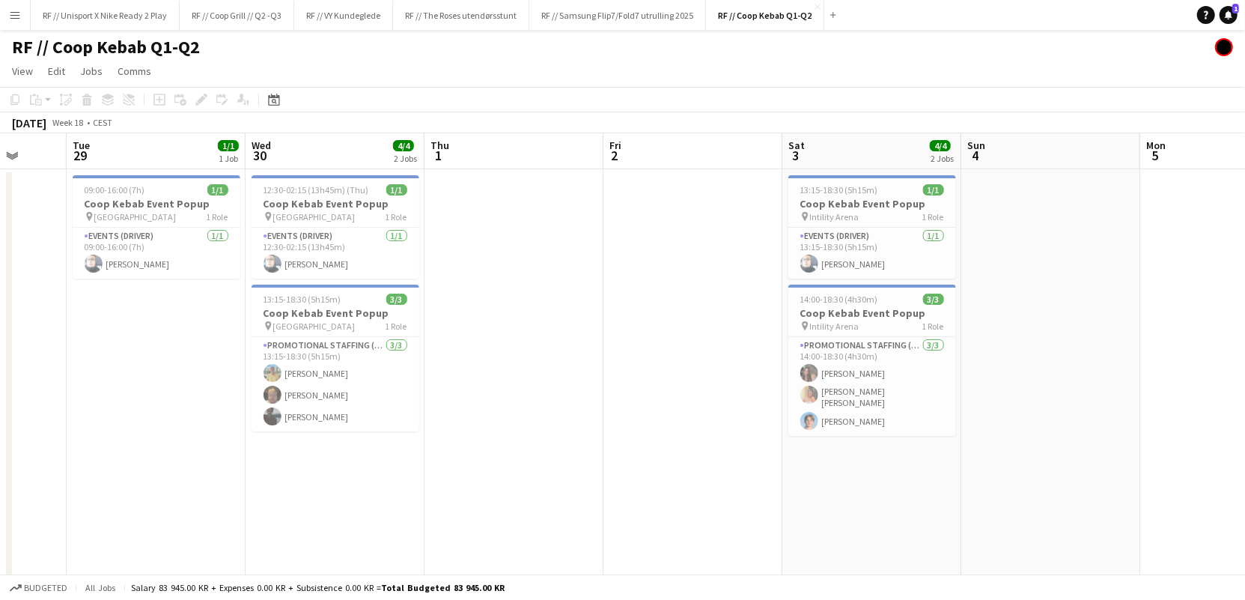
click at [572, 451] on app-calendar-viewport "Sat 26 3/3 1 Job Sun 27 5/5 3 Jobs Mon 28 Tue 29 1/1 1 Job Wed 30 4/4 2 Jobs Th…" at bounding box center [622, 374] width 1245 height 482
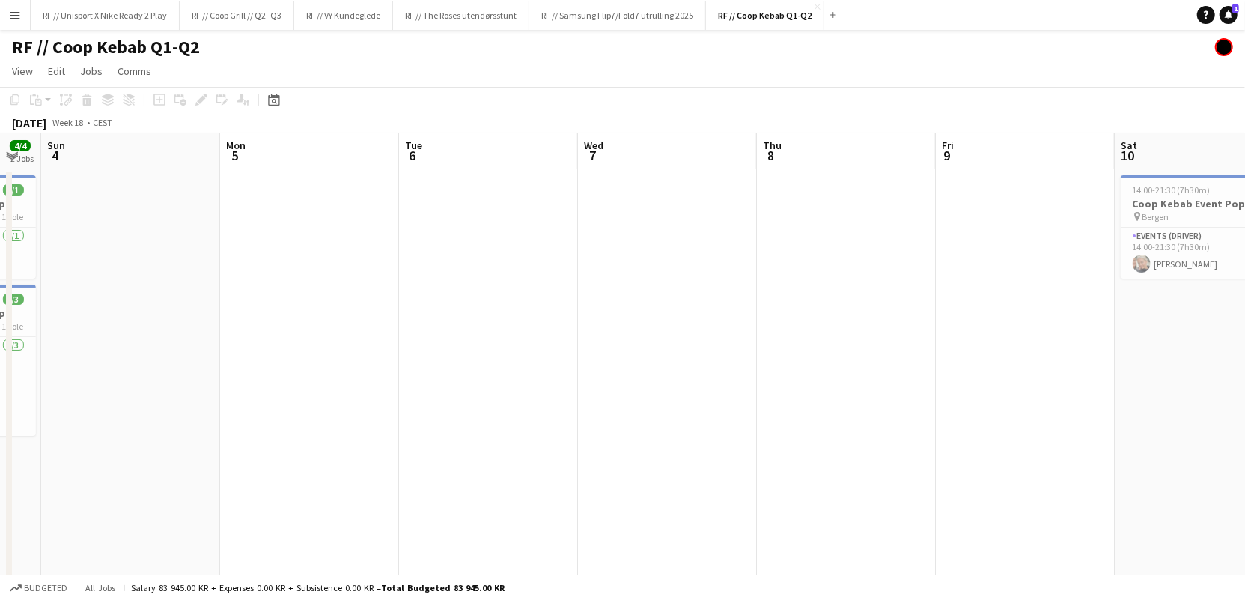
click at [577, 453] on app-calendar-viewport "Thu 1 Fri 2 Sat 3 4/4 2 Jobs Sun 4 Mon 5 Tue 6 Wed 7 Thu 8 Fri 9 Sat 10 1/1 1 J…" at bounding box center [622, 374] width 1245 height 482
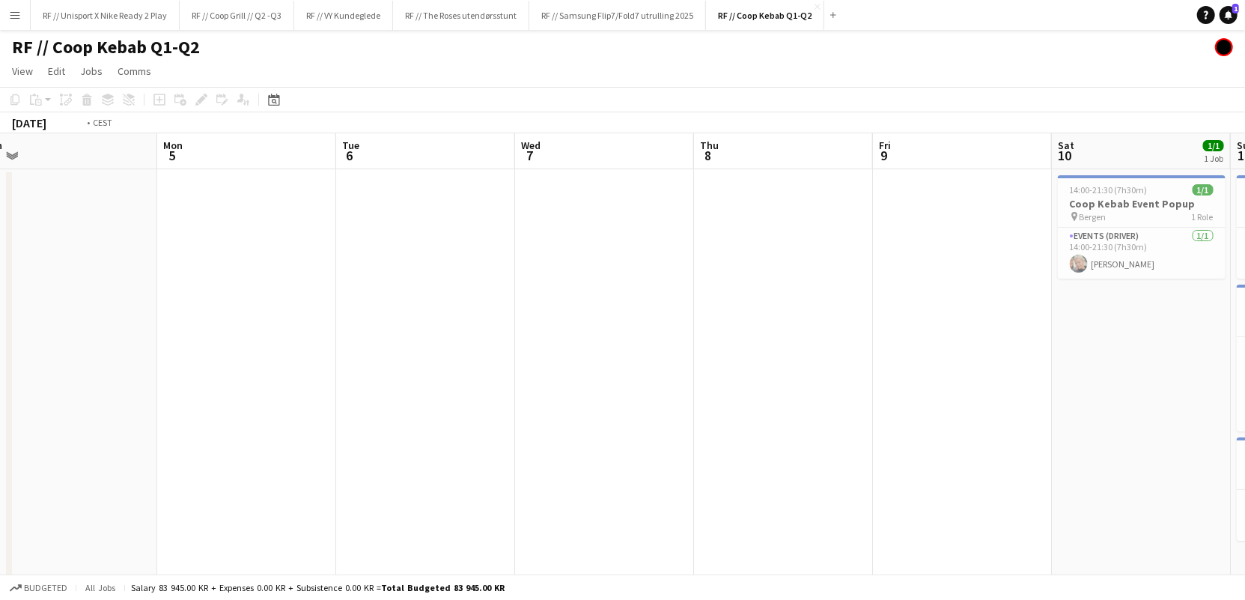
scroll to position [0, 477]
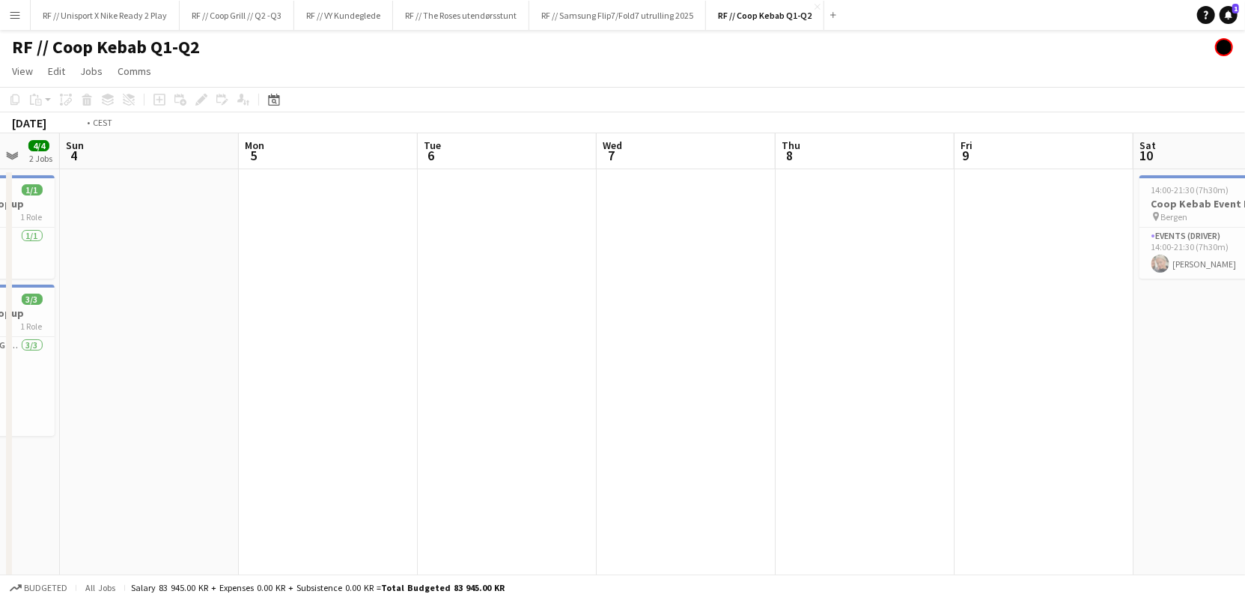
click at [634, 434] on app-calendar-viewport "Thu 1 Fri 2 Sat 3 4/4 2 Jobs Sun 4 Mon 5 Tue 6 Wed 7 Thu 8 Fri 9 Sat 10 1/1 1 J…" at bounding box center [622, 374] width 1245 height 482
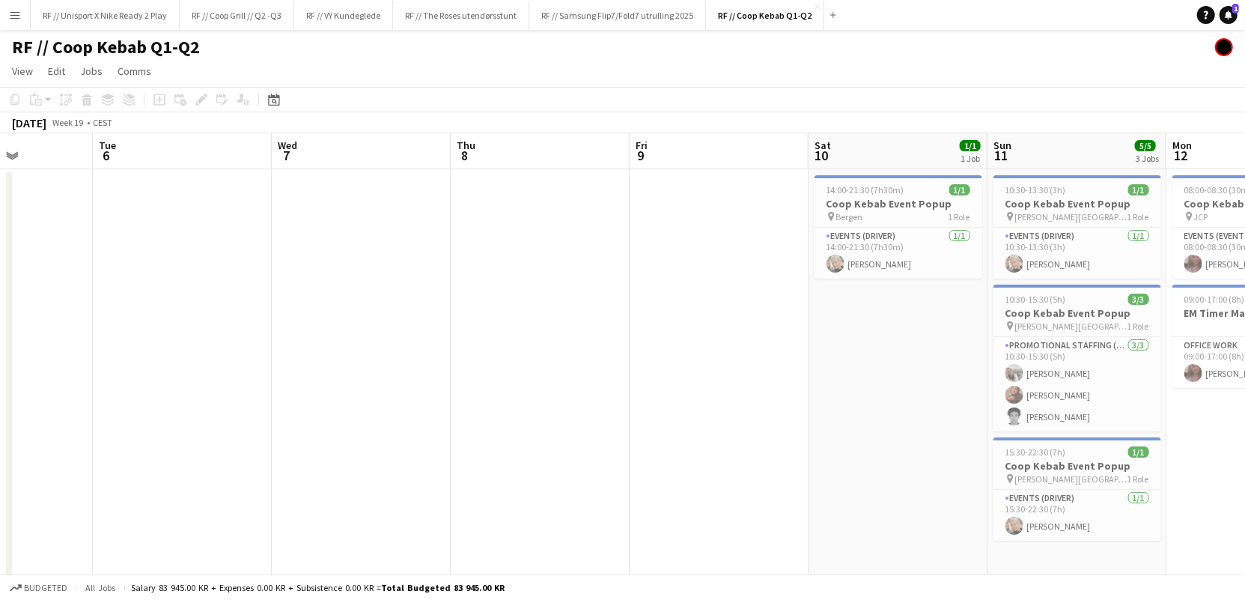
scroll to position [0, 515]
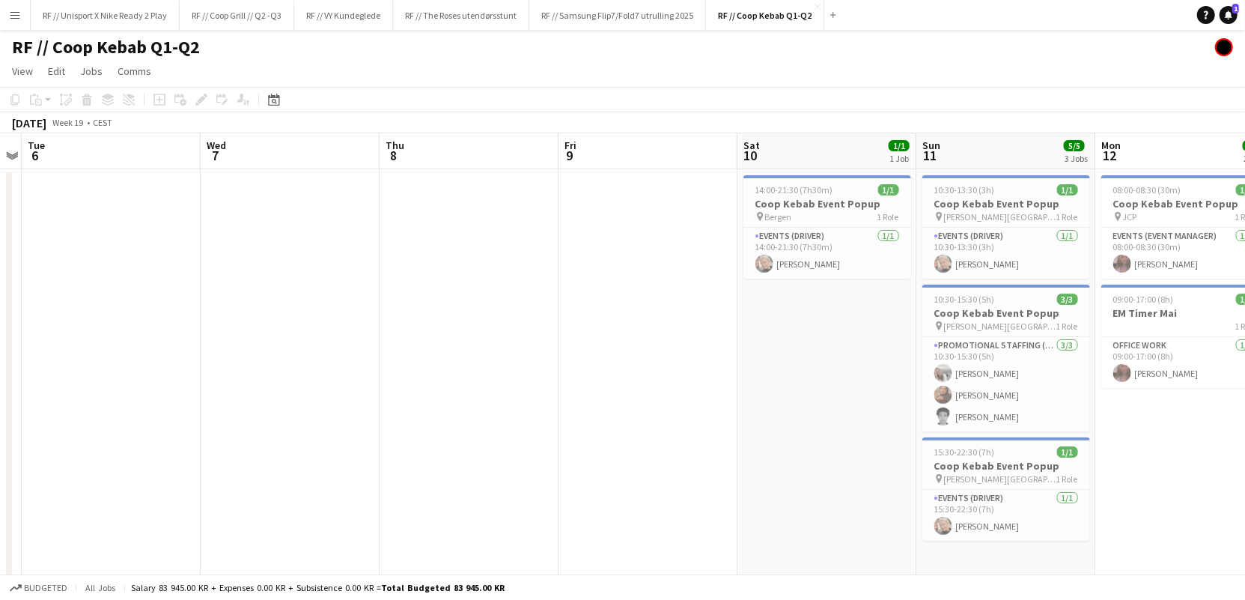
click at [519, 431] on app-calendar-viewport "Sat 3 4/4 2 Jobs Sun 4 Mon 5 Tue 6 Wed 7 Thu 8 Fri 9 Sat 10 1/1 1 Job Sun 11 5/…" at bounding box center [622, 374] width 1245 height 482
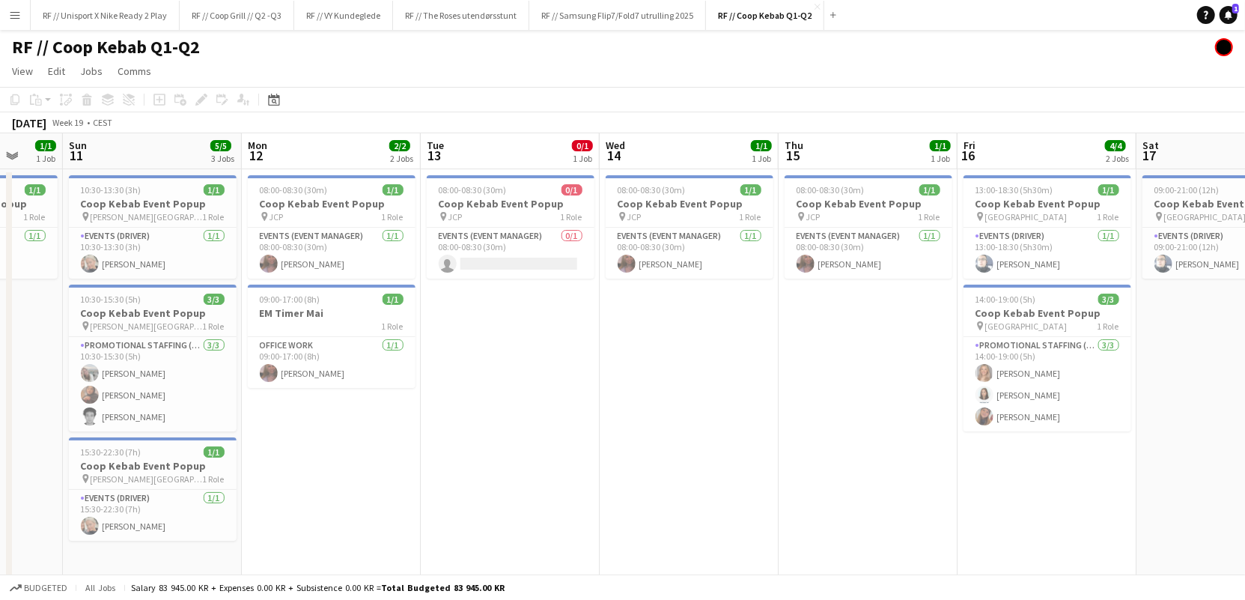
click at [592, 442] on app-calendar-viewport "Thu 8 Fri 9 Sat 10 1/1 1 Job Sun 11 5/5 3 Jobs Mon 12 2/2 2 Jobs Tue 13 0/1 1 J…" at bounding box center [622, 374] width 1245 height 482
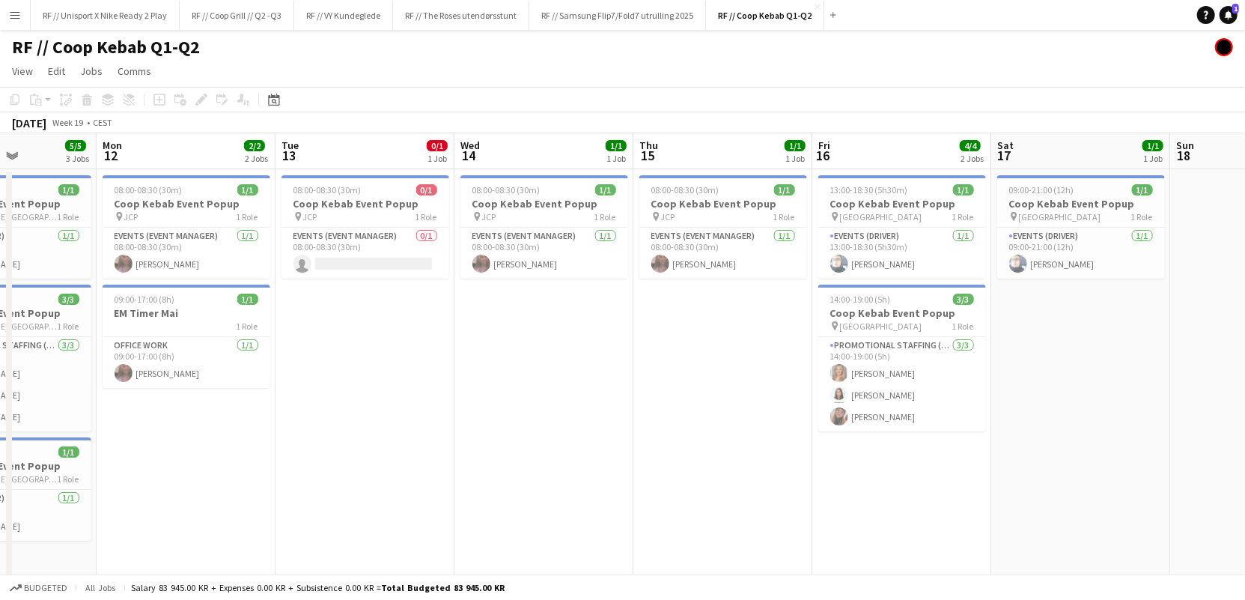
click at [733, 441] on app-calendar-viewport "Fri 9 Sat 10 1/1 1 Job Sun 11 5/5 3 Jobs Mon 12 2/2 2 Jobs Tue 13 0/1 1 Job Wed…" at bounding box center [622, 374] width 1245 height 482
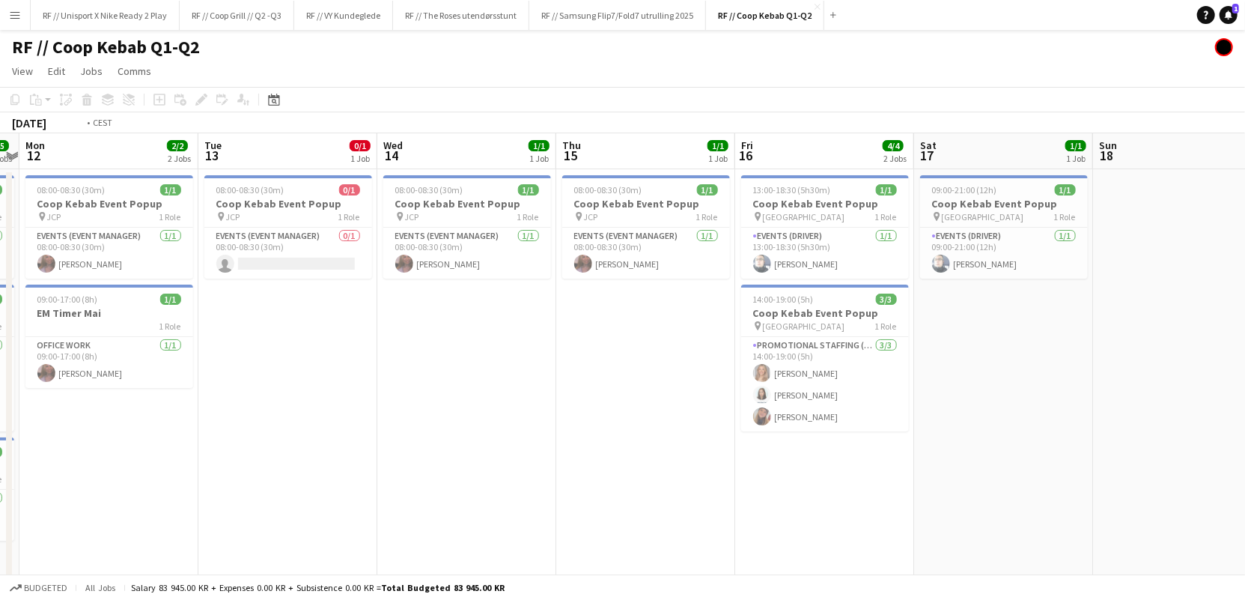
click at [547, 445] on app-calendar-viewport "Fri 9 Sat 10 1/1 1 Job Sun 11 5/5 3 Jobs Mon 12 2/2 2 Jobs Tue 13 0/1 1 Job Wed…" at bounding box center [622, 374] width 1245 height 482
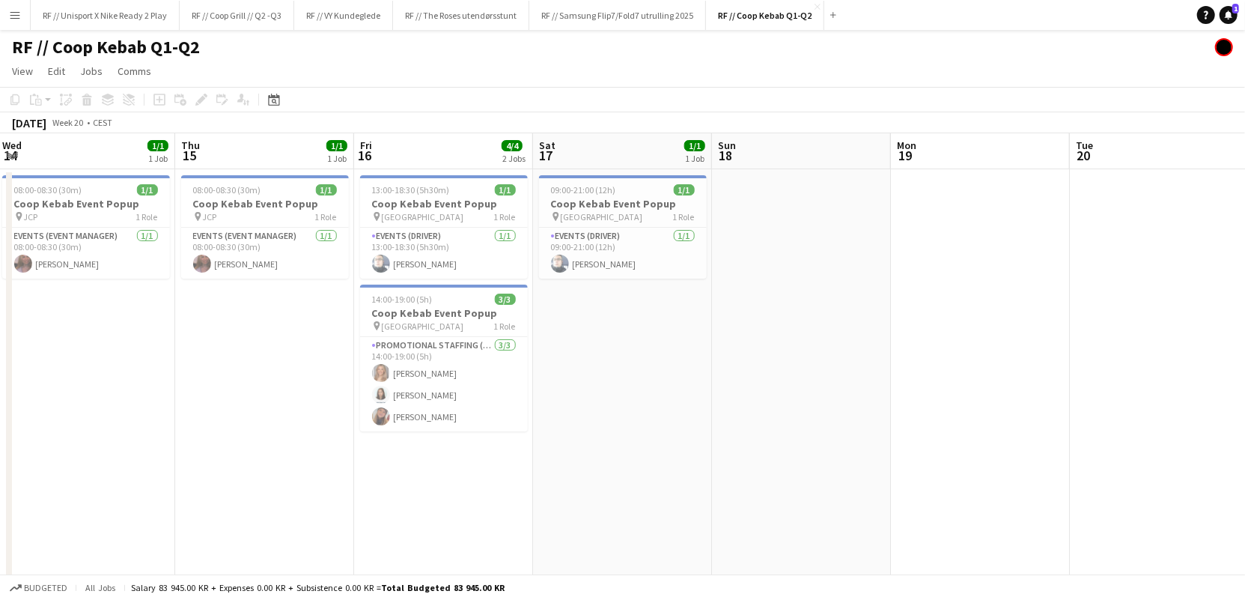
click at [558, 434] on app-calendar-viewport "Sun 11 5/5 3 Jobs Mon 12 2/2 2 Jobs Tue 13 0/1 1 Job Wed 14 1/1 1 Job Thu 15 1/…" at bounding box center [622, 374] width 1245 height 482
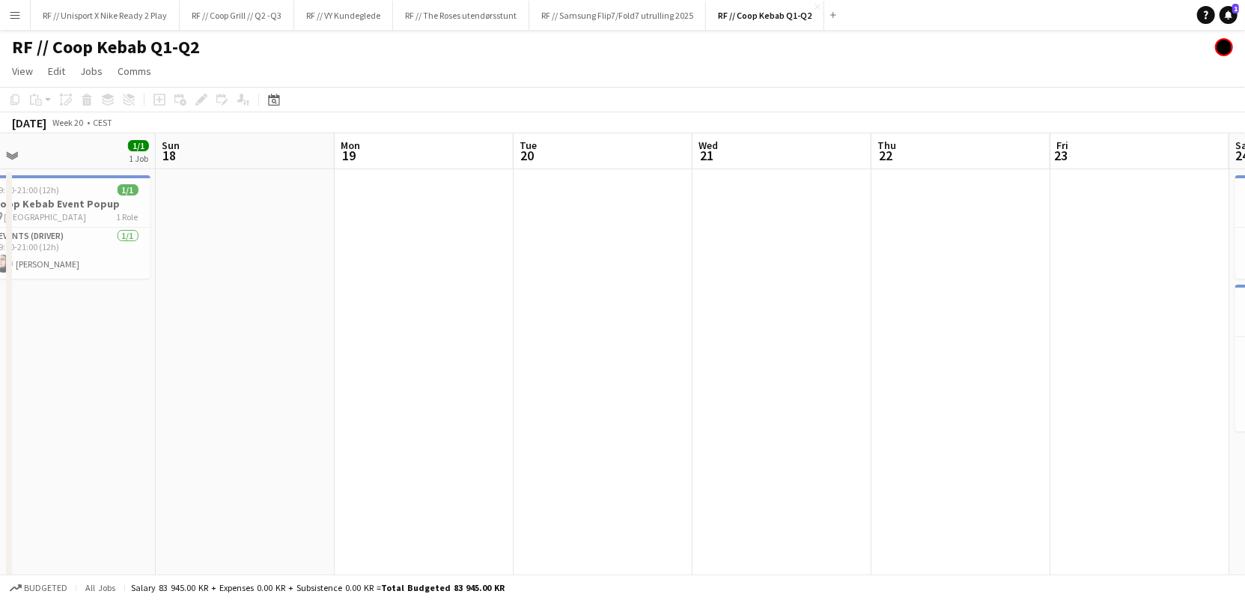
click at [606, 436] on app-calendar-viewport "Wed 14 1/1 1 Job Thu 15 1/1 1 Job Fri 16 4/4 2 Jobs Sat 17 1/1 1 Job Sun 18 Mon…" at bounding box center [622, 374] width 1245 height 482
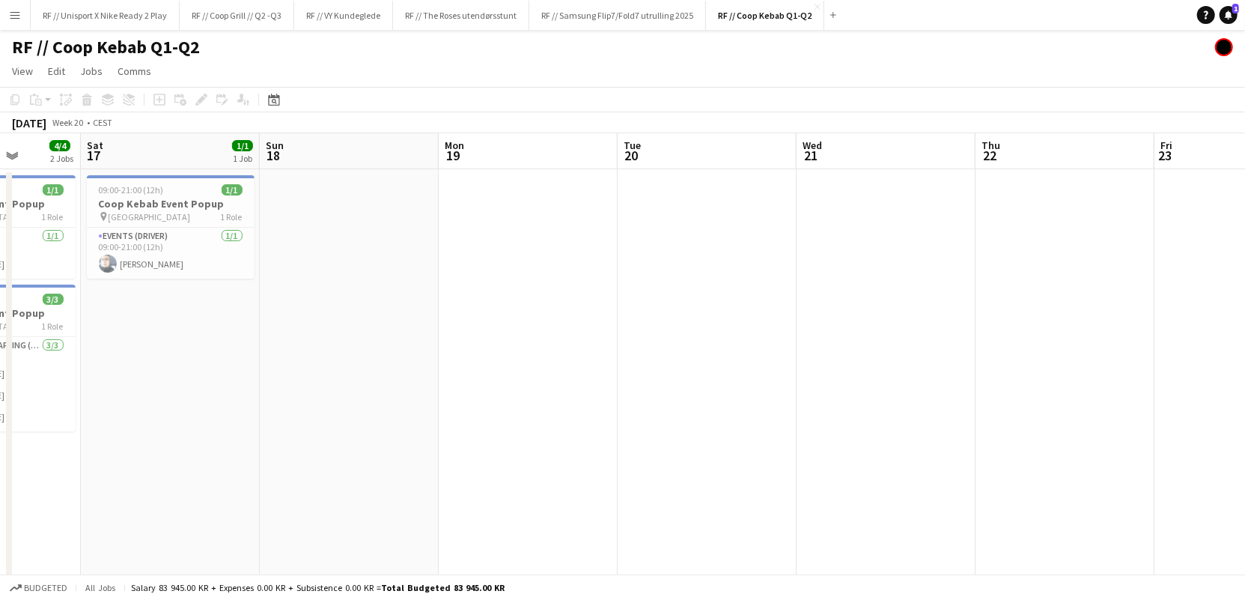
click at [1151, 414] on app-calendar-viewport "Wed 14 1/1 1 Job Thu 15 1/1 1 Job Fri 16 4/4 2 Jobs Sat 17 1/1 1 Job Sun 18 Mon…" at bounding box center [622, 374] width 1245 height 482
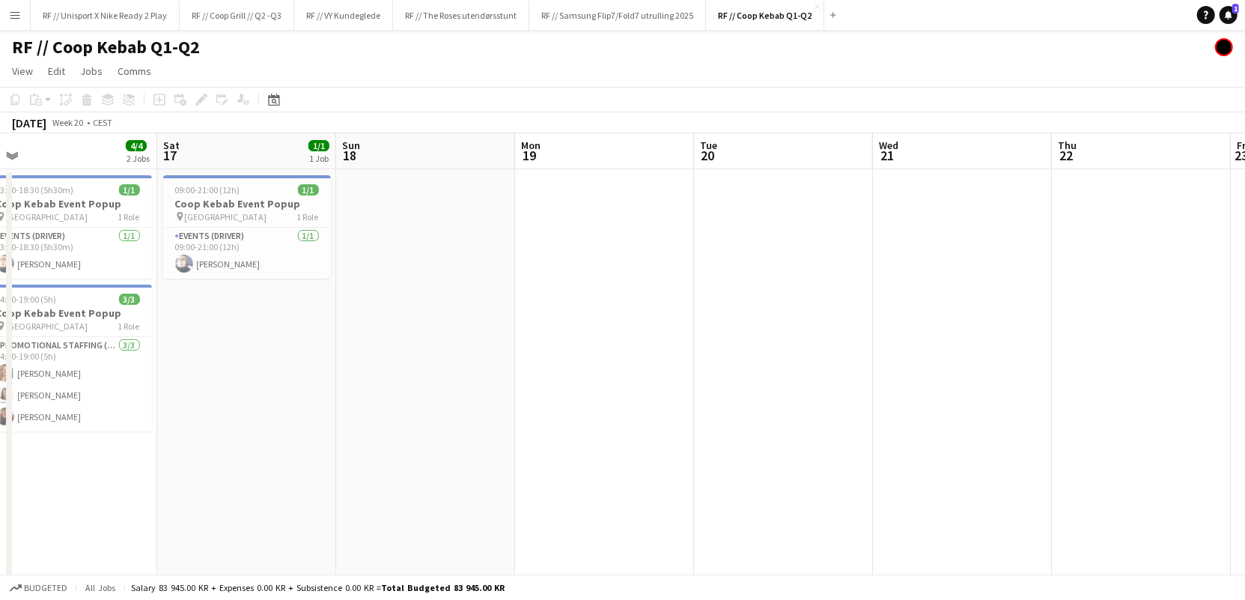
click at [717, 411] on app-calendar-viewport "Wed 14 1/1 1 Job Thu 15 1/1 1 Job Fri 16 4/4 2 Jobs Sat 17 1/1 1 Job Sun 18 Mon…" at bounding box center [622, 374] width 1245 height 482
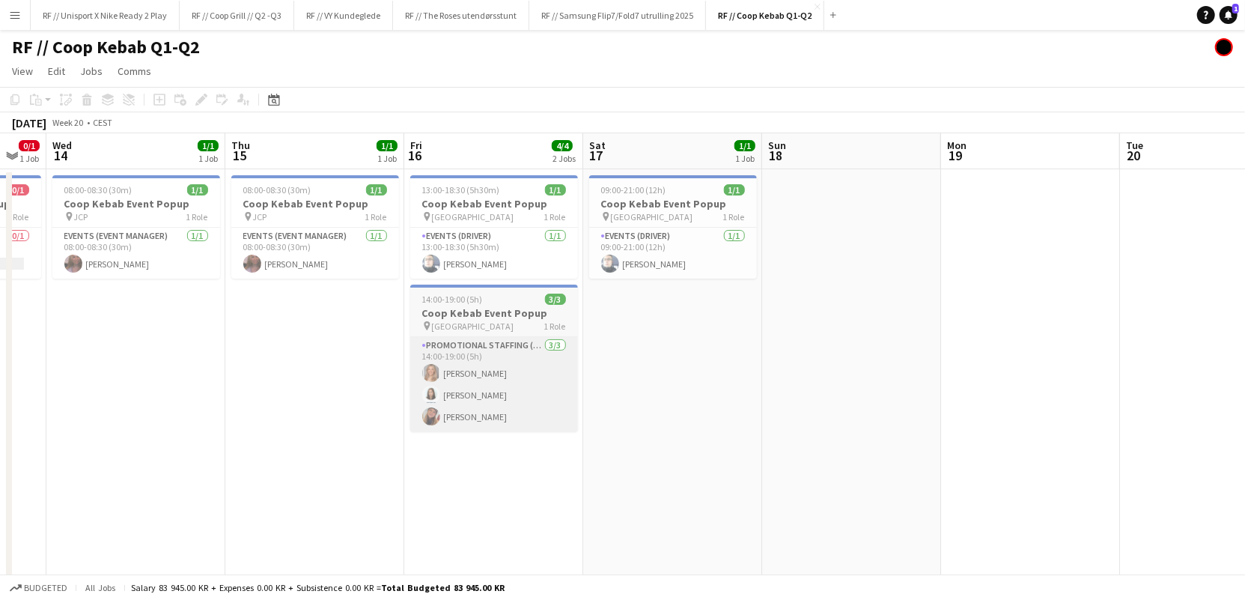
click at [751, 424] on app-calendar-viewport "Mon 12 2/2 2 Jobs Tue 13 0/1 1 Job Wed 14 1/1 1 Job Thu 15 1/1 1 Job Fri 16 4/4…" at bounding box center [622, 374] width 1245 height 482
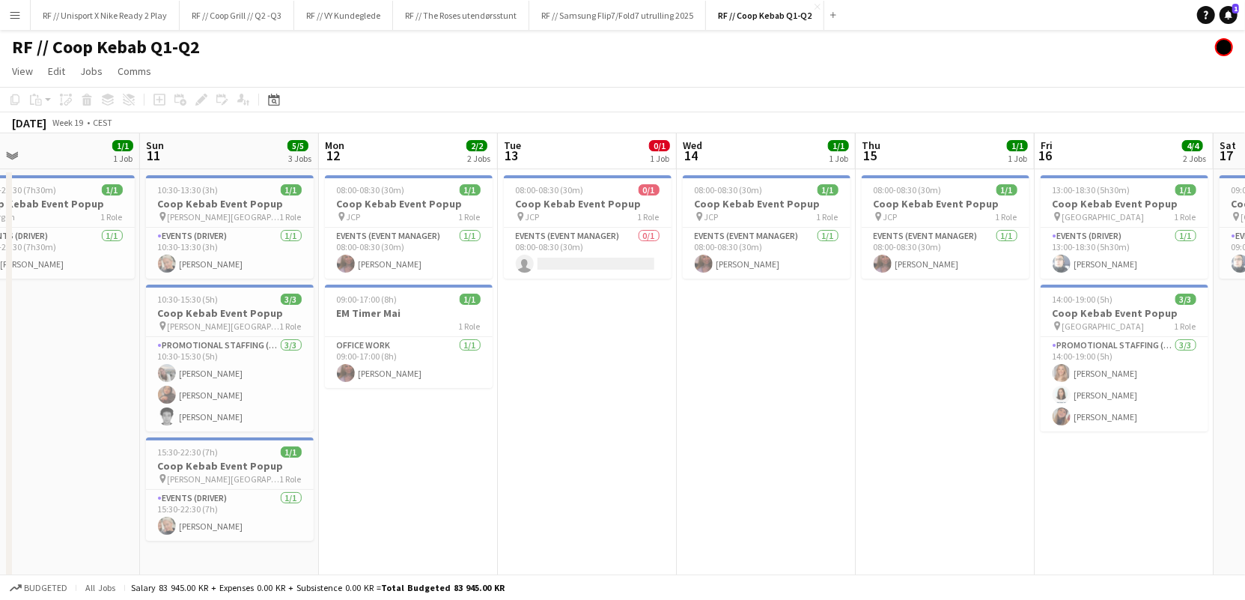
click at [907, 455] on app-calendar-viewport "Thu 8 Fri 9 Sat 10 1/1 1 Job Sun 11 5/5 3 Jobs Mon 12 2/2 2 Jobs Tue 13 0/1 1 J…" at bounding box center [622, 374] width 1245 height 482
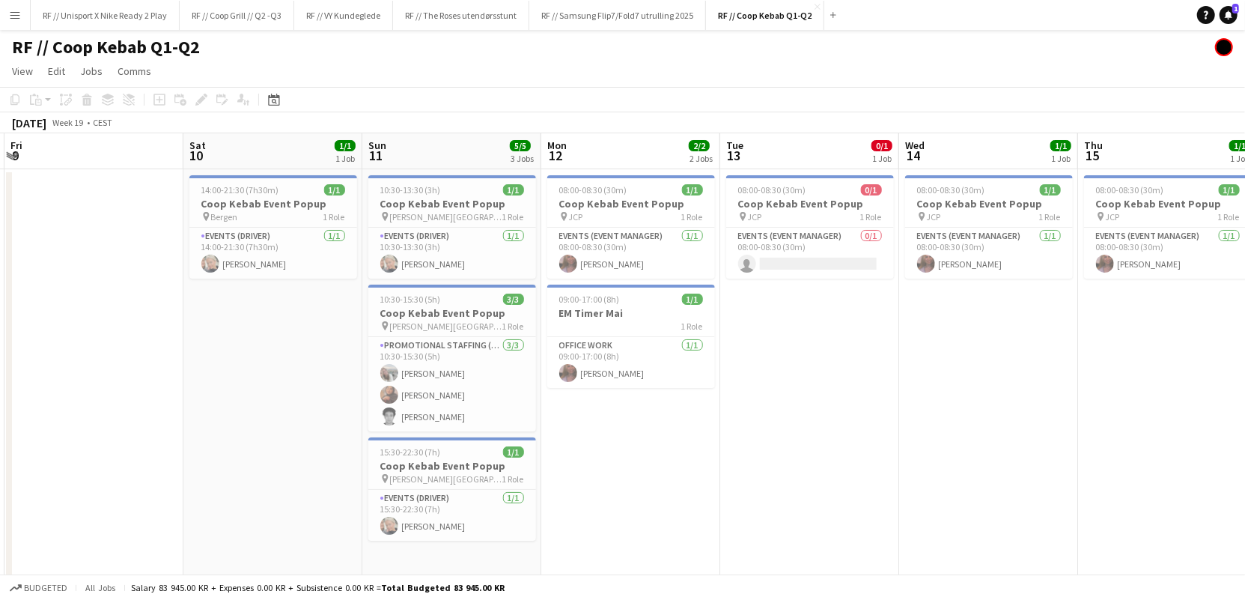
click at [909, 487] on app-calendar-viewport "Wed 7 Thu 8 Fri 9 Sat 10 1/1 1 Job Sun 11 5/5 3 Jobs Mon 12 2/2 2 Jobs Tue 13 0…" at bounding box center [622, 374] width 1245 height 482
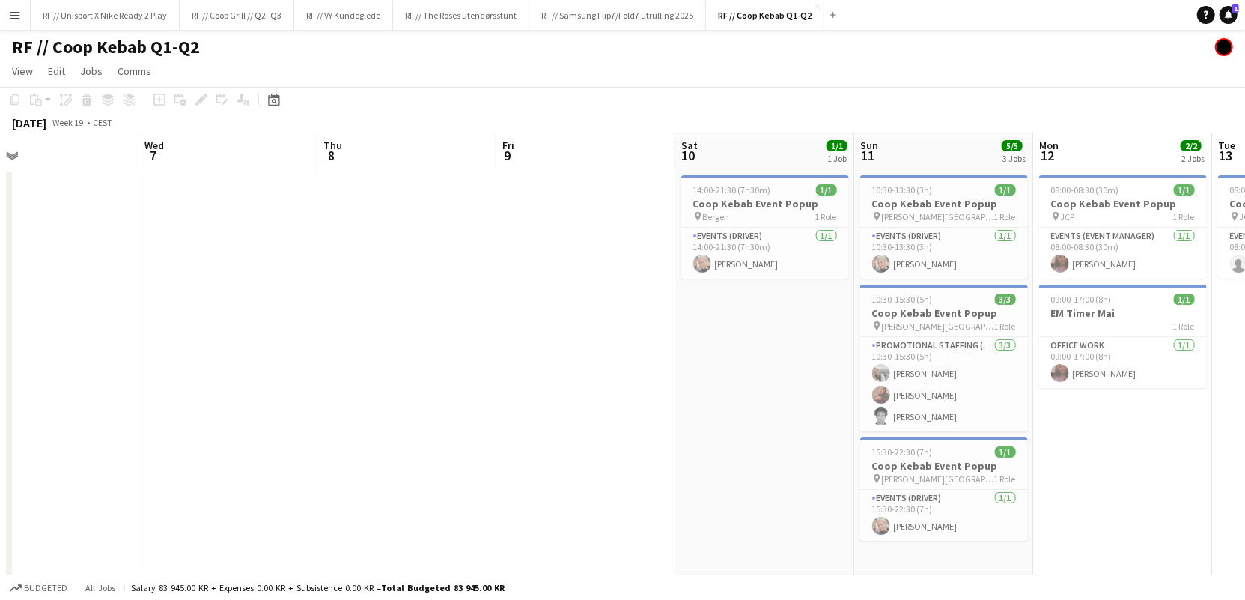
click at [827, 457] on app-calendar-viewport "Sun 4 Mon 5 Tue 6 Wed 7 Thu 8 Fri 9 Sat 10 1/1 1 Job Sun 11 5/5 3 Jobs Mon 12 2…" at bounding box center [622, 374] width 1245 height 482
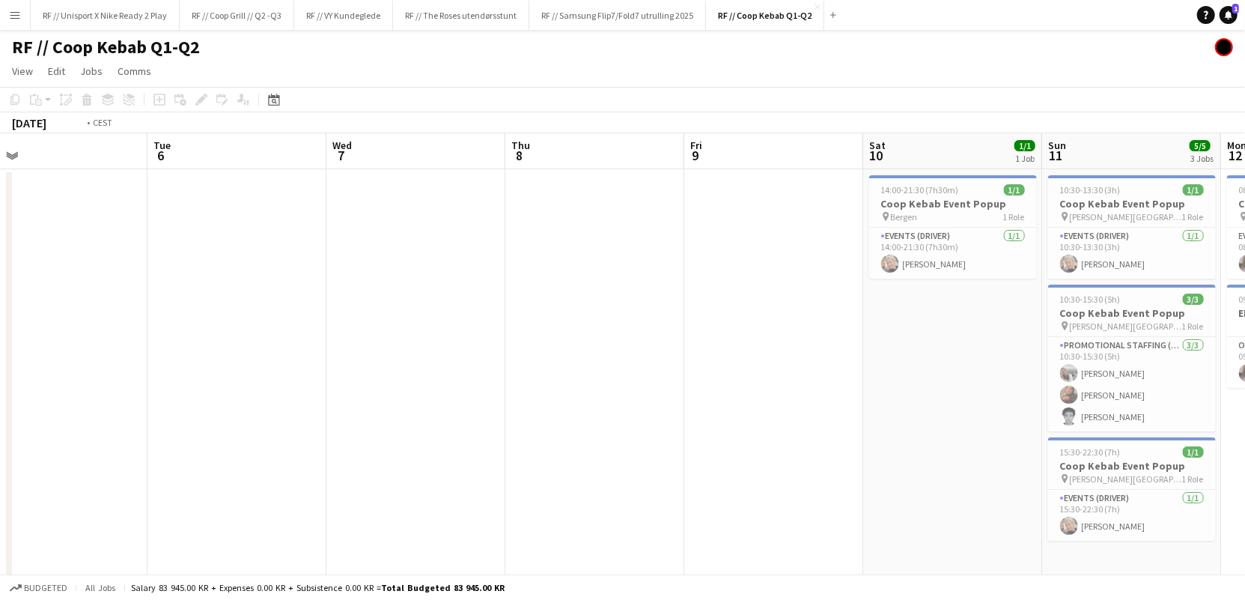
click at [808, 440] on app-calendar-viewport "Sat 3 4/4 2 Jobs Sun 4 Mon 5 Tue 6 Wed 7 Thu 8 Fri 9 Sat 10 1/1 1 Job Sun 11 5/…" at bounding box center [622, 374] width 1245 height 482
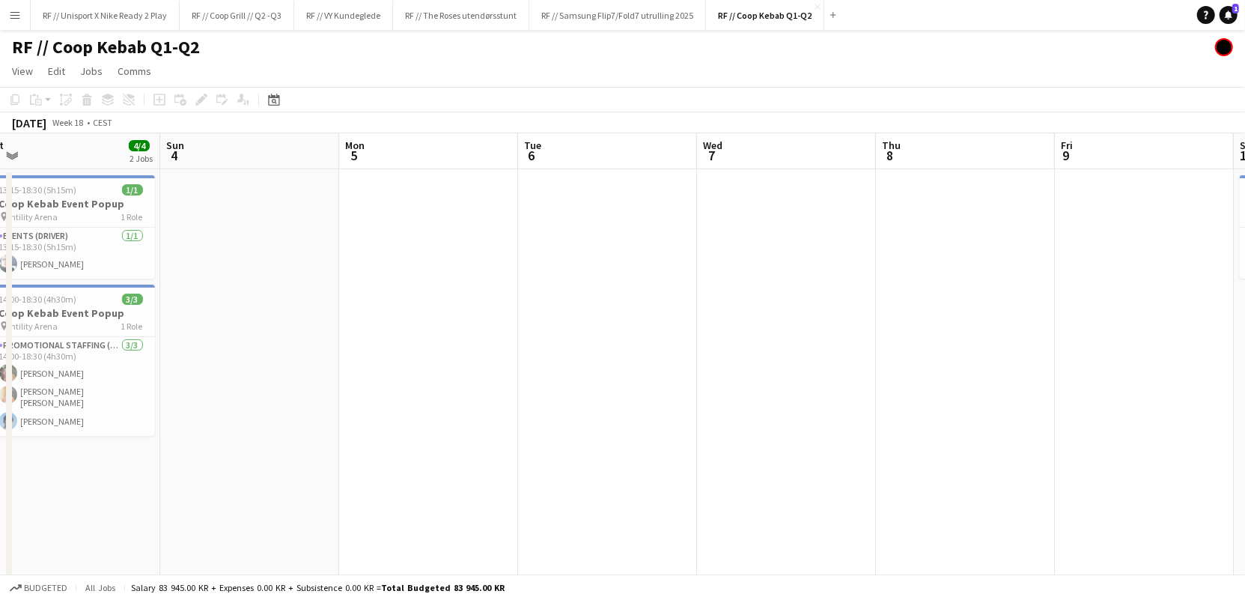
scroll to position [0, 360]
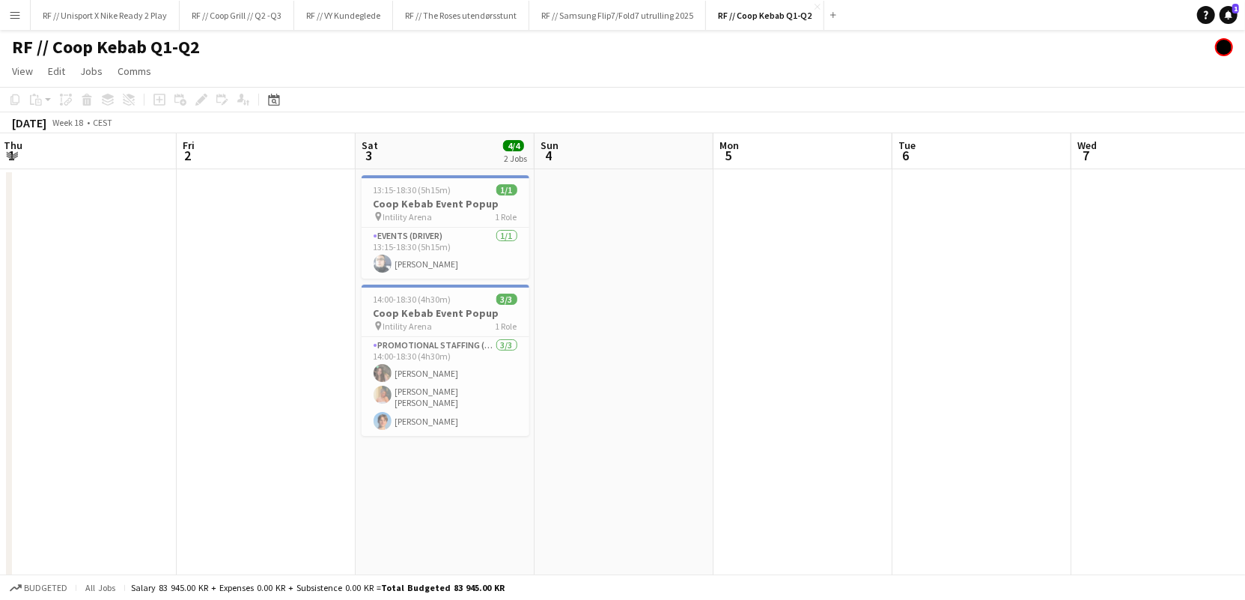
click at [851, 437] on app-calendar-viewport "Tue 29 1/1 1 Job Wed 30 4/4 2 Jobs Thu 1 Fri 2 Sat 3 4/4 2 Jobs Sun 4 Mon 5 Tue…" at bounding box center [622, 374] width 1245 height 482
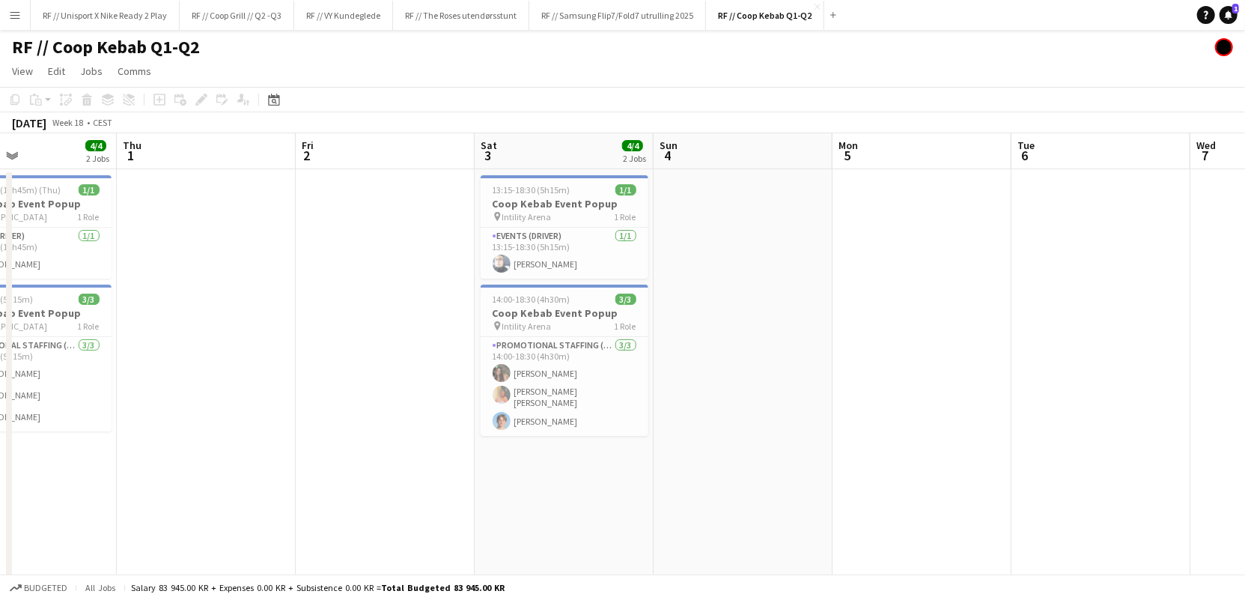
click at [795, 460] on app-calendar-viewport "Mon 28 Tue 29 1/1 1 Job Wed 30 4/4 2 Jobs Thu 1 Fri 2 Sat 3 4/4 2 Jobs Sun 4 Mo…" at bounding box center [622, 374] width 1245 height 482
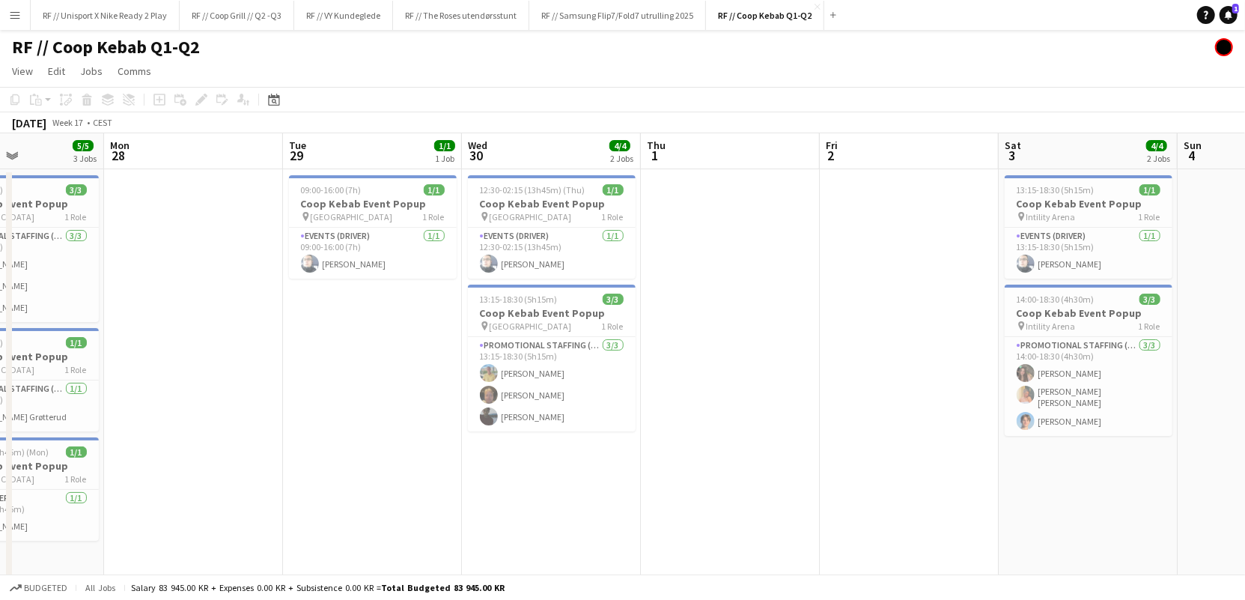
scroll to position [0, 390]
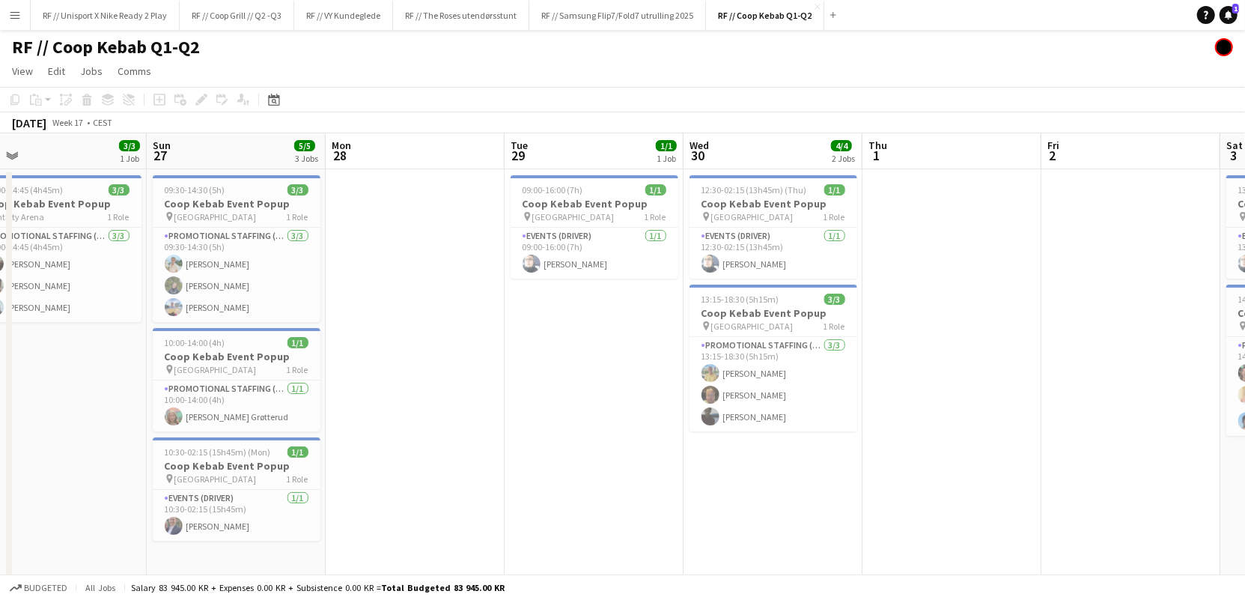
click at [778, 473] on app-calendar-viewport "Thu 24 Fri 25 Sat 26 3/3 1 Job Sun 27 5/5 3 Jobs Mon 28 Tue 29 1/1 1 Job Wed 30…" at bounding box center [622, 374] width 1245 height 482
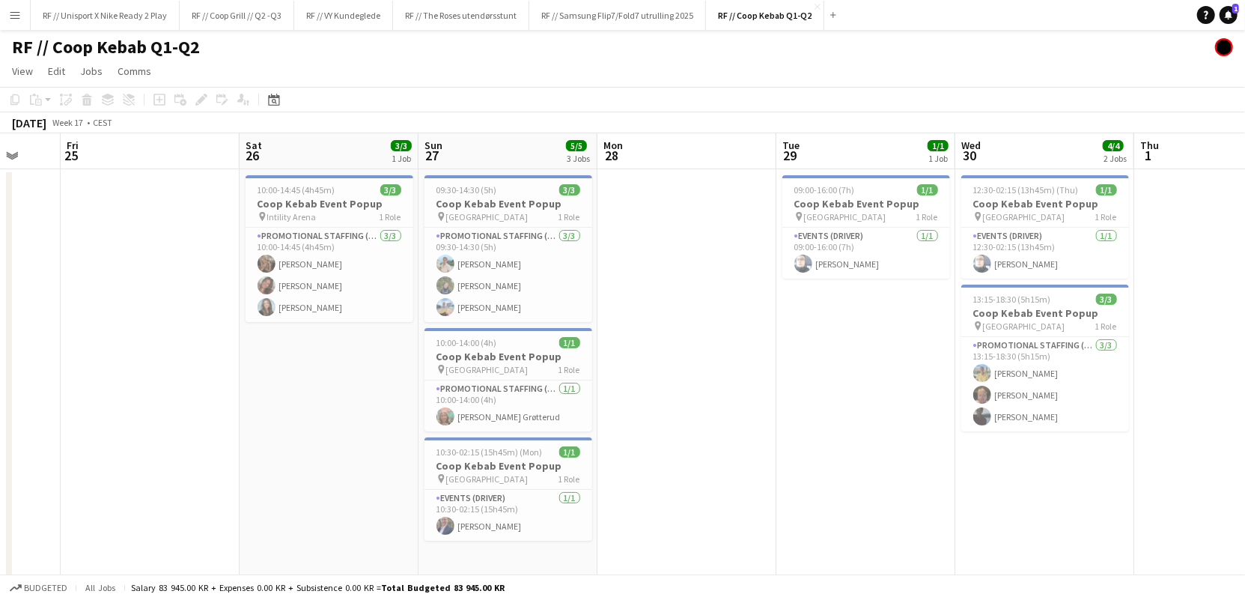
click at [1245, 462] on html "Menu Boards Boards Boards All jobs Status Workforce Workforce My Workforce Recr…" at bounding box center [622, 320] width 1245 height 640
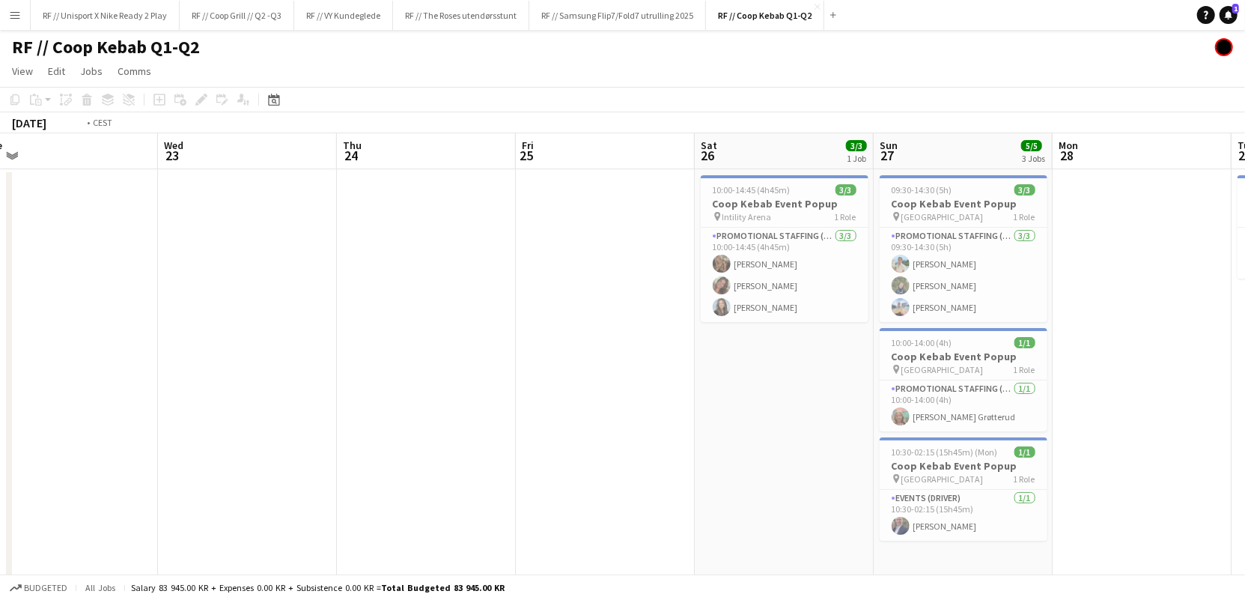
drag, startPoint x: 598, startPoint y: 444, endPoint x: 901, endPoint y: 429, distance: 302.9
click at [890, 428] on app-calendar-viewport "Sun 20 Mon 21 4/4 3 Jobs Tue 22 Wed 23 Thu 24 Fri 25 Sat 26 3/3 1 Job Sun 27 5/…" at bounding box center [622, 374] width 1245 height 482
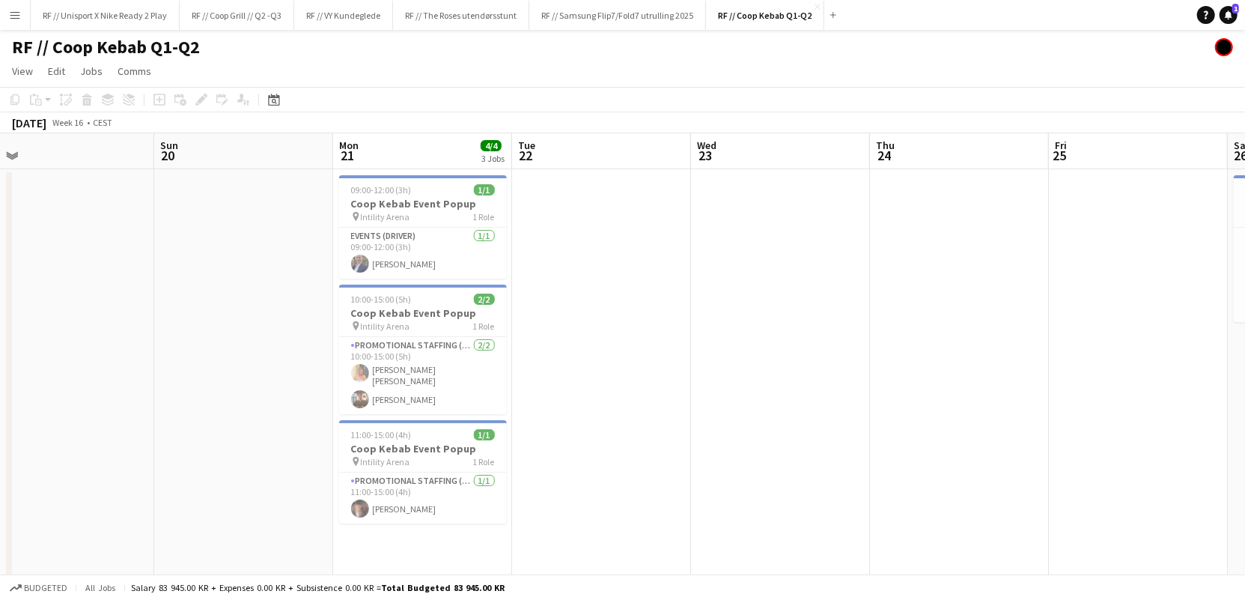
click at [943, 416] on app-calendar-viewport "Thu 17 Fri 18 Sat 19 Sun 20 Mon 21 4/4 3 Jobs Tue 22 Wed 23 Thu 24 Fri 25 Sat 2…" at bounding box center [622, 374] width 1245 height 482
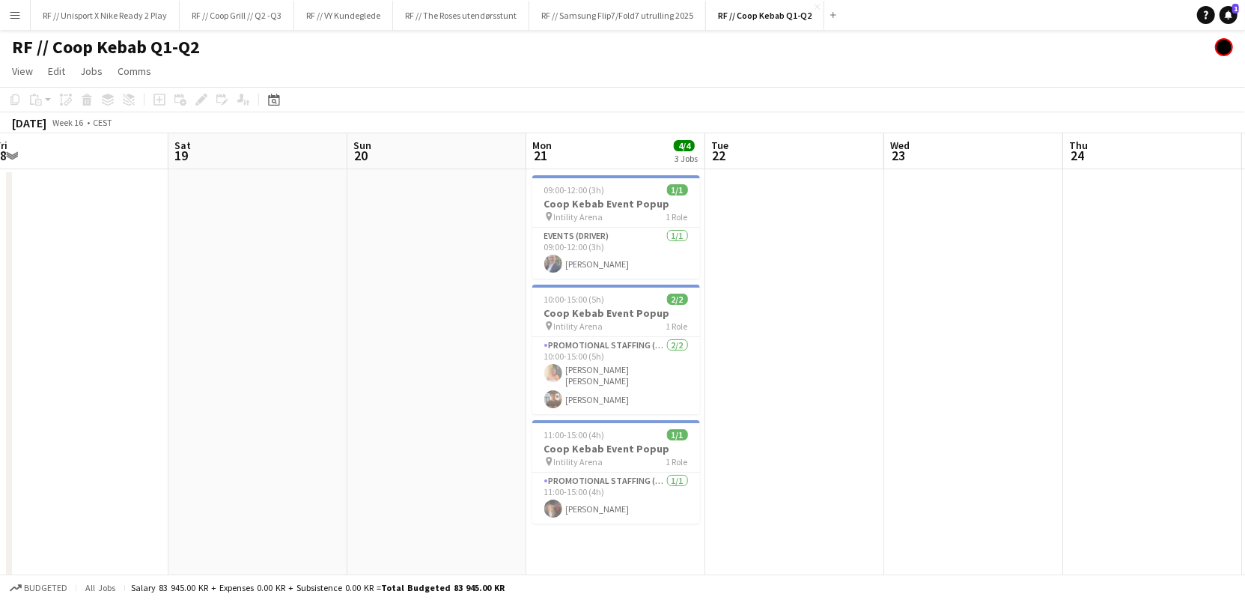
click at [749, 356] on app-calendar-viewport "Wed 16 1/1 1 Job Thu 17 Fri 18 Sat 19 Sun 20 Mon 21 4/4 3 Jobs Tue 22 Wed 23 Th…" at bounding box center [622, 374] width 1245 height 482
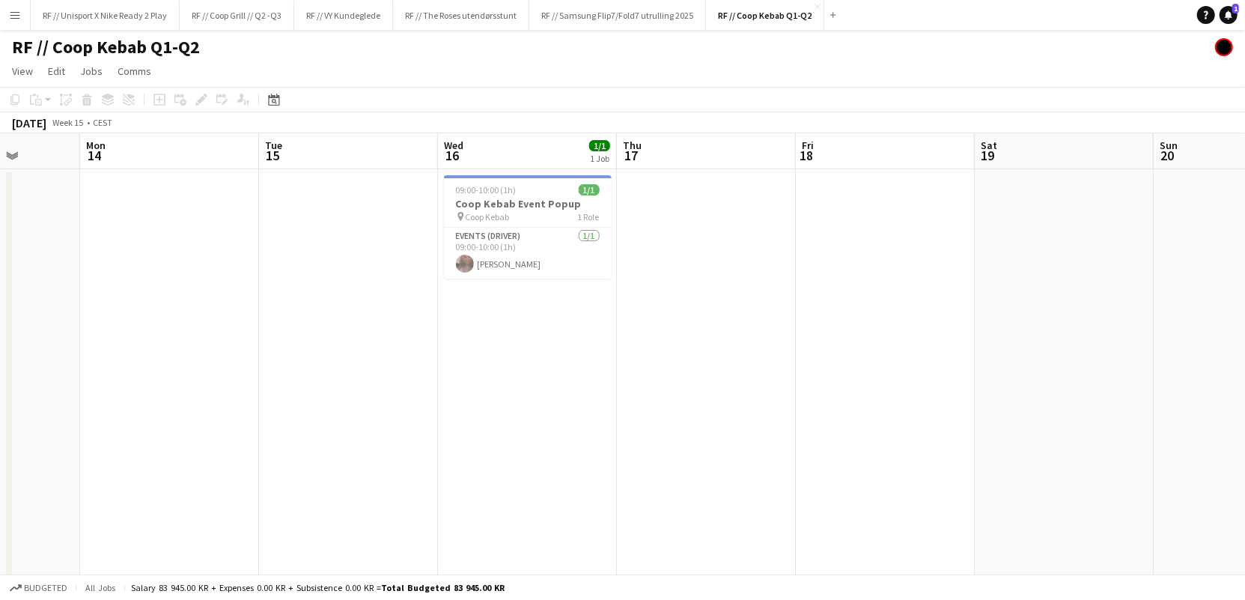
click at [935, 374] on app-calendar-viewport "Fri 11 Sat 12 Sun 13 Mon 14 Tue 15 Wed 16 1/1 1 Job Thu 17 Fri 18 Sat 19 Sun 20…" at bounding box center [622, 374] width 1245 height 482
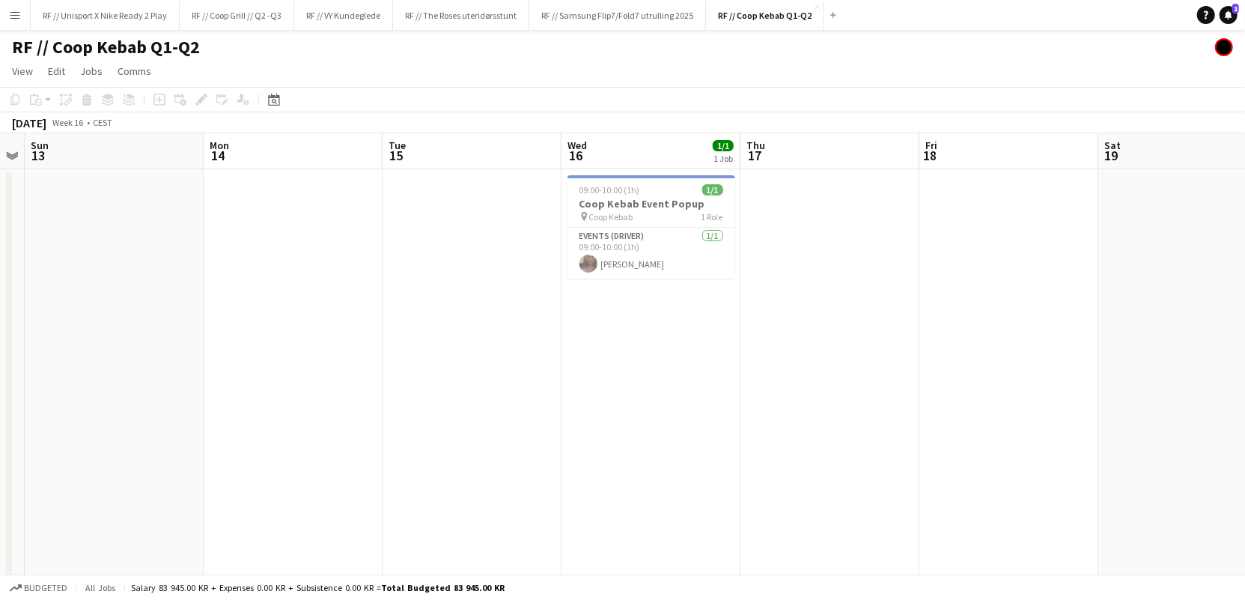
click at [962, 384] on app-calendar-viewport "Fri 11 Sat 12 Sun 13 Mon 14 Tue 15 Wed 16 1/1 1 Job Thu 17 Fri 18 Sat 19 Sun 20…" at bounding box center [622, 374] width 1245 height 482
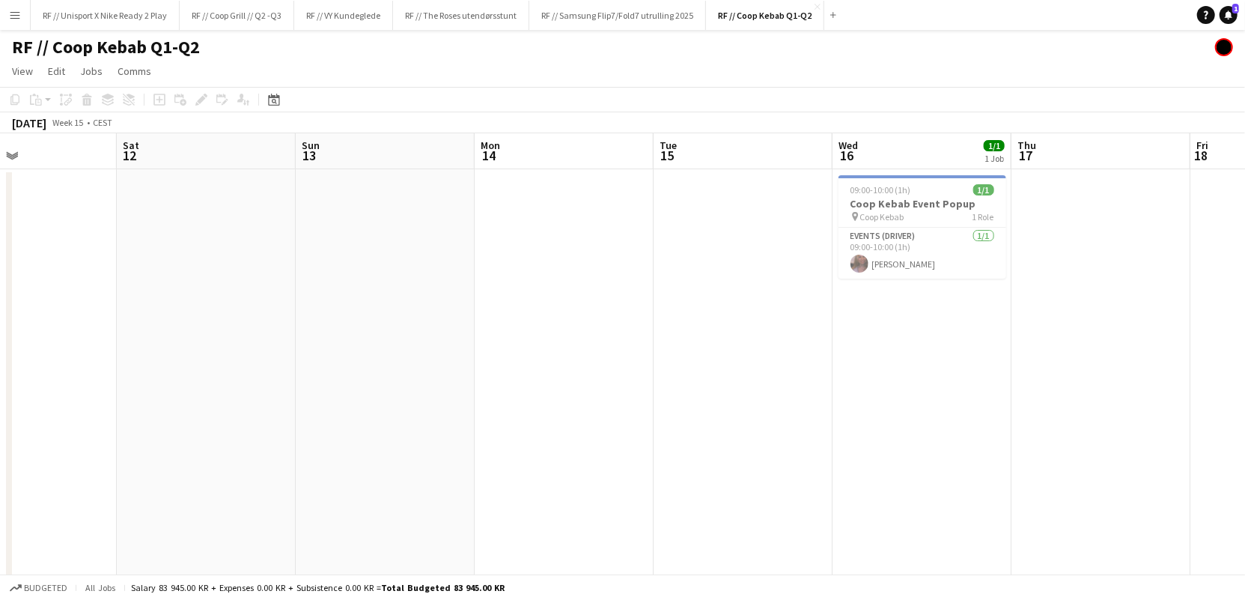
click at [924, 380] on app-calendar-viewport "Wed 9 Thu 10 Fri 11 Sat 12 Sun 13 Mon 14 Tue 15 Wed 16 1/1 1 Job Thu 17 Fri 18 …" at bounding box center [622, 374] width 1245 height 482
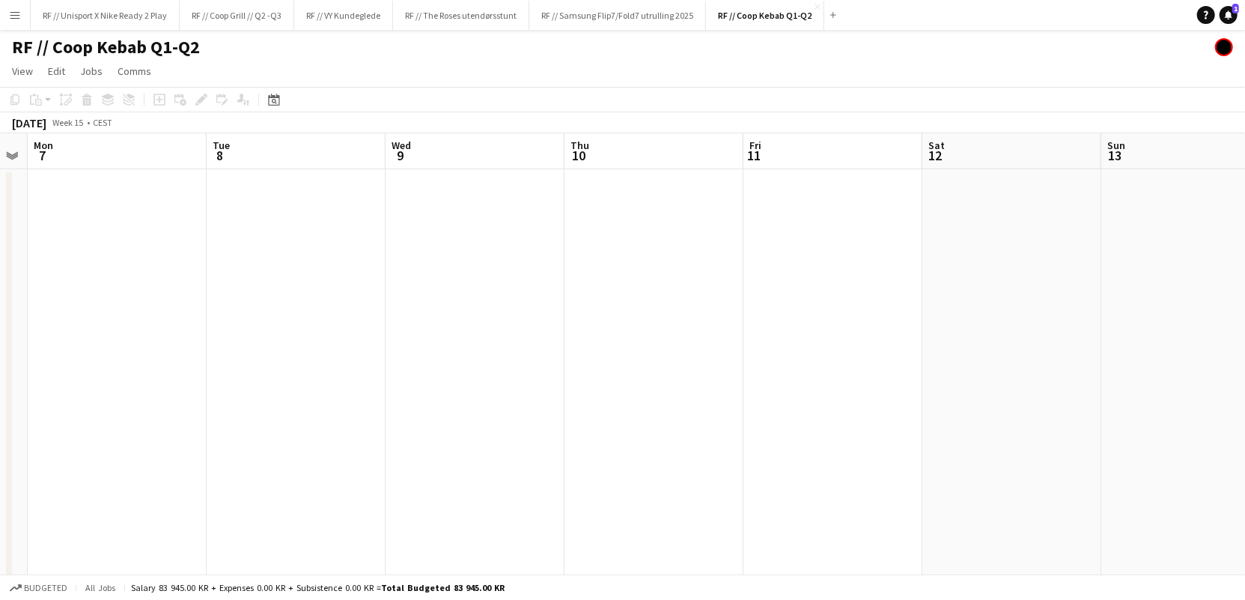
click at [843, 374] on app-calendar-viewport "Sat 5 Sun 6 Mon 7 Tue 8 Wed 9 Thu 10 Fri 11 Sat 12 Sun 13 Mon 14 Tue 15 Wed 16 …" at bounding box center [622, 374] width 1245 height 482
click at [895, 367] on app-calendar-viewport "Sat 5 Sun 6 Mon 7 Tue 8 Wed 9 Thu 10 Fri 11 Sat 12 Sun 13 Mon 14 Tue 15 Wed 16 …" at bounding box center [622, 374] width 1245 height 482
click at [798, 350] on app-calendar-viewport "Wed 2 Thu 3 Fri 4 Sat 5 Sun 6 Mon 7 Tue 8 Wed 9 Thu 10 Fri 11 Sat 12 Sun 13" at bounding box center [622, 374] width 1245 height 482
click at [845, 321] on app-calendar-viewport "Sat 29 1/1 1 Job Sun 30 5/5 2 Jobs Mon 31 Tue 1 Wed 2 Thu 3 Fri 4 Sat 5 Sun 6 M…" at bounding box center [622, 374] width 1245 height 482
click at [803, 282] on app-calendar-viewport "Sat 29 1/1 1 Job Sun 30 5/5 2 Jobs Mon 31 Tue 1 Wed 2 Thu 3 Fri 4 Sat 5 Sun 6 M…" at bounding box center [622, 374] width 1245 height 482
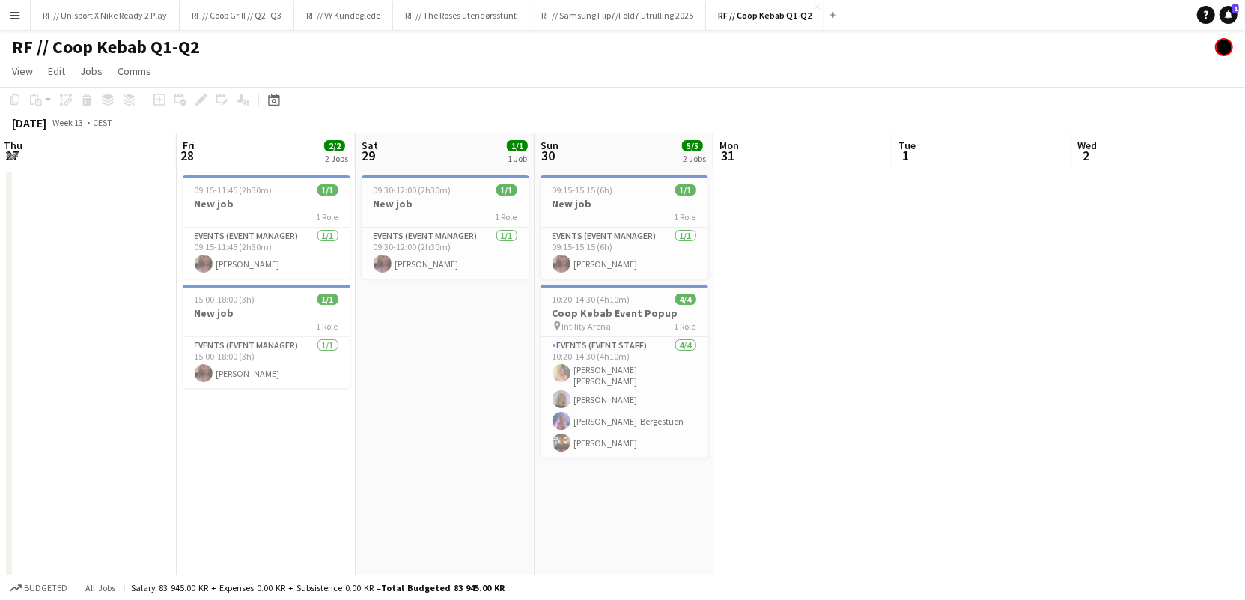
scroll to position [0, 356]
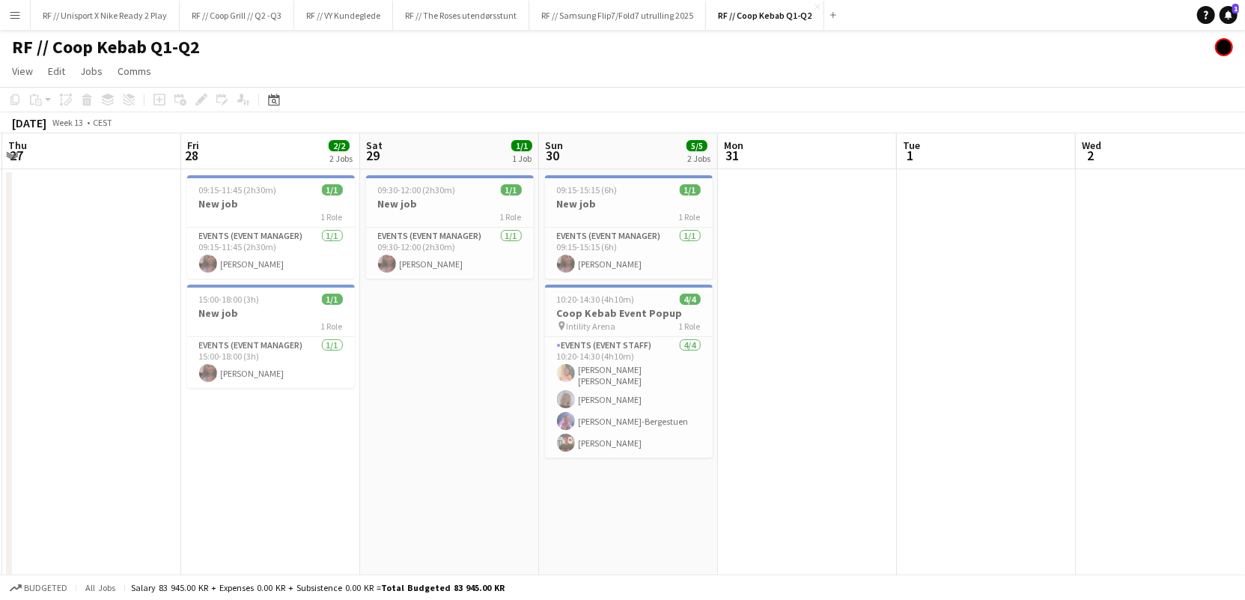
click at [823, 311] on app-calendar-viewport "Tue 25 Wed 26 1/1 1 Job Thu 27 Fri 28 2/2 2 Jobs Sat 29 1/1 1 Job Sun 30 5/5 2 …" at bounding box center [622, 374] width 1245 height 482
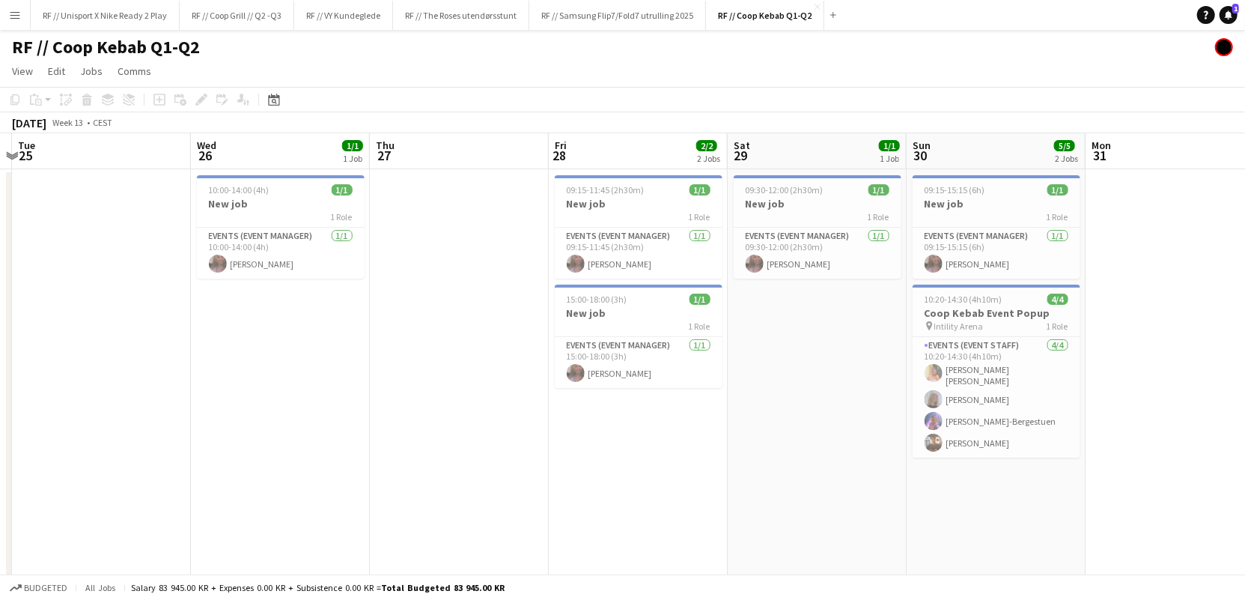
drag, startPoint x: 768, startPoint y: 426, endPoint x: 448, endPoint y: 430, distance: 319.8
click at [448, 430] on app-calendar-viewport "Sat 22 5/6 1 Job Sun 23 0/1 1 Job Mon 24 Tue 25 Wed 26 1/1 1 Job Thu 27 Fri 28 …" at bounding box center [622, 374] width 1245 height 482
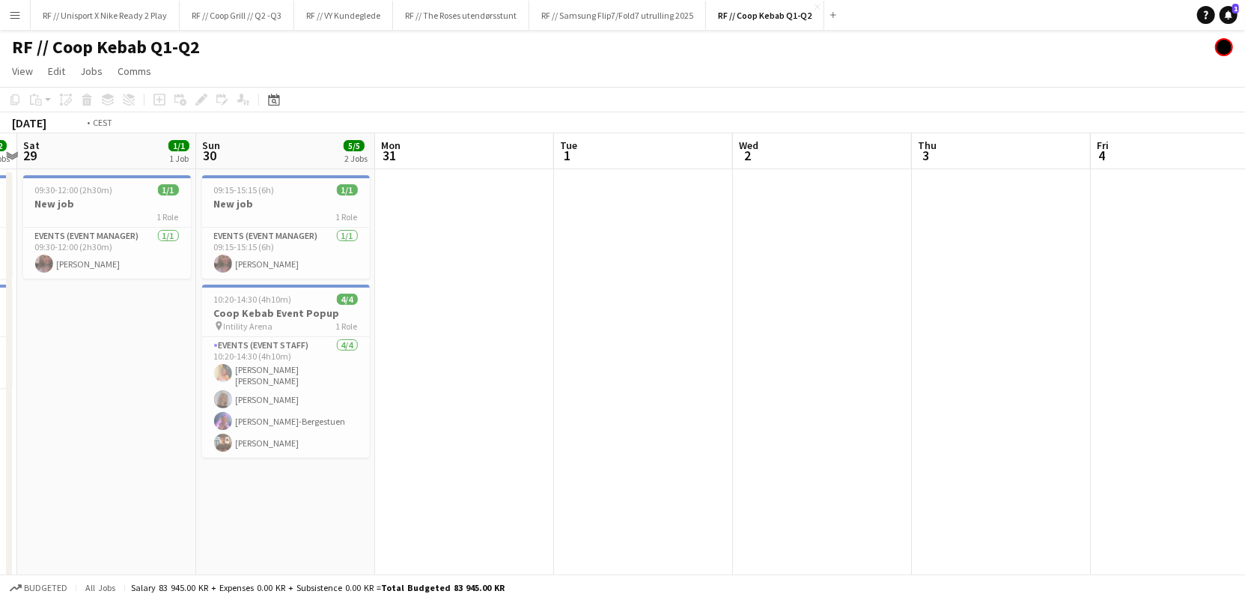
drag, startPoint x: 870, startPoint y: 415, endPoint x: 310, endPoint y: 401, distance: 560.3
click at [304, 405] on app-calendar-viewport "Wed 26 1/1 1 Job Thu 27 Fri 28 2/2 2 Jobs Sat 29 1/1 1 Job Sun 30 5/5 2 Jobs Mo…" at bounding box center [622, 374] width 1245 height 482
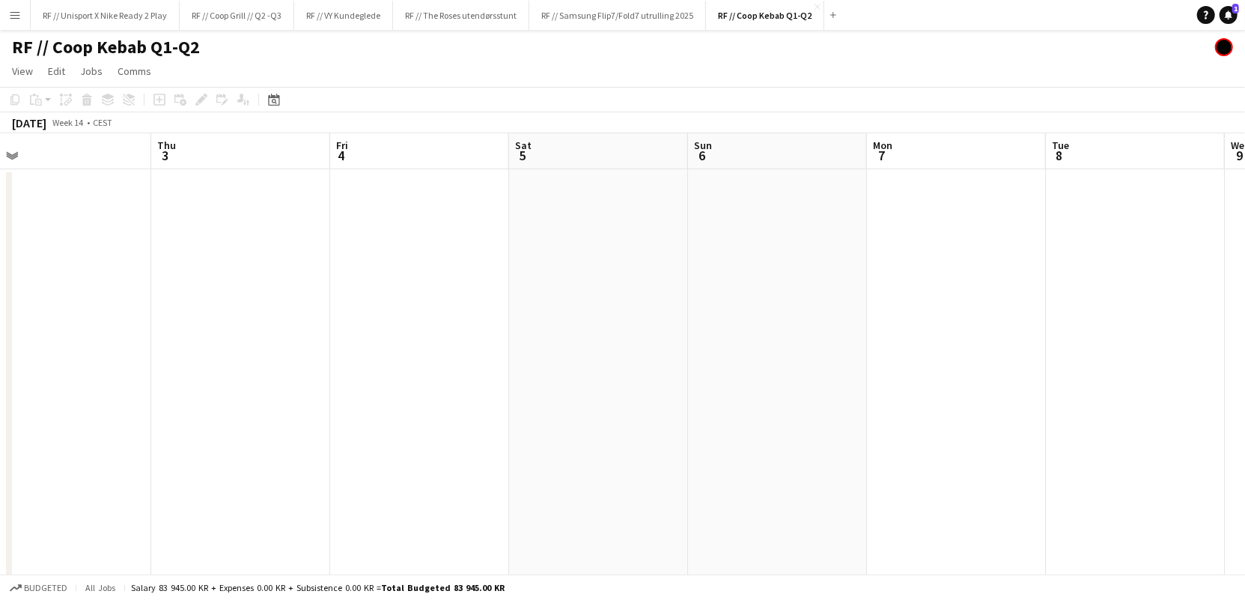
drag, startPoint x: 490, startPoint y: 403, endPoint x: 424, endPoint y: 386, distance: 68.1
click at [354, 395] on app-calendar-viewport "Sun 30 5/5 2 Jobs Mon 31 Tue 1 Wed 2 Thu 3 Fri 4 Sat 5 Sun 6 Mon 7 Tue 8 Wed 9 …" at bounding box center [622, 374] width 1245 height 482
drag, startPoint x: 321, startPoint y: 396, endPoint x: 289, endPoint y: 392, distance: 32.4
click at [298, 395] on app-calendar-viewport "Mon 31 Tue 1 Wed 2 Thu 3 Fri 4 Sat 5 Sun 6 Mon 7 Tue 8 Wed 9 Thu 10 Fri 11" at bounding box center [622, 374] width 1245 height 482
drag, startPoint x: 714, startPoint y: 407, endPoint x: 292, endPoint y: 392, distance: 421.9
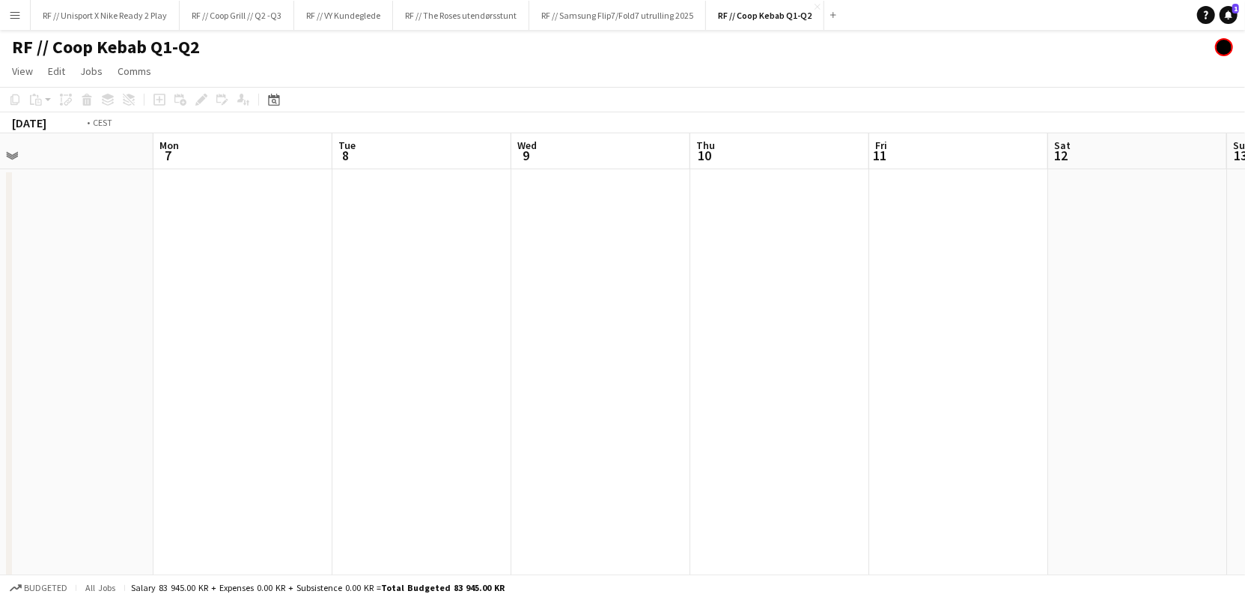
click at [282, 397] on app-calendar-viewport "Thu 3 Fri 4 Sat 5 Sun 6 Mon 7 Tue 8 Wed 9 Thu 10 Fri 11 Sat 12 Sun 13 Mon 14" at bounding box center [622, 374] width 1245 height 482
drag, startPoint x: 468, startPoint y: 386, endPoint x: 395, endPoint y: 383, distance: 73.4
click at [413, 383] on app-calendar-viewport "Sat 5 Sun 6 Mon 7 Tue 8 Wed 9 Thu 10 Fri 11 Sat 12 Sun 13 Mon 14 Tue 15 Wed 16 …" at bounding box center [622, 374] width 1245 height 482
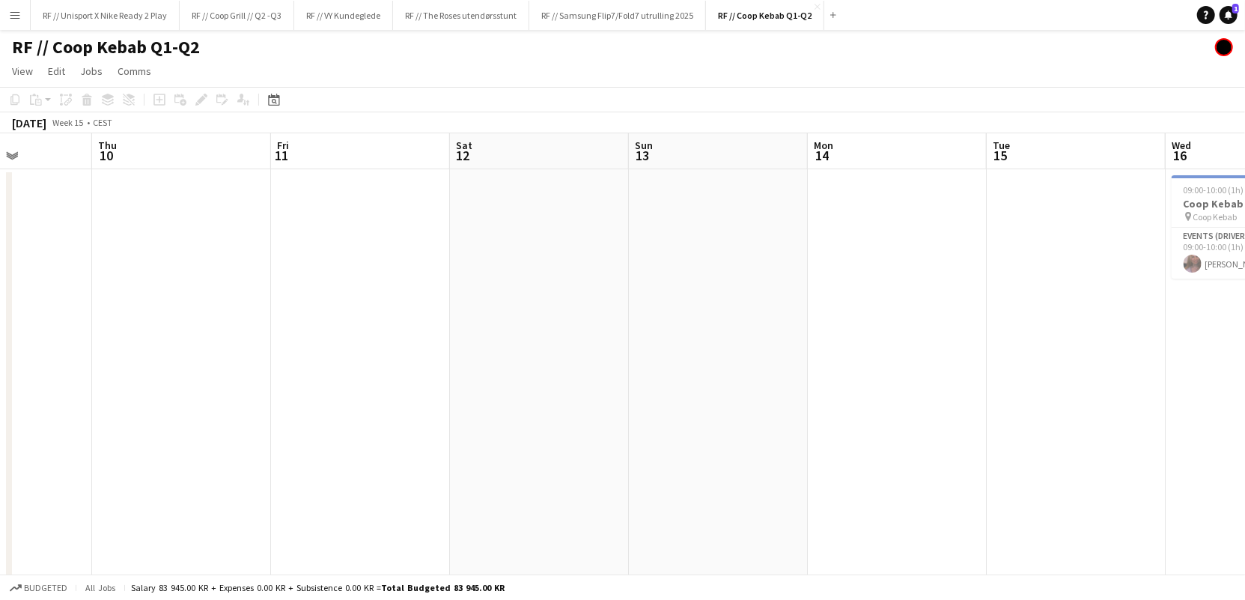
drag, startPoint x: 786, startPoint y: 385, endPoint x: 517, endPoint y: 389, distance: 268.1
click at [532, 389] on app-calendar-viewport "Mon 7 Tue 8 Wed 9 Thu 10 Fri 11 Sat 12 Sun 13 Mon 14 Tue 15 Wed 16 1/1 1 Job Th…" at bounding box center [622, 374] width 1245 height 482
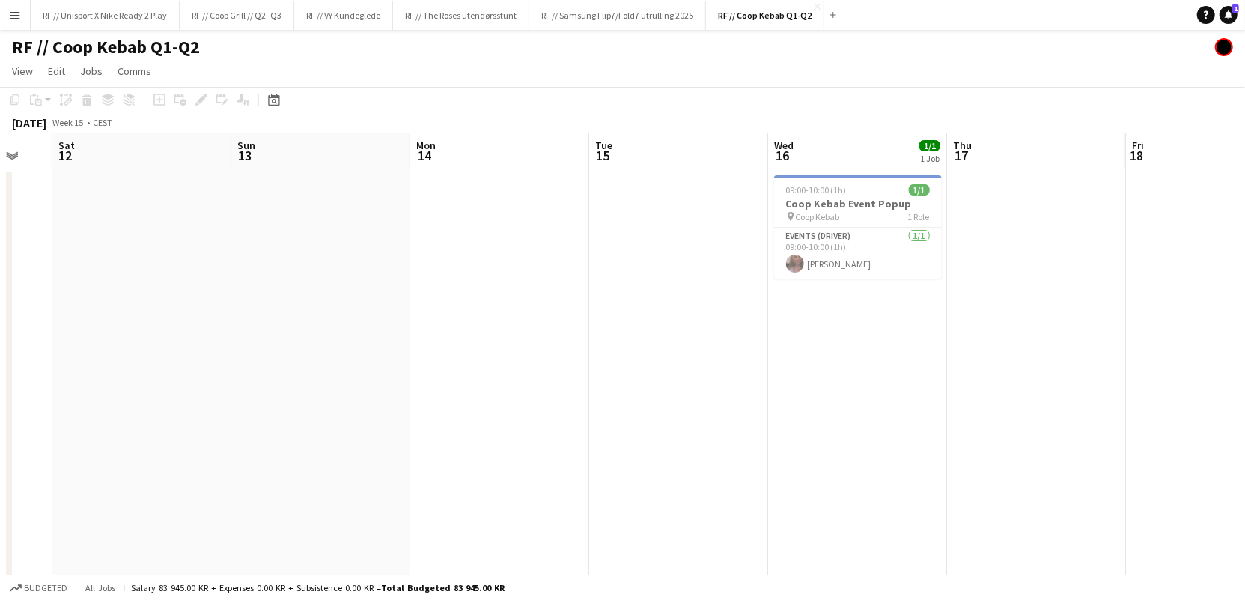
drag, startPoint x: 815, startPoint y: 394, endPoint x: 457, endPoint y: 391, distance: 358.7
click at [457, 392] on app-calendar-viewport "Wed 9 Thu 10 Fri 11 Sat 12 Sun 13 Mon 14 Tue 15 Wed 16 1/1 1 Job Thu 17 Fri 18 …" at bounding box center [622, 374] width 1245 height 482
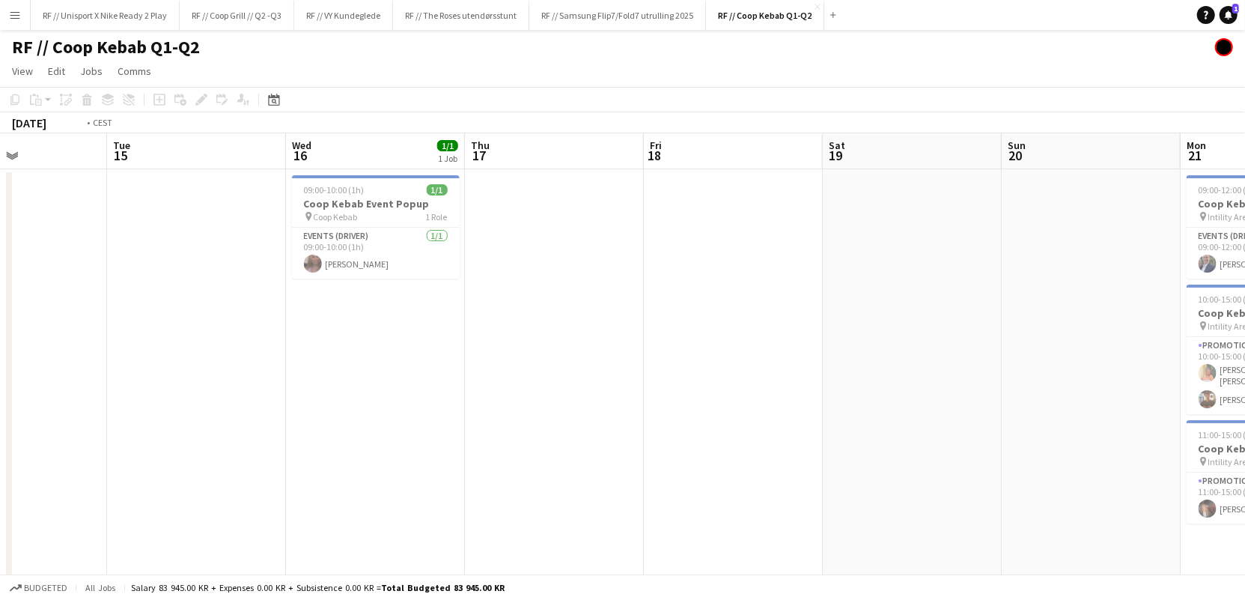
click at [377, 367] on app-calendar-viewport "Fri 11 Sat 12 Sun 13 Mon 14 Tue 15 Wed 16 1/1 1 Job Thu 17 Fri 18 Sat 19 Sun 20…" at bounding box center [622, 374] width 1245 height 482
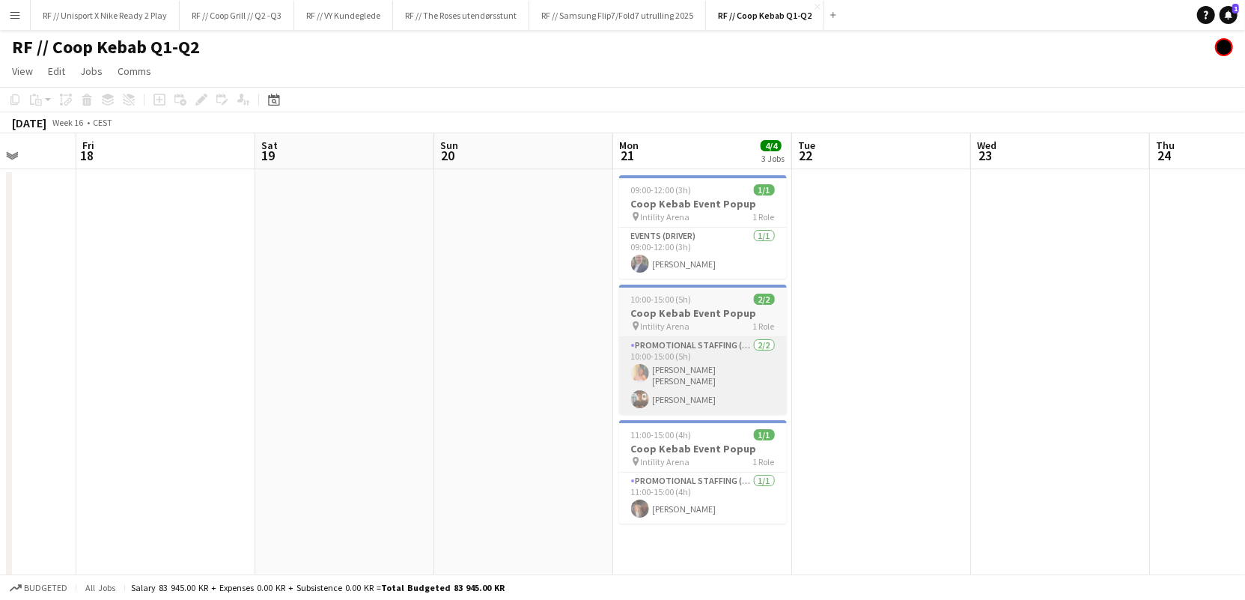
scroll to position [0, 461]
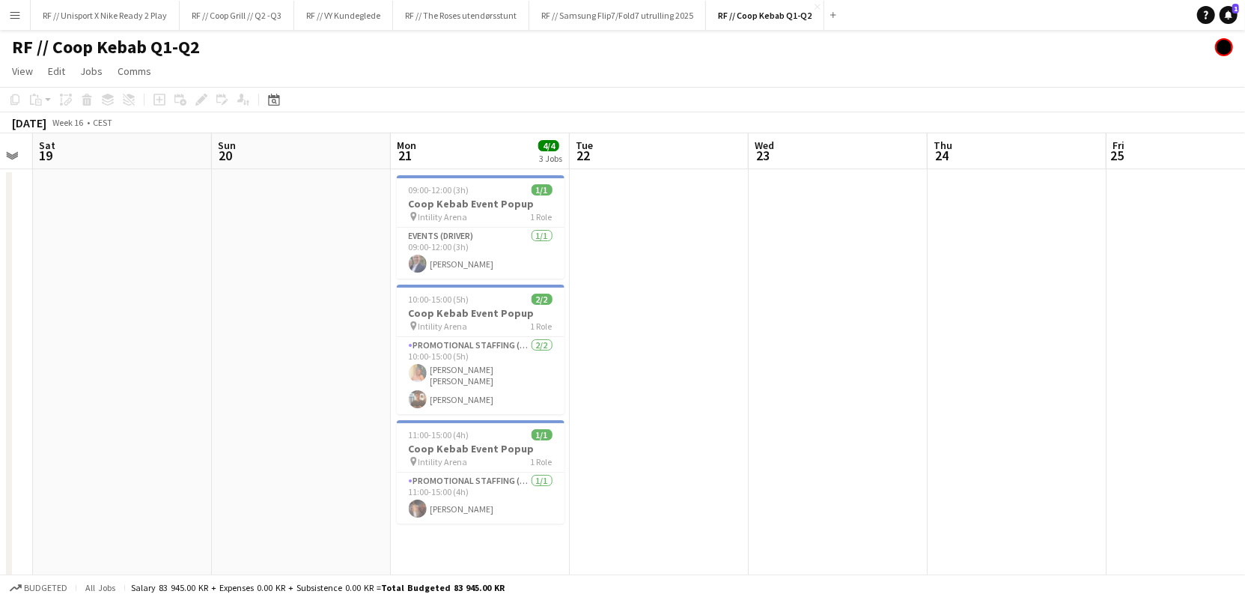
click at [297, 374] on app-calendar-viewport "Wed 16 1/1 1 Job Thu 17 Fri 18 Sat 19 Sun 20 Mon 21 4/4 3 Jobs Tue 22 Wed 23 Th…" at bounding box center [622, 374] width 1245 height 482
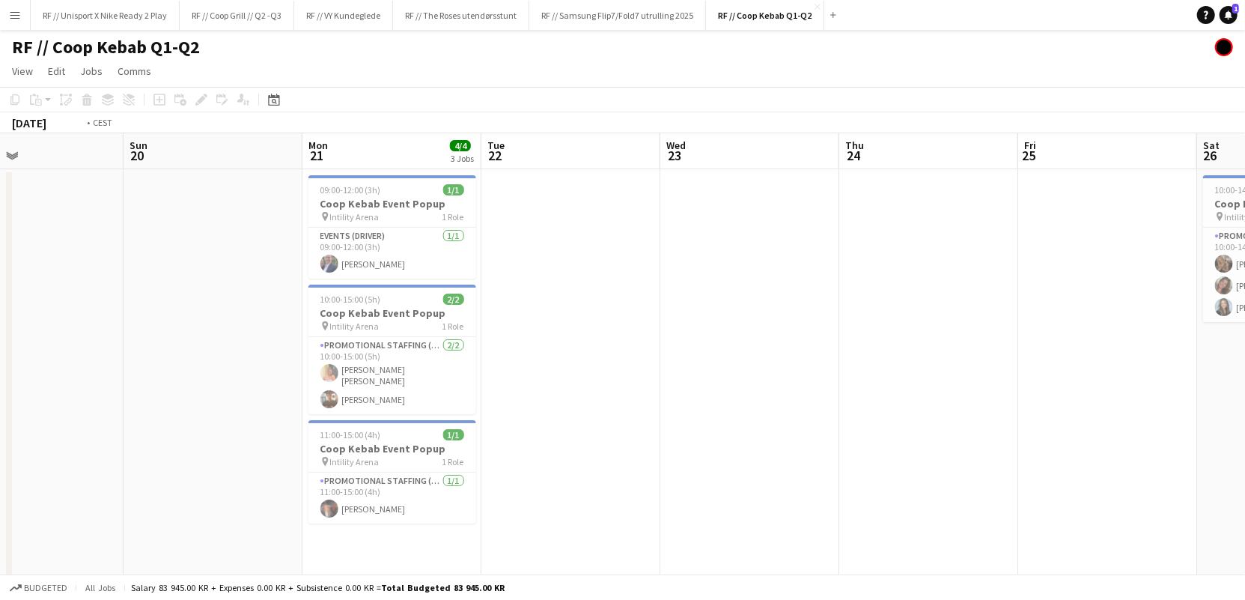
click at [336, 356] on app-calendar-viewport "Wed 16 1/1 1 Job Thu 17 Fri 18 Sat 19 Sun 20 Mon 21 4/4 3 Jobs Tue 22 Wed 23 Th…" at bounding box center [622, 374] width 1245 height 482
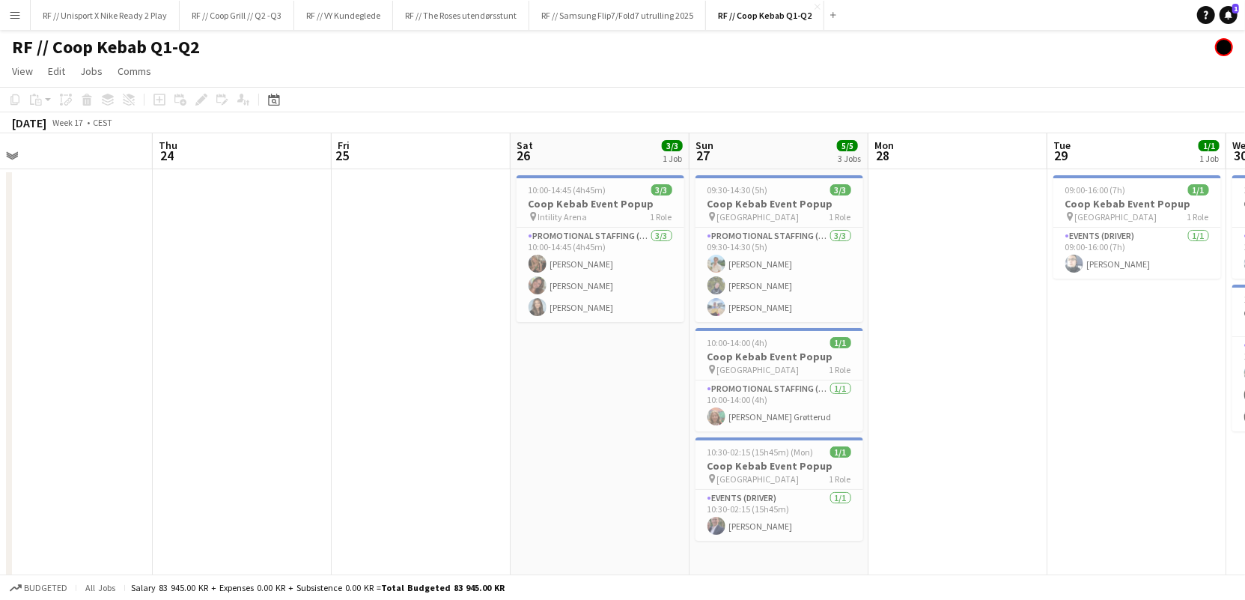
click at [590, 426] on app-calendar-viewport "Sun 20 Mon 21 4/4 3 Jobs Tue 22 Wed 23 Thu 24 Fri 25 Sat 26 3/3 1 Job Sun 27 5/…" at bounding box center [622, 374] width 1245 height 482
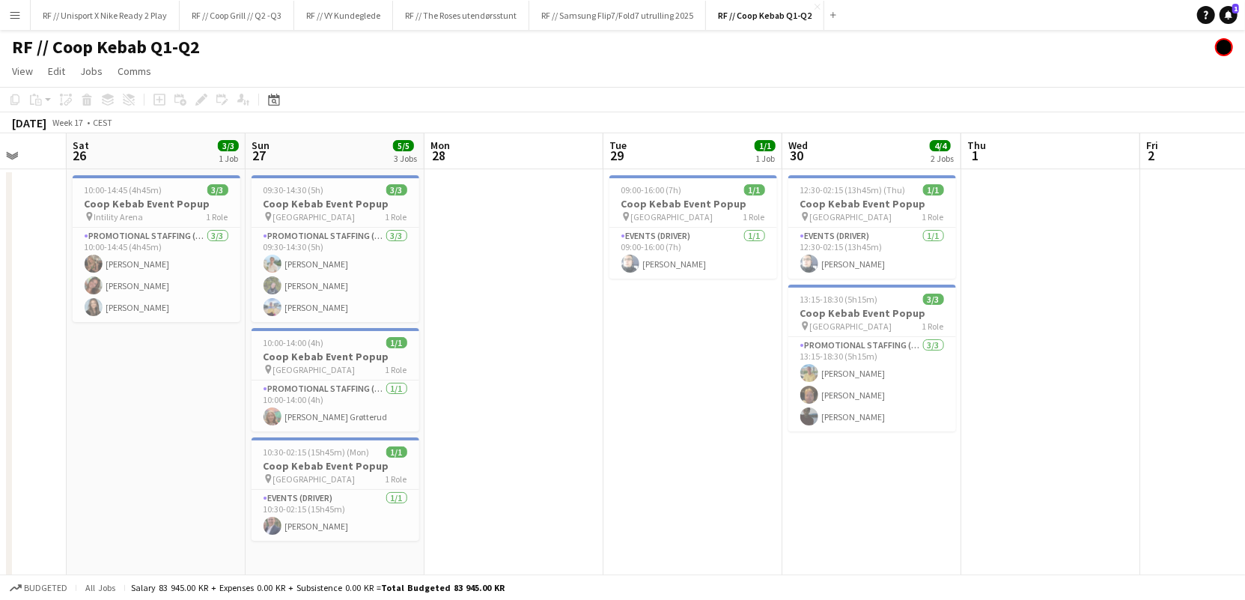
click at [375, 440] on app-calendar-viewport "Wed 23 Thu 24 Fri 25 Sat 26 3/3 1 Job Sun 27 5/5 3 Jobs Mon 28 Tue 29 1/1 1 Job…" at bounding box center [622, 374] width 1245 height 482
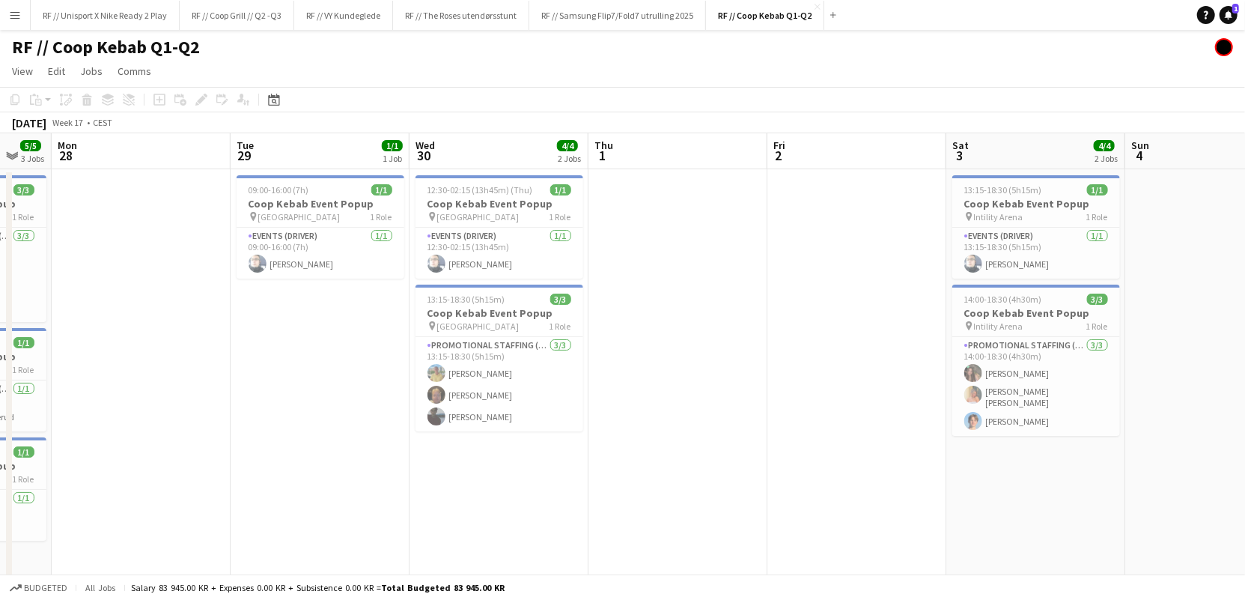
scroll to position [0, 377]
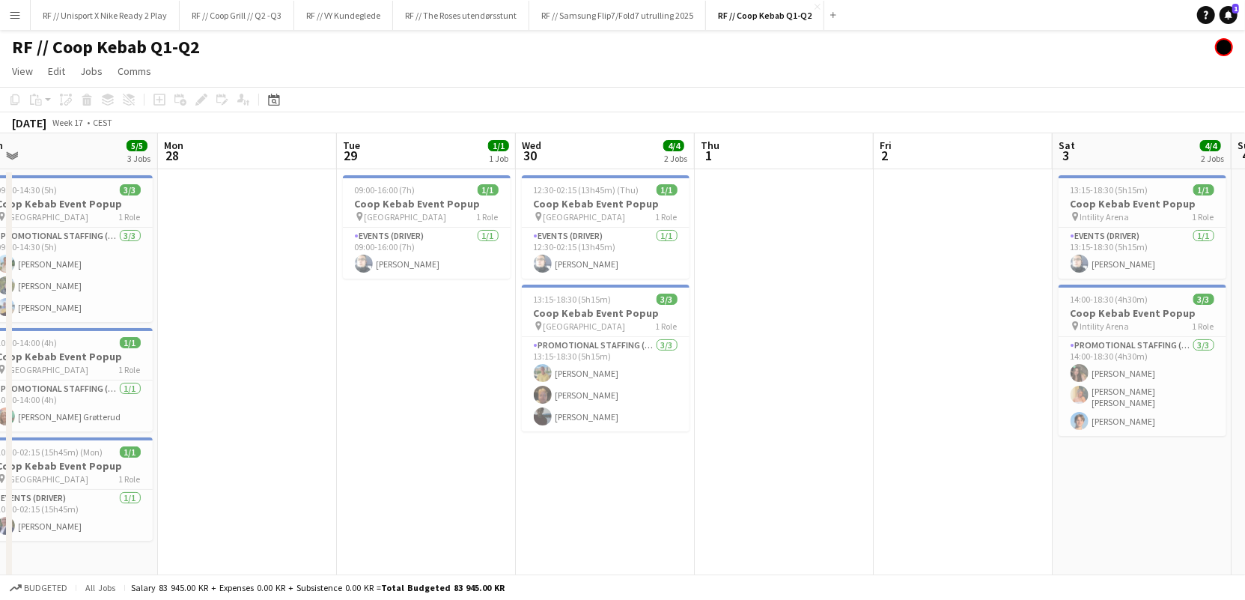
click at [908, 411] on app-calendar-viewport "Fri 25 Sat 26 3/3 1 Job Sun 27 5/5 3 Jobs Mon 28 Tue 29 1/1 1 Job Wed 30 4/4 2 …" at bounding box center [622, 374] width 1245 height 482
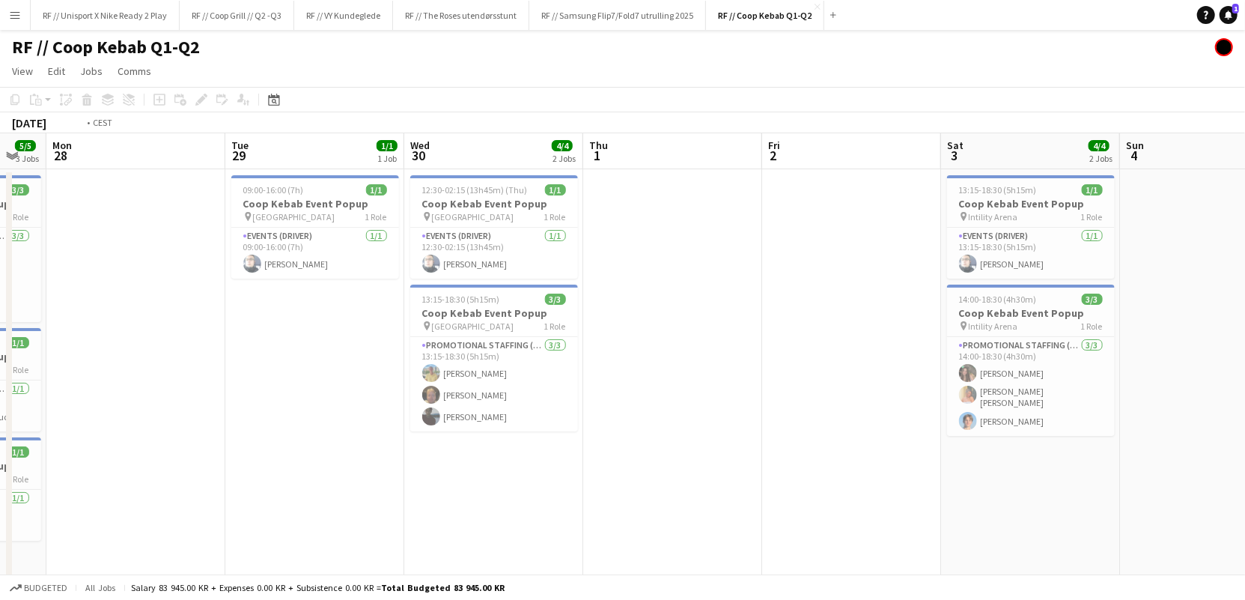
scroll to position [0, 538]
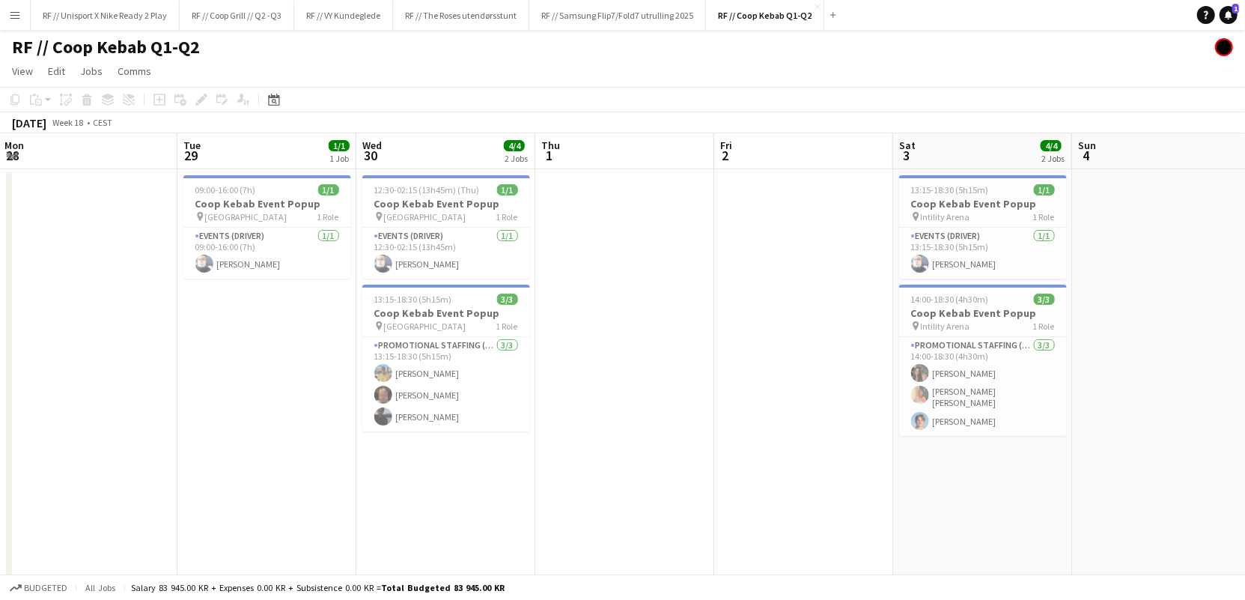
drag, startPoint x: 821, startPoint y: 381, endPoint x: 662, endPoint y: 397, distance: 160.3
click at [662, 397] on app-calendar-viewport "Fri 25 Sat 26 3/3 1 Job Sun 27 5/5 3 Jobs Mon 28 Tue 29 1/1 1 Job Wed 30 4/4 2 …" at bounding box center [622, 374] width 1245 height 482
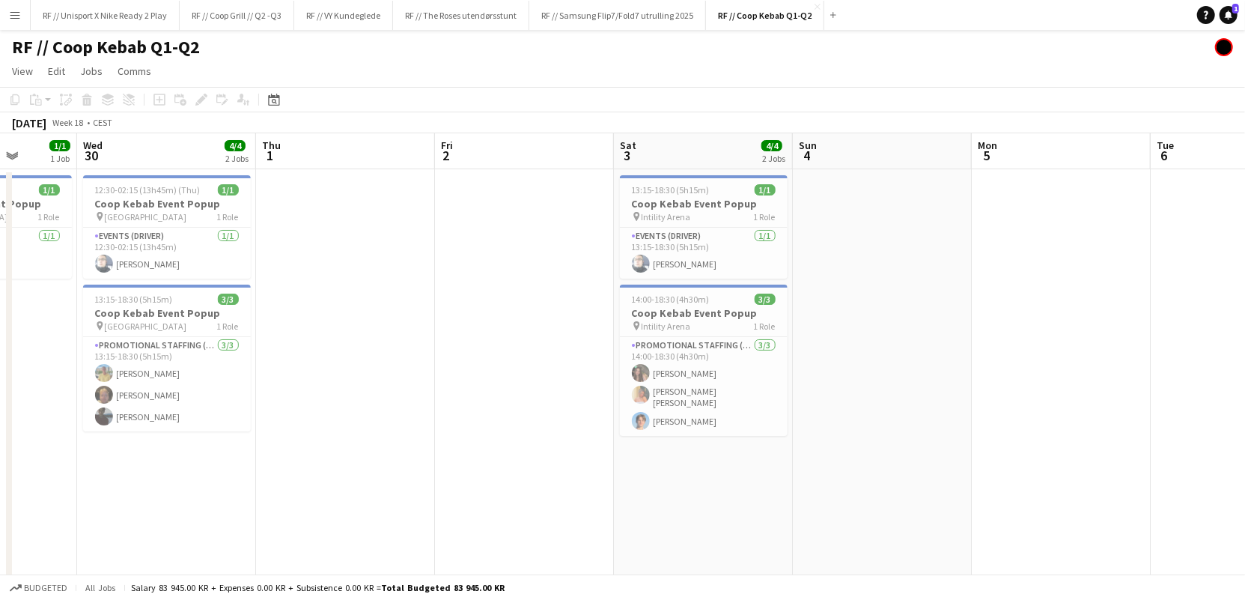
drag, startPoint x: 710, startPoint y: 272, endPoint x: 399, endPoint y: 288, distance: 311.2
click at [399, 288] on app-calendar-viewport "Sun 27 5/5 3 Jobs Mon 28 Tue 29 1/1 1 Job Wed 30 4/4 2 Jobs Thu 1 Fri 2 Sat 3 4…" at bounding box center [622, 374] width 1245 height 482
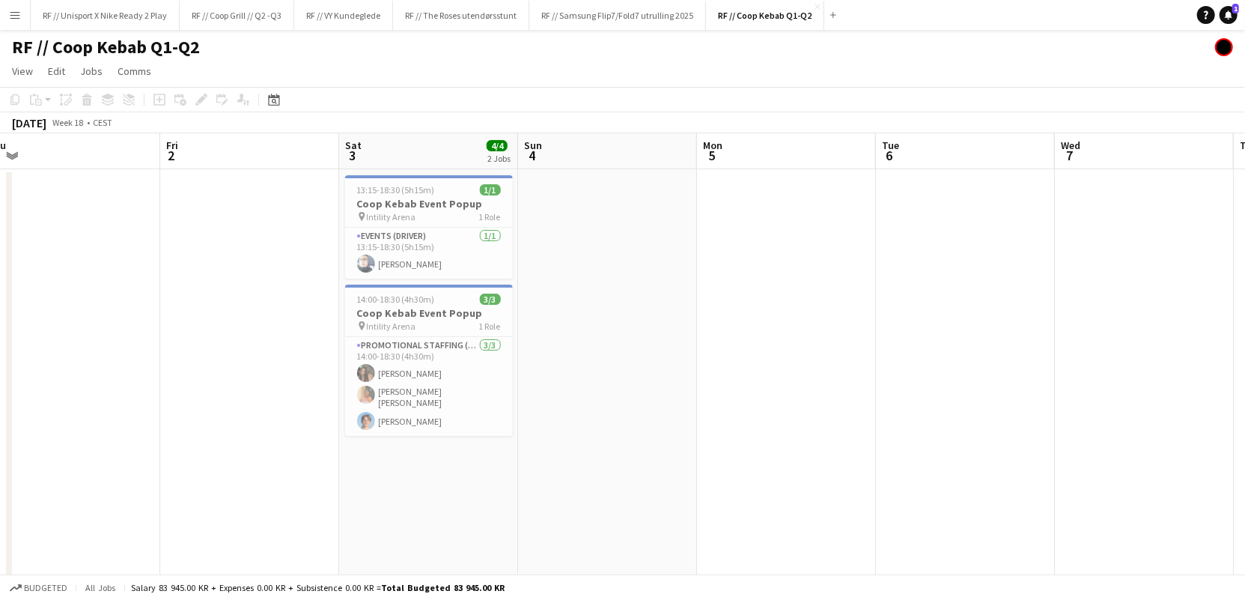
drag, startPoint x: 900, startPoint y: 345, endPoint x: 511, endPoint y: 341, distance: 389.4
click at [464, 344] on app-calendar-viewport "Mon 28 Tue 29 1/1 1 Job Wed 30 4/4 2 Jobs Thu 1 Fri 2 Sat 3 4/4 2 Jobs Sun 4 Mo…" at bounding box center [622, 374] width 1245 height 482
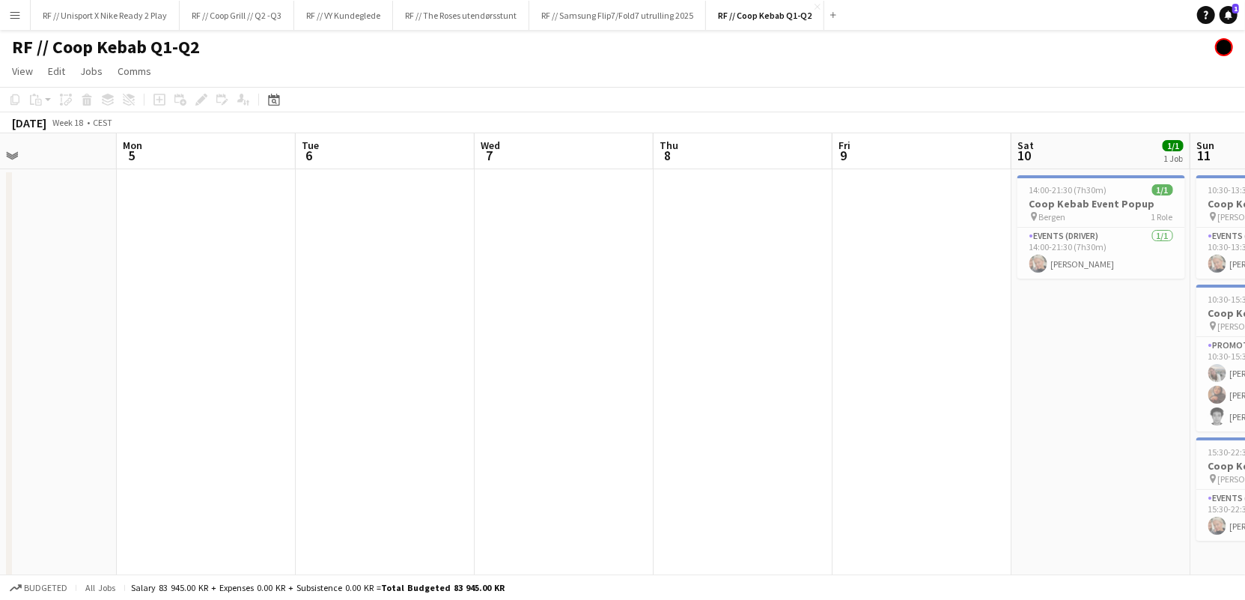
drag, startPoint x: 750, startPoint y: 359, endPoint x: 732, endPoint y: 359, distance: 17.2
click at [404, 356] on app-calendar-viewport "Thu 1 Fri 2 Sat 3 4/4 2 Jobs Sun 4 Mon 5 Tue 6 Wed 7 Thu 8 Fri 9 Sat 10 1/1 1 J…" at bounding box center [622, 374] width 1245 height 482
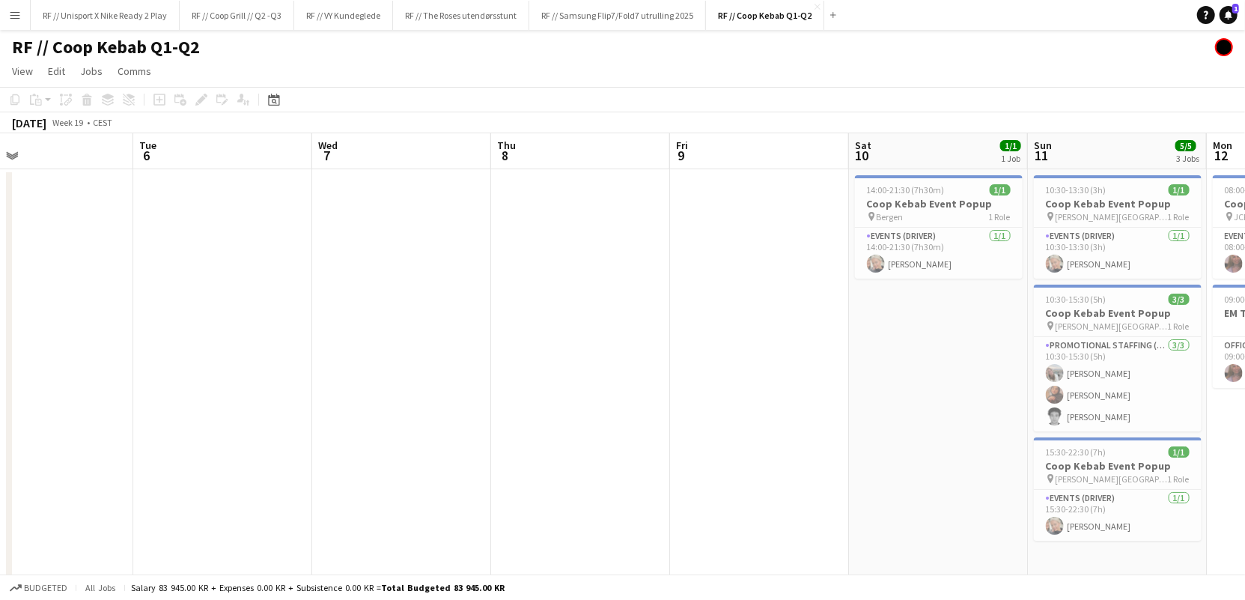
drag, startPoint x: 813, startPoint y: 370, endPoint x: 228, endPoint y: 378, distance: 584.9
click at [242, 377] on app-calendar-viewport "Fri 2 Sat 3 4/4 2 Jobs Sun 4 Mon 5 Tue 6 Wed 7 Thu 8 Fri 9 Sat 10 1/1 1 Job Sun…" at bounding box center [622, 374] width 1245 height 482
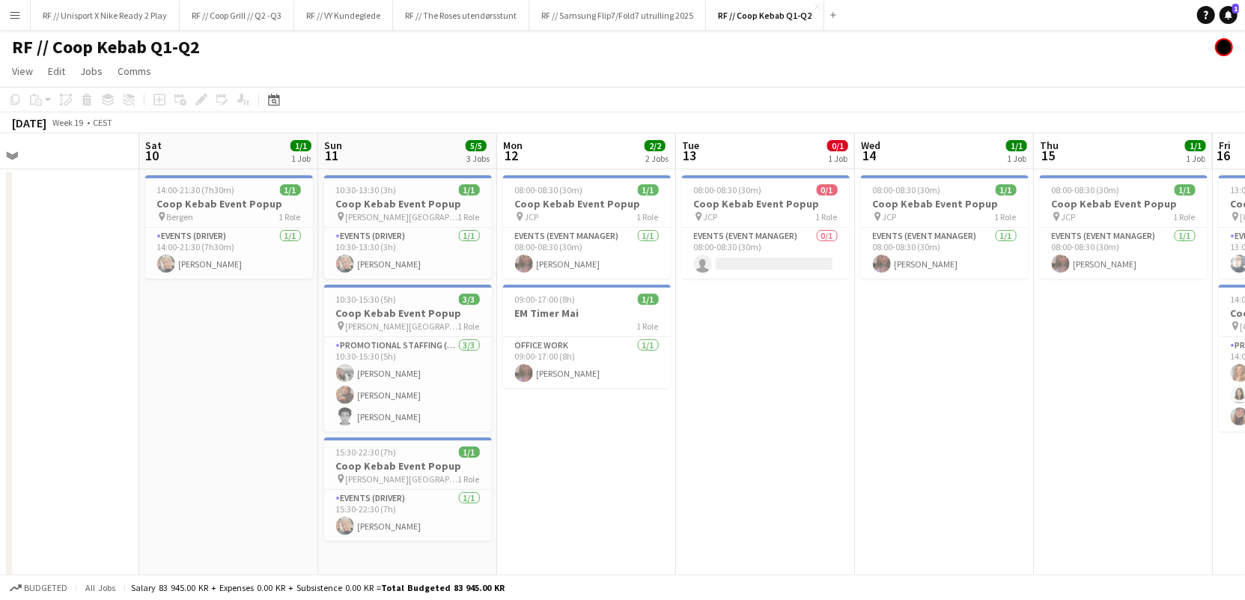
scroll to position [0, 440]
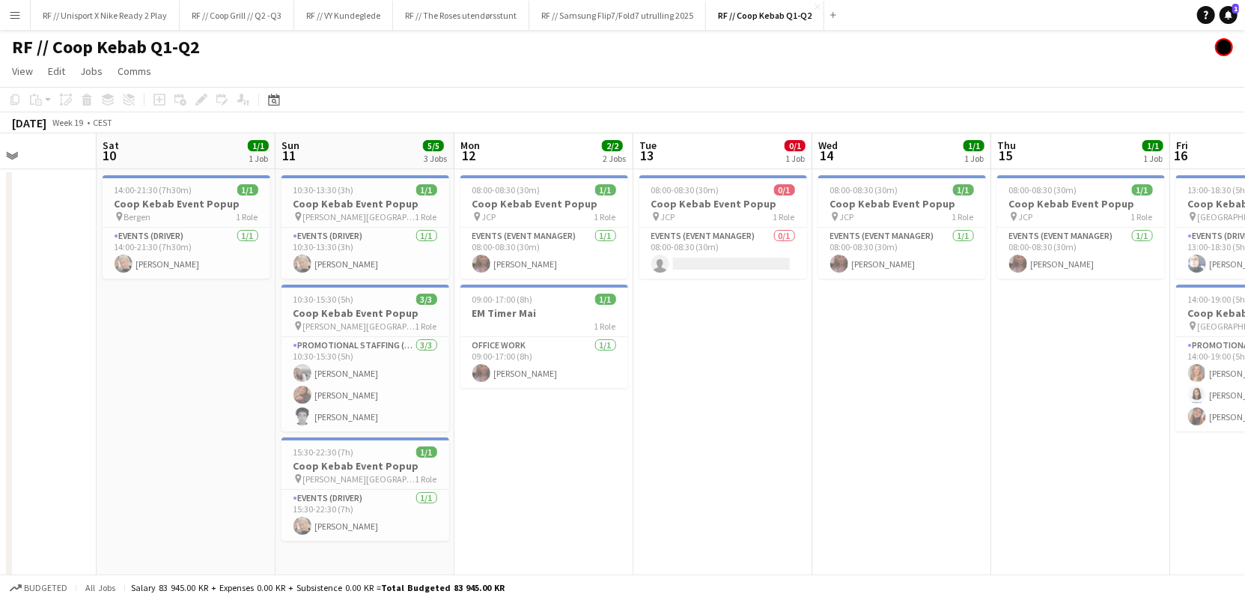
drag, startPoint x: 470, startPoint y: 374, endPoint x: 84, endPoint y: 376, distance: 385.7
click at [85, 377] on app-calendar-viewport "Wed 7 Thu 8 Fri 9 Sat 10 1/1 1 Job Sun 11 5/5 3 Jobs Mon 12 2/2 2 Jobs Tue 13 0…" at bounding box center [622, 374] width 1245 height 482
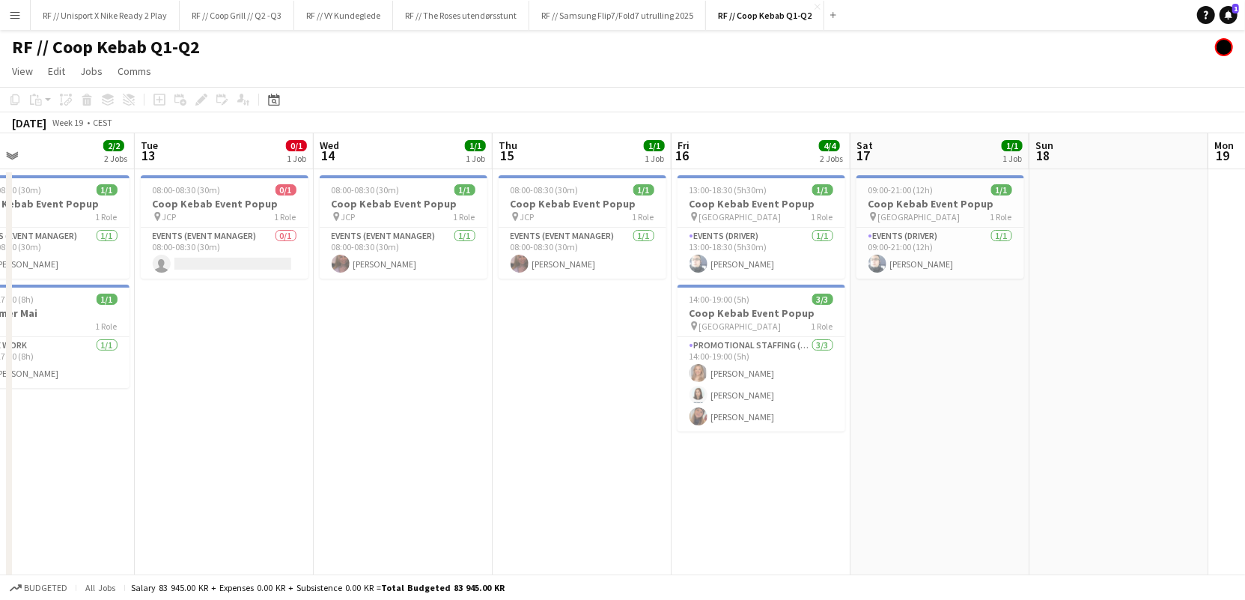
scroll to position [0, 534]
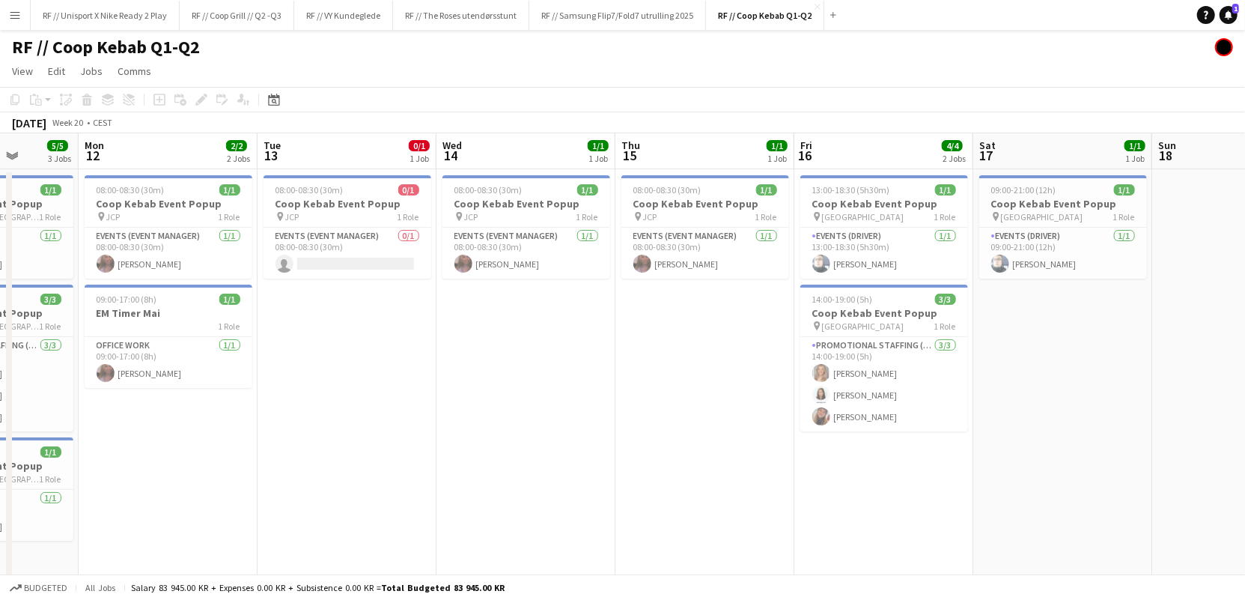
drag, startPoint x: 637, startPoint y: 395, endPoint x: 220, endPoint y: 383, distance: 416.5
click at [228, 383] on app-calendar-viewport "Fri 9 Sat 10 1/1 1 Job Sun 11 5/5 3 Jobs Mon 12 2/2 2 Jobs Tue 13 0/1 1 Job Wed…" at bounding box center [622, 374] width 1245 height 482
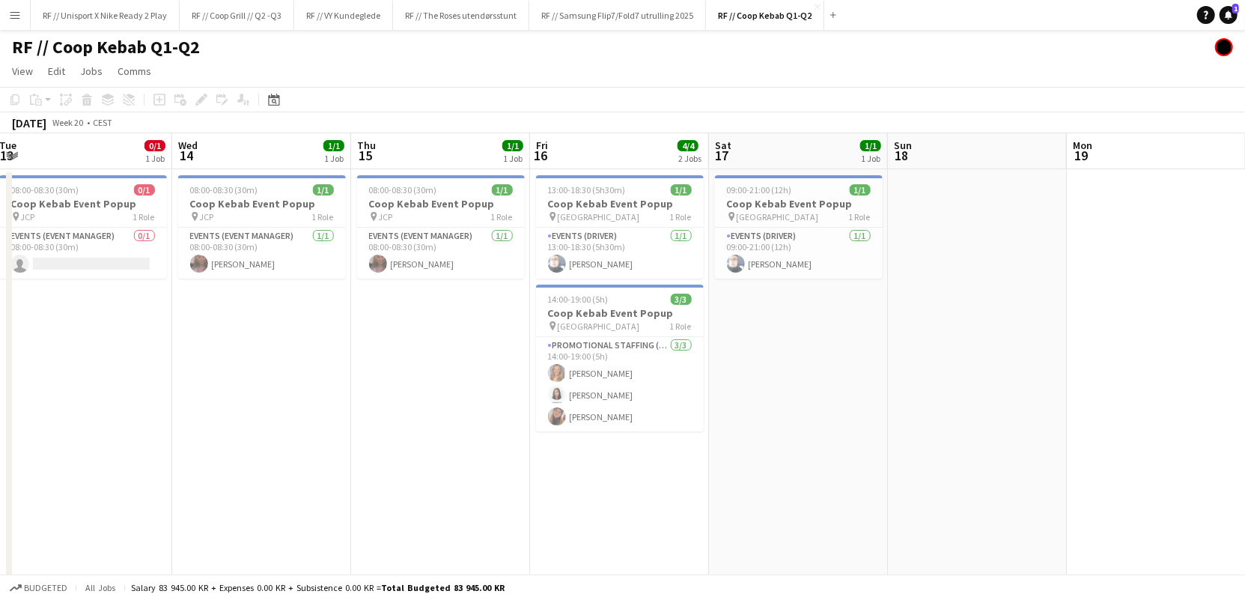
drag, startPoint x: 803, startPoint y: 387, endPoint x: 359, endPoint y: 376, distance: 443.5
click at [359, 376] on app-calendar-viewport "Sat 10 1/1 1 Job Sun 11 5/5 3 Jobs Mon 12 2/2 2 Jobs Tue 13 0/1 1 Job Wed 14 1/…" at bounding box center [622, 374] width 1245 height 482
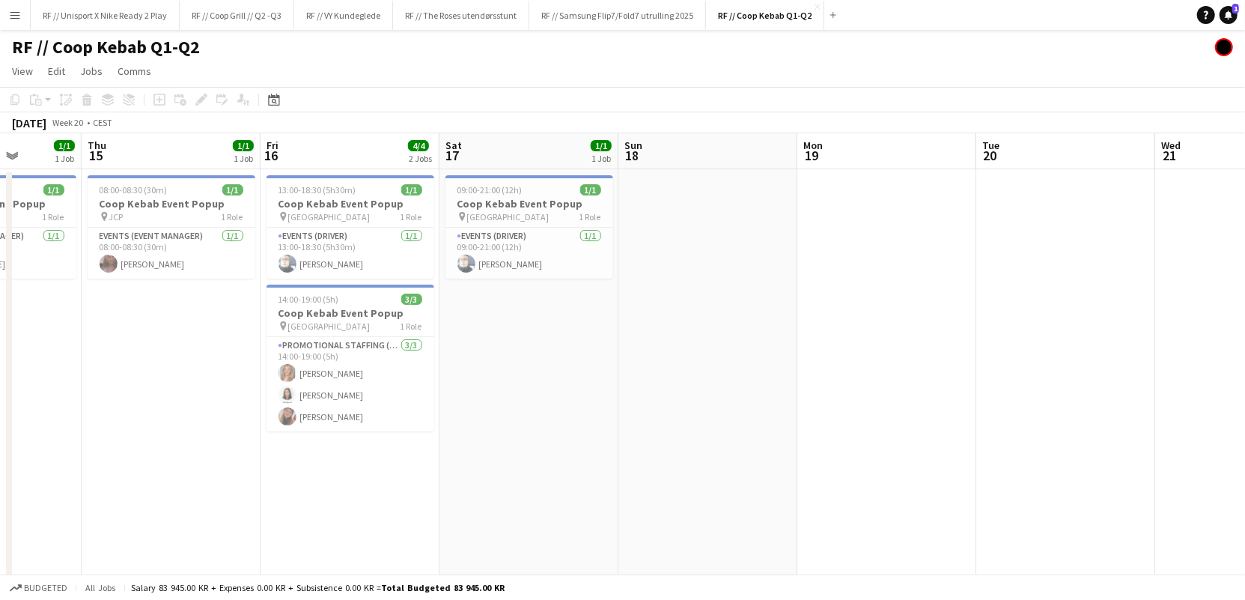
drag, startPoint x: 765, startPoint y: 374, endPoint x: 335, endPoint y: 366, distance: 430.6
click at [332, 368] on app-calendar-viewport "Mon 12 2/2 2 Jobs Tue 13 0/1 1 Job Wed 14 1/1 1 Job Thu 15 1/1 1 Job Fri 16 4/4…" at bounding box center [622, 374] width 1245 height 482
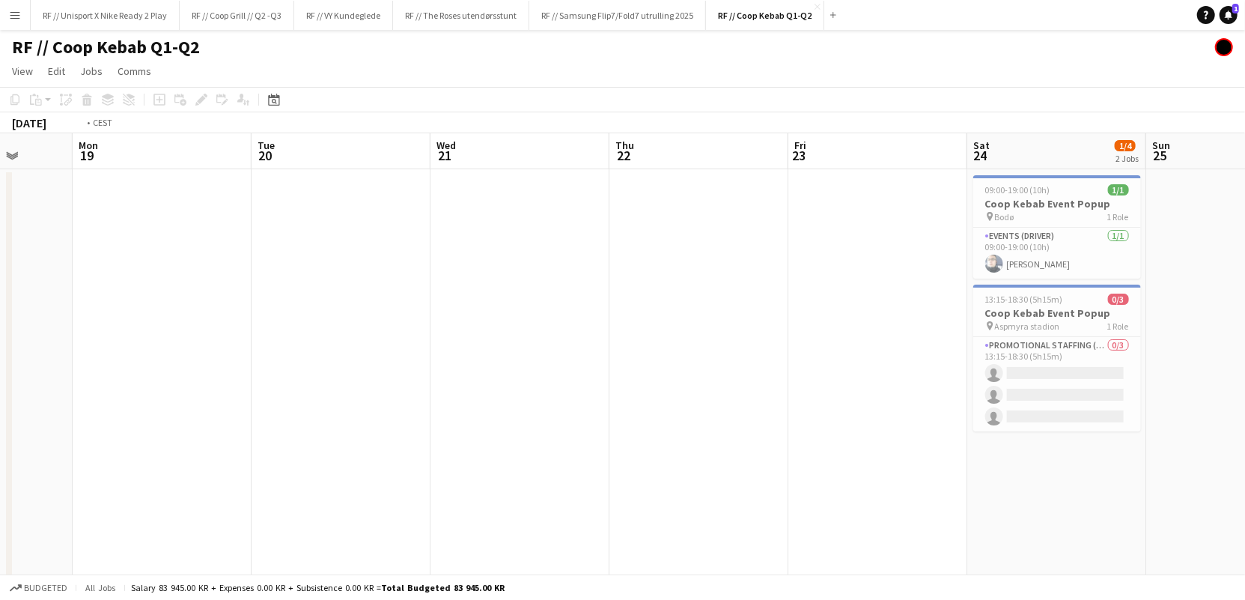
drag, startPoint x: 549, startPoint y: 376, endPoint x: 456, endPoint y: 362, distance: 93.9
click at [365, 371] on app-calendar-viewport "Fri 16 4/4 2 Jobs Sat 17 1/1 1 Job Sun 18 Mon 19 Tue 20 Wed 21 Thu 22 Fri 23 Sa…" at bounding box center [622, 374] width 1245 height 482
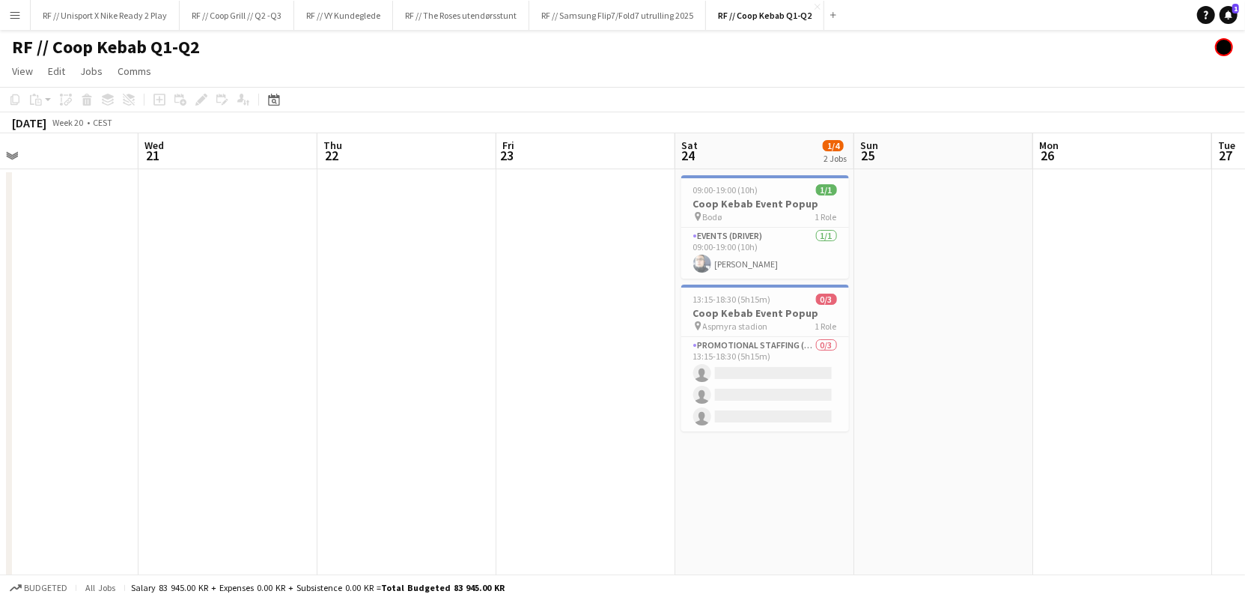
drag, startPoint x: 666, startPoint y: 354, endPoint x: 189, endPoint y: 348, distance: 477.0
click at [189, 348] on app-calendar-viewport "Sat 17 1/1 1 Job Sun 18 Mon 19 Tue 20 Wed 21 Thu 22 Fri 23 Sat 24 1/4 2 Jobs Su…" at bounding box center [622, 374] width 1245 height 482
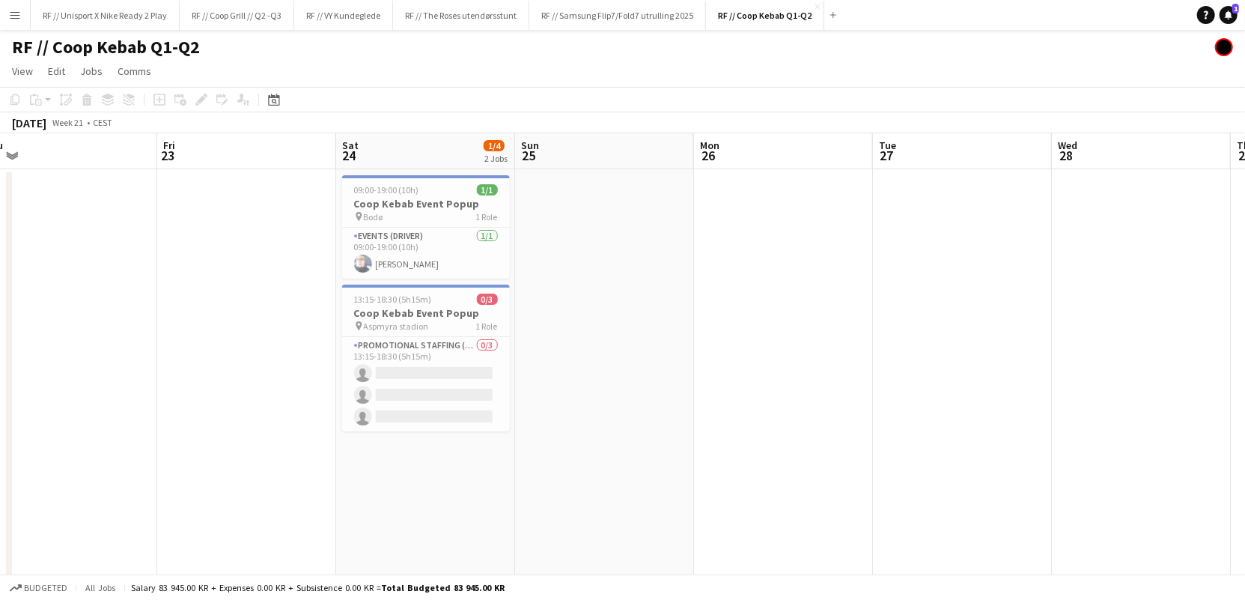
drag, startPoint x: 616, startPoint y: 355, endPoint x: 257, endPoint y: 345, distance: 359.6
click at [257, 345] on app-calendar-viewport "Mon 19 Tue 20 Wed 21 Thu 22 Fri 23 Sat 24 1/4 2 Jobs Sun 25 Mon 26 Tue 27 Wed 2…" at bounding box center [622, 374] width 1245 height 482
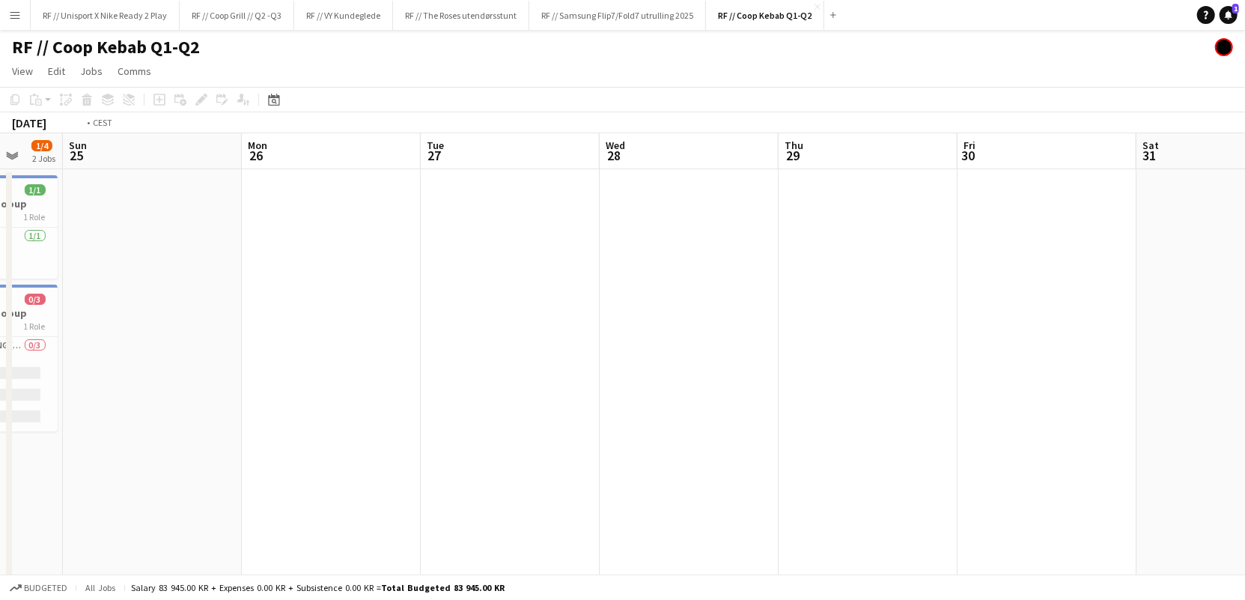
drag, startPoint x: 630, startPoint y: 334, endPoint x: 240, endPoint y: 334, distance: 390.1
click at [176, 335] on app-calendar-viewport "Thu 22 Fri 23 Sat 24 1/4 2 Jobs Sun 25 Mon 26 Tue 27 Wed 28 Thu 29 Fri 30 Sat 3…" at bounding box center [622, 374] width 1245 height 482
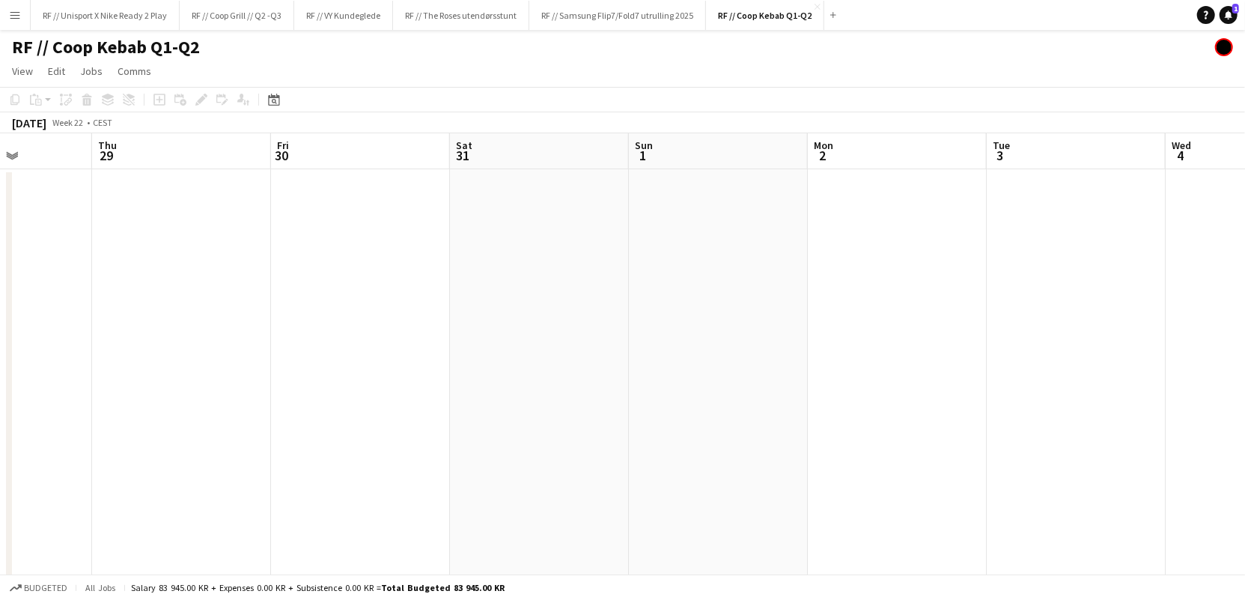
drag, startPoint x: 467, startPoint y: 341, endPoint x: 338, endPoint y: 342, distance: 128.8
click at [294, 356] on app-calendar-viewport "Sun 25 Mon 26 Tue 27 Wed 28 Thu 29 Fri 30 Sat 31 Sun 1 Mon 2 Tue 3 Wed 4 Thu 5" at bounding box center [622, 374] width 1245 height 482
